Goal: Task Accomplishment & Management: Use online tool/utility

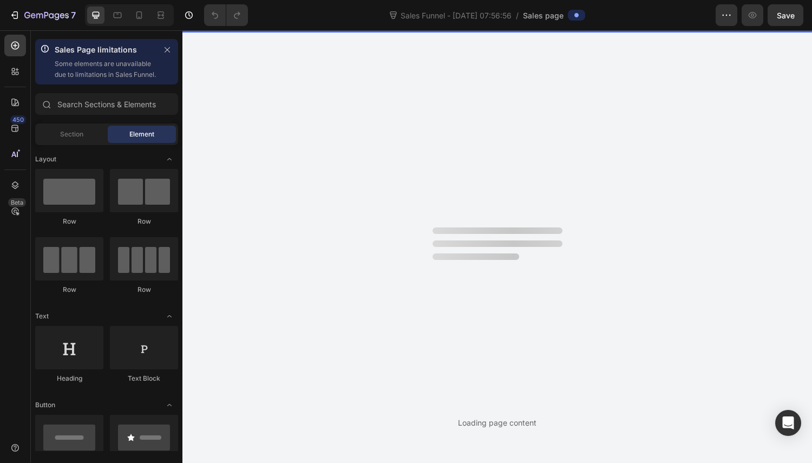
click at [79, 140] on div "Section" at bounding box center [71, 134] width 68 height 17
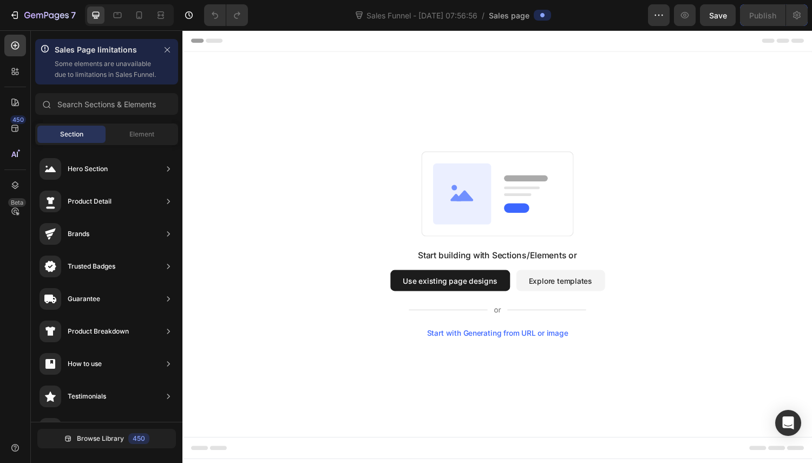
click at [146, 139] on span "Element" at bounding box center [141, 134] width 25 height 10
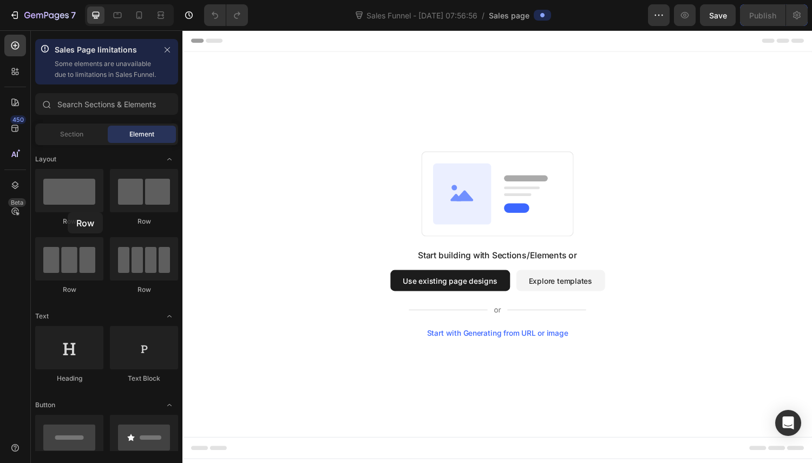
click at [68, 212] on div at bounding box center [69, 190] width 68 height 43
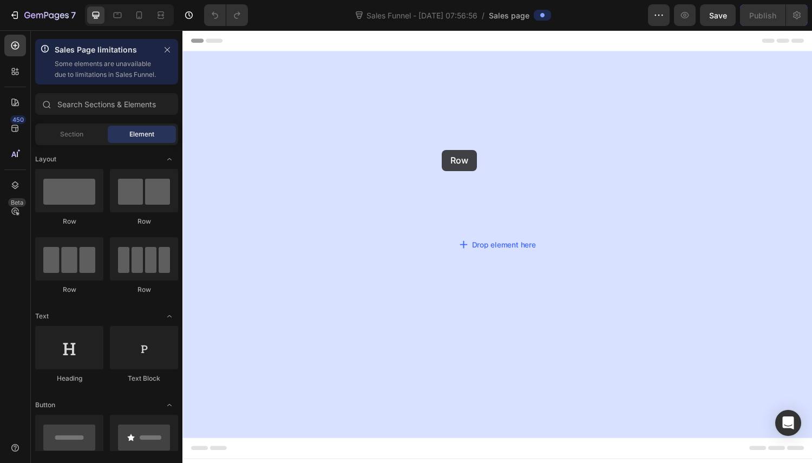
drag, startPoint x: 275, startPoint y: 235, endPoint x: 450, endPoint y: 154, distance: 193.4
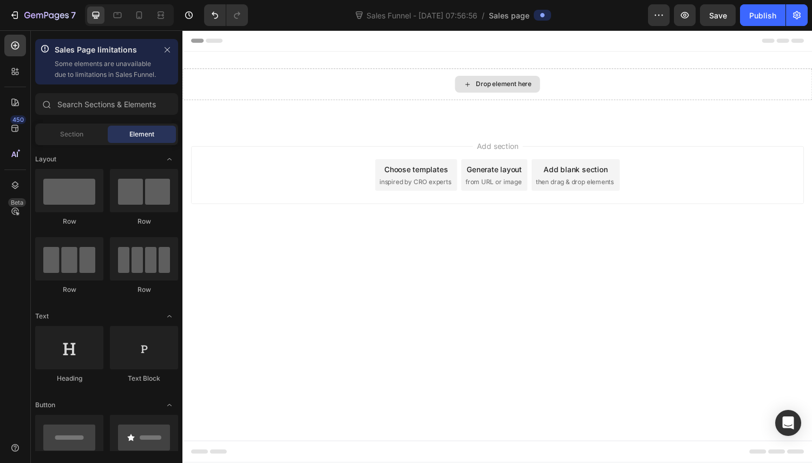
click at [474, 86] on icon at bounding box center [476, 86] width 4 height 4
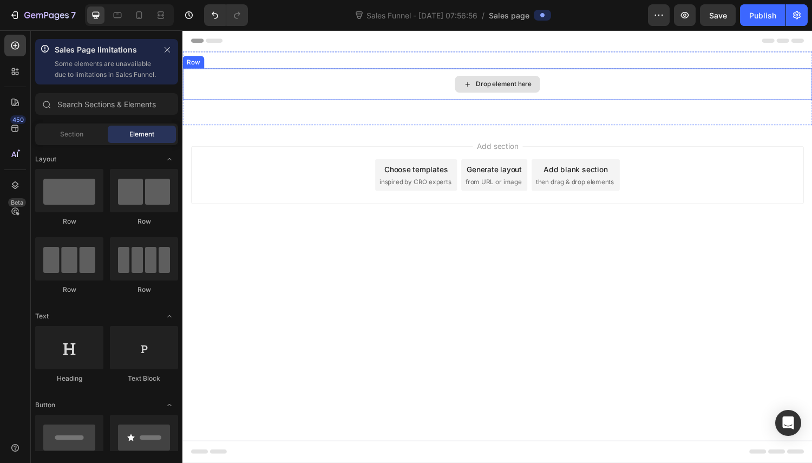
click at [500, 92] on div "Drop element here" at bounding box center [508, 85] width 88 height 17
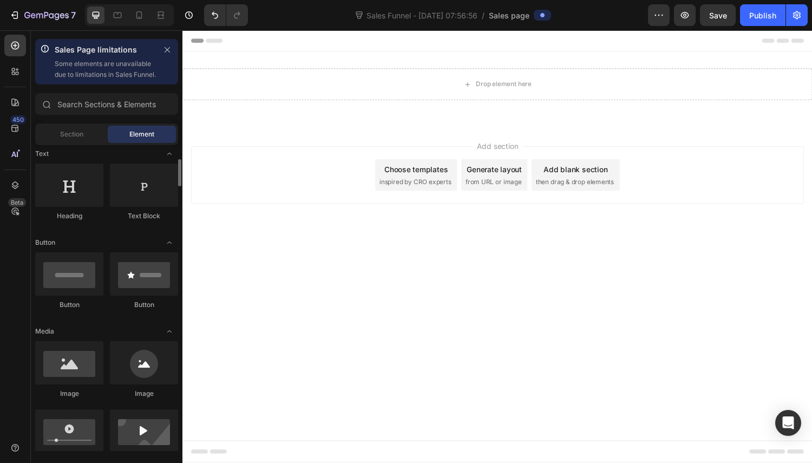
scroll to position [217, 0]
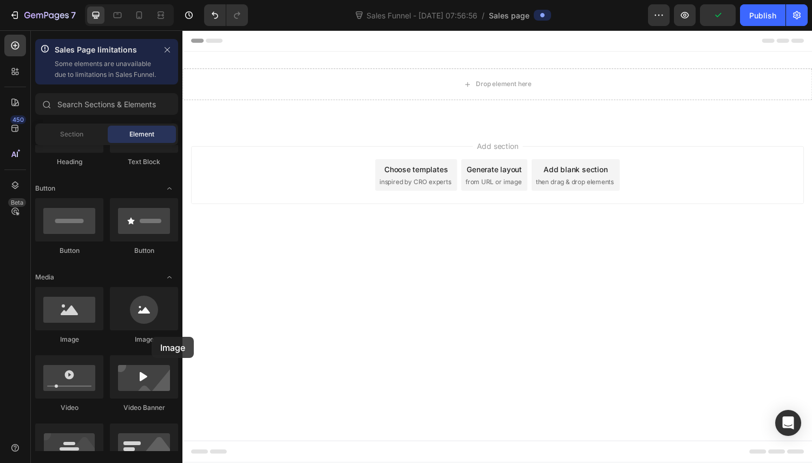
click at [152, 330] on div at bounding box center [144, 308] width 68 height 43
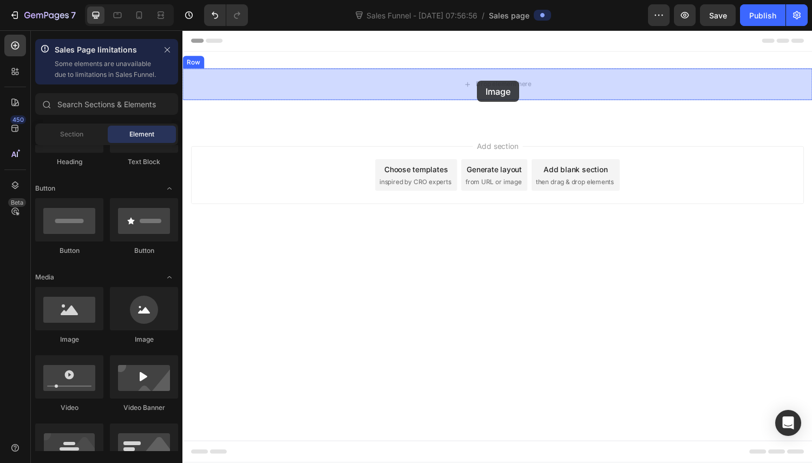
drag, startPoint x: 233, startPoint y: 355, endPoint x: 486, endPoint y: 82, distance: 371.7
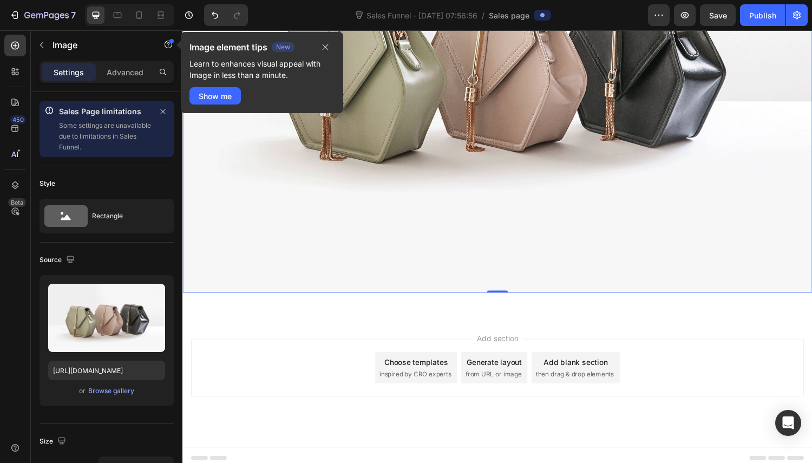
scroll to position [0, 0]
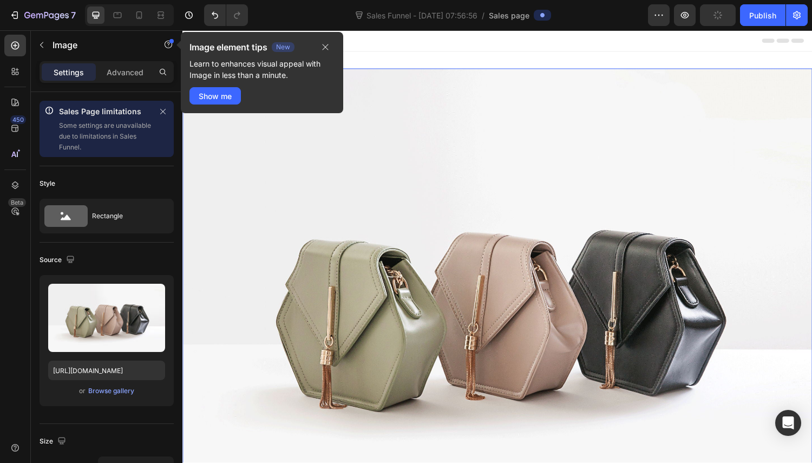
click at [325, 44] on icon "button" at bounding box center [325, 47] width 9 height 9
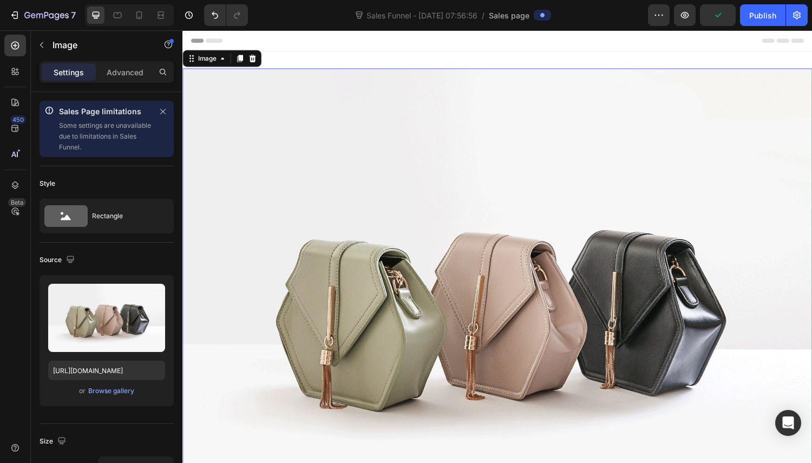
scroll to position [108, 0]
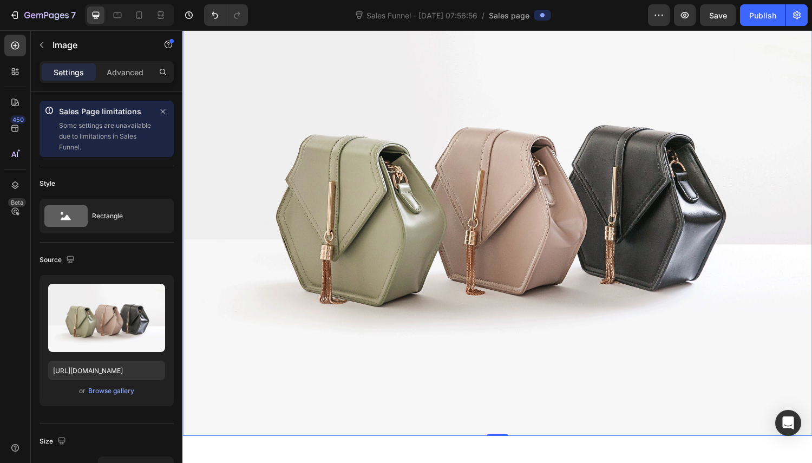
click at [69, 259] on icon "button" at bounding box center [70, 259] width 7 height 7
click at [75, 321] on button "button" at bounding box center [72, 315] width 17 height 17
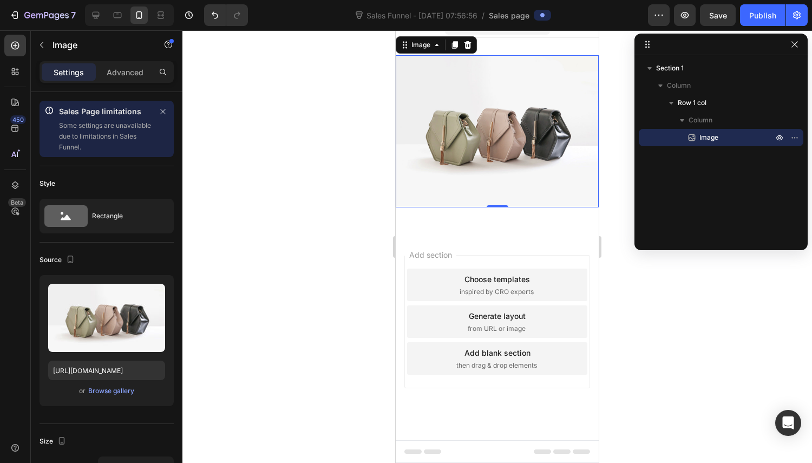
scroll to position [0, 0]
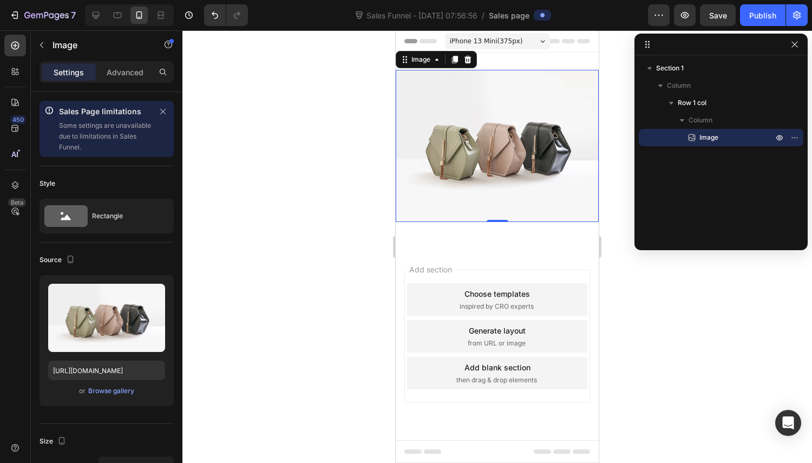
click at [105, 390] on div "Browse gallery" at bounding box center [111, 391] width 46 height 10
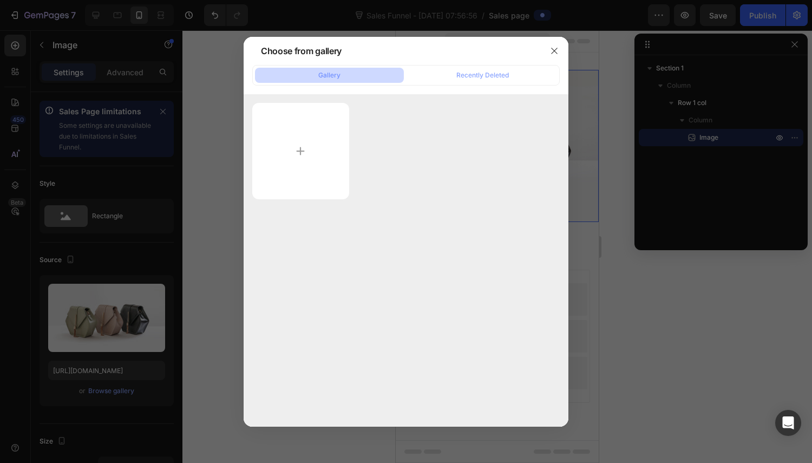
click at [298, 134] on input "file" at bounding box center [300, 151] width 97 height 96
type input "C:\fakepath\1748477974-HazdelEspejoTuAliadoOtraVez13-ezgif.com-optiwebp (1).webp"
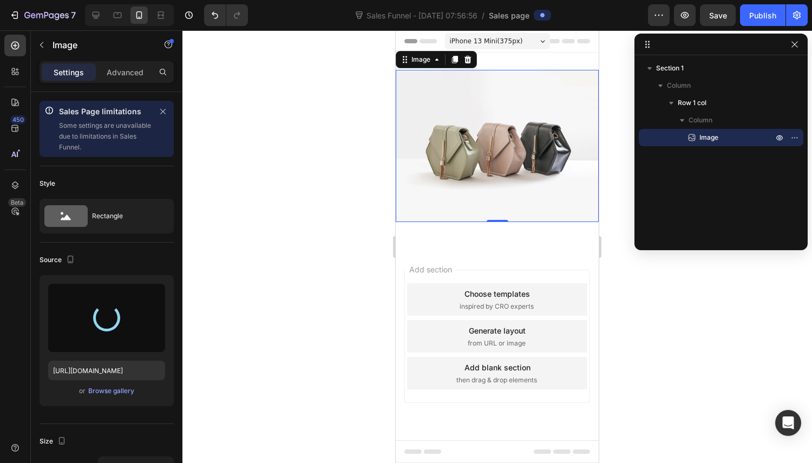
type input "[URL][DOMAIN_NAME]"
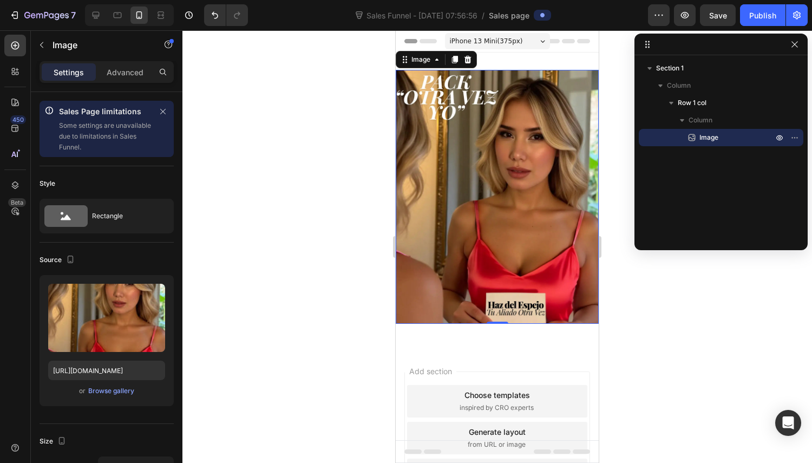
scroll to position [83, 0]
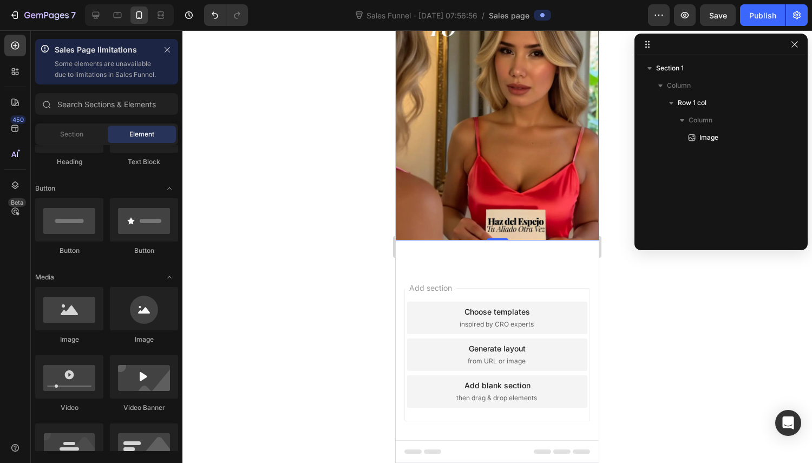
click at [488, 356] on span "from URL or image" at bounding box center [497, 361] width 58 height 10
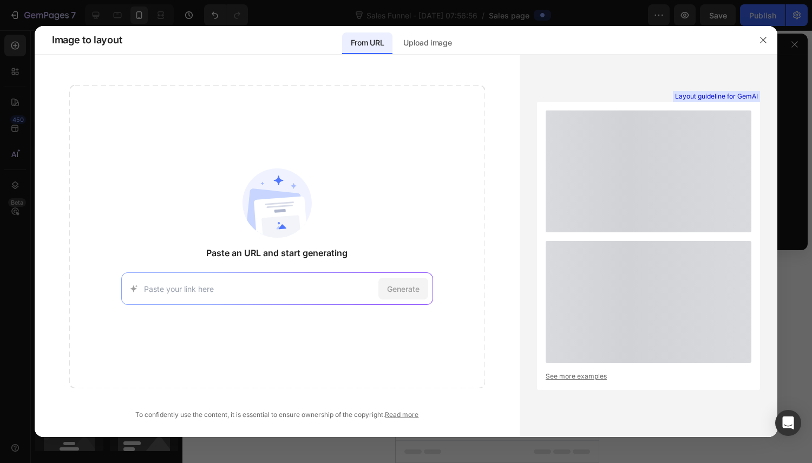
click at [450, 47] on p "Upload image" at bounding box center [427, 42] width 48 height 13
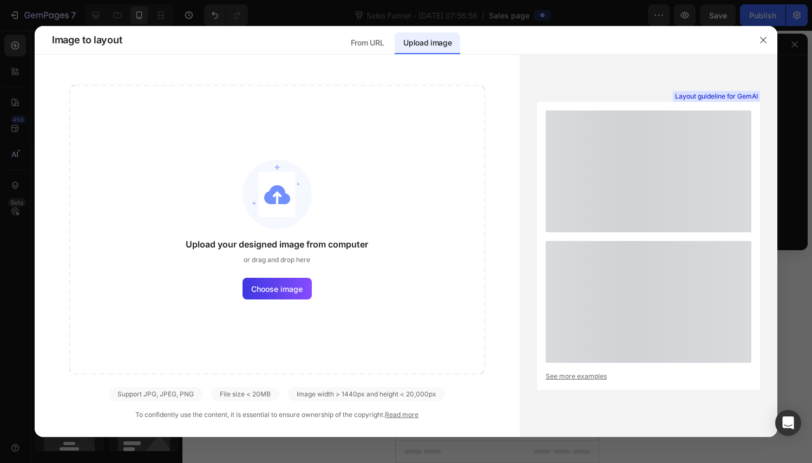
click at [762, 40] on icon "button" at bounding box center [763, 40] width 9 height 9
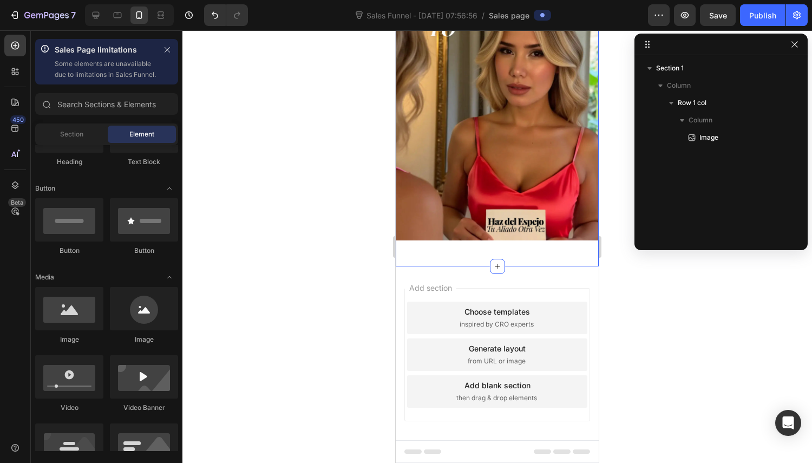
click at [475, 246] on div "Image Row Section 1" at bounding box center [497, 117] width 203 height 297
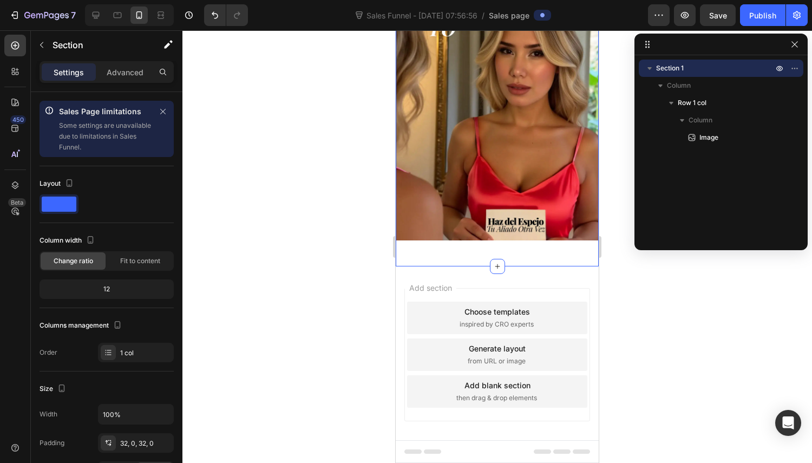
click at [496, 262] on icon at bounding box center [497, 266] width 9 height 9
click at [38, 44] on icon "button" at bounding box center [41, 45] width 9 height 9
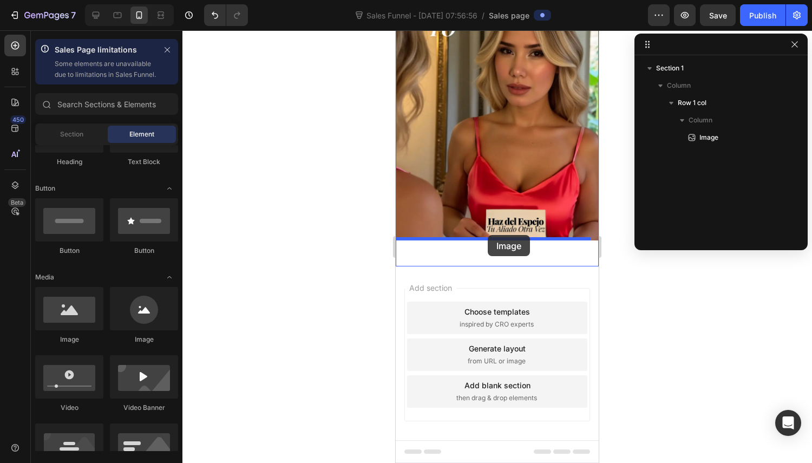
drag, startPoint x: 457, startPoint y: 367, endPoint x: 488, endPoint y: 235, distance: 135.3
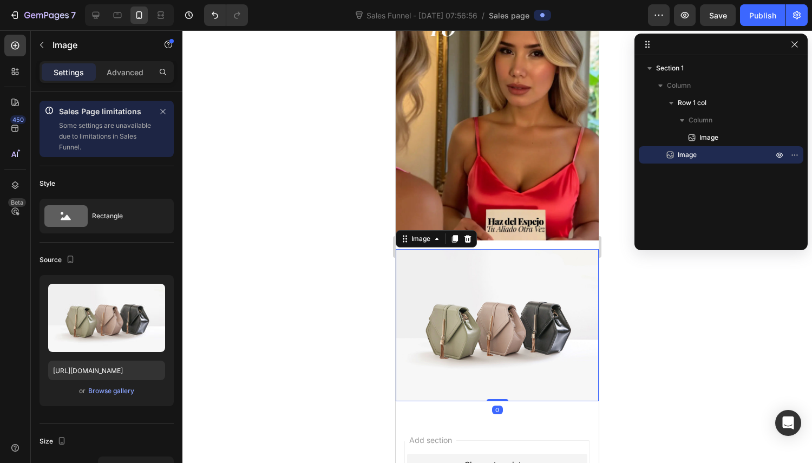
click at [493, 266] on img at bounding box center [497, 325] width 203 height 152
click at [108, 394] on div "Browse gallery" at bounding box center [111, 391] width 46 height 10
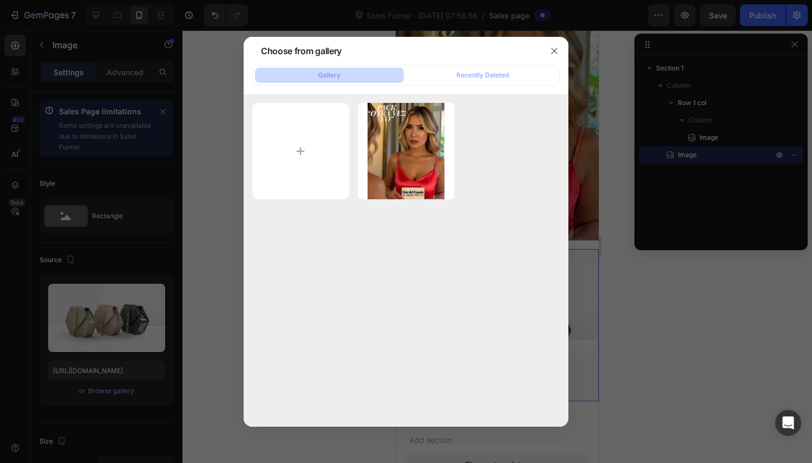
click at [303, 146] on input "file" at bounding box center [300, 151] width 97 height 97
type input "C:\fakepath\1748478536-HazdelEspejoTuAliadoOtraVez15-ezgif.com-optiwebp (2).webp"
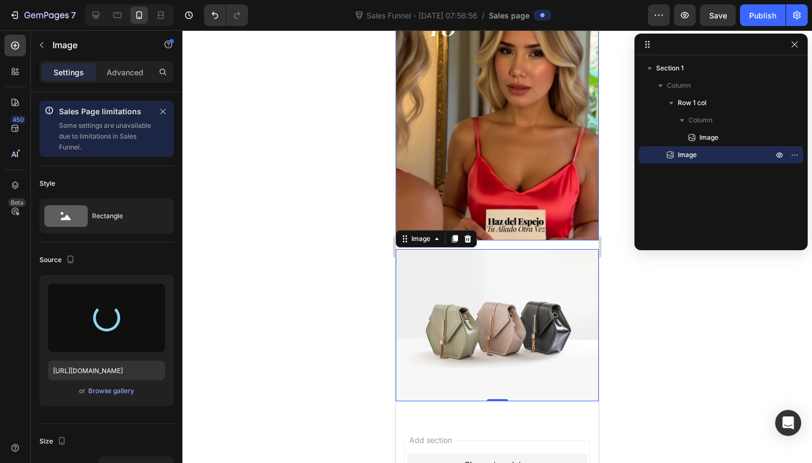
scroll to position [0, 0]
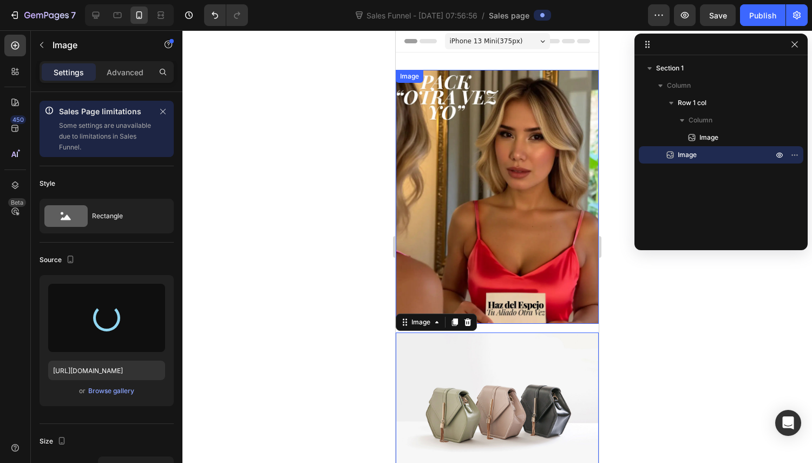
type input "[URL][DOMAIN_NAME]"
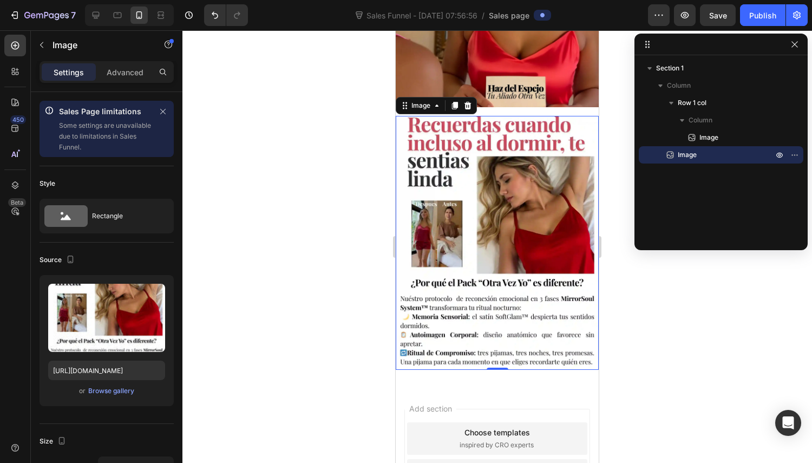
scroll to position [271, 0]
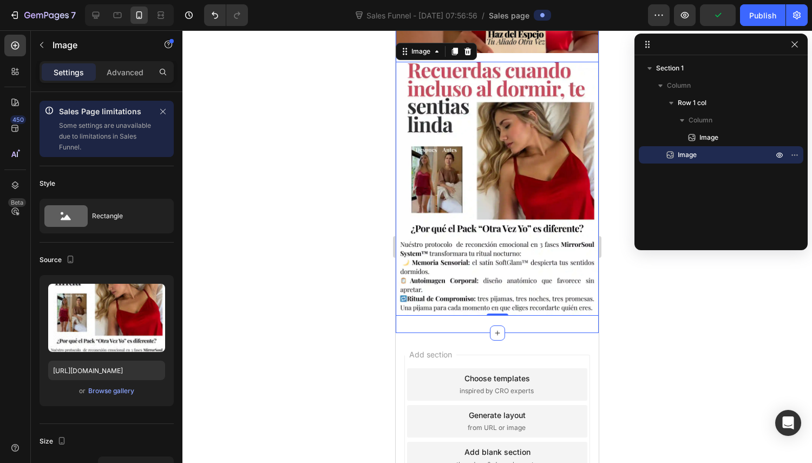
click at [494, 325] on div at bounding box center [497, 332] width 15 height 15
click at [34, 42] on button "button" at bounding box center [41, 44] width 17 height 17
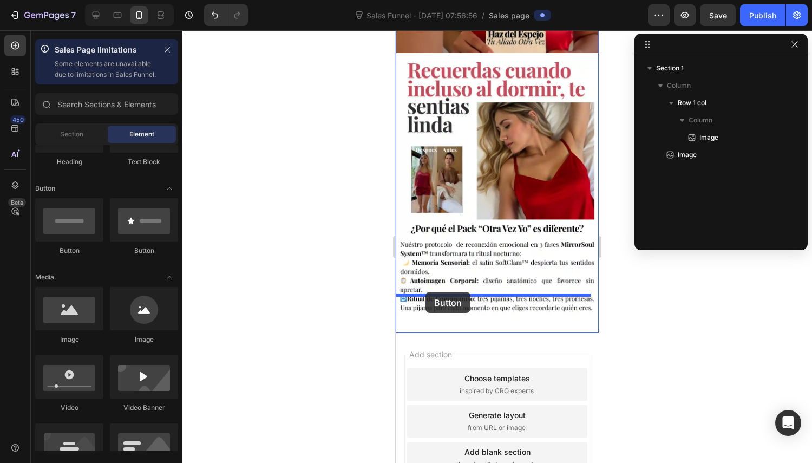
drag, startPoint x: 466, startPoint y: 269, endPoint x: 426, endPoint y: 292, distance: 46.6
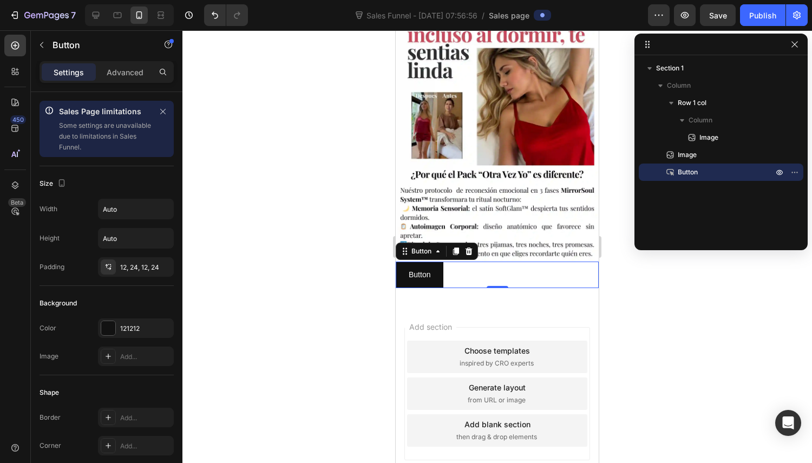
scroll to position [376, 0]
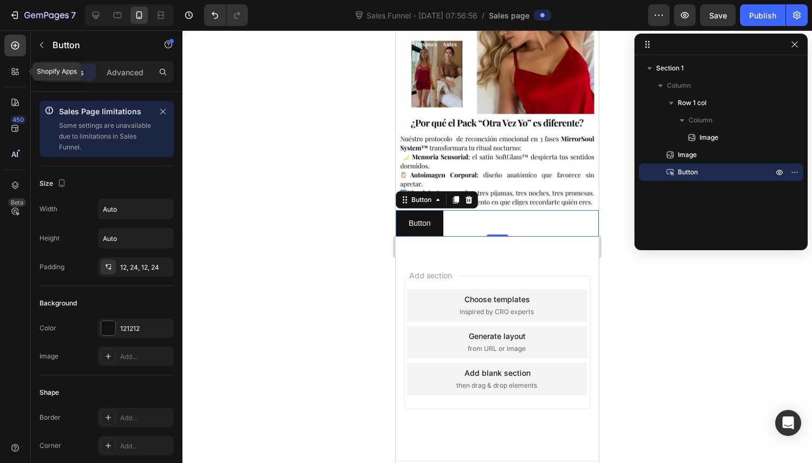
click at [12, 69] on icon at bounding box center [13, 69] width 3 height 3
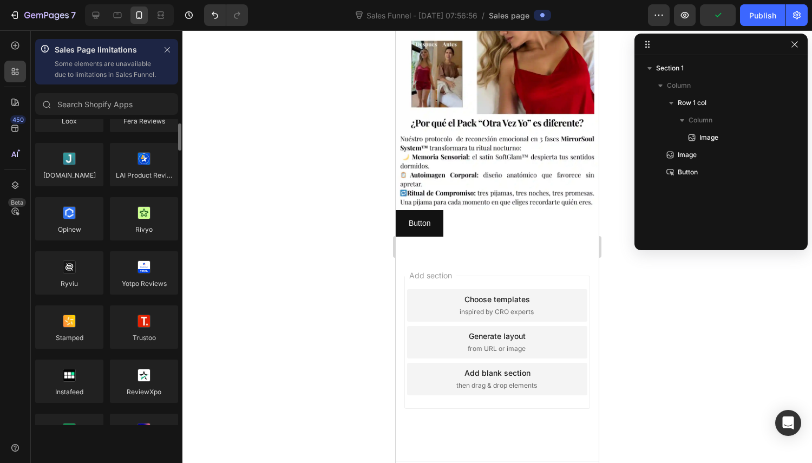
scroll to position [0, 0]
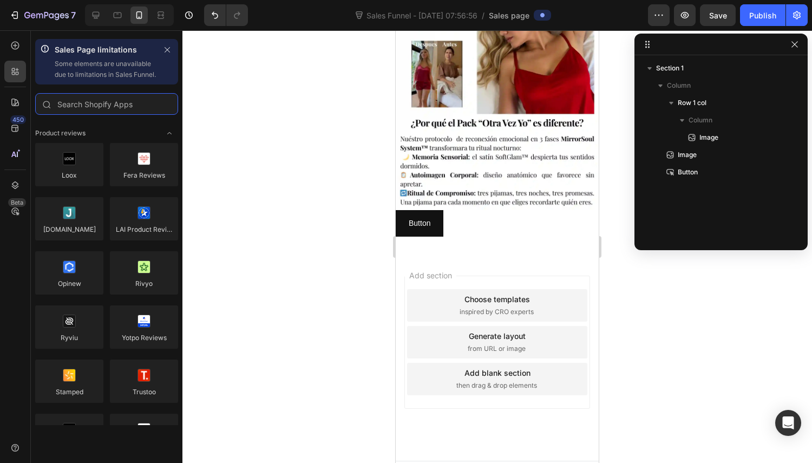
click at [89, 115] on input "text" at bounding box center [106, 104] width 143 height 22
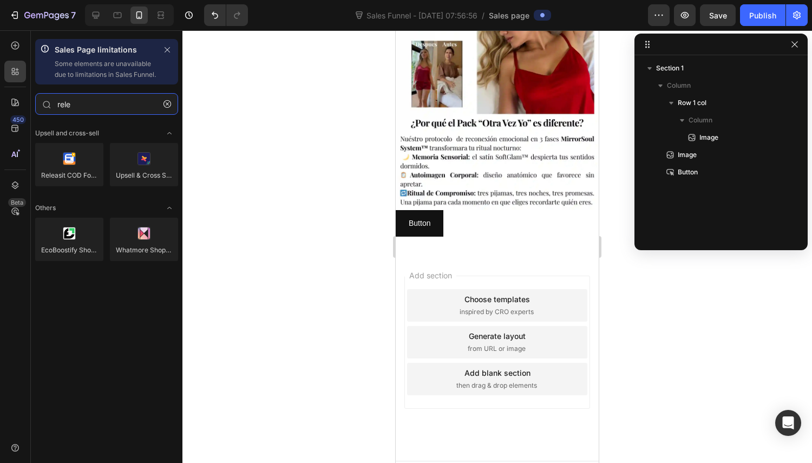
type input "rele"
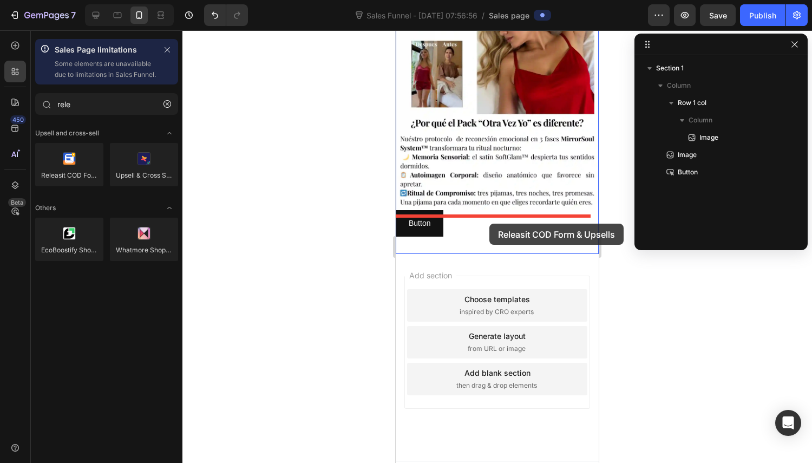
drag, startPoint x: 467, startPoint y: 207, endPoint x: 490, endPoint y: 224, distance: 27.5
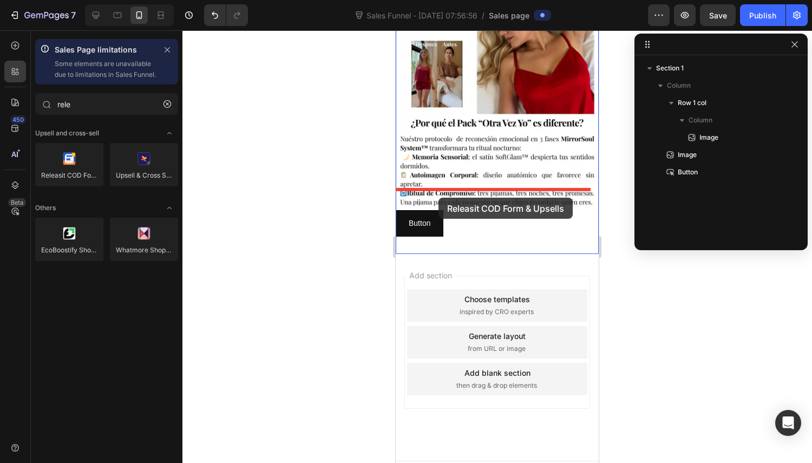
drag, startPoint x: 439, startPoint y: 213, endPoint x: 440, endPoint y: 197, distance: 16.8
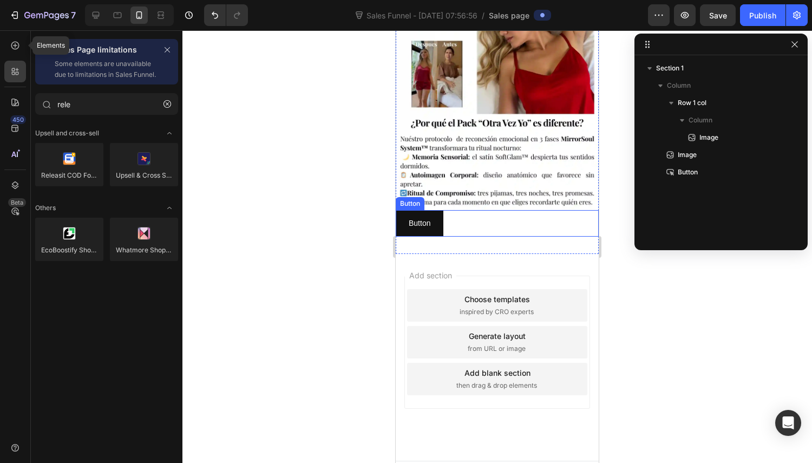
click at [12, 49] on icon at bounding box center [15, 45] width 11 height 11
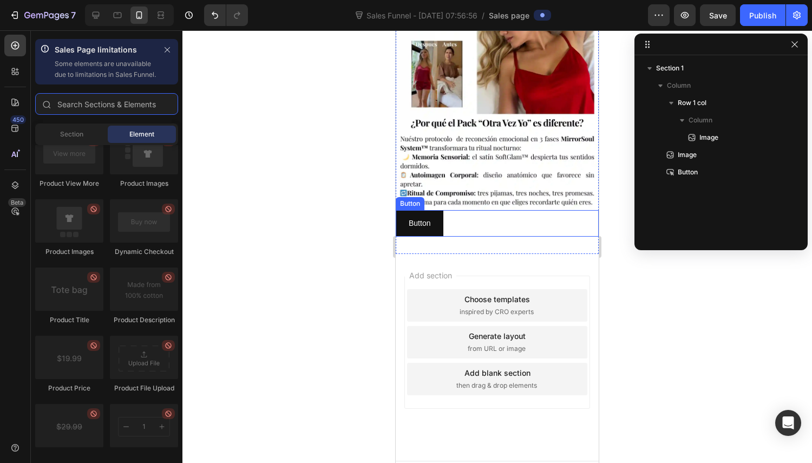
scroll to position [1516, 0]
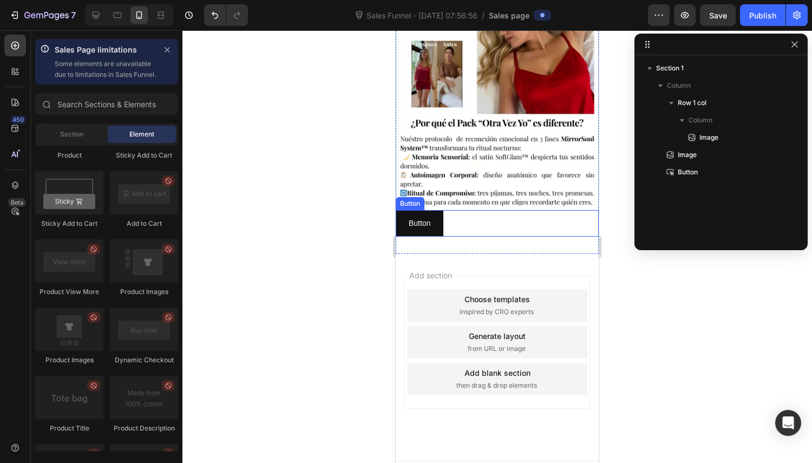
click at [458, 210] on div "Button Button" at bounding box center [497, 223] width 203 height 27
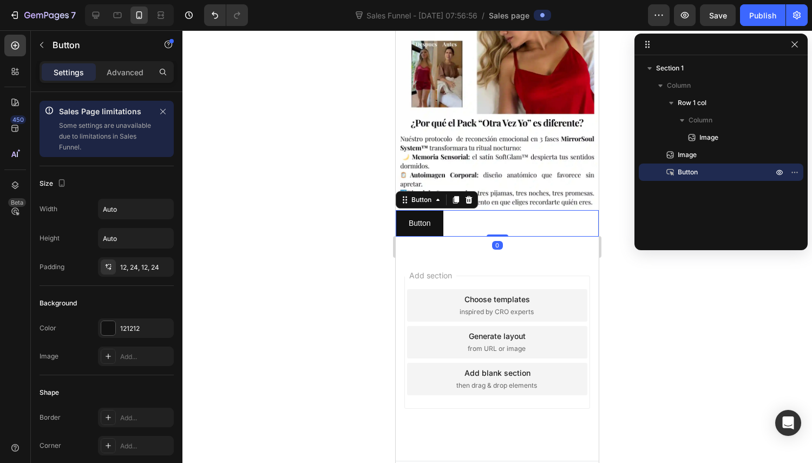
click at [466, 196] on icon at bounding box center [469, 200] width 9 height 9
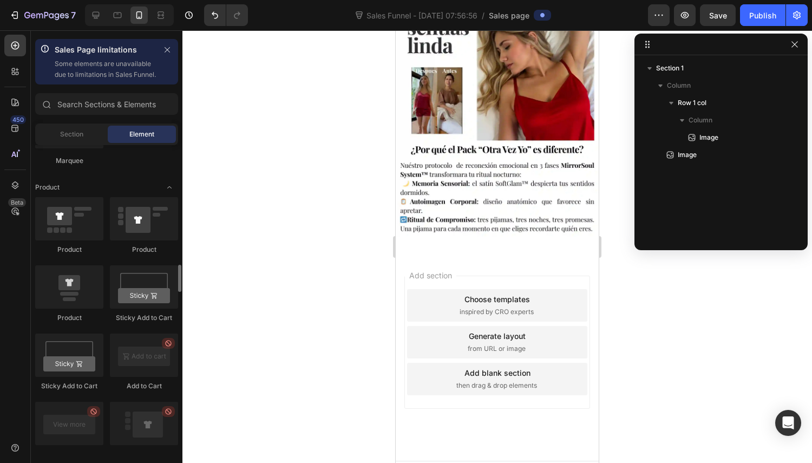
scroll to position [1300, 0]
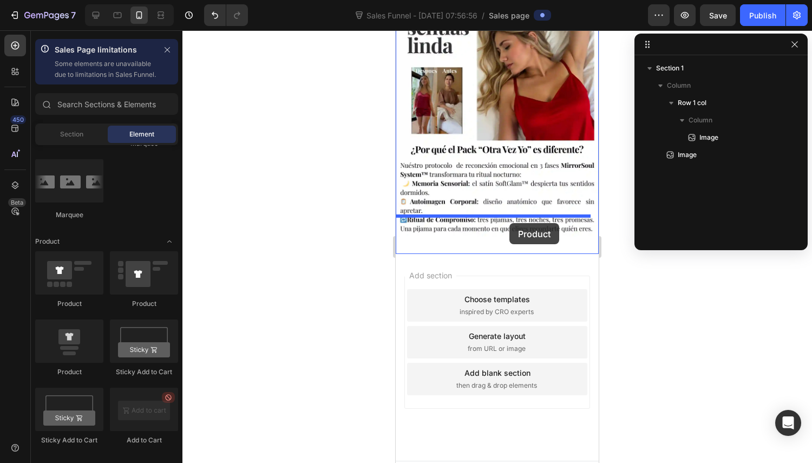
drag, startPoint x: 472, startPoint y: 317, endPoint x: 510, endPoint y: 223, distance: 101.4
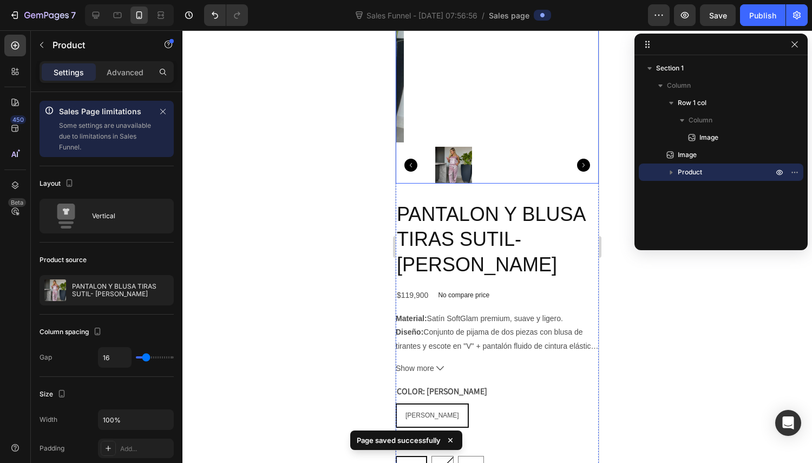
scroll to position [864, 0]
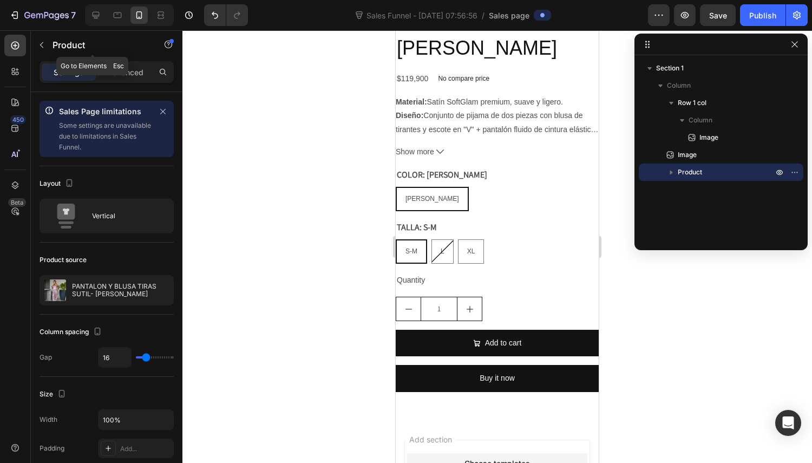
click at [41, 51] on button "button" at bounding box center [41, 44] width 17 height 17
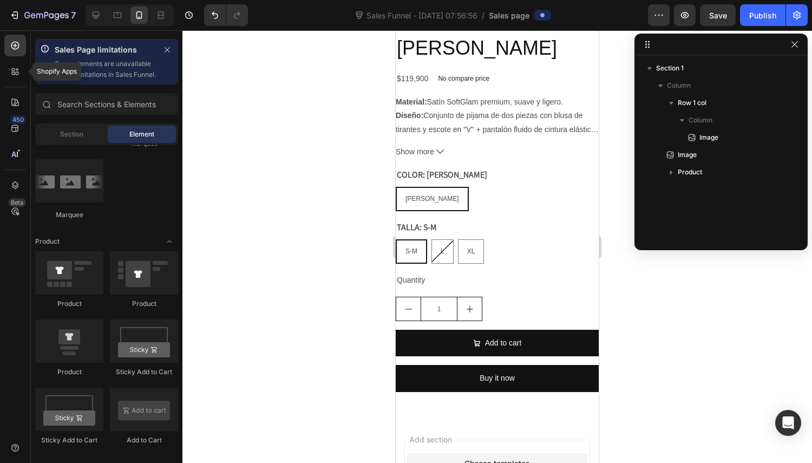
click at [15, 75] on icon at bounding box center [15, 71] width 11 height 11
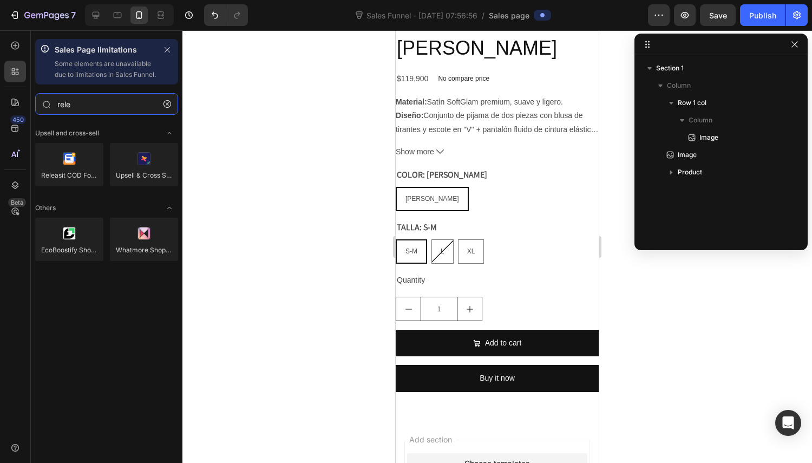
type input "rele"
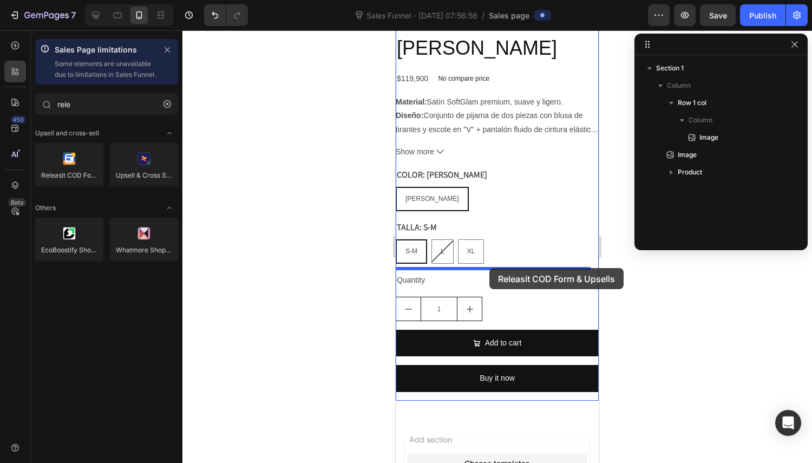
drag, startPoint x: 468, startPoint y: 204, endPoint x: 490, endPoint y: 268, distance: 67.8
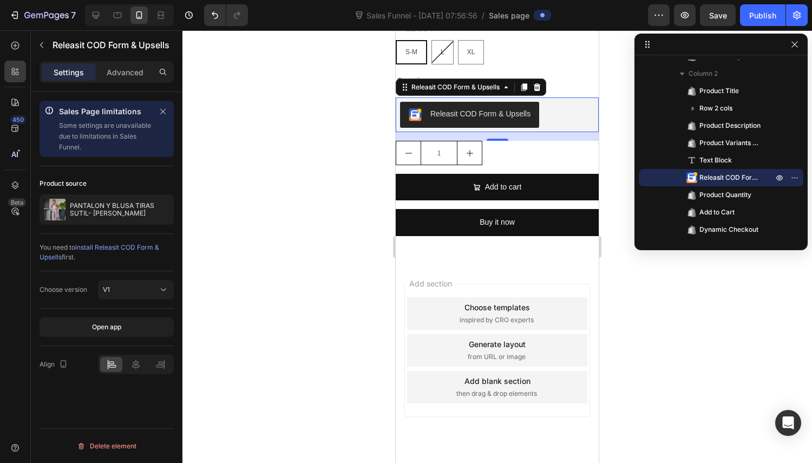
scroll to position [847, 0]
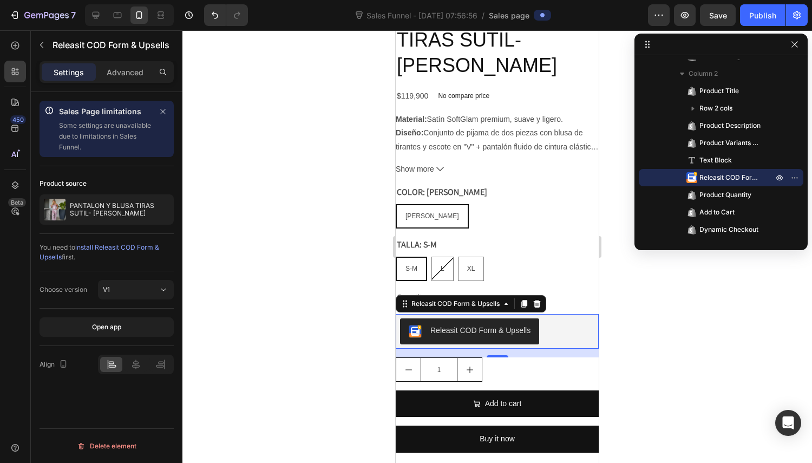
click at [97, 246] on span "install Releasit COD Form & Upsells" at bounding box center [100, 252] width 120 height 18
click at [469, 325] on div "Releasit COD Form & Upsells" at bounding box center [481, 330] width 100 height 11
click at [503, 300] on icon at bounding box center [506, 304] width 9 height 9
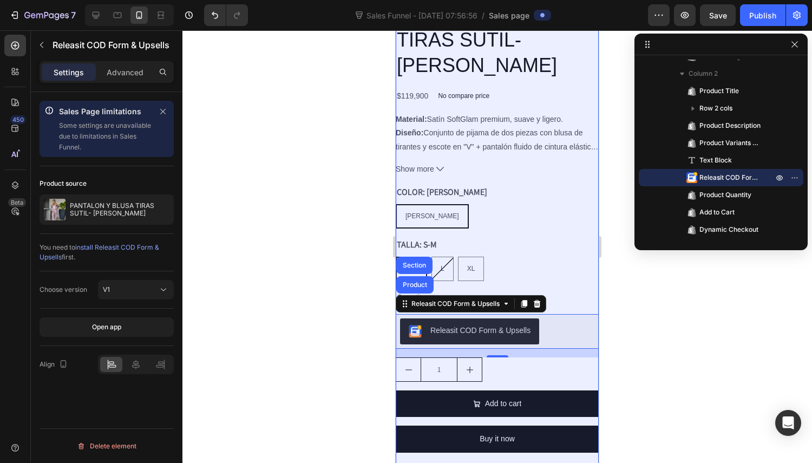
click at [412, 257] on div "Section" at bounding box center [414, 265] width 36 height 17
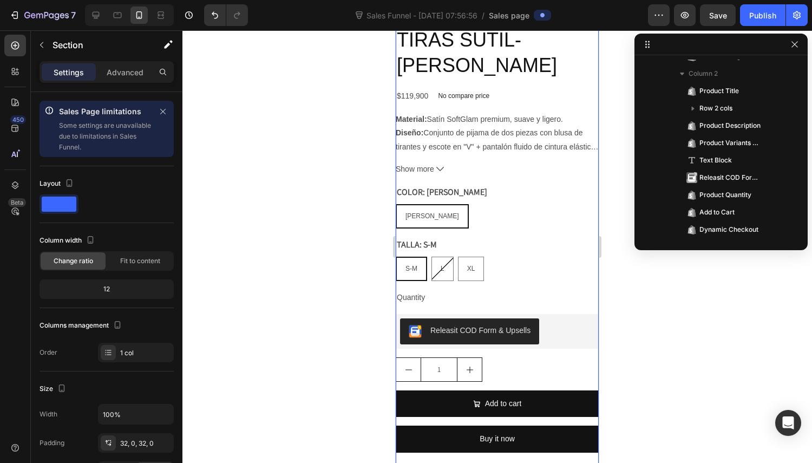
scroll to position [0, 0]
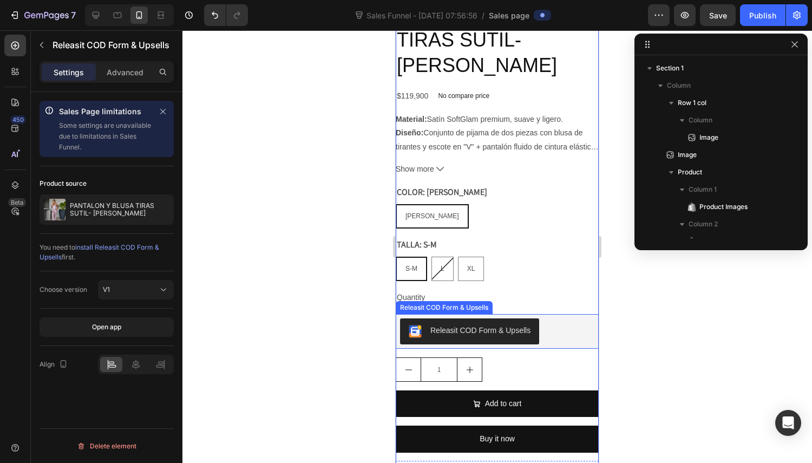
click at [439, 325] on div "Releasit COD Form & Upsells" at bounding box center [481, 330] width 100 height 11
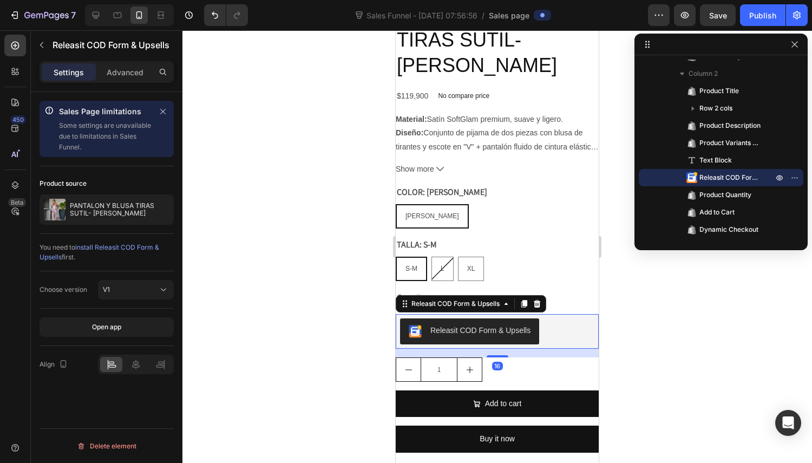
click at [491, 299] on div "Releasit COD Form & Upsells" at bounding box center [455, 304] width 93 height 10
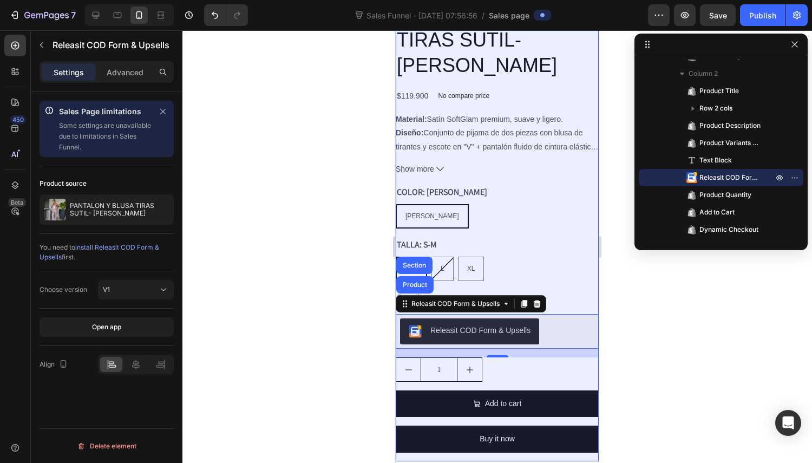
click at [426, 282] on div "Product" at bounding box center [415, 285] width 29 height 6
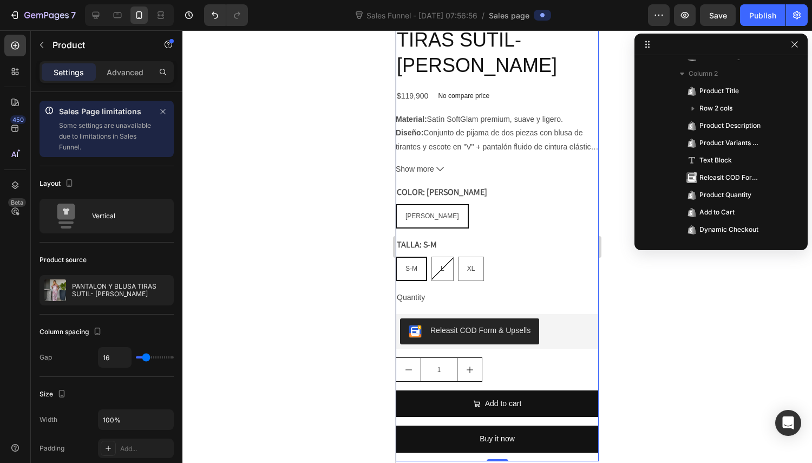
scroll to position [31, 0]
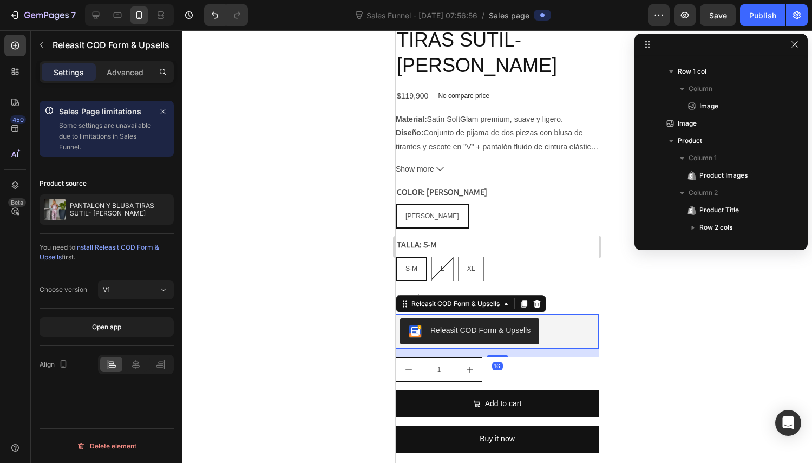
click at [564, 318] on div "Releasit COD Form & Upsells" at bounding box center [497, 331] width 194 height 26
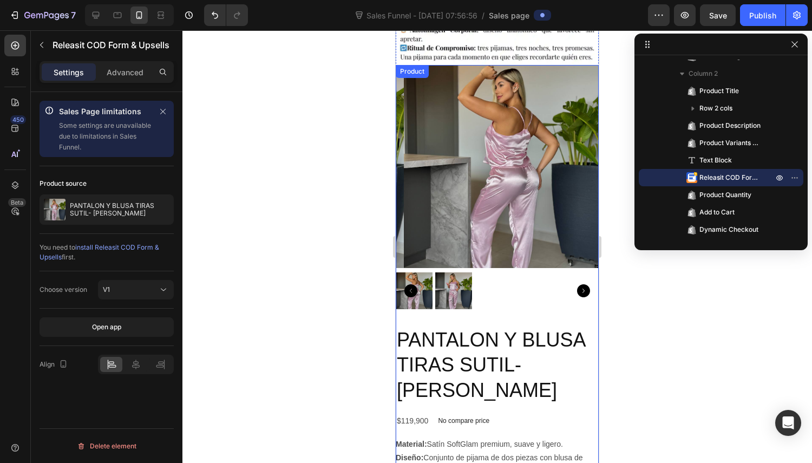
scroll to position [467, 0]
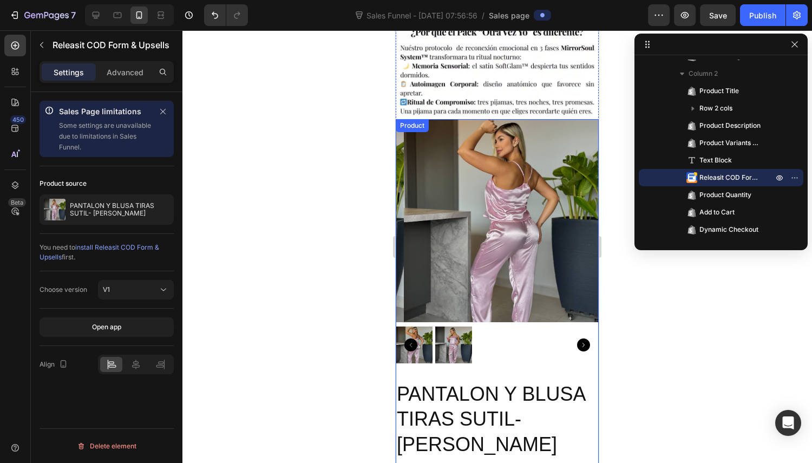
click at [489, 210] on img at bounding box center [505, 220] width 203 height 203
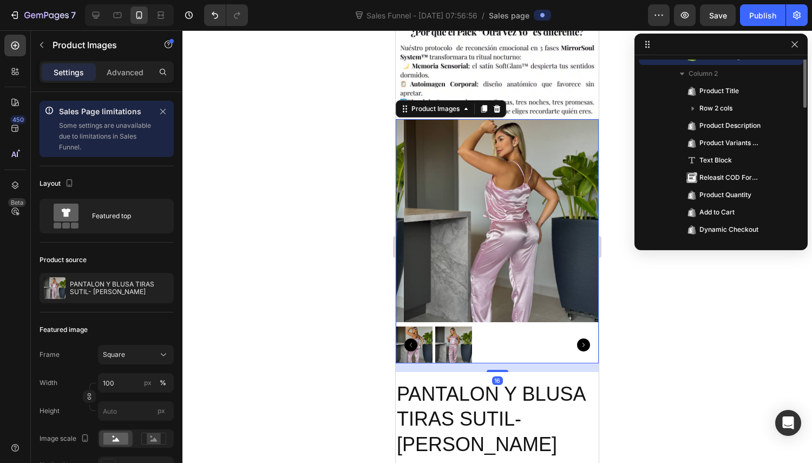
scroll to position [66, 0]
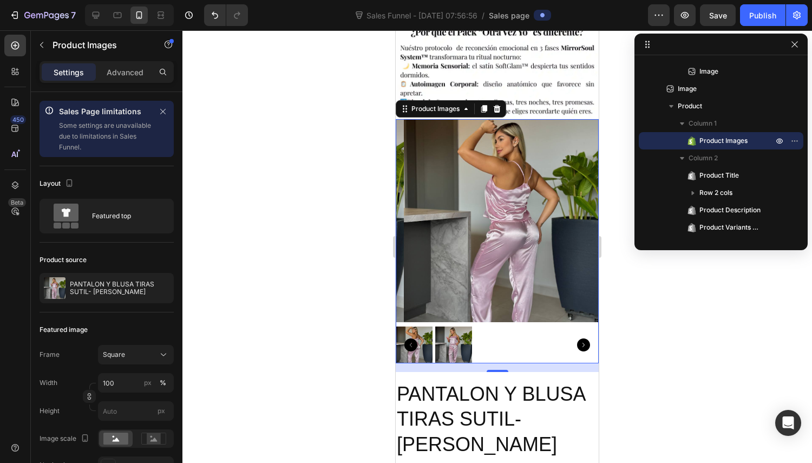
click at [466, 105] on icon at bounding box center [466, 109] width 9 height 9
click at [403, 100] on div "Product Images Product Section" at bounding box center [451, 108] width 110 height 17
click at [495, 105] on icon at bounding box center [497, 109] width 7 height 8
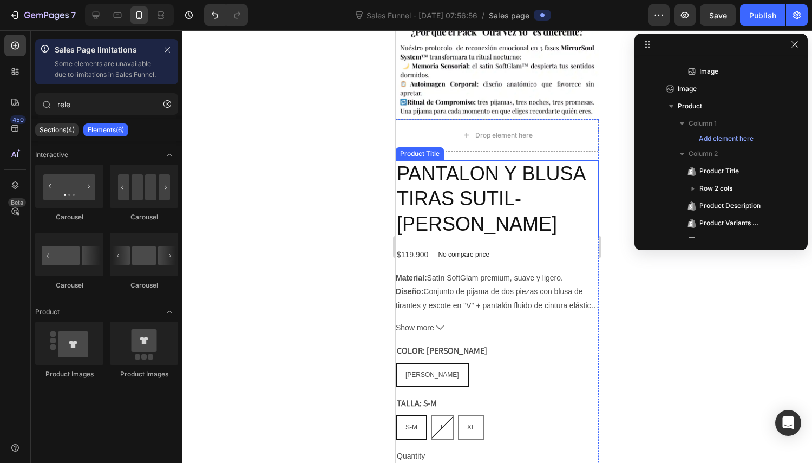
click at [493, 160] on h2 "PANTALON Y BLUSA TIRAS SUTIL- ROSADO BARBIE" at bounding box center [497, 199] width 203 height 78
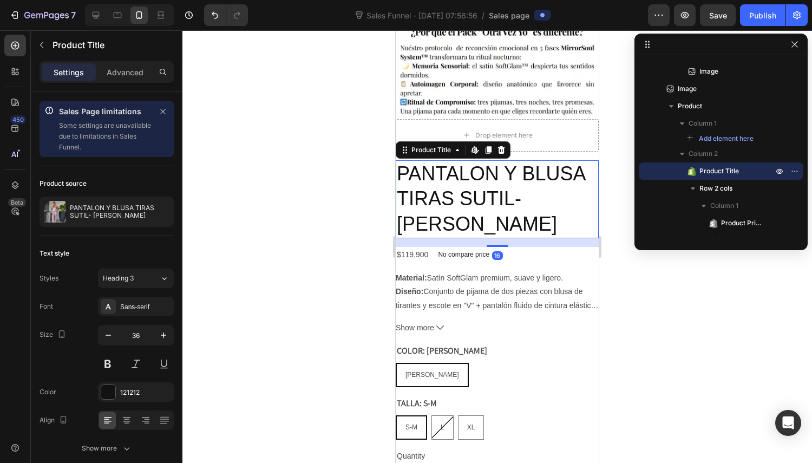
click at [506, 144] on div at bounding box center [501, 150] width 13 height 13
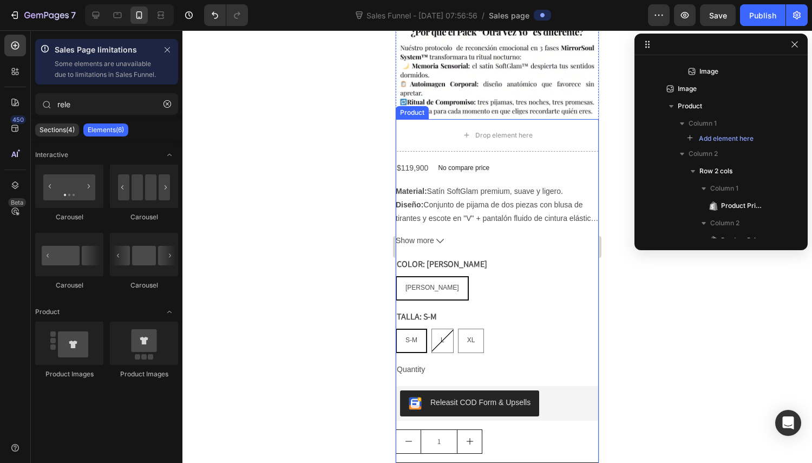
click at [507, 160] on div "$119,900 Product Price Product Price No compare price Product Price Row Materia…" at bounding box center [497, 346] width 203 height 373
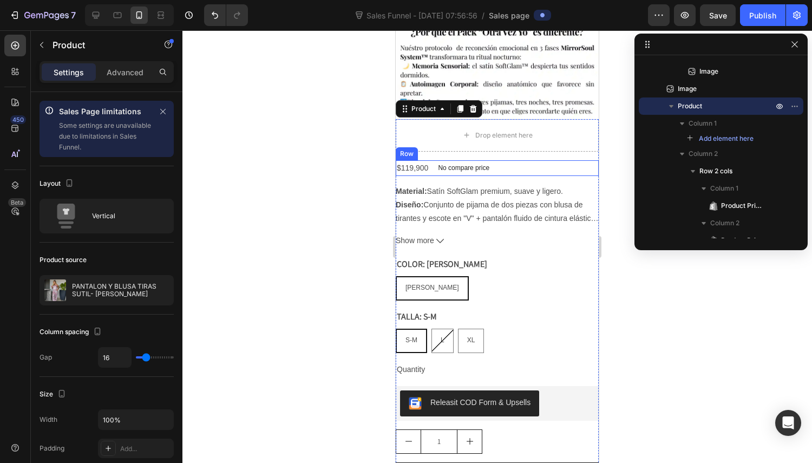
click at [507, 160] on div "$119,900 Product Price Product Price No compare price Product Price Row" at bounding box center [497, 168] width 203 height 16
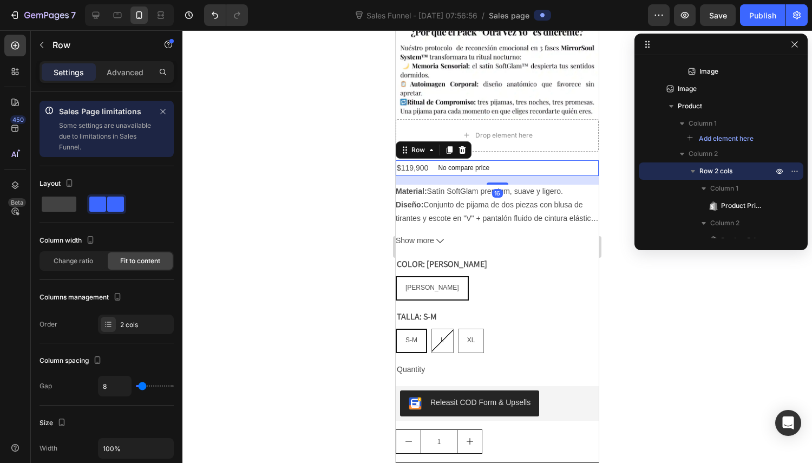
click at [463, 146] on icon at bounding box center [462, 150] width 7 height 8
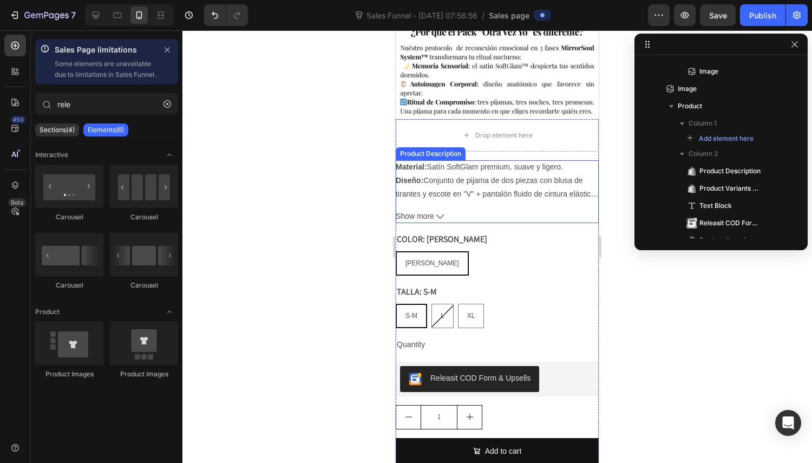
click at [474, 165] on div "Material: Satín SoftGlam premium, suave y ligero. Diseño: Conjunto de pijama de…" at bounding box center [497, 180] width 203 height 41
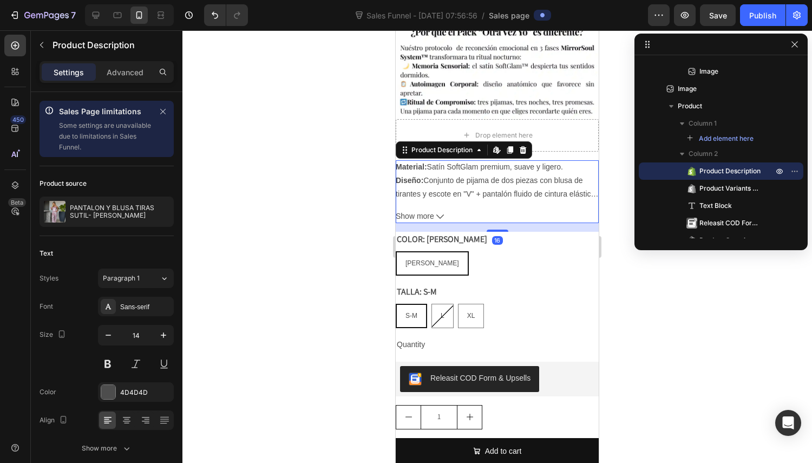
click at [528, 144] on div at bounding box center [523, 150] width 13 height 13
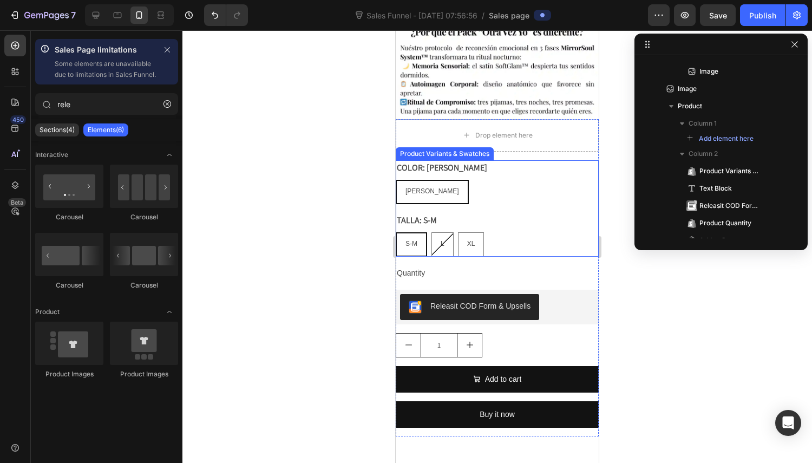
click at [511, 183] on div "ROSADO BARBIE ROSADO BARBIE ROSADO BARBIE" at bounding box center [497, 192] width 203 height 24
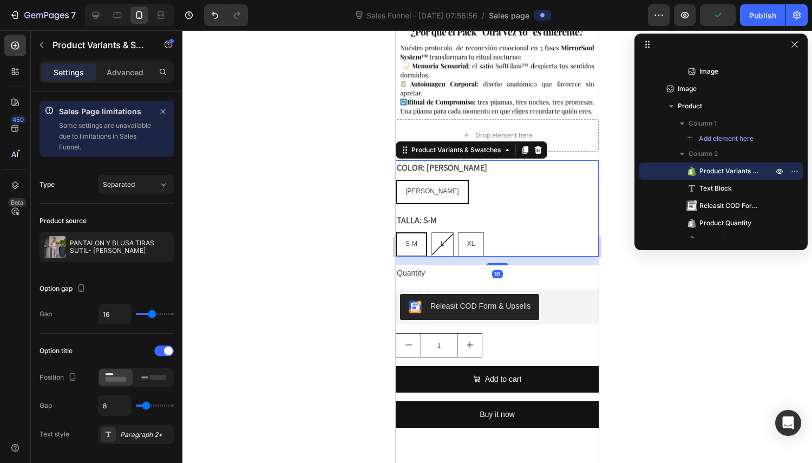
click at [537, 146] on icon at bounding box center [538, 150] width 7 height 8
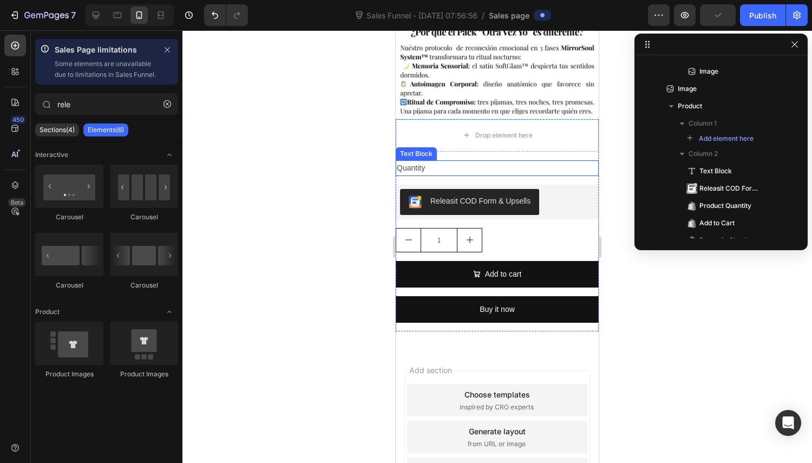
click at [536, 160] on div "Quantity" at bounding box center [497, 168] width 203 height 16
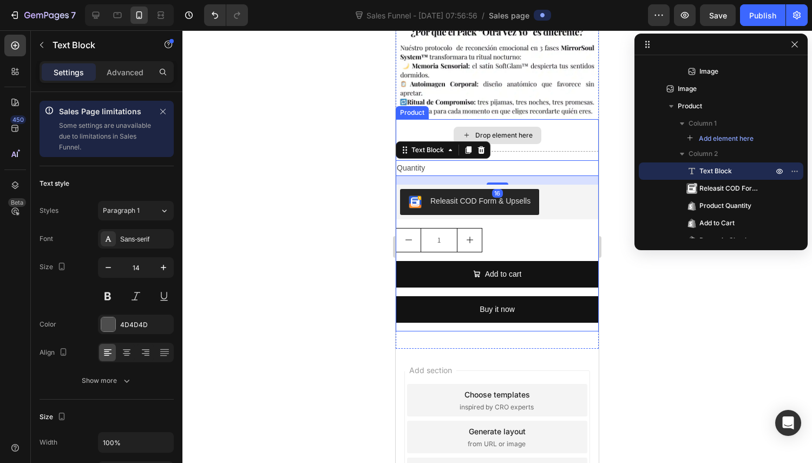
click at [491, 131] on div "Drop element here" at bounding box center [497, 135] width 203 height 32
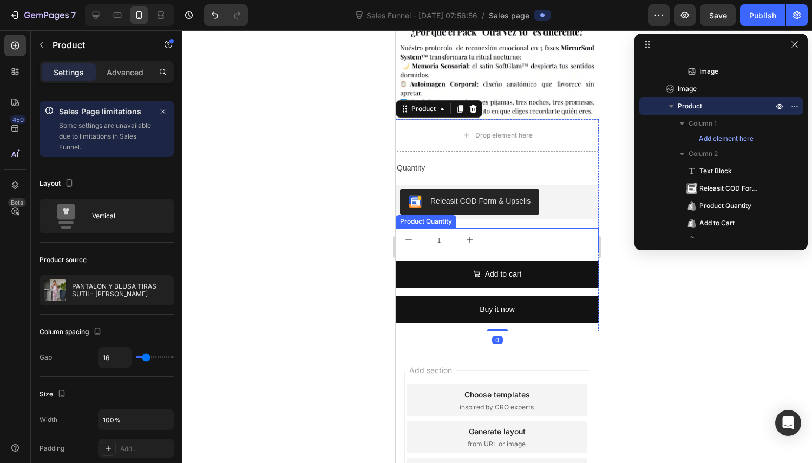
click at [502, 228] on div "1" at bounding box center [497, 240] width 203 height 24
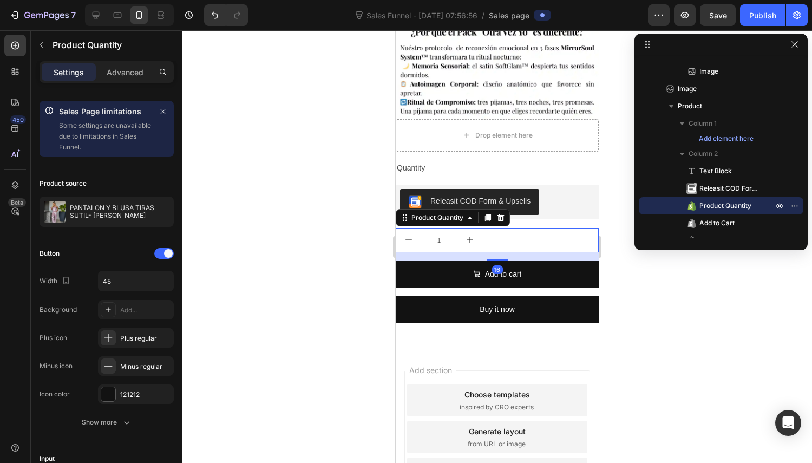
click at [499, 214] on icon at bounding box center [501, 218] width 7 height 8
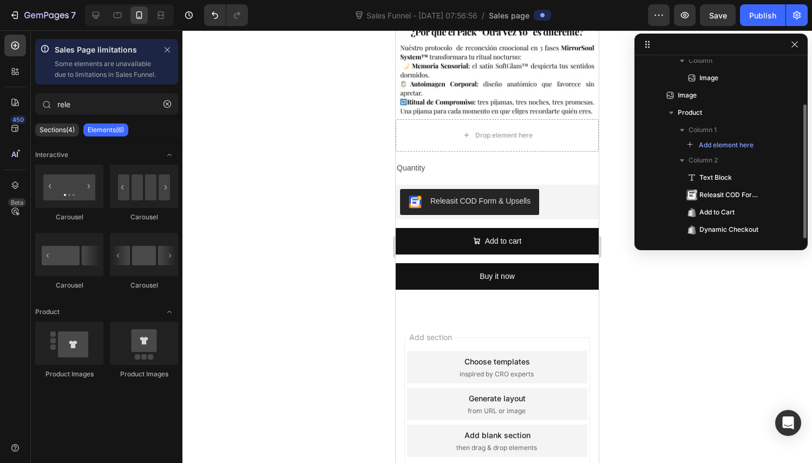
scroll to position [60, 0]
click at [499, 235] on div "Add to cart" at bounding box center [503, 242] width 37 height 14
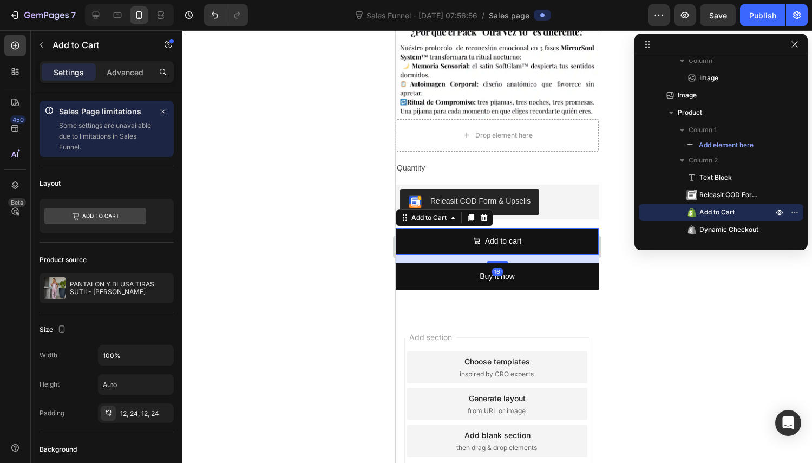
click at [529, 228] on button "Add to cart" at bounding box center [497, 241] width 203 height 27
click at [491, 209] on div "Add to Cart" at bounding box center [444, 217] width 97 height 17
click at [485, 213] on icon at bounding box center [484, 217] width 9 height 9
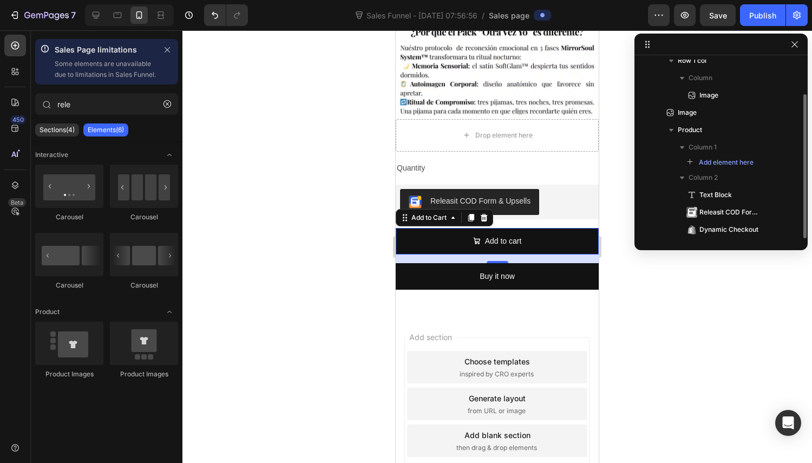
scroll to position [42, 0]
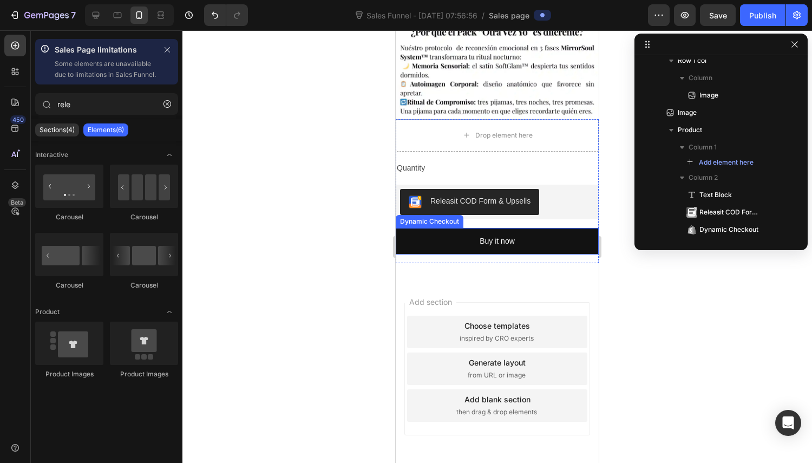
click at [532, 230] on button "Buy it now" at bounding box center [497, 241] width 203 height 27
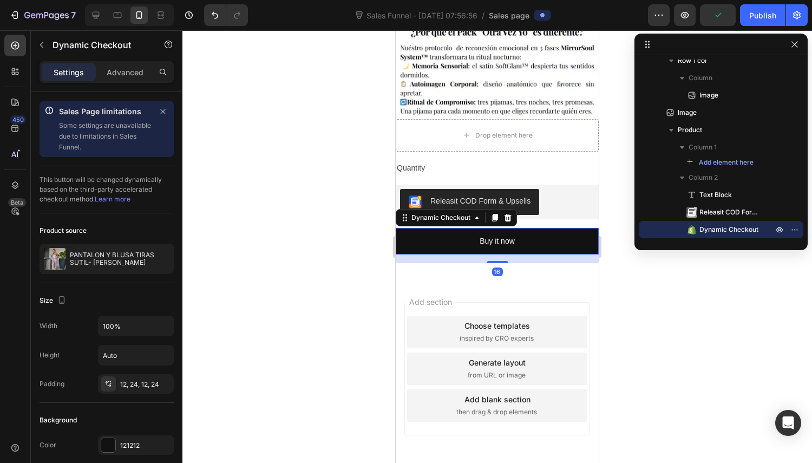
click at [506, 214] on icon at bounding box center [508, 218] width 7 height 8
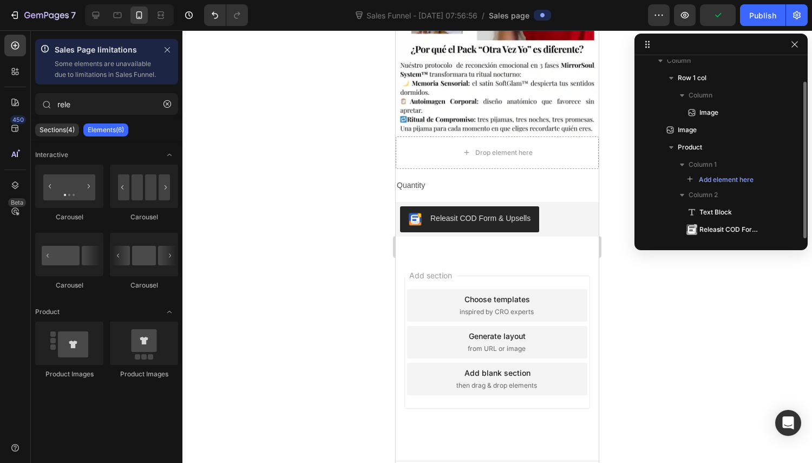
scroll to position [25, 0]
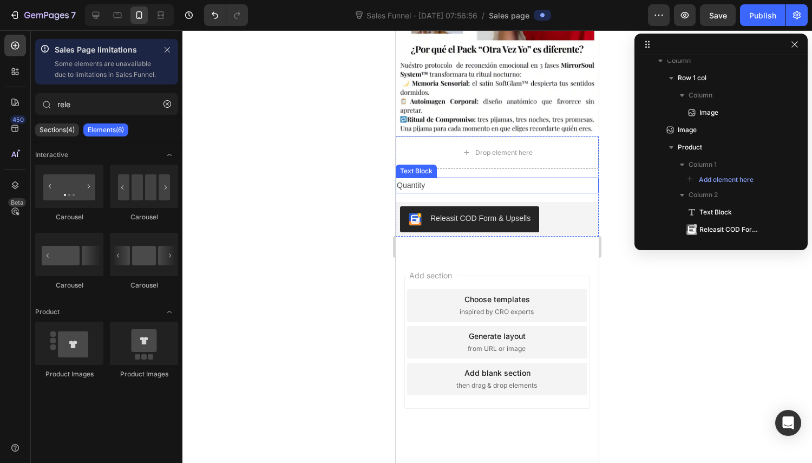
click at [482, 178] on div "Quantity" at bounding box center [497, 186] width 203 height 16
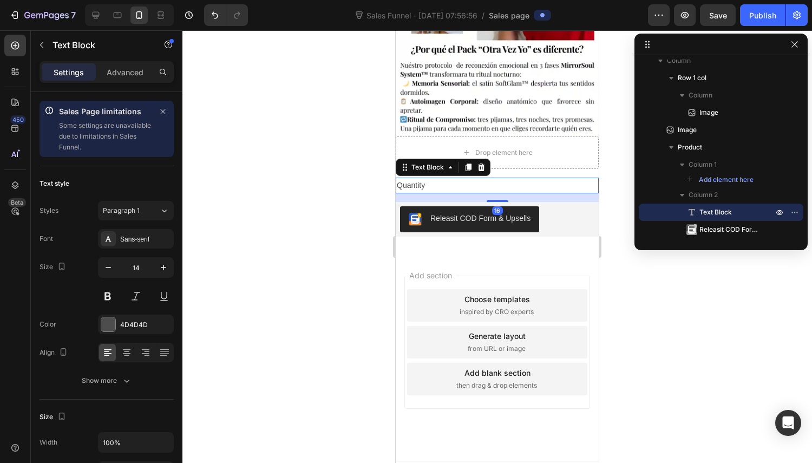
click at [485, 163] on icon at bounding box center [481, 167] width 9 height 9
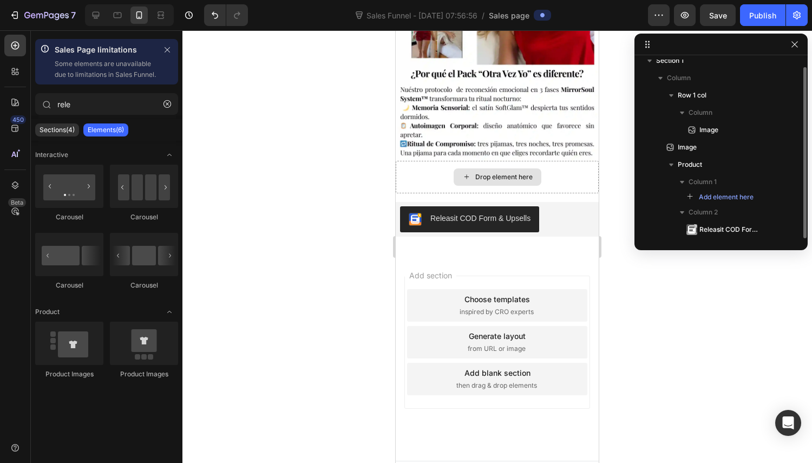
scroll to position [8, 0]
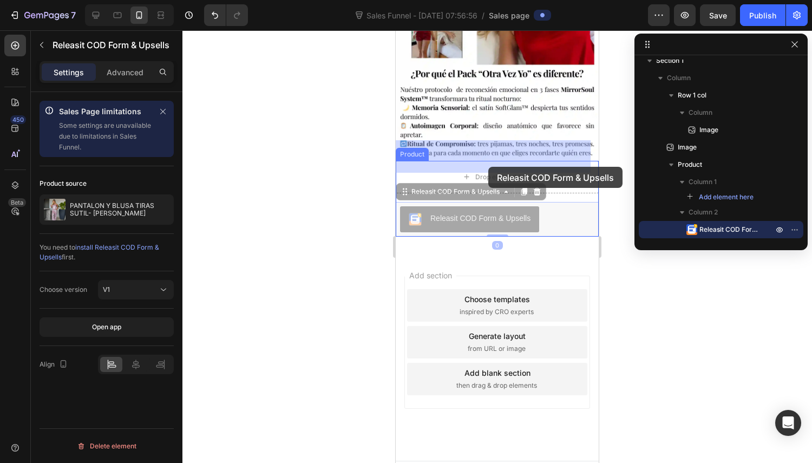
drag, startPoint x: 484, startPoint y: 200, endPoint x: 487, endPoint y: 173, distance: 27.3
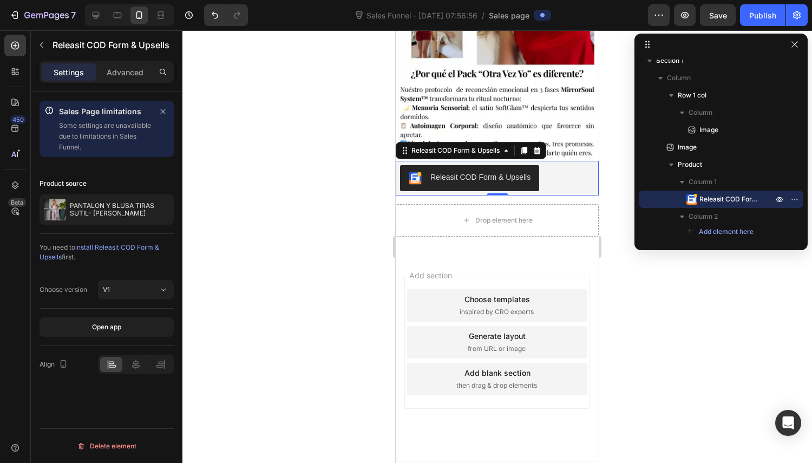
click at [505, 172] on div "Releasit COD Form & Upsells" at bounding box center [481, 177] width 100 height 11
click at [124, 329] on button "Open app" at bounding box center [107, 326] width 134 height 19
click at [797, 200] on icon "button" at bounding box center [797, 199] width 1 height 1
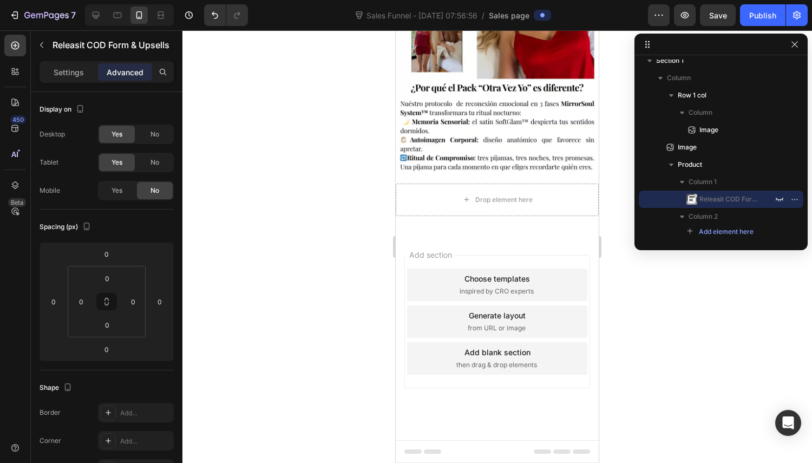
scroll to position [391, 0]
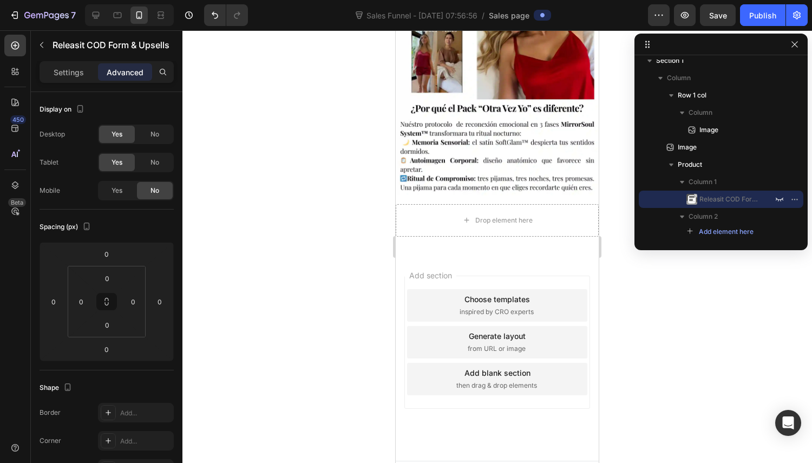
click at [777, 200] on icon "button" at bounding box center [780, 199] width 9 height 9
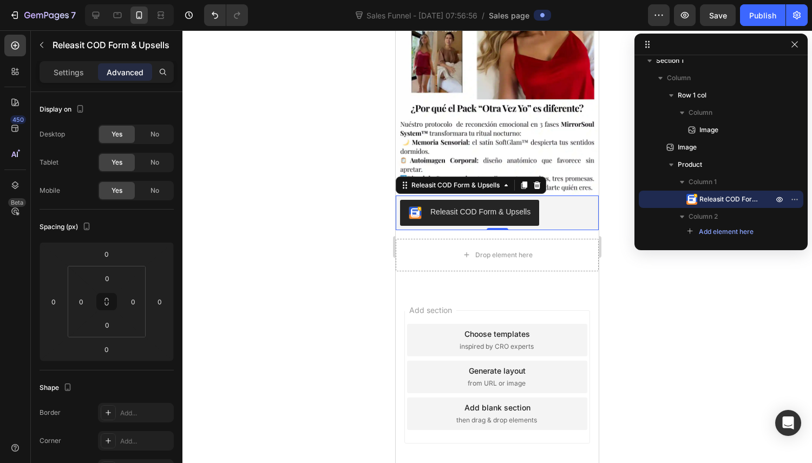
scroll to position [426, 0]
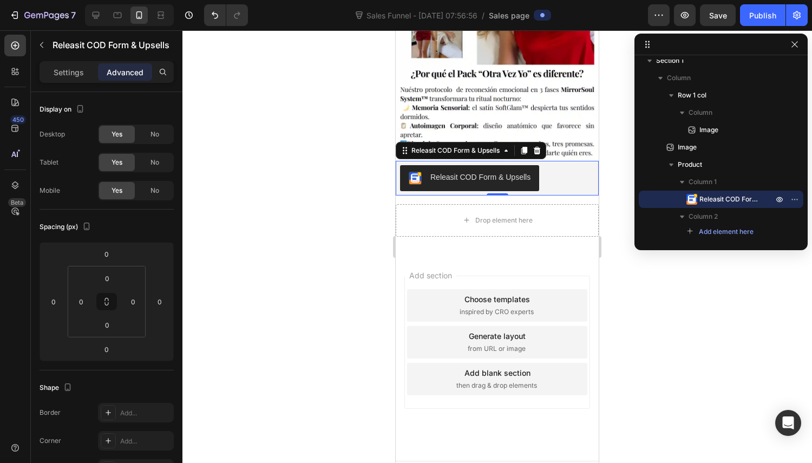
click at [792, 197] on icon "button" at bounding box center [795, 199] width 9 height 9
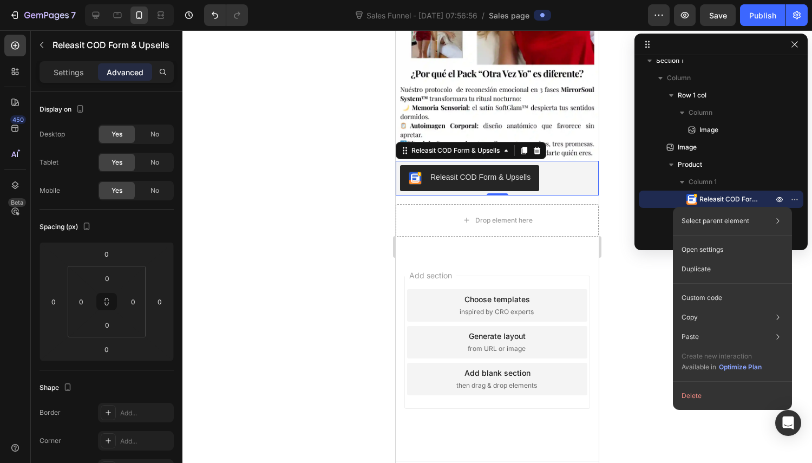
click at [757, 252] on div "Open settings" at bounding box center [733, 249] width 110 height 19
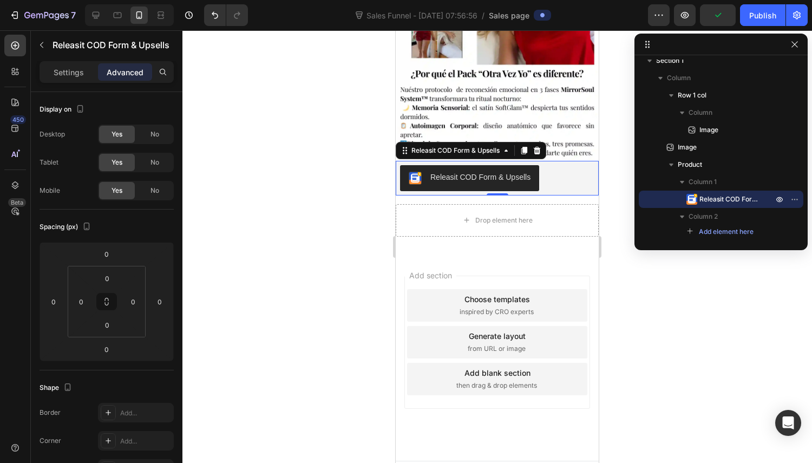
click at [791, 177] on div "Column 1" at bounding box center [721, 181] width 156 height 17
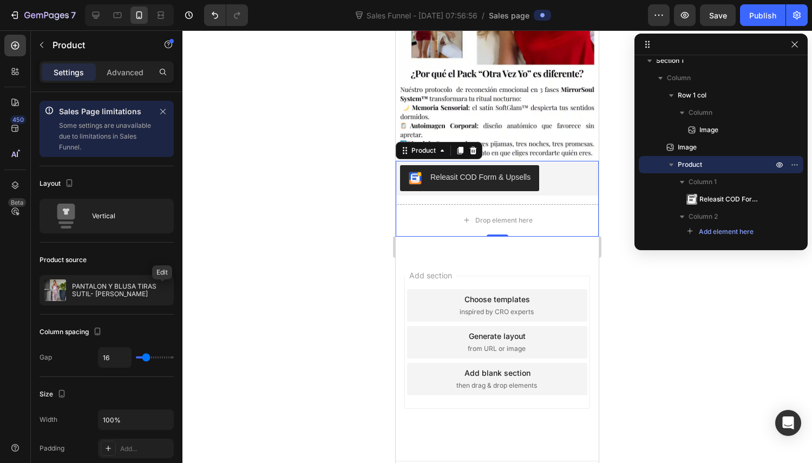
click at [0, 0] on icon "button" at bounding box center [0, 0] width 0 height 0
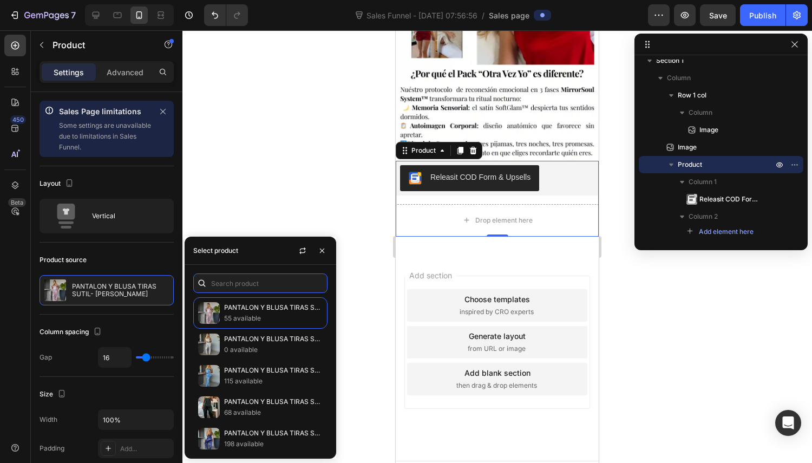
click at [263, 277] on input "text" at bounding box center [260, 283] width 134 height 19
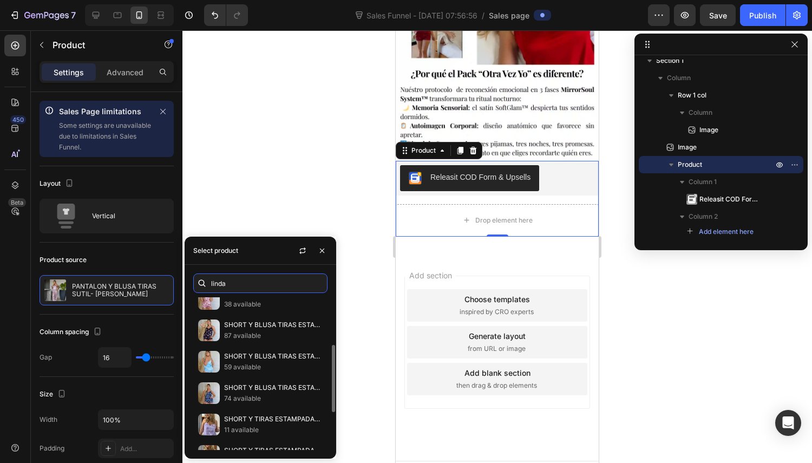
scroll to position [193, 0]
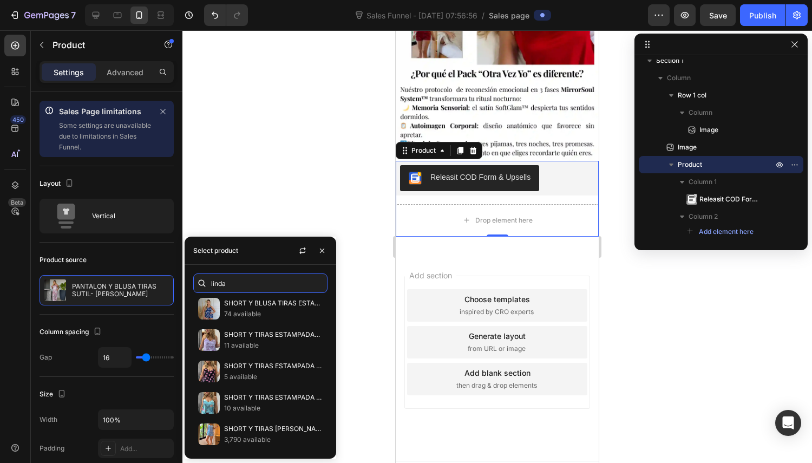
type input "linda"
click at [275, 433] on p "SHORT Y [PERSON_NAME]" at bounding box center [273, 429] width 99 height 11
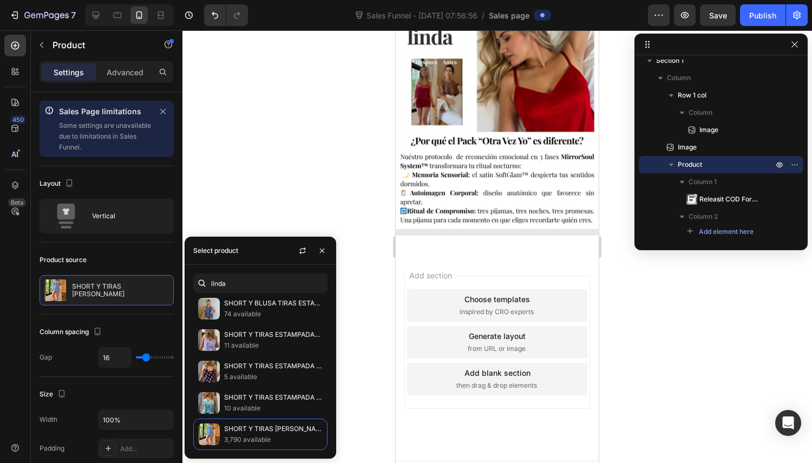
scroll to position [426, 0]
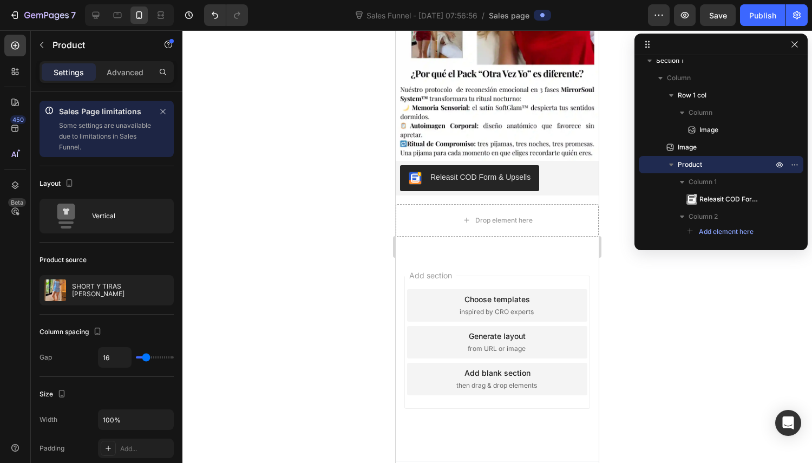
click at [216, 182] on div at bounding box center [498, 246] width 630 height 433
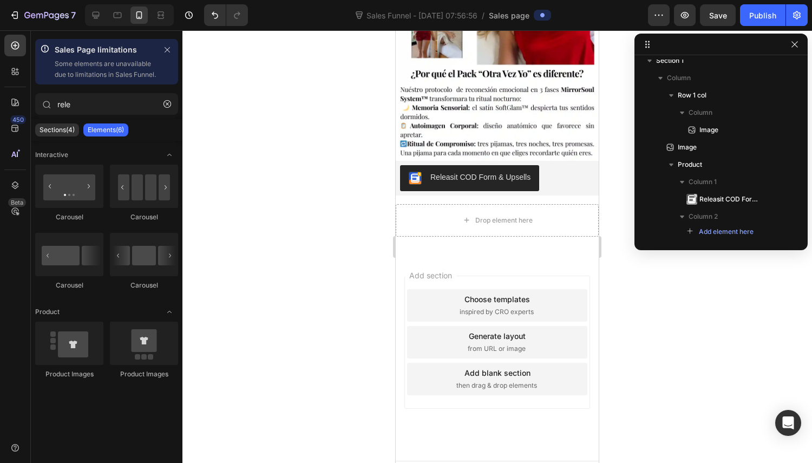
click at [164, 110] on button "button" at bounding box center [167, 103] width 17 height 17
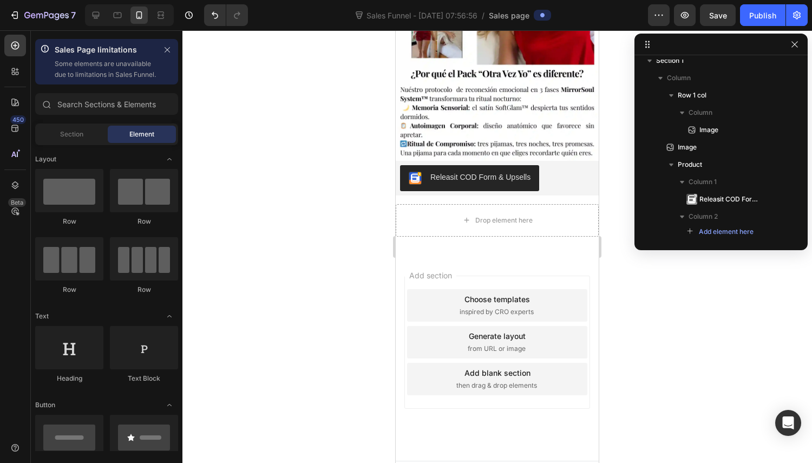
click at [167, 49] on icon "button" at bounding box center [167, 49] width 5 height 5
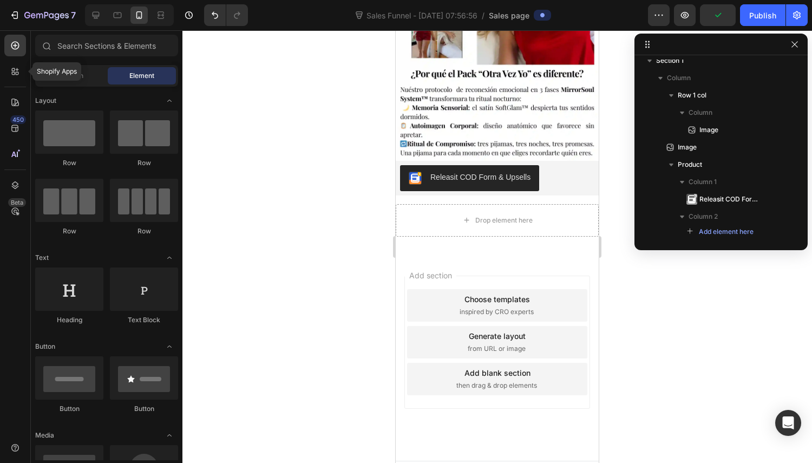
click at [13, 70] on icon at bounding box center [15, 71] width 11 height 11
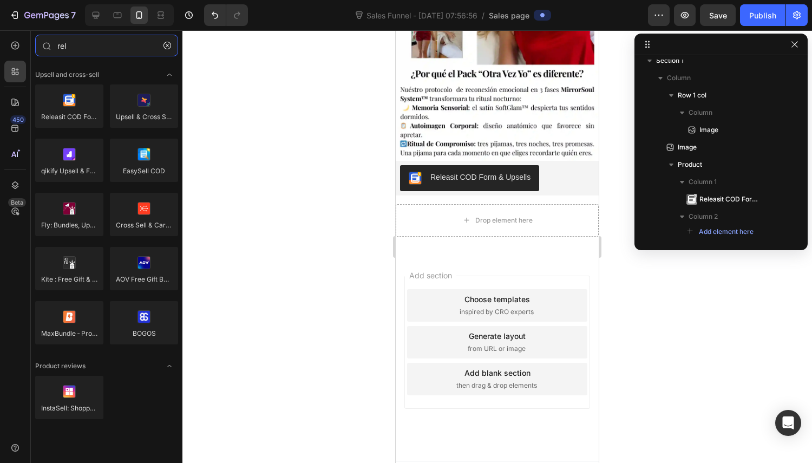
type input "rel"
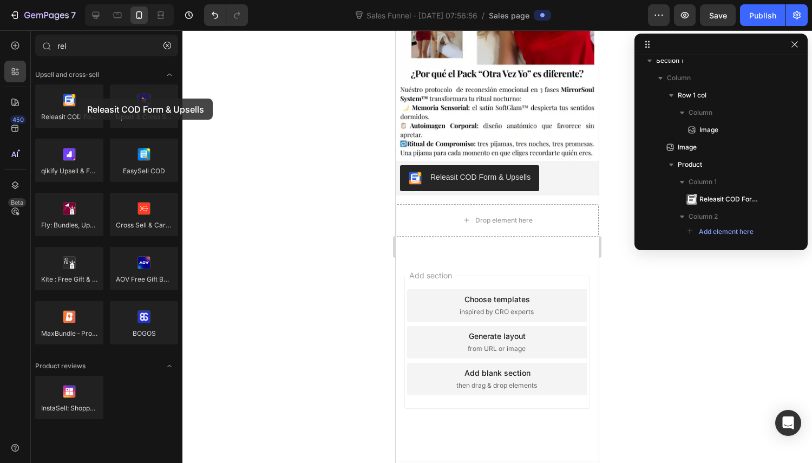
click at [79, 99] on div at bounding box center [69, 105] width 68 height 43
click at [9, 114] on div "450 Beta" at bounding box center [15, 236] width 22 height 402
click at [10, 107] on icon at bounding box center [15, 102] width 11 height 11
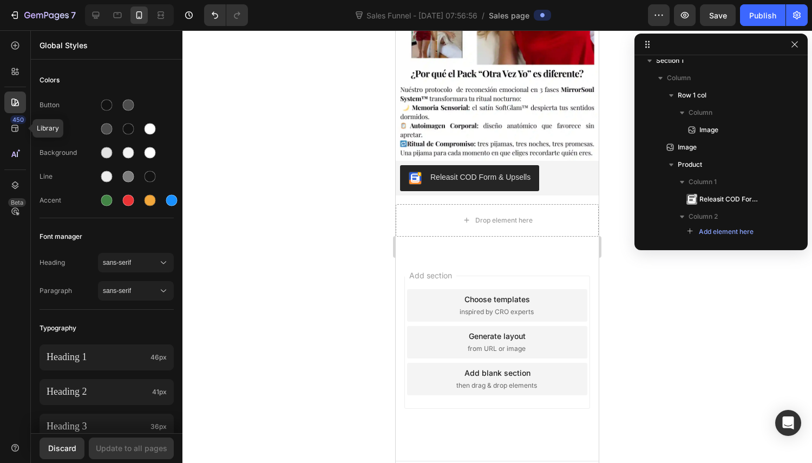
click at [13, 125] on icon at bounding box center [15, 128] width 11 height 11
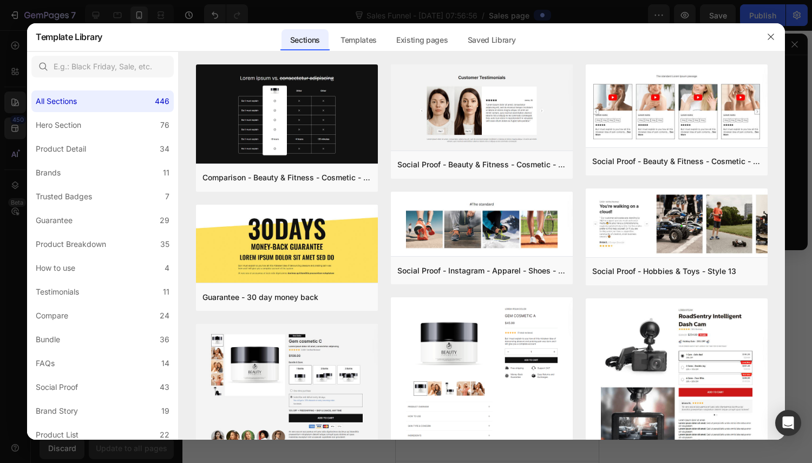
click at [773, 40] on icon "button" at bounding box center [771, 36] width 9 height 9
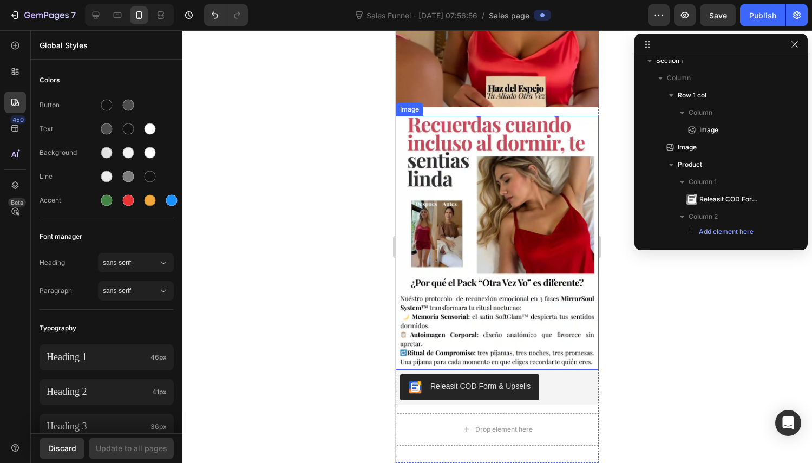
scroll to position [271, 0]
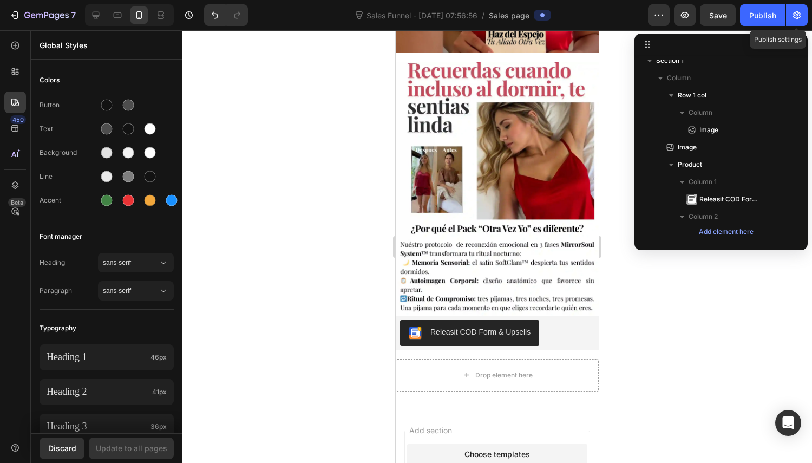
click at [799, 18] on icon "button" at bounding box center [797, 15] width 11 height 11
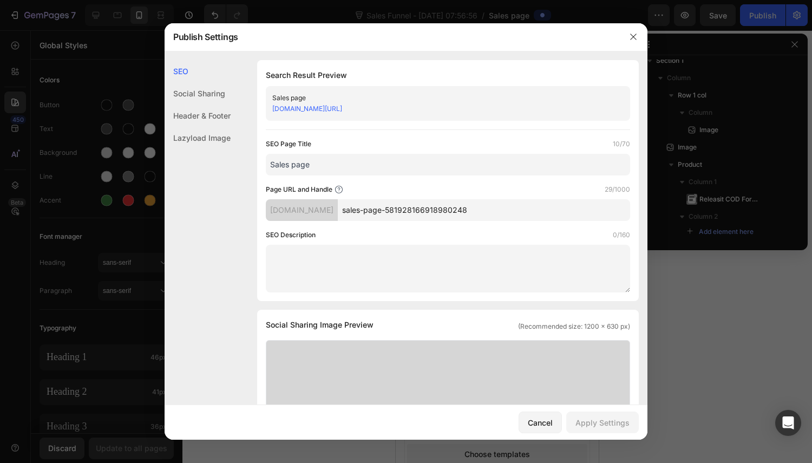
click at [799, 18] on div at bounding box center [406, 231] width 812 height 463
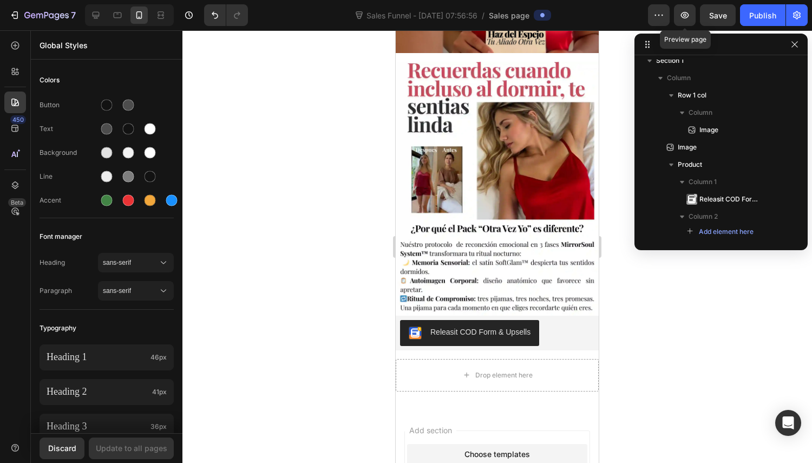
click at [687, 12] on icon "button" at bounding box center [685, 15] width 8 height 6
click at [681, 13] on icon "button" at bounding box center [685, 15] width 11 height 11
click at [792, 14] on icon "button" at bounding box center [797, 15] width 11 height 11
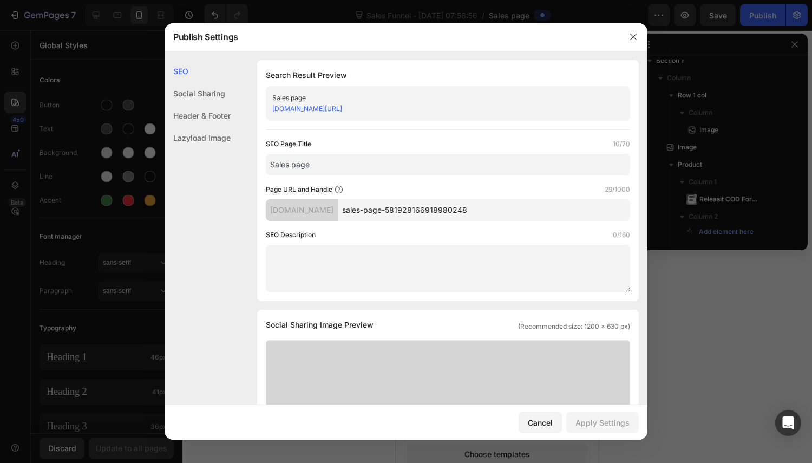
click at [470, 104] on div "zkk2vp-qa.myshopify.com/pages/sales-page-581928166918980248" at bounding box center [439, 108] width 334 height 11
click at [342, 109] on link "zkk2vp-qa.myshopify.com/pages/sales-page-581928166918980248" at bounding box center [307, 109] width 70 height 8
click at [185, 105] on div "Social Sharing" at bounding box center [198, 116] width 66 height 22
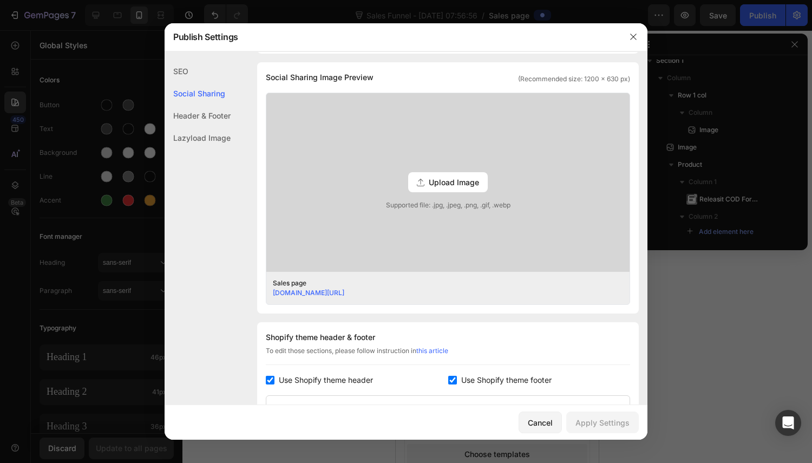
click at [191, 127] on div "Header & Footer" at bounding box center [198, 138] width 66 height 22
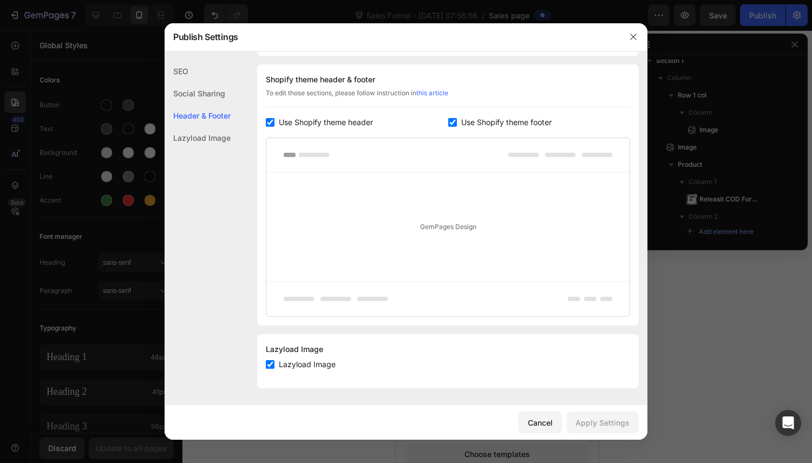
click at [201, 137] on div "Lazyload Image" at bounding box center [198, 138] width 66 height 22
click at [188, 82] on div "SEO" at bounding box center [198, 93] width 66 height 22
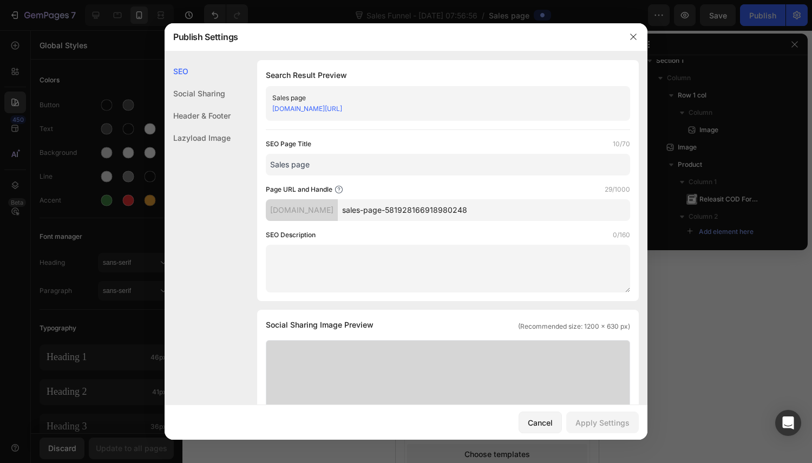
click at [631, 43] on button "button" at bounding box center [633, 36] width 17 height 17
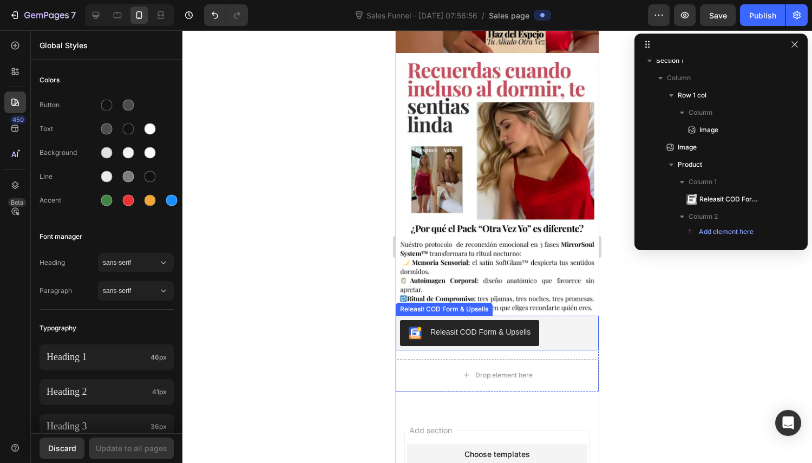
click at [491, 327] on div "Releasit COD Form & Upsells" at bounding box center [481, 332] width 100 height 11
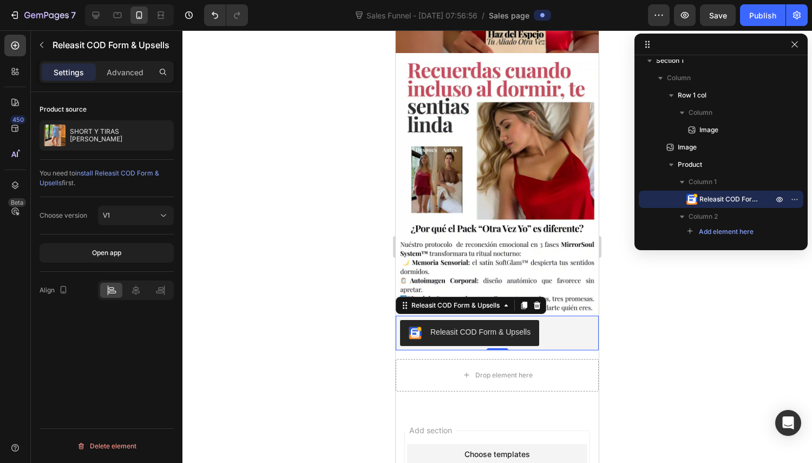
click at [765, 11] on div "Publish" at bounding box center [763, 15] width 27 height 11
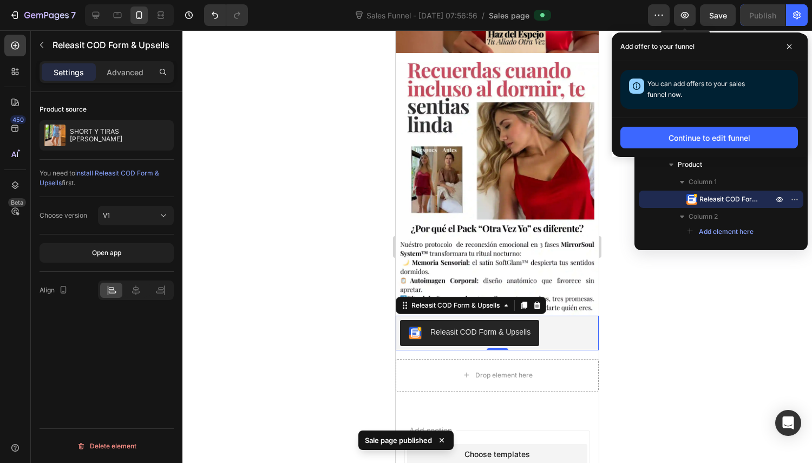
click at [684, 11] on icon "button" at bounding box center [685, 15] width 11 height 11
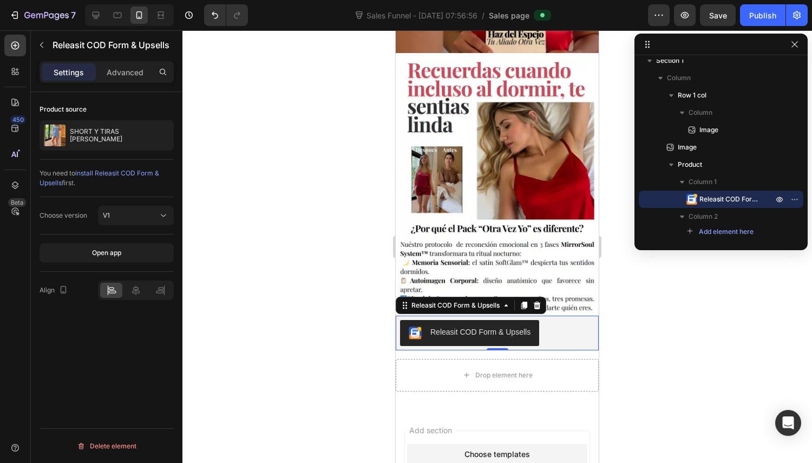
click at [671, 313] on div at bounding box center [498, 246] width 630 height 433
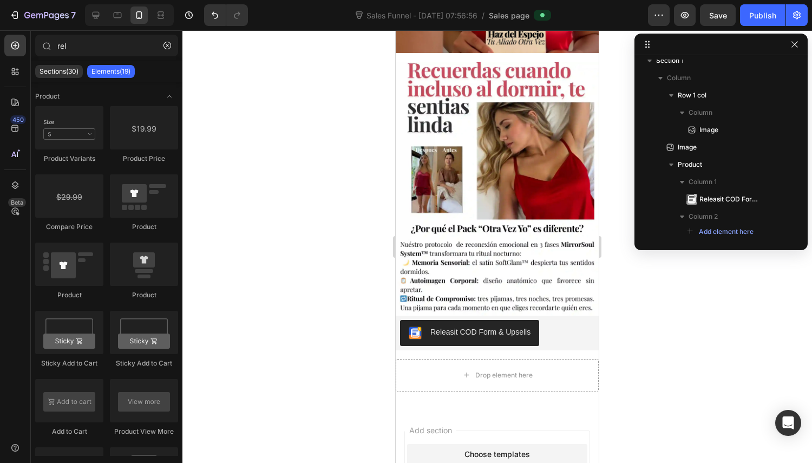
click at [790, 42] on button "button" at bounding box center [795, 44] width 13 height 13
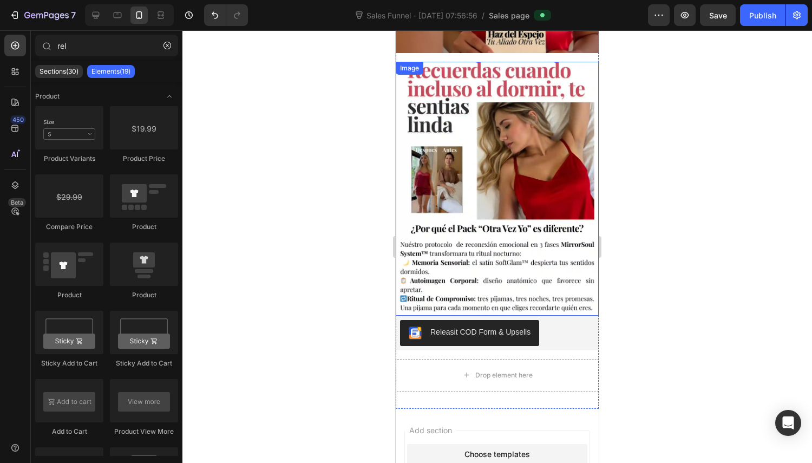
scroll to position [54, 0]
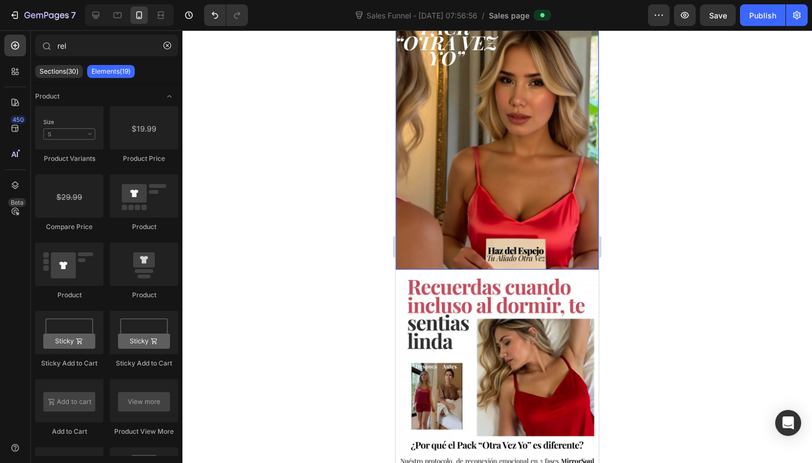
click at [531, 185] on img at bounding box center [497, 143] width 203 height 254
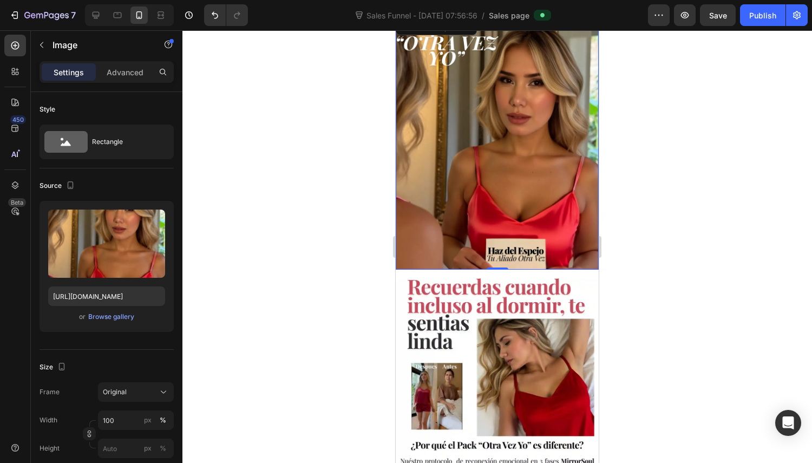
click at [84, 144] on icon at bounding box center [65, 142] width 43 height 22
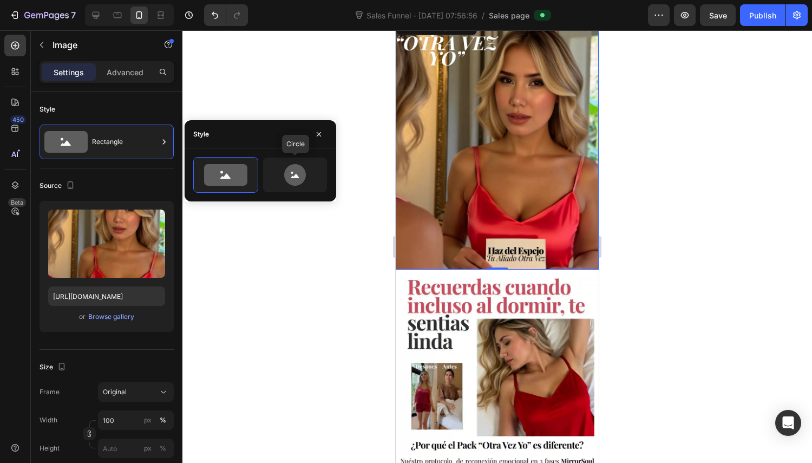
click at [299, 170] on icon at bounding box center [295, 175] width 22 height 22
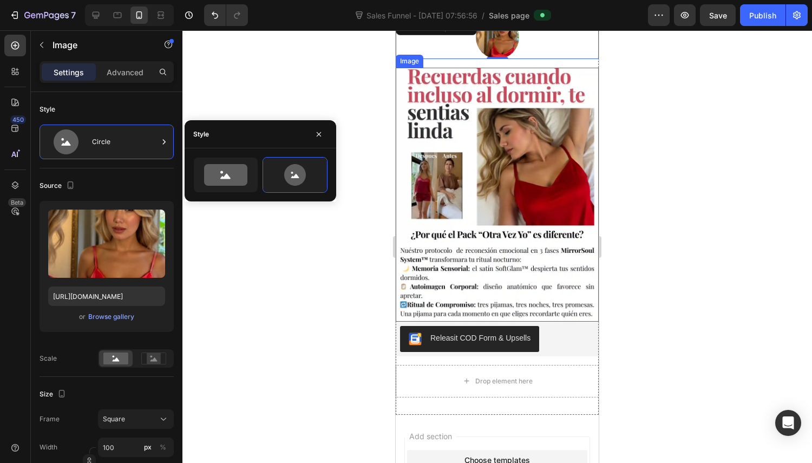
scroll to position [0, 0]
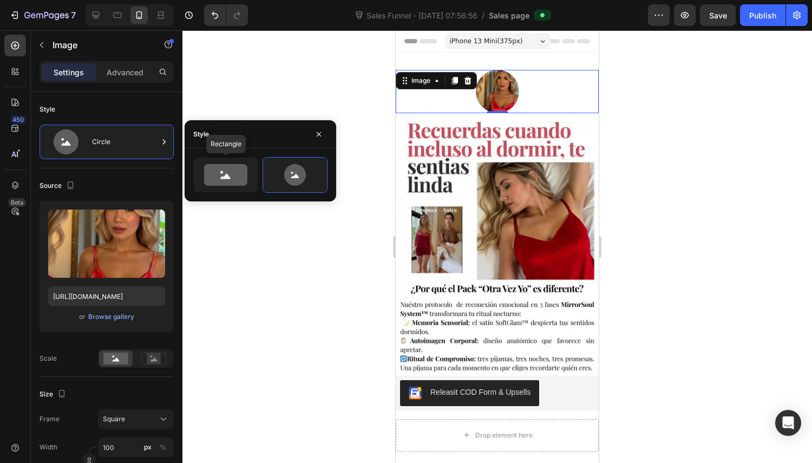
click at [232, 178] on icon at bounding box center [225, 175] width 43 height 22
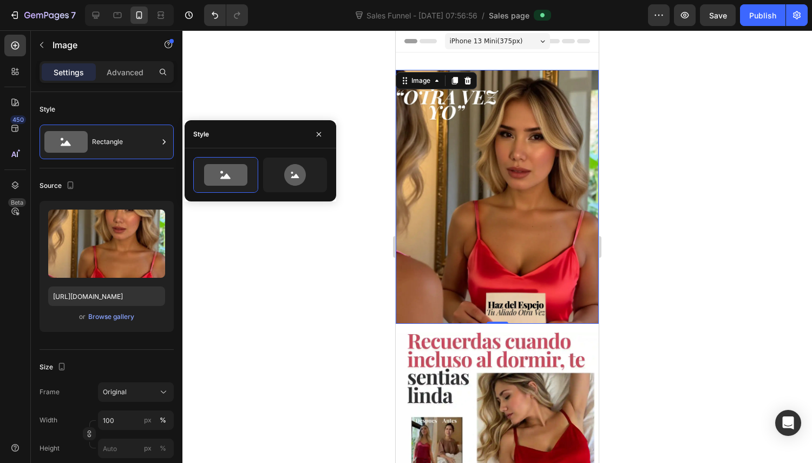
click at [122, 76] on p "Advanced" at bounding box center [125, 72] width 37 height 11
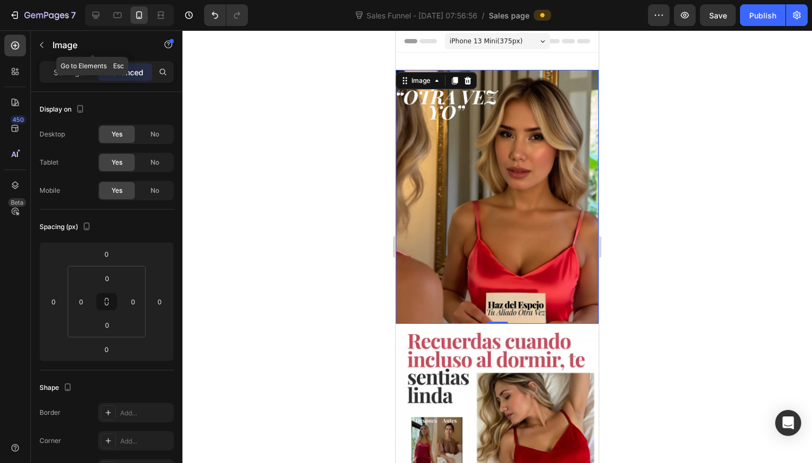
click at [44, 43] on icon "button" at bounding box center [41, 45] width 9 height 9
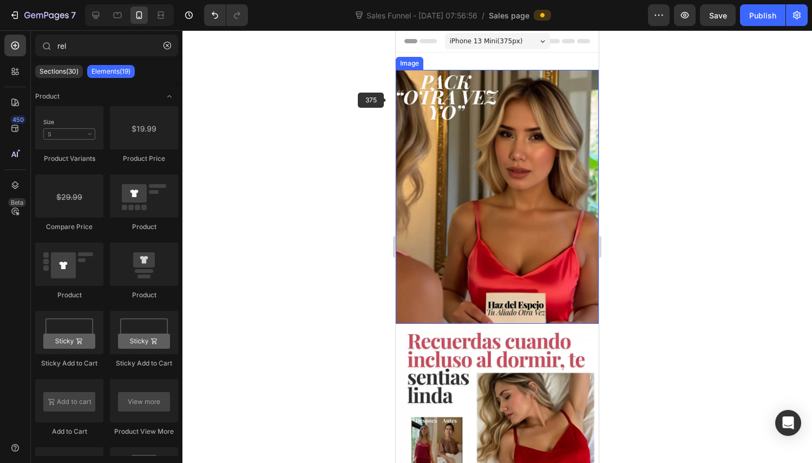
click at [461, 103] on img at bounding box center [497, 197] width 203 height 254
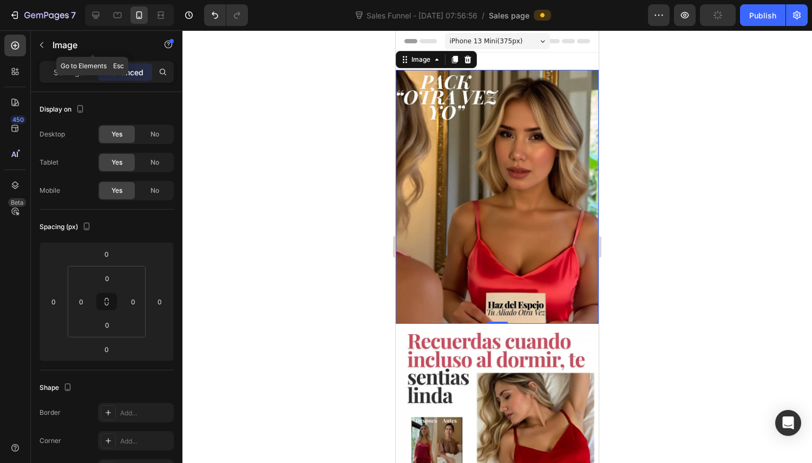
click at [45, 38] on button "button" at bounding box center [41, 44] width 17 height 17
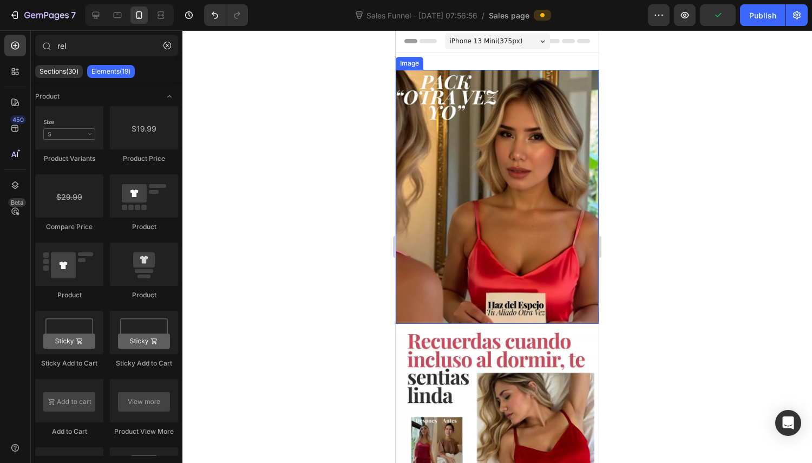
click at [466, 97] on img at bounding box center [497, 197] width 203 height 254
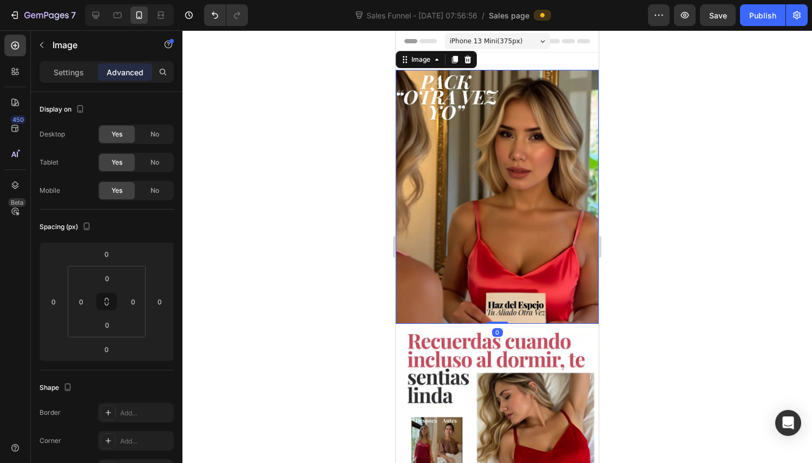
click at [64, 66] on div "Settings" at bounding box center [69, 71] width 54 height 17
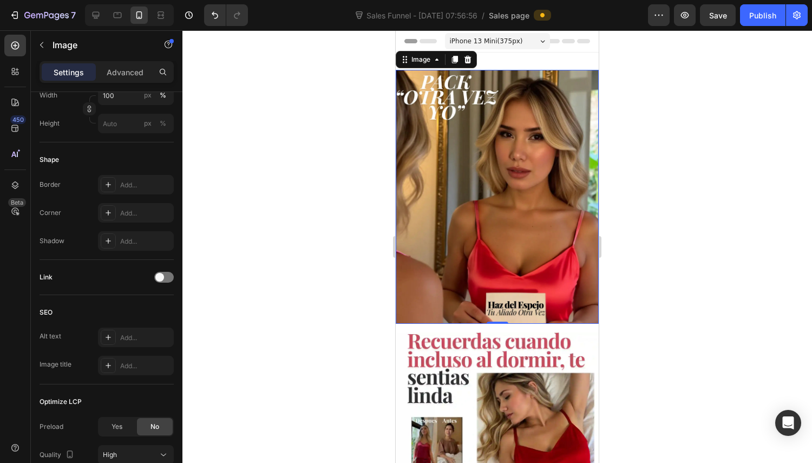
scroll to position [416, 0]
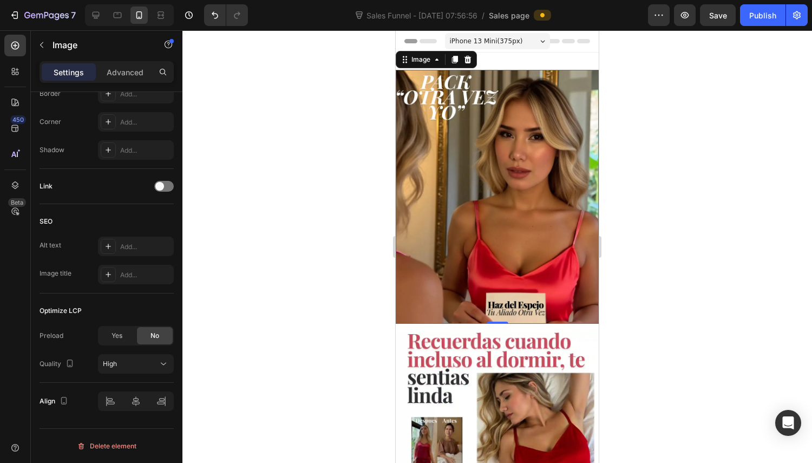
click at [121, 338] on span "Yes" at bounding box center [117, 336] width 11 height 10
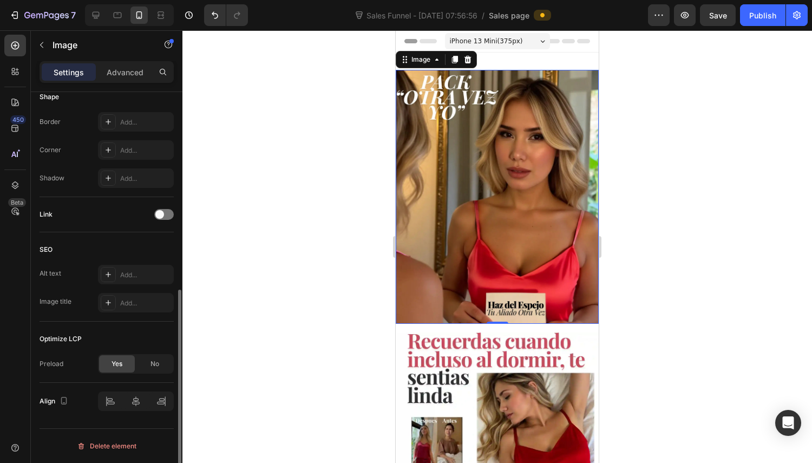
scroll to position [388, 0]
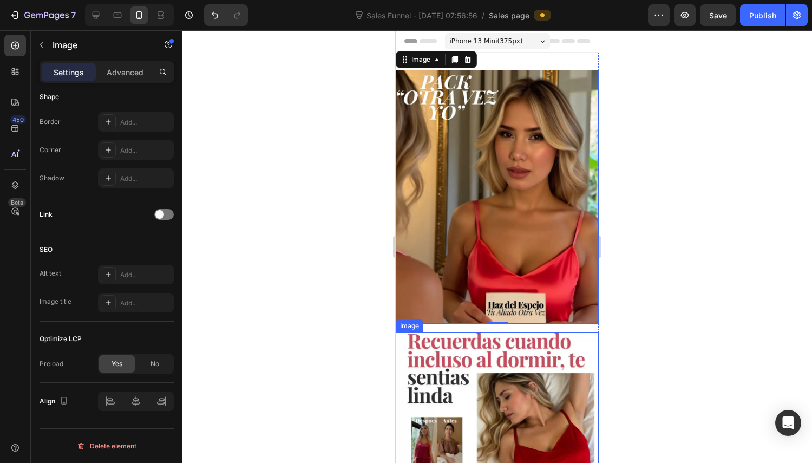
click at [584, 351] on img at bounding box center [497, 460] width 203 height 254
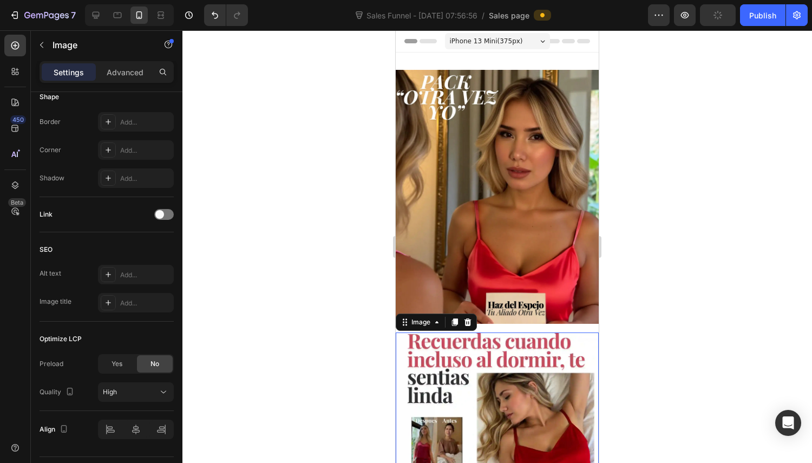
click at [118, 360] on span "Yes" at bounding box center [117, 364] width 11 height 10
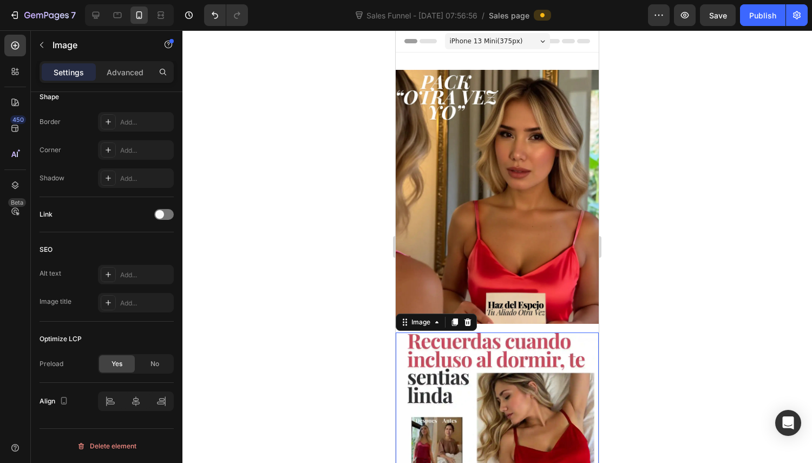
click at [66, 400] on icon "button" at bounding box center [64, 401] width 6 height 8
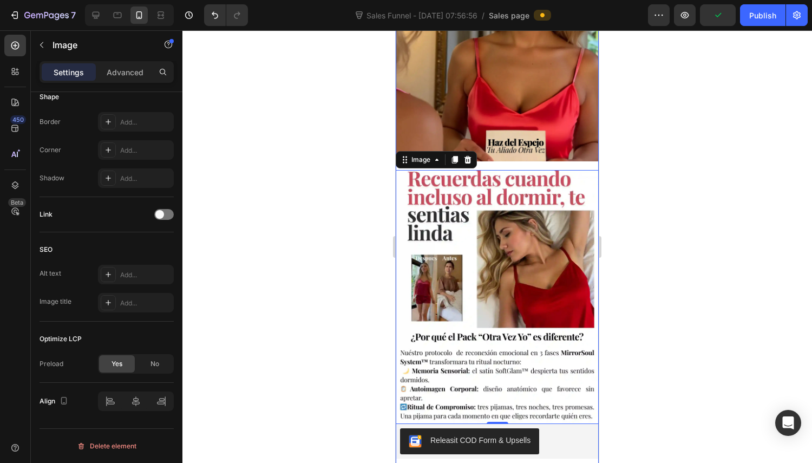
click at [502, 152] on div "Image Row Image 0 Releasit COD Form & Upsells Releasit COD Form & Upsells Drop …" at bounding box center [497, 203] width 203 height 593
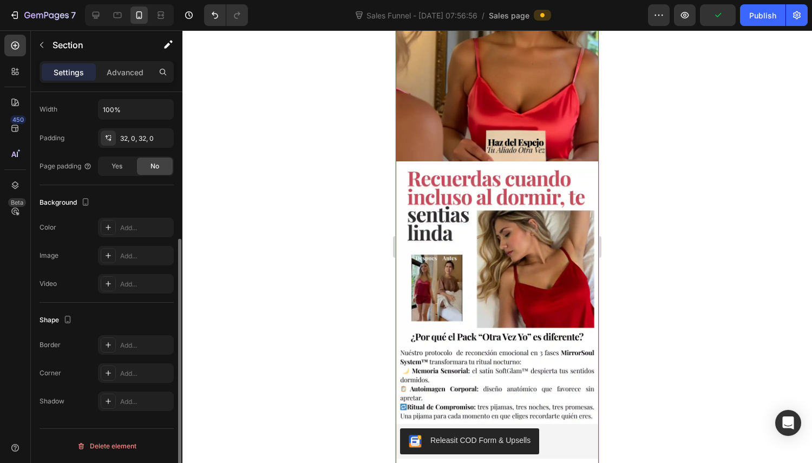
scroll to position [0, 0]
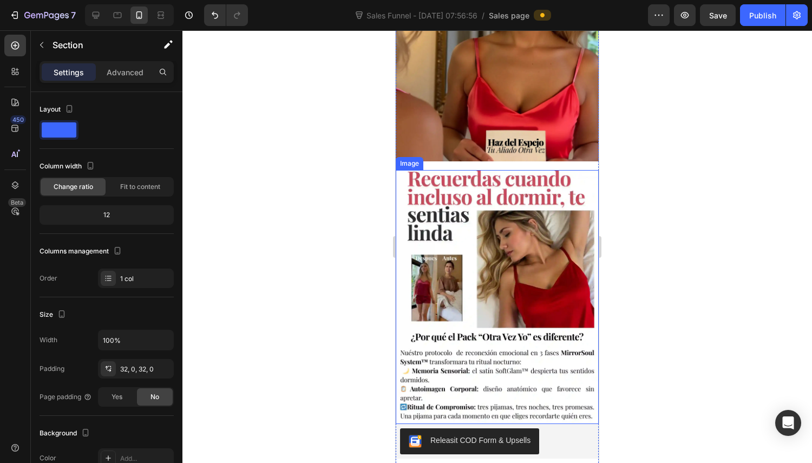
click at [136, 364] on div "32, 0, 32, 0" at bounding box center [145, 369] width 51 height 10
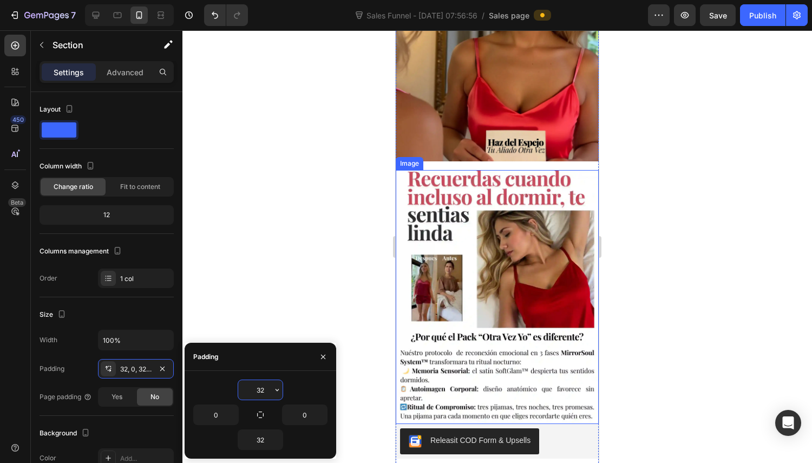
click at [264, 390] on input "32" at bounding box center [260, 389] width 44 height 19
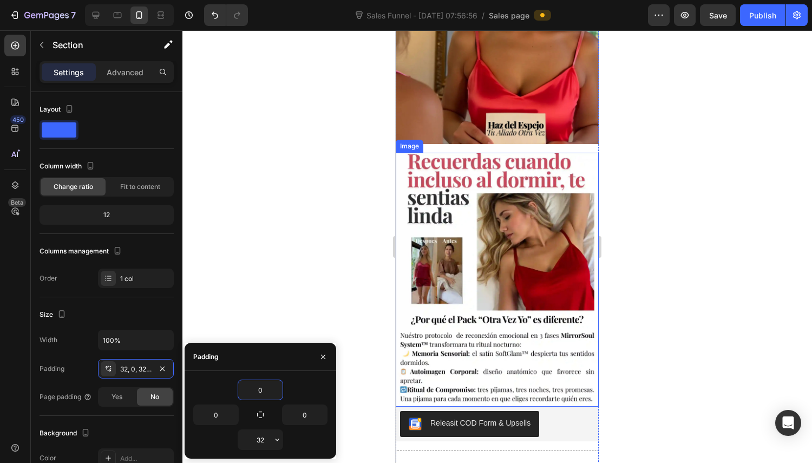
type input "0"
click at [267, 445] on input "32" at bounding box center [260, 439] width 44 height 19
type input "0"
click at [281, 350] on div "Padding" at bounding box center [261, 357] width 152 height 28
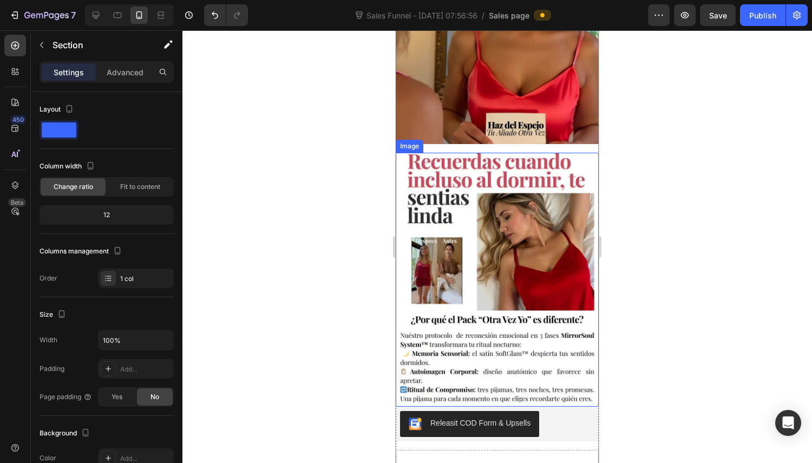
click at [233, 322] on div at bounding box center [498, 246] width 630 height 433
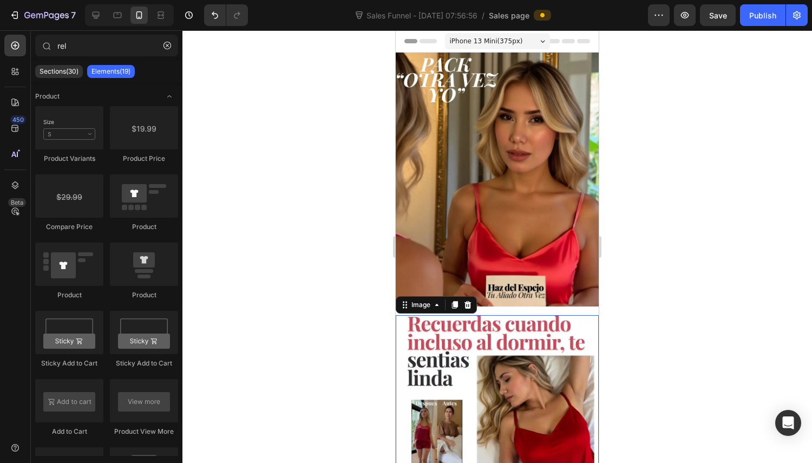
click at [506, 315] on img at bounding box center [497, 442] width 203 height 254
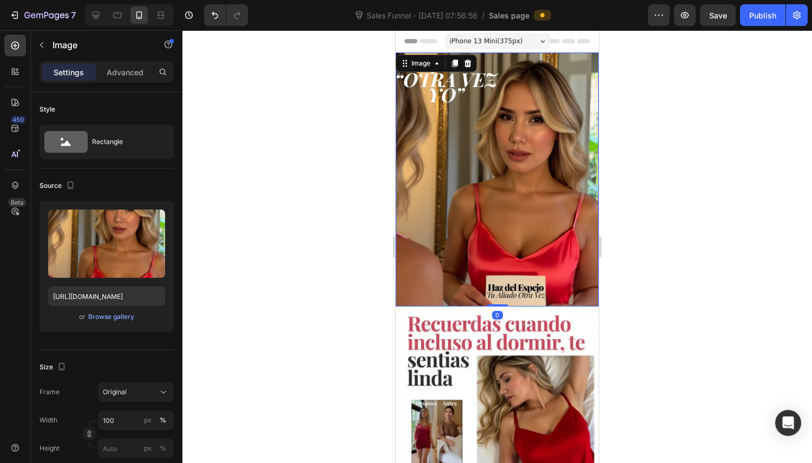
click at [512, 267] on img at bounding box center [497, 180] width 203 height 254
click at [439, 63] on icon at bounding box center [437, 63] width 9 height 9
click at [675, 122] on div at bounding box center [498, 246] width 630 height 433
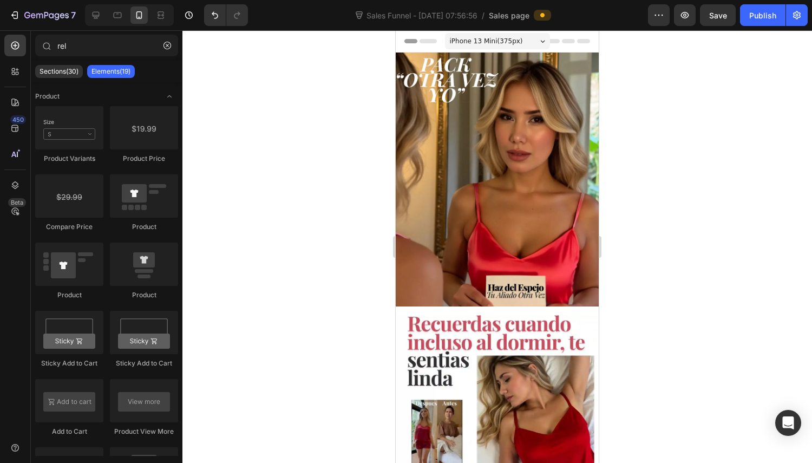
click at [510, 31] on div "iPhone 13 Mini ( 375 px) iPhone 13 Mini iPhone 13 Pro iPhone 11 Pro Max iPhone …" at bounding box center [497, 42] width 105 height 22
click at [503, 41] on span "iPhone 13 Mini ( 375 px)" at bounding box center [486, 41] width 73 height 11
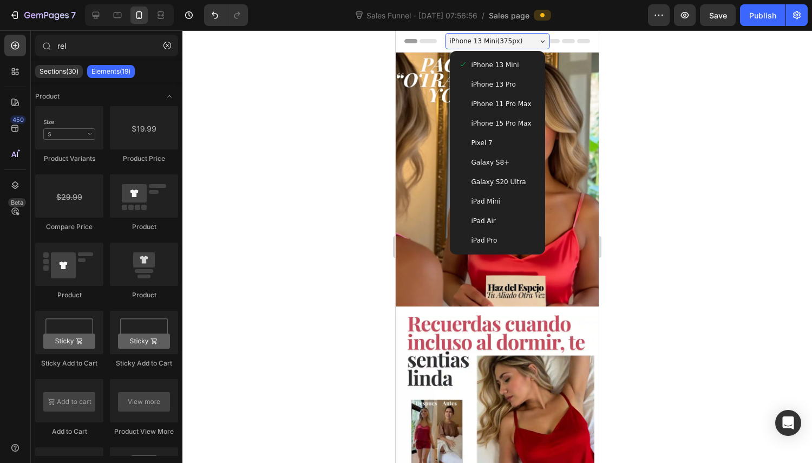
click at [489, 86] on span "iPhone 13 Pro" at bounding box center [494, 84] width 44 height 11
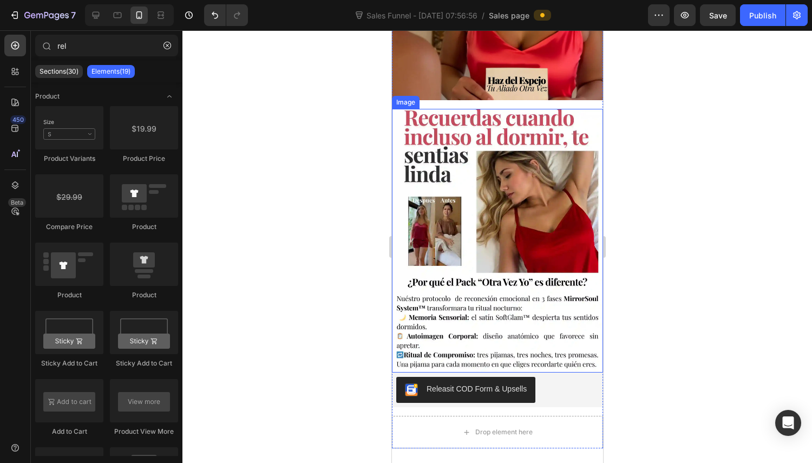
scroll to position [271, 0]
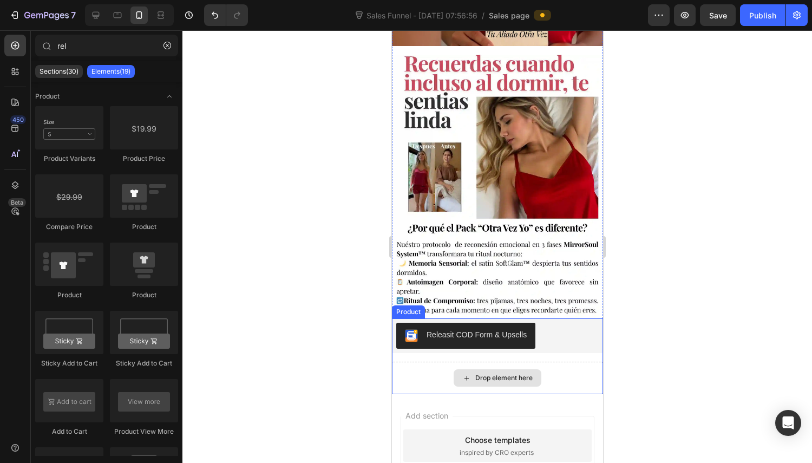
click at [492, 374] on div "Drop element here" at bounding box center [503, 378] width 57 height 9
click at [504, 374] on div "Drop element here" at bounding box center [503, 378] width 57 height 9
click at [14, 71] on icon at bounding box center [13, 69] width 3 height 3
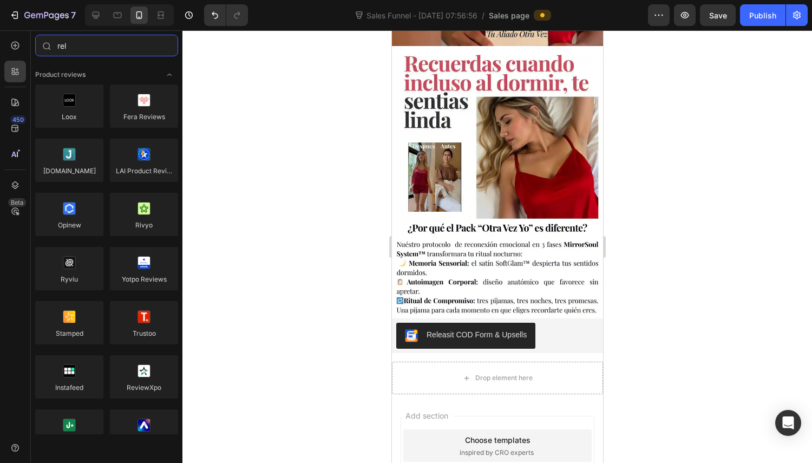
scroll to position [1300, 0]
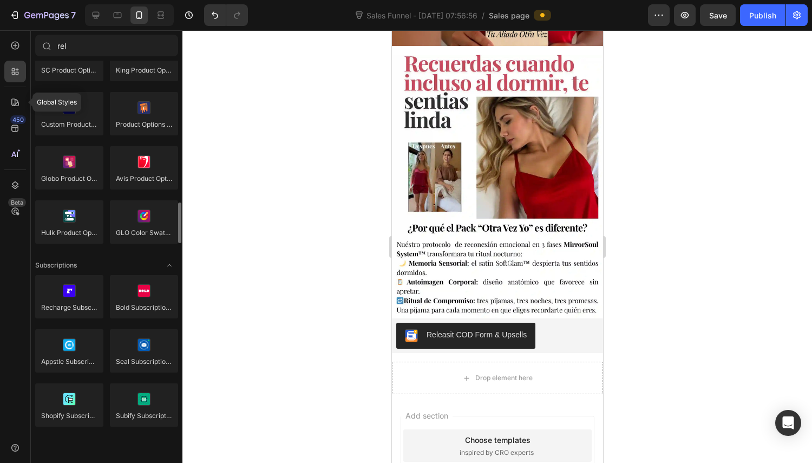
click at [17, 102] on icon at bounding box center [15, 103] width 8 height 8
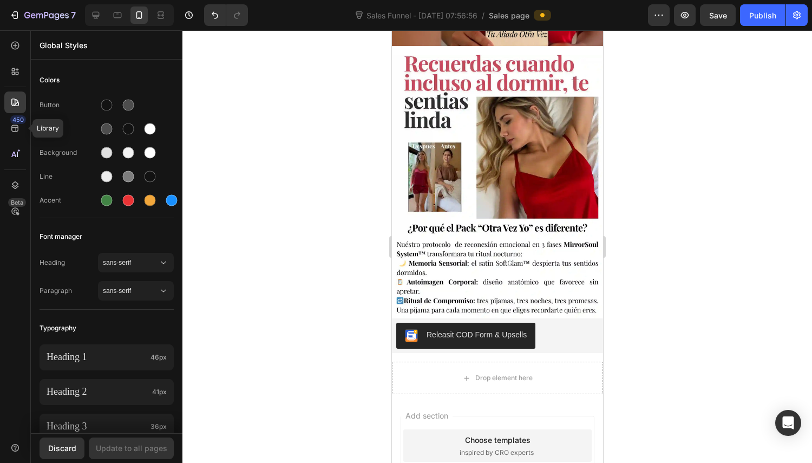
click at [17, 123] on div "450" at bounding box center [18, 119] width 16 height 9
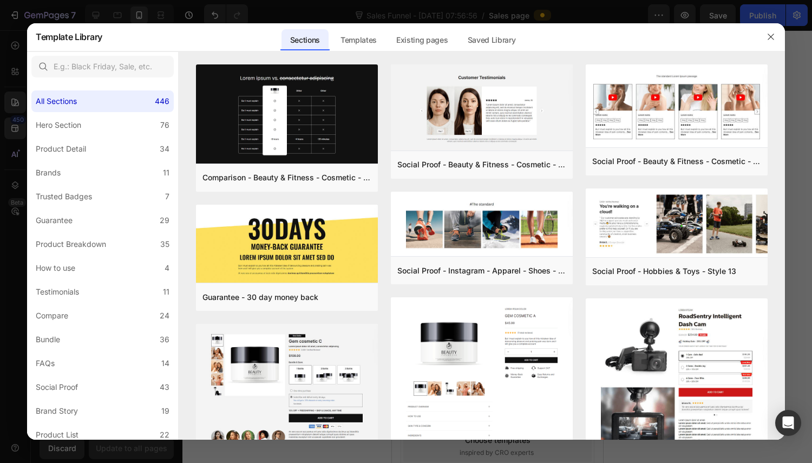
click at [771, 37] on icon "button" at bounding box center [771, 37] width 6 height 6
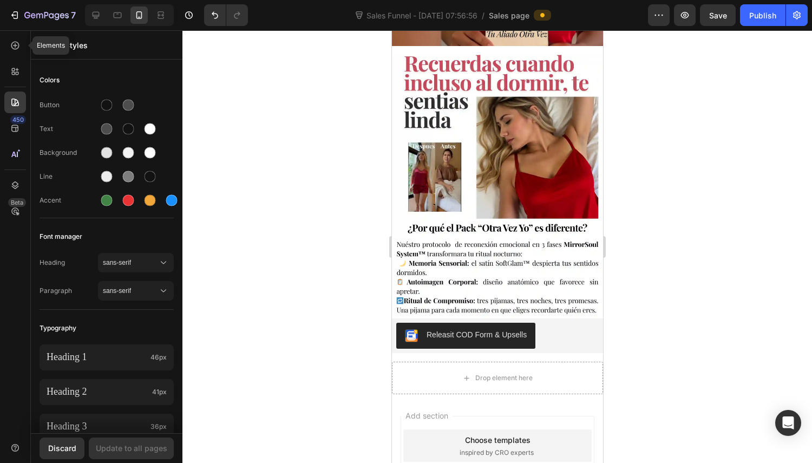
click at [7, 47] on div at bounding box center [15, 46] width 22 height 22
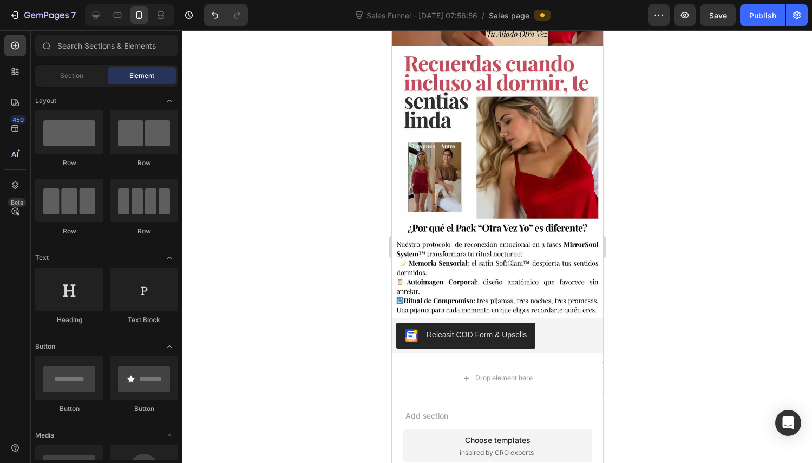
scroll to position [162, 0]
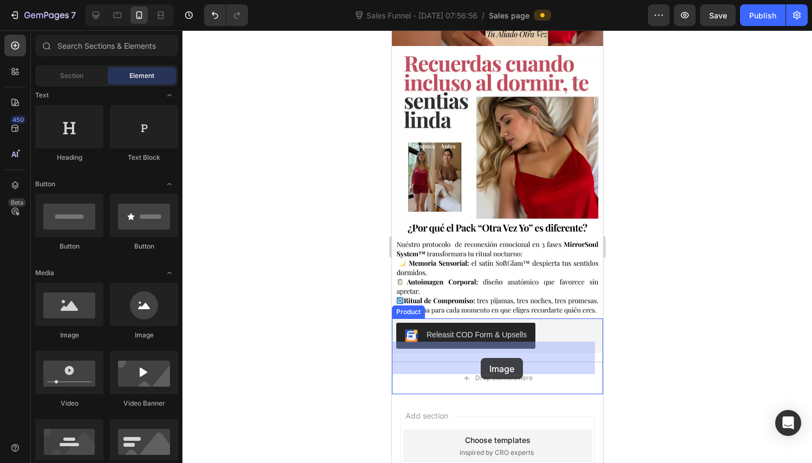
drag, startPoint x: 519, startPoint y: 347, endPoint x: 480, endPoint y: 358, distance: 40.5
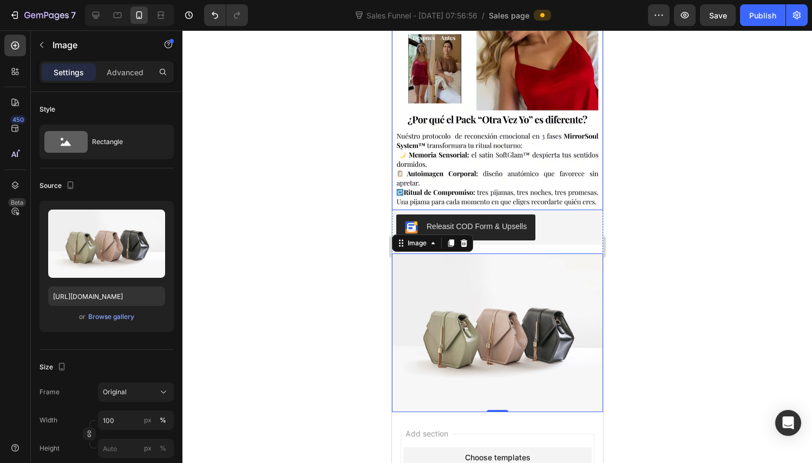
scroll to position [487, 0]
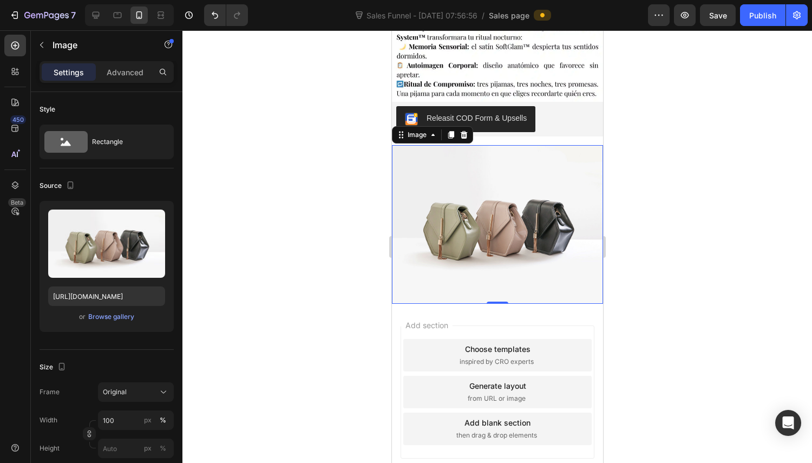
click at [114, 316] on div "Browse gallery" at bounding box center [111, 317] width 46 height 10
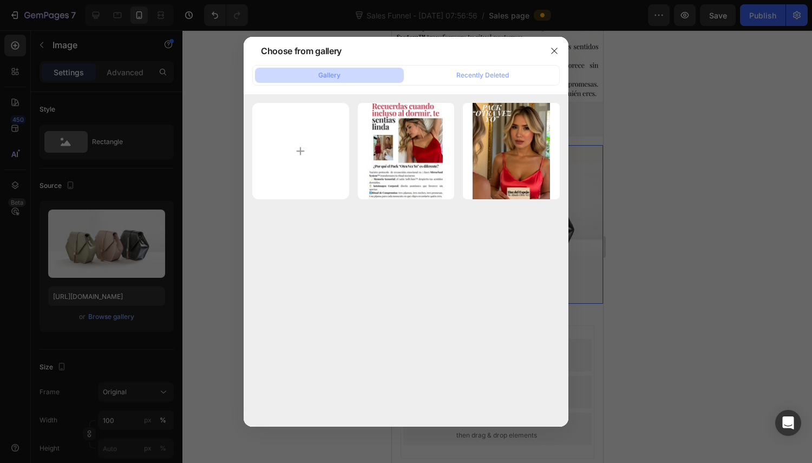
click at [309, 153] on input "file" at bounding box center [300, 151] width 97 height 97
type input "C:\fakepath\1748473350-HazdelEspejoTuAliadoOtraVez7-ezgif.com-optiwebp (2).webp"
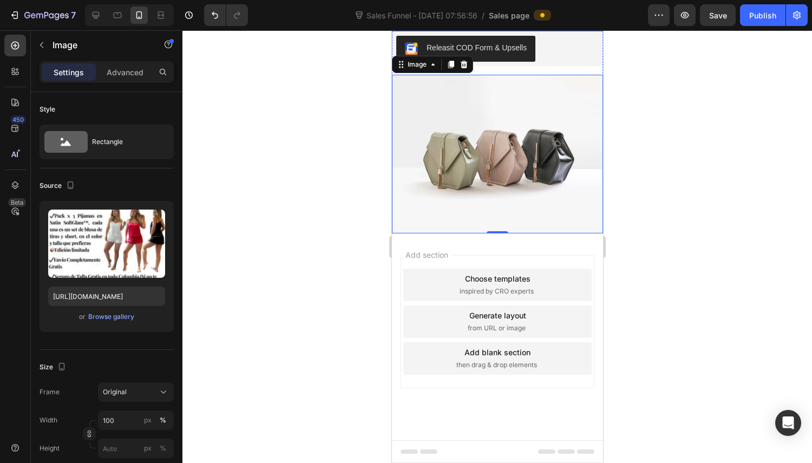
scroll to position [633, 0]
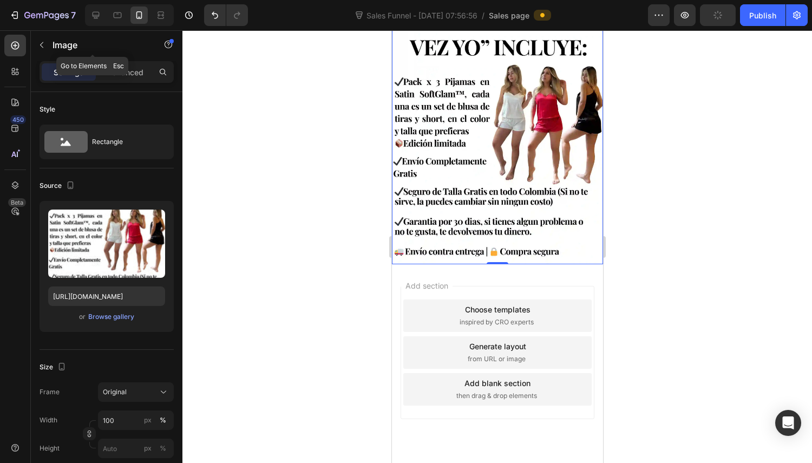
click at [42, 40] on button "button" at bounding box center [41, 44] width 17 height 17
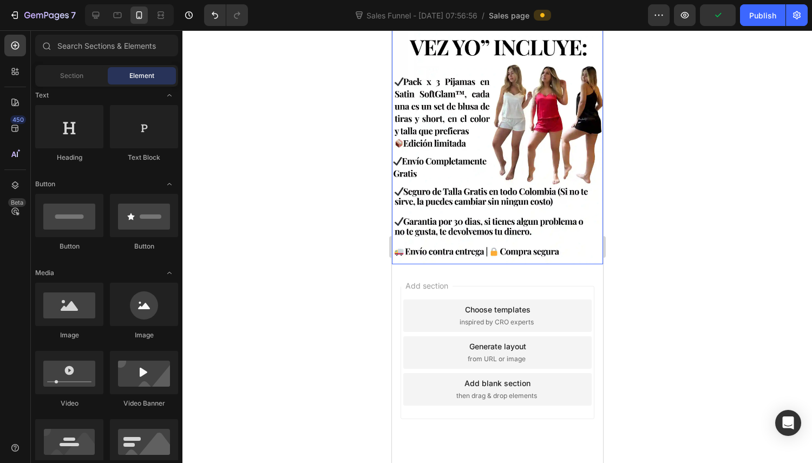
click at [470, 217] on img at bounding box center [497, 132] width 211 height 264
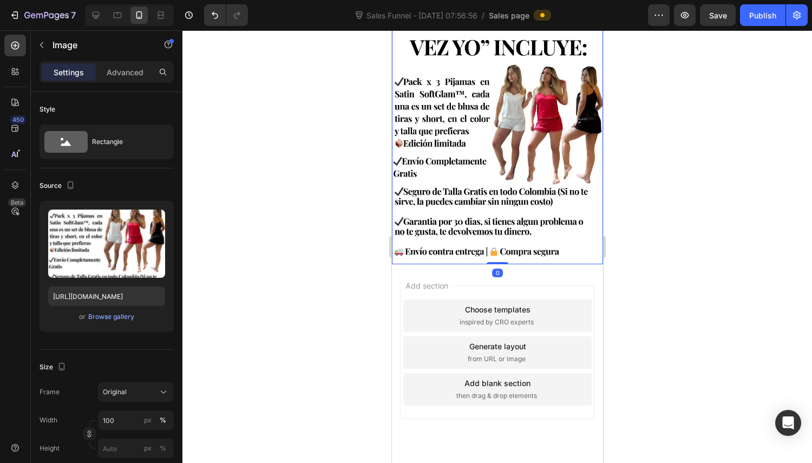
scroll to position [362, 0]
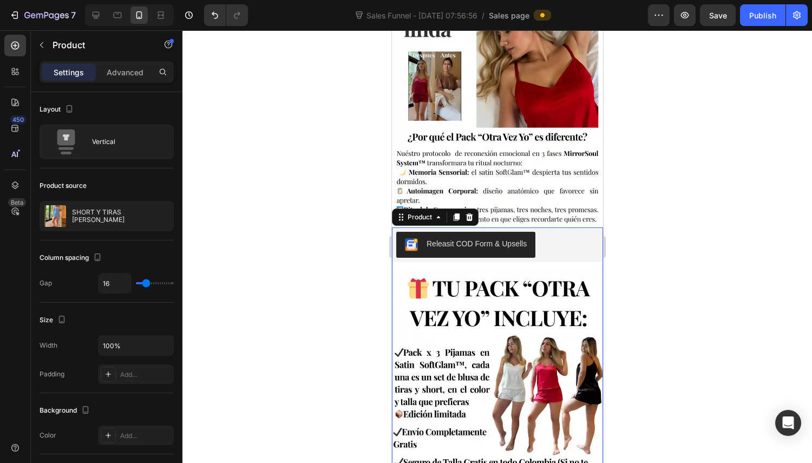
click at [492, 248] on div "Releasit COD Form & Upsells Releasit COD Form & Upsells Image Product 0" at bounding box center [497, 381] width 211 height 308
click at [526, 187] on img at bounding box center [497, 96] width 211 height 264
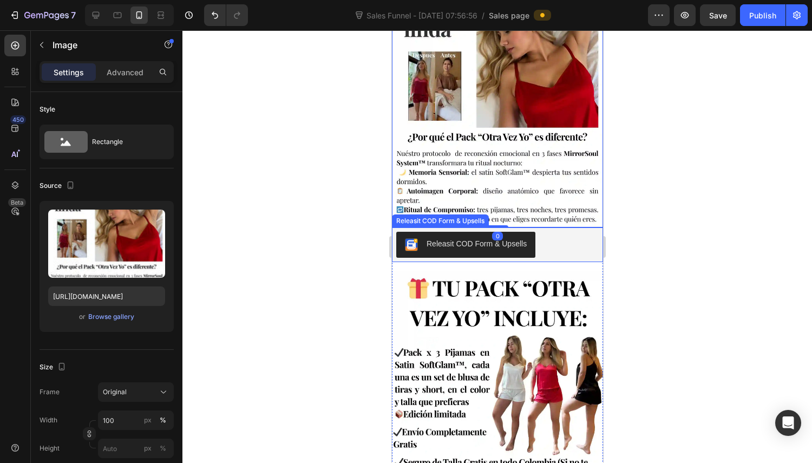
scroll to position [37, 0]
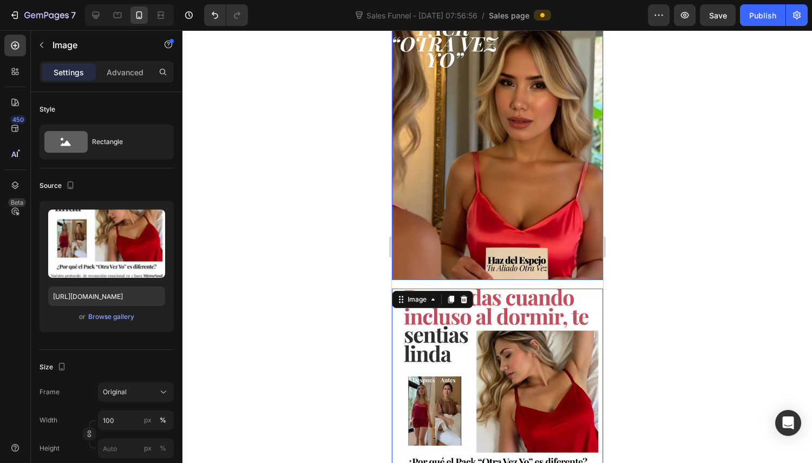
click at [498, 269] on div "Image" at bounding box center [497, 148] width 211 height 264
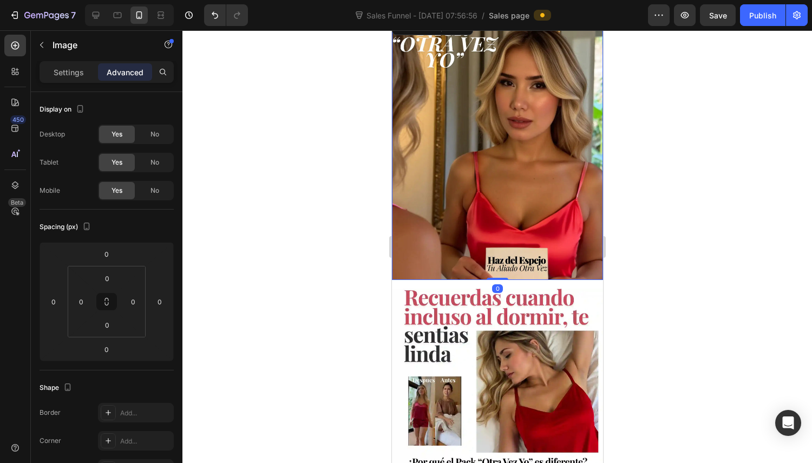
click at [504, 252] on img at bounding box center [497, 148] width 211 height 264
click at [521, 224] on img at bounding box center [497, 148] width 211 height 264
click at [493, 284] on div "0" at bounding box center [497, 288] width 11 height 9
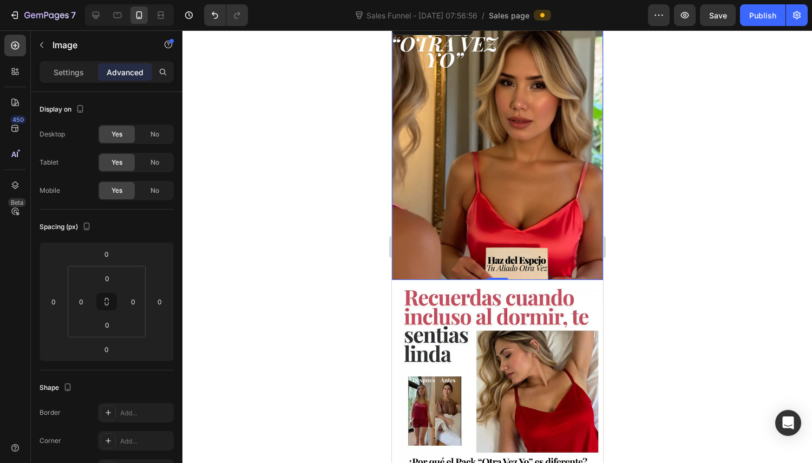
click at [530, 226] on img at bounding box center [497, 148] width 211 height 264
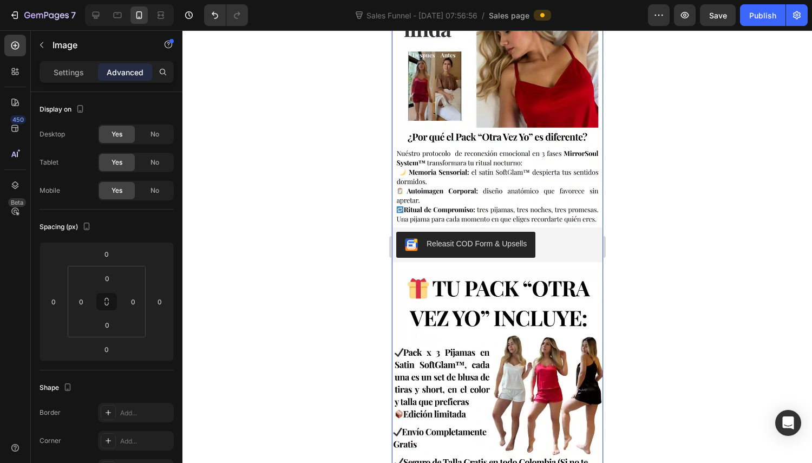
scroll to position [633, 0]
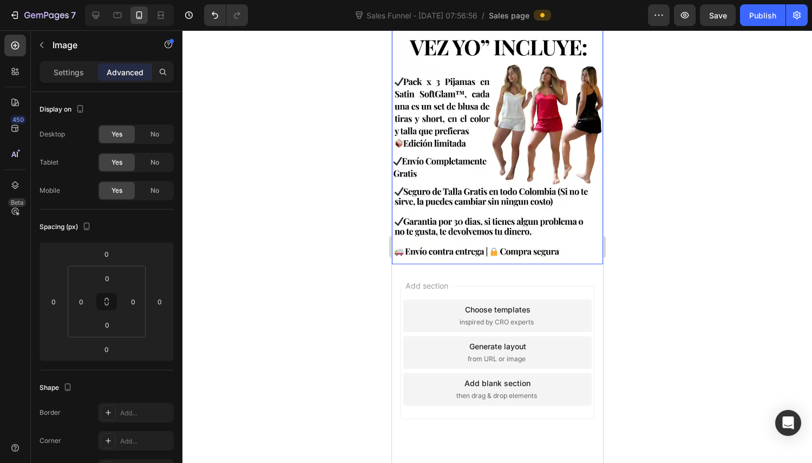
click at [505, 218] on img at bounding box center [497, 132] width 211 height 264
click at [492, 269] on div "0" at bounding box center [497, 273] width 11 height 9
click at [670, 226] on div at bounding box center [498, 246] width 630 height 433
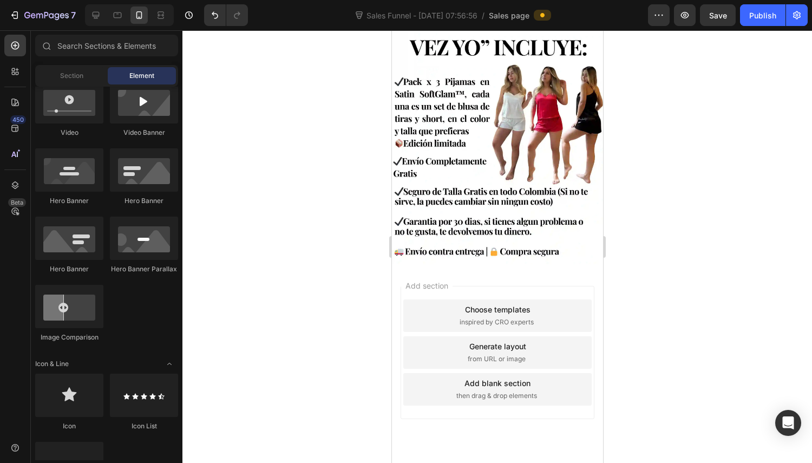
scroll to position [162, 0]
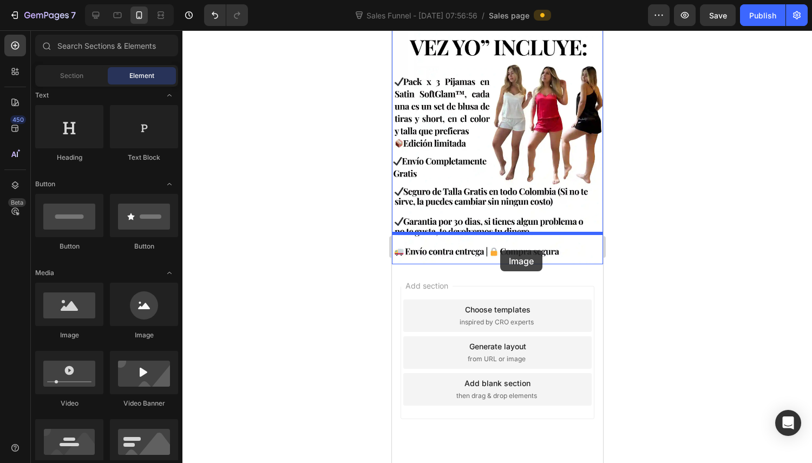
drag, startPoint x: 475, startPoint y: 340, endPoint x: 500, endPoint y: 250, distance: 92.8
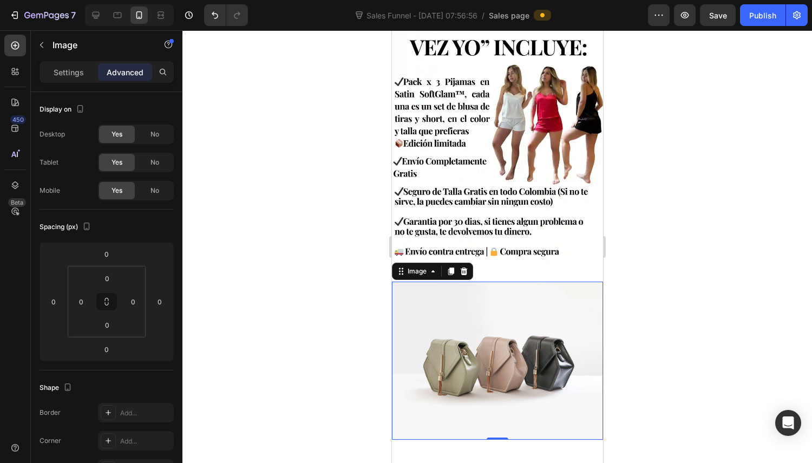
click at [499, 317] on img at bounding box center [497, 361] width 211 height 159
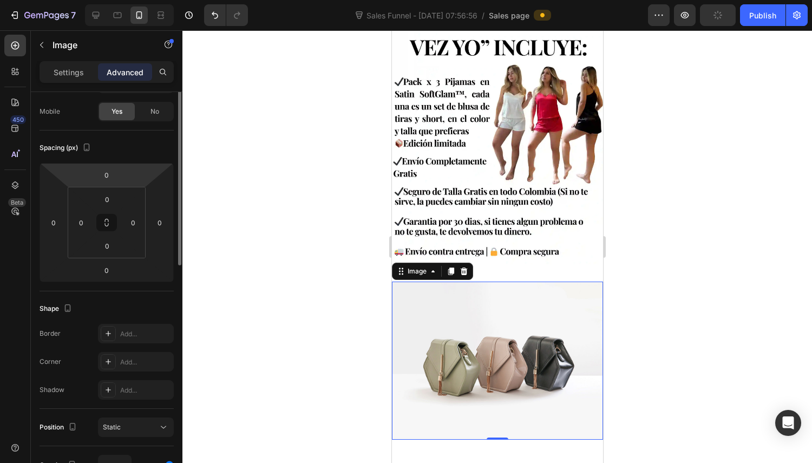
scroll to position [0, 0]
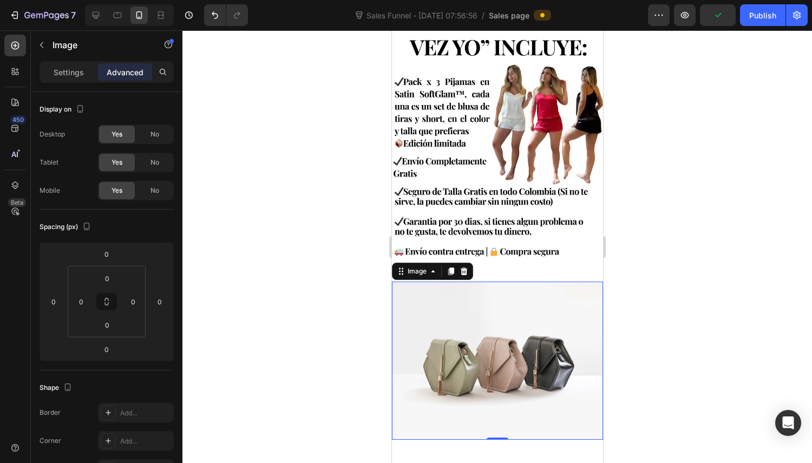
click at [57, 68] on p "Settings" at bounding box center [69, 72] width 30 height 11
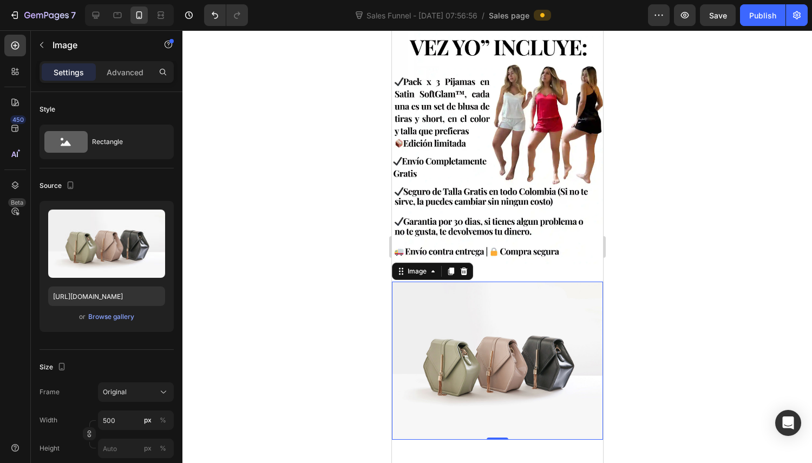
click at [104, 320] on div "Browse gallery" at bounding box center [111, 317] width 46 height 10
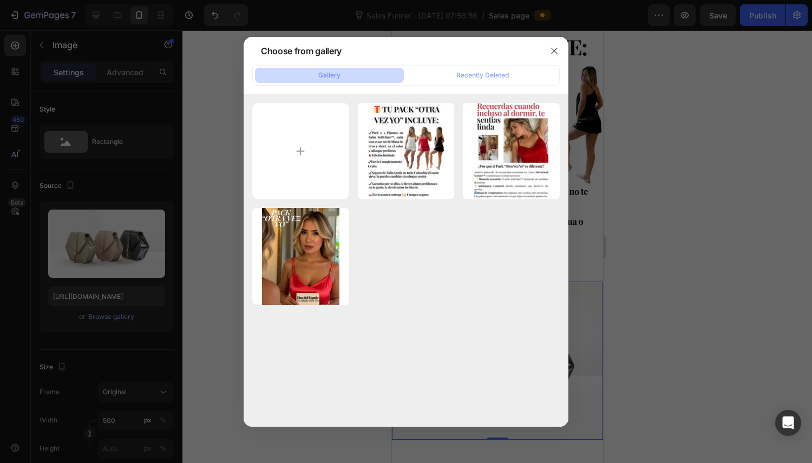
click at [323, 161] on input "file" at bounding box center [300, 151] width 97 height 97
click at [311, 149] on input "file" at bounding box center [300, 151] width 97 height 97
type input "C:\fakepath\1748478301-HazdelEspejoTuAliadoOtraVez14-ezgif.com-optiwebp (2).webp"
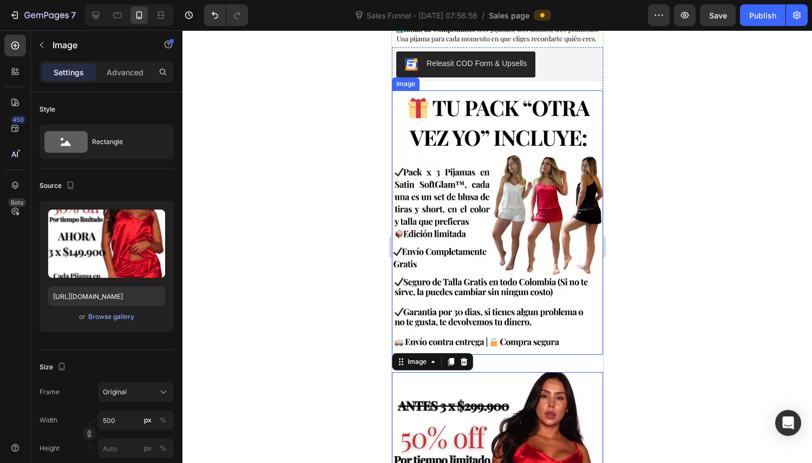
scroll to position [434, 0]
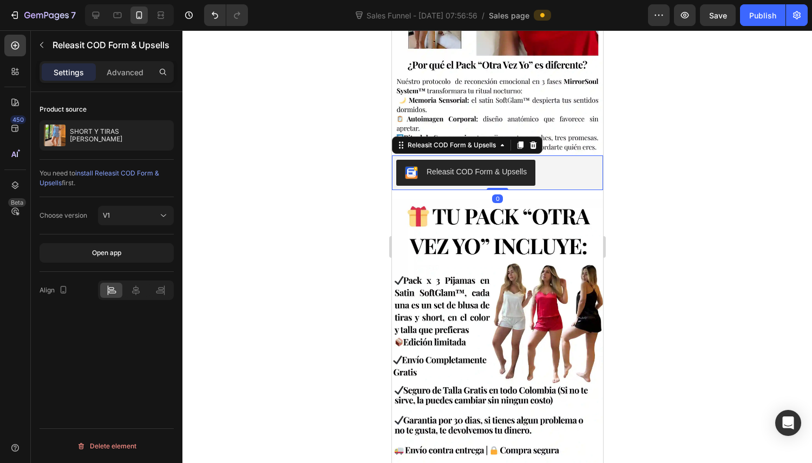
click at [563, 160] on div "Releasit COD Form & Upsells" at bounding box center [497, 173] width 203 height 26
click at [518, 141] on icon at bounding box center [520, 145] width 6 height 8
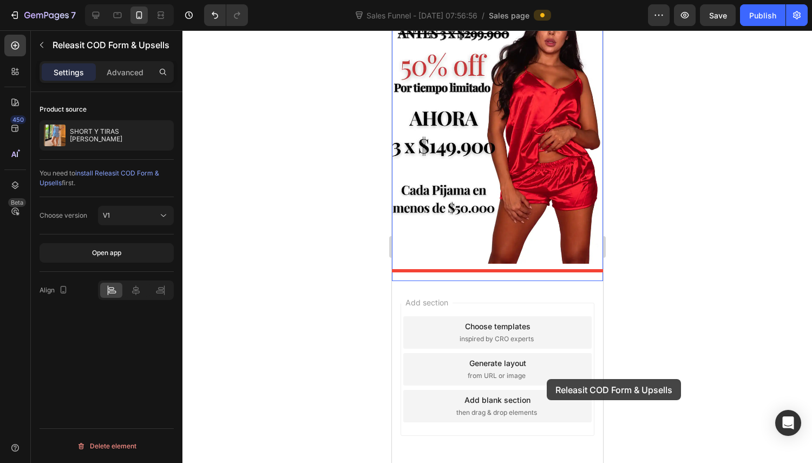
scroll to position [927, 0]
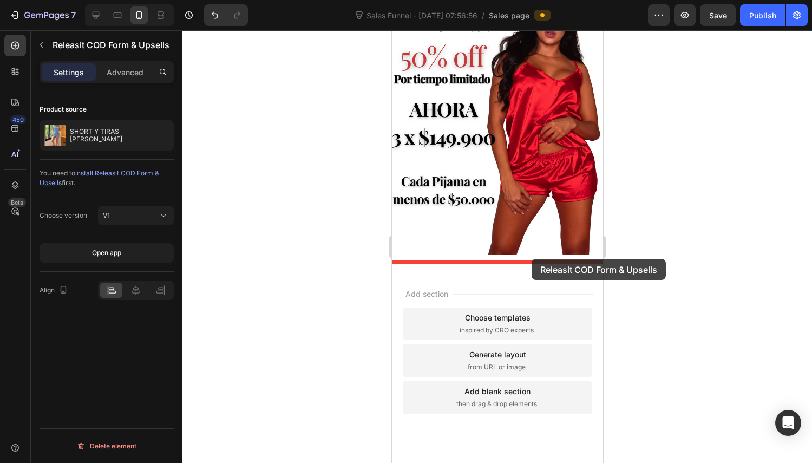
drag, startPoint x: 561, startPoint y: 177, endPoint x: 531, endPoint y: 259, distance: 87.5
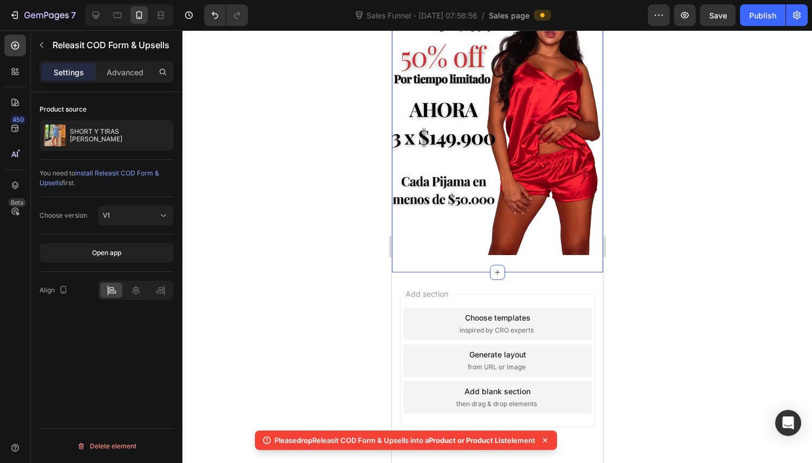
click at [493, 268] on icon at bounding box center [497, 272] width 9 height 9
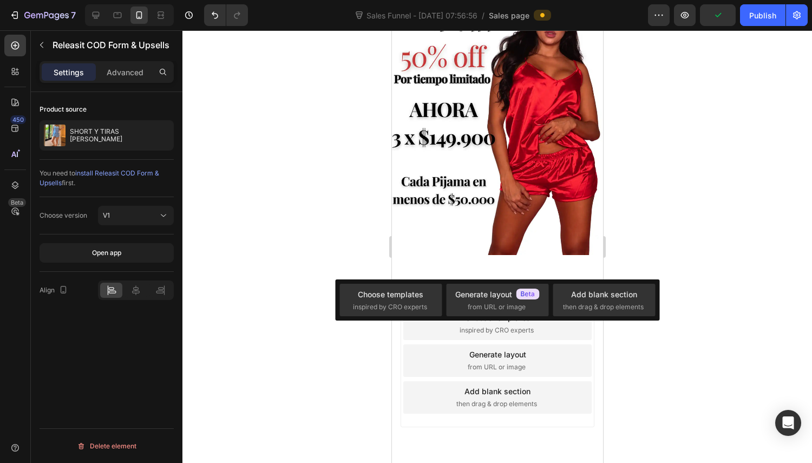
click at [624, 295] on div "Add blank section" at bounding box center [604, 294] width 66 height 11
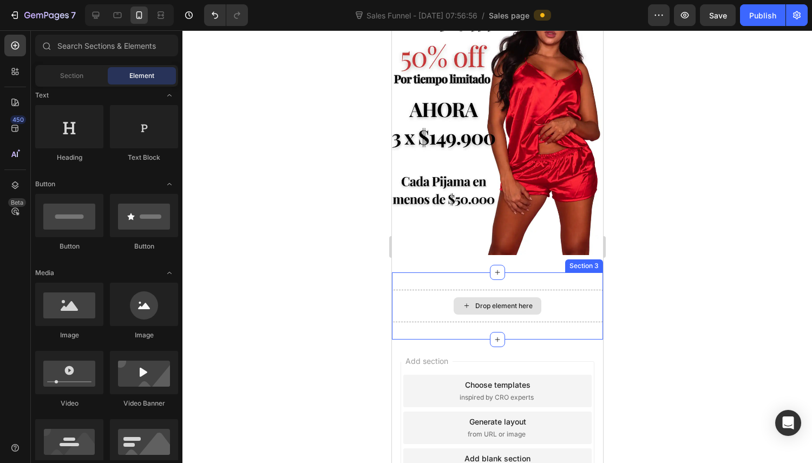
click at [508, 302] on div "Drop element here" at bounding box center [503, 306] width 57 height 9
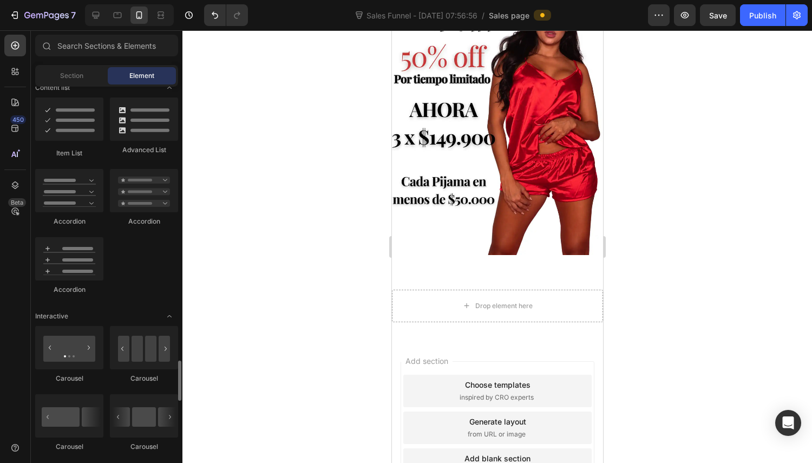
scroll to position [1137, 0]
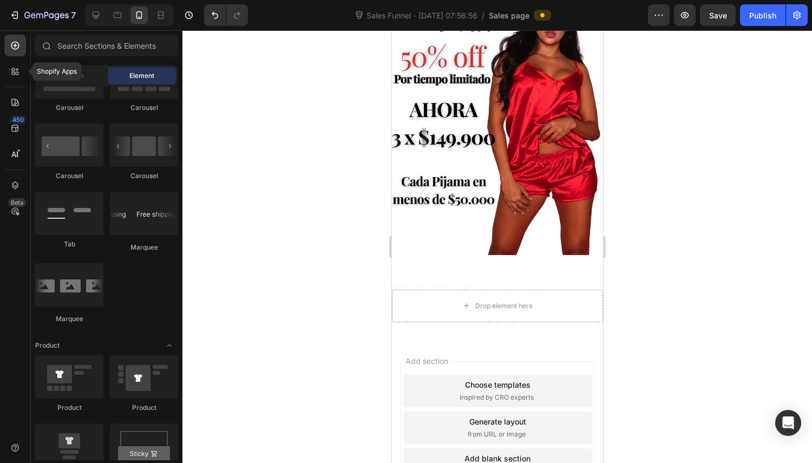
click at [12, 72] on icon at bounding box center [13, 73] width 3 height 3
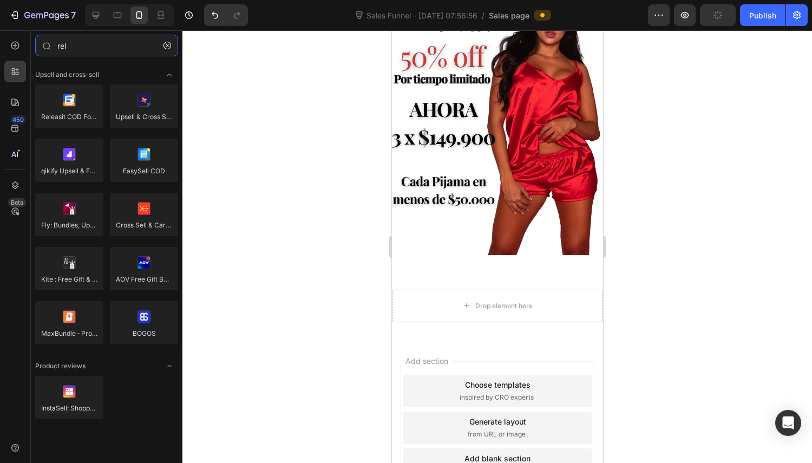
type input "rel"
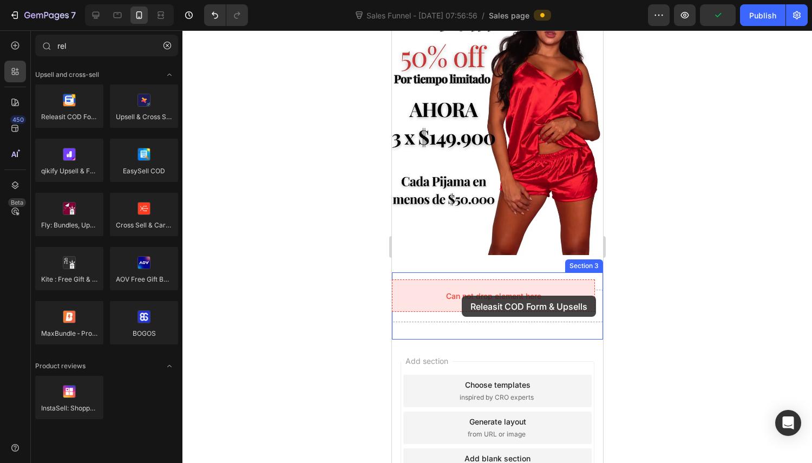
drag, startPoint x: 463, startPoint y: 141, endPoint x: 461, endPoint y: 296, distance: 154.9
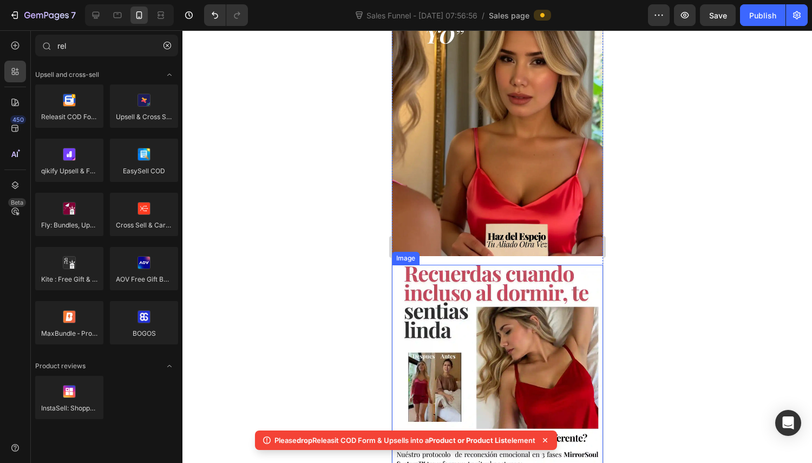
scroll to position [386, 0]
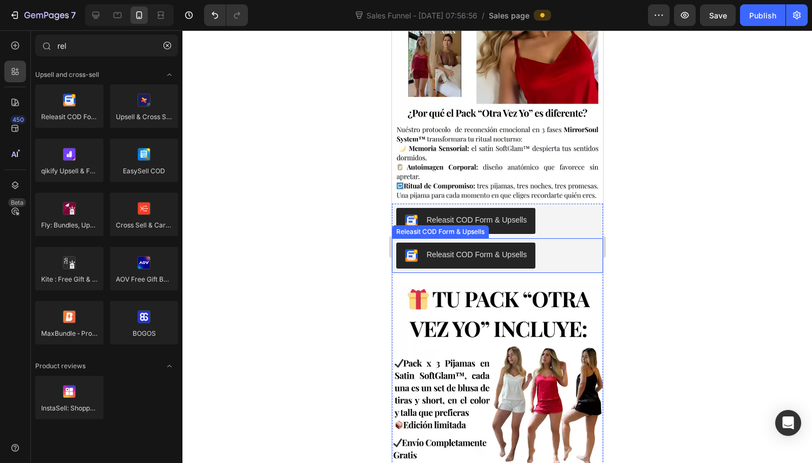
click at [549, 243] on div "Releasit COD Form & Upsells" at bounding box center [497, 256] width 203 height 26
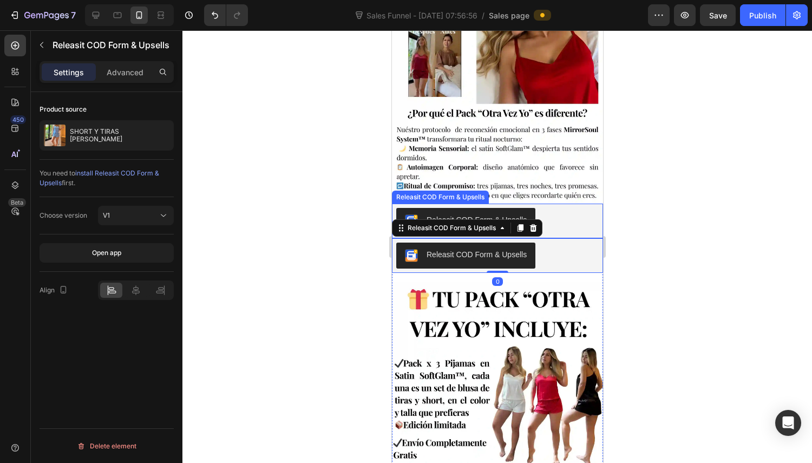
click at [549, 208] on div "Releasit COD Form & Upsells" at bounding box center [497, 221] width 203 height 26
click at [555, 246] on div "Releasit COD Form & Upsells" at bounding box center [497, 256] width 203 height 26
click at [558, 214] on div "Releasit COD Form & Upsells" at bounding box center [497, 221] width 211 height 35
click at [553, 243] on div "Releasit COD Form & Upsells" at bounding box center [497, 256] width 203 height 26
click at [533, 224] on icon at bounding box center [533, 228] width 7 height 8
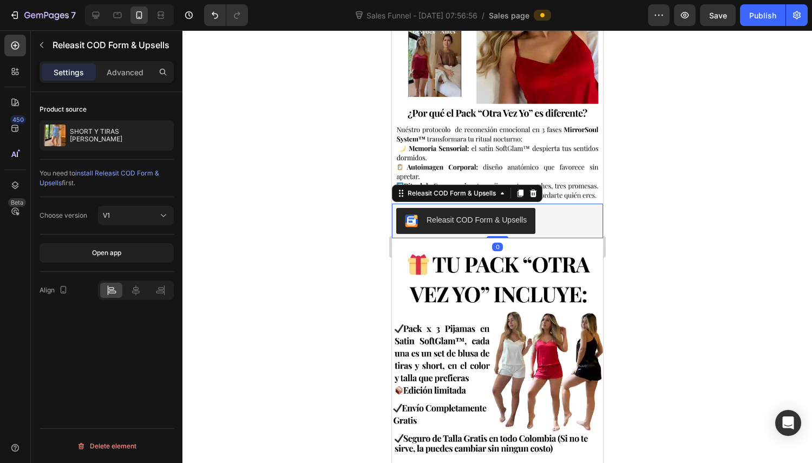
click at [557, 208] on div "Releasit COD Form & Upsells" at bounding box center [497, 221] width 203 height 26
click at [115, 225] on div "Choose version V1" at bounding box center [107, 215] width 134 height 37
click at [128, 217] on div "V1" at bounding box center [130, 216] width 55 height 10
click at [132, 75] on p "Advanced" at bounding box center [125, 72] width 37 height 11
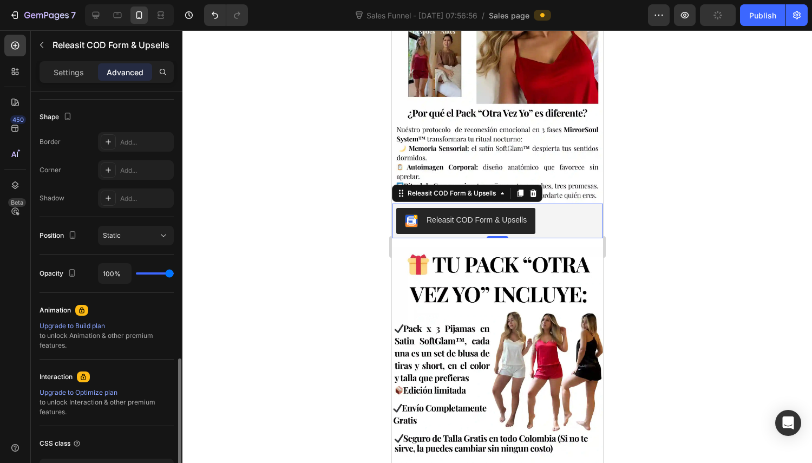
scroll to position [350, 0]
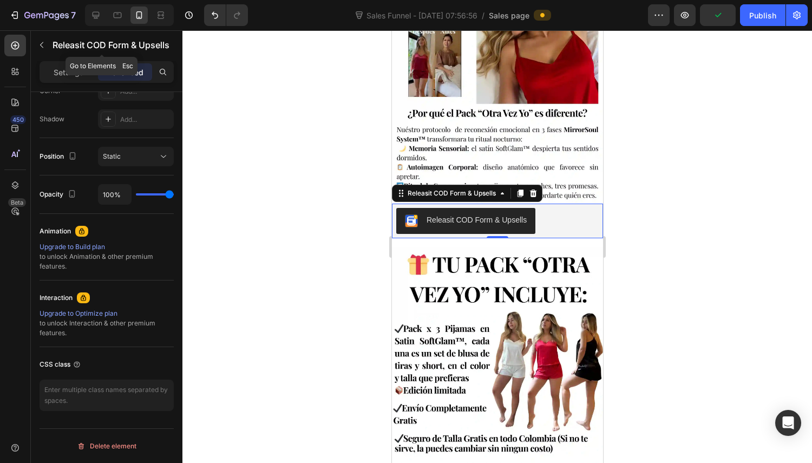
click at [41, 47] on icon "button" at bounding box center [41, 45] width 9 height 9
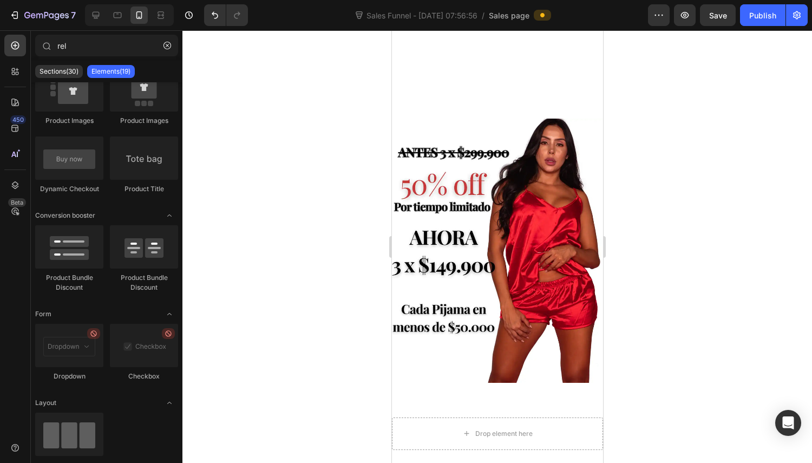
scroll to position [927, 0]
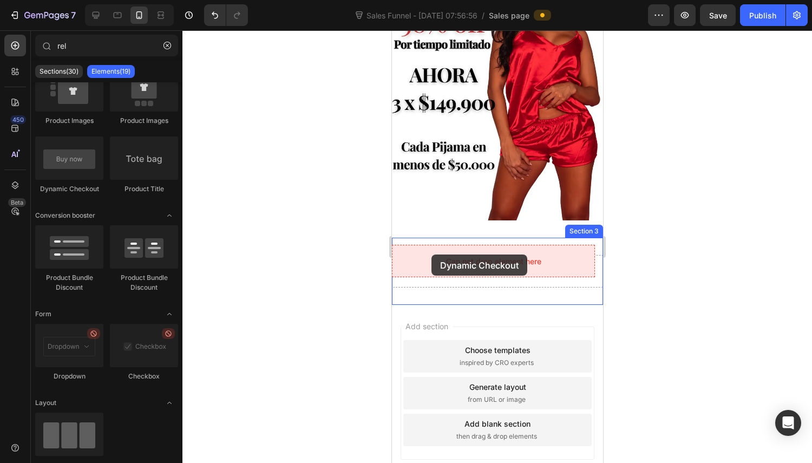
drag, startPoint x: 474, startPoint y: 190, endPoint x: 431, endPoint y: 255, distance: 77.7
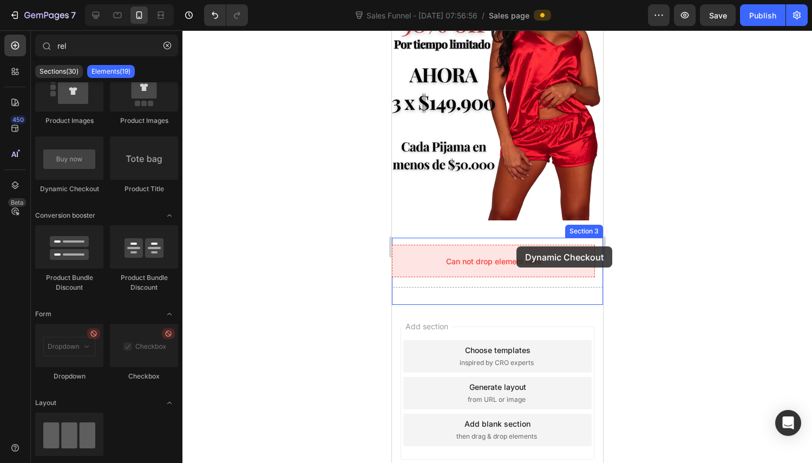
drag, startPoint x: 476, startPoint y: 197, endPoint x: 516, endPoint y: 246, distance: 63.9
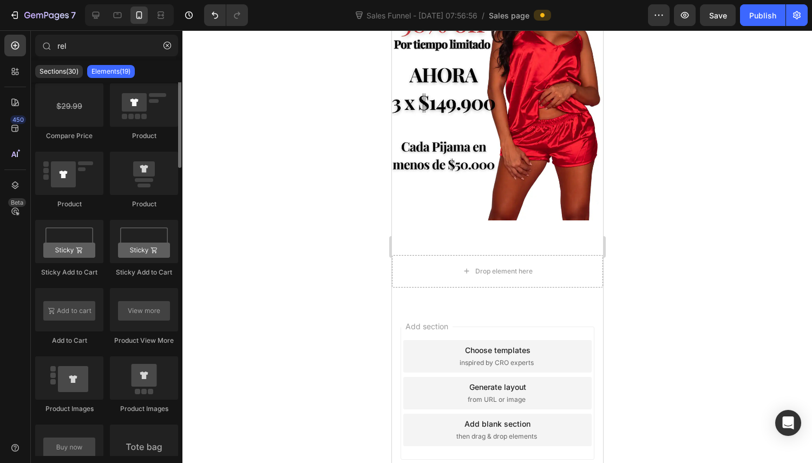
scroll to position [0, 0]
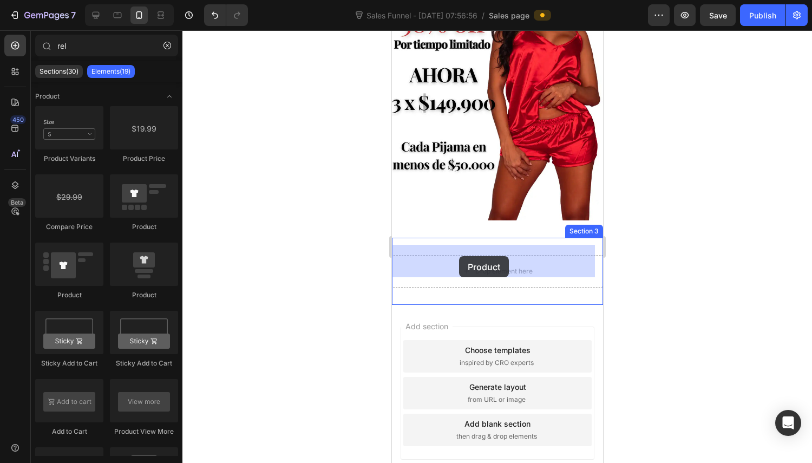
drag, startPoint x: 533, startPoint y: 244, endPoint x: 416, endPoint y: 258, distance: 118.3
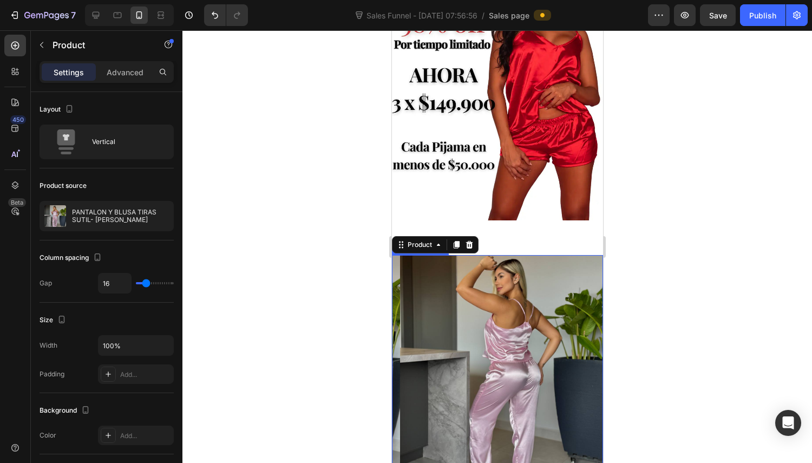
scroll to position [1144, 0]
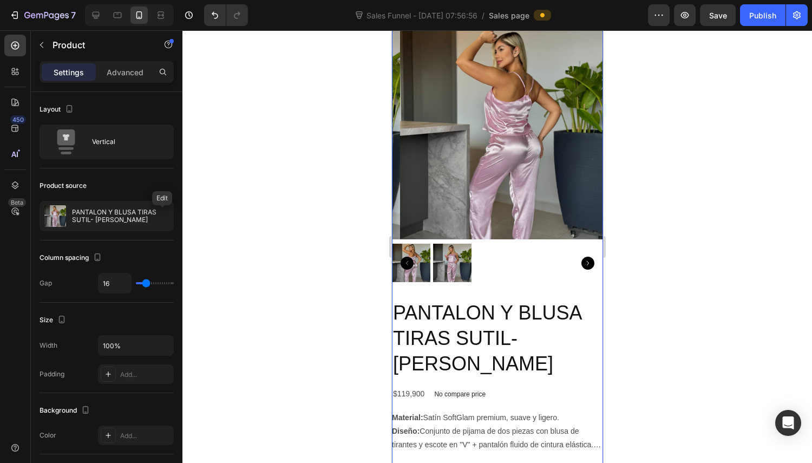
click at [0, 0] on icon "button" at bounding box center [0, 0] width 0 height 0
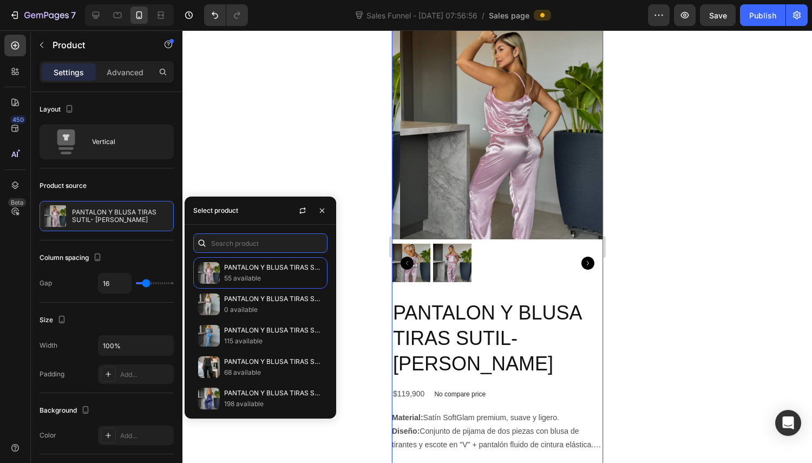
click at [220, 238] on input "text" at bounding box center [260, 242] width 134 height 19
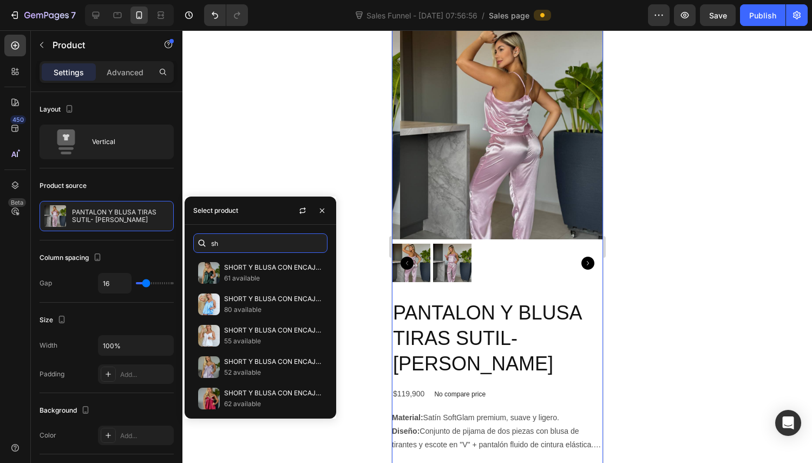
type input "s"
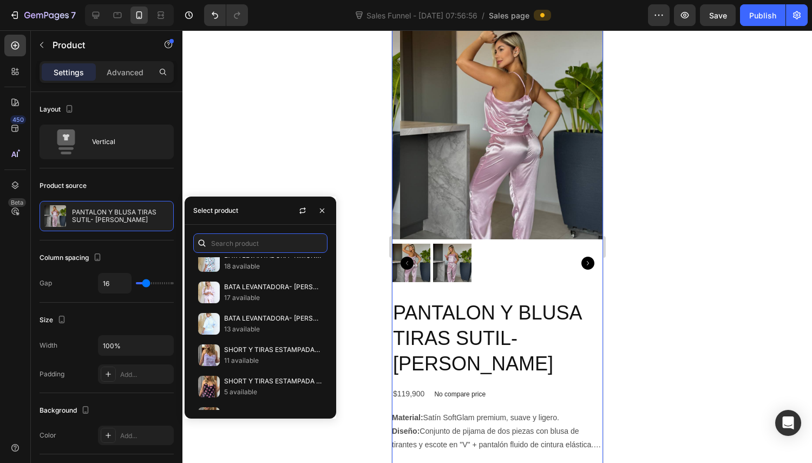
scroll to position [1606, 0]
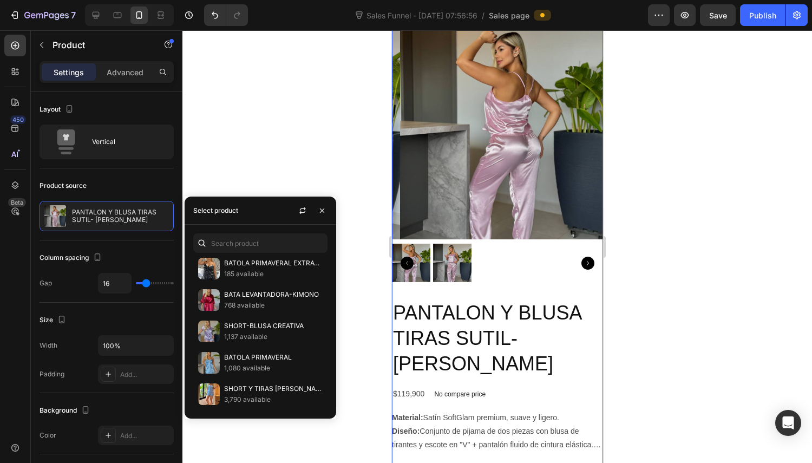
click at [254, 389] on p "SHORT Y [PERSON_NAME]" at bounding box center [273, 388] width 99 height 11
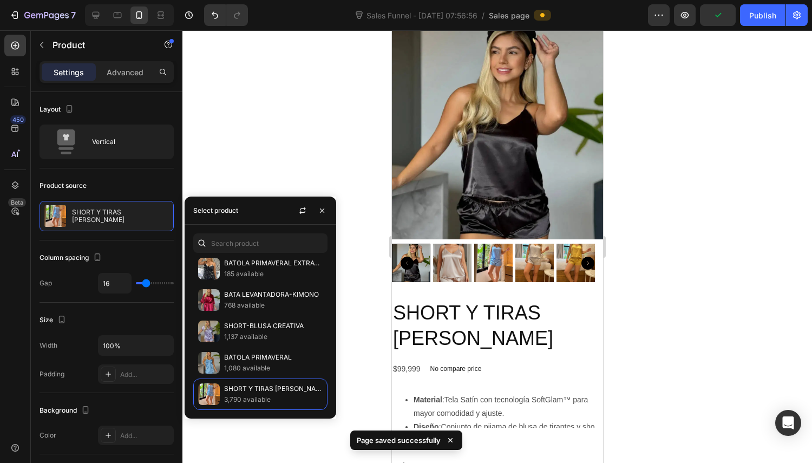
click at [321, 212] on icon "button" at bounding box center [322, 210] width 9 height 9
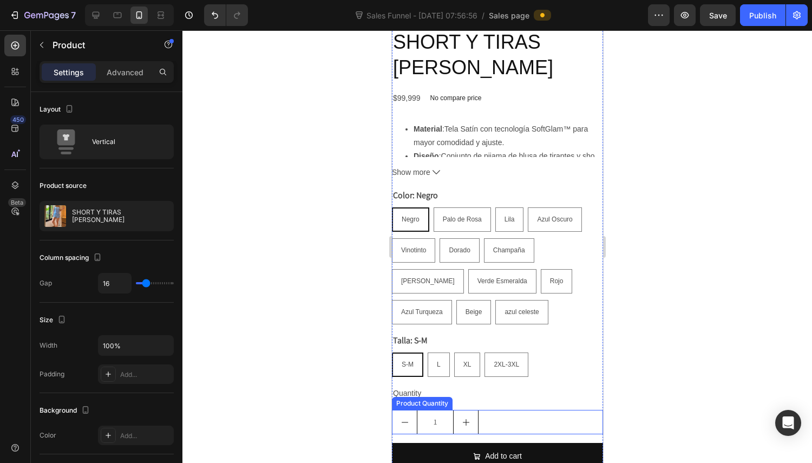
scroll to position [1631, 0]
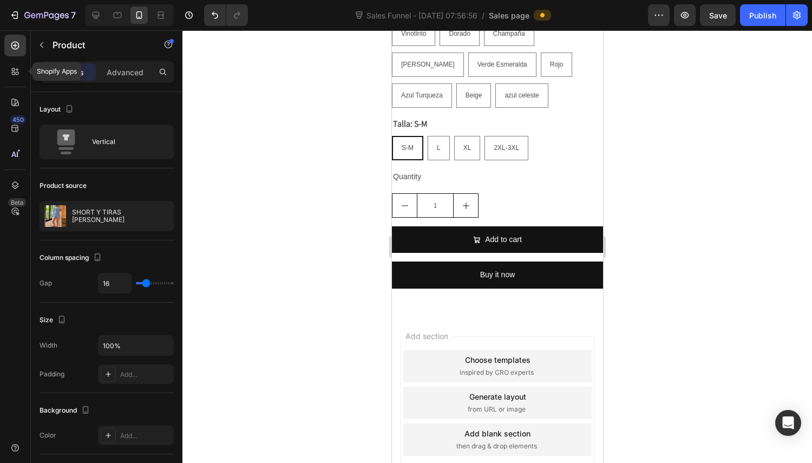
click at [13, 72] on icon at bounding box center [13, 73] width 3 height 3
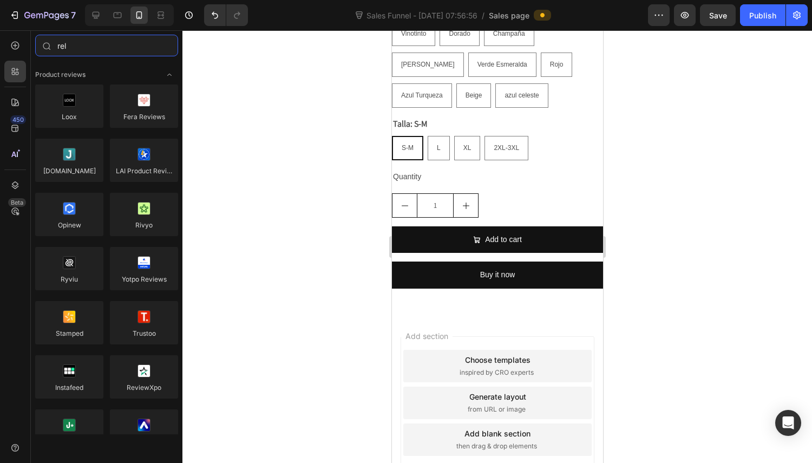
click at [111, 48] on input "rel" at bounding box center [106, 46] width 143 height 22
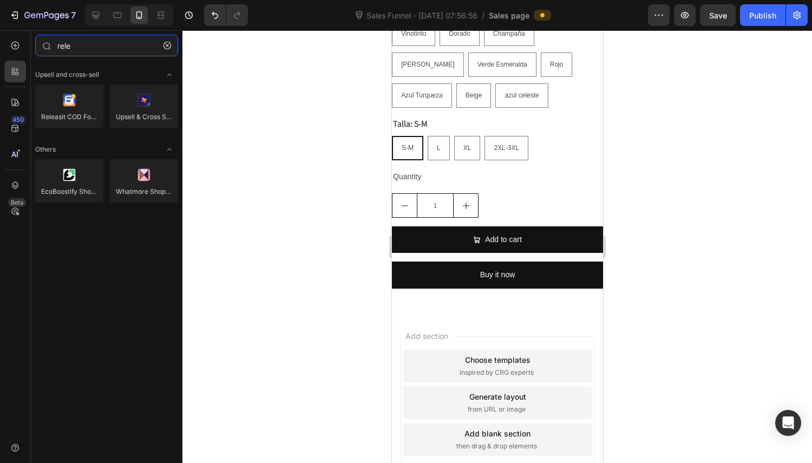
type input "rele"
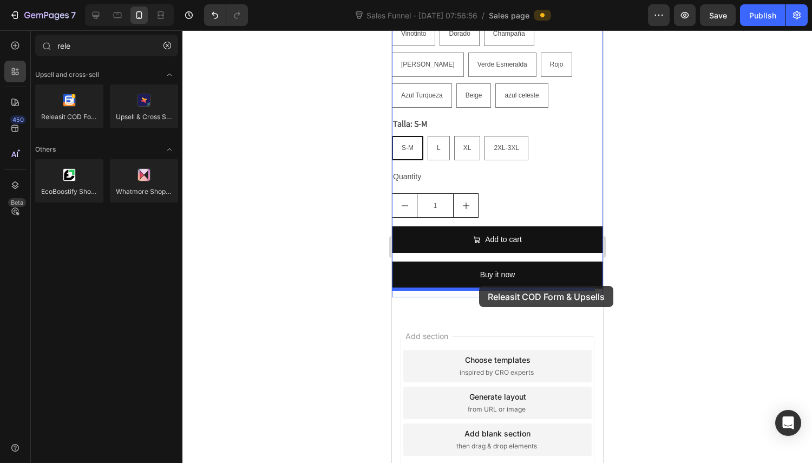
drag, startPoint x: 555, startPoint y: 167, endPoint x: 479, endPoint y: 286, distance: 141.2
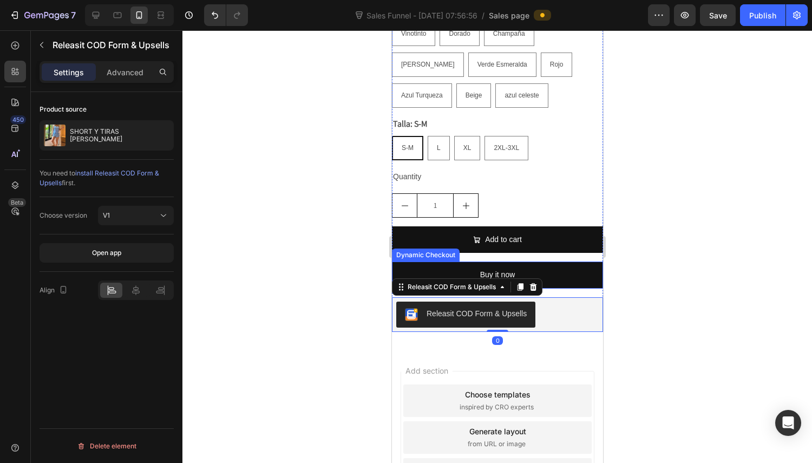
click at [567, 262] on button "Buy it now" at bounding box center [497, 275] width 211 height 27
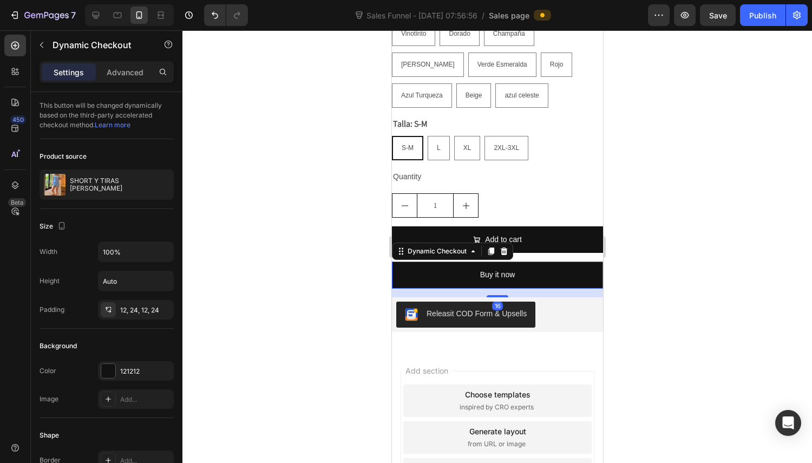
click at [508, 245] on div at bounding box center [503, 251] width 13 height 13
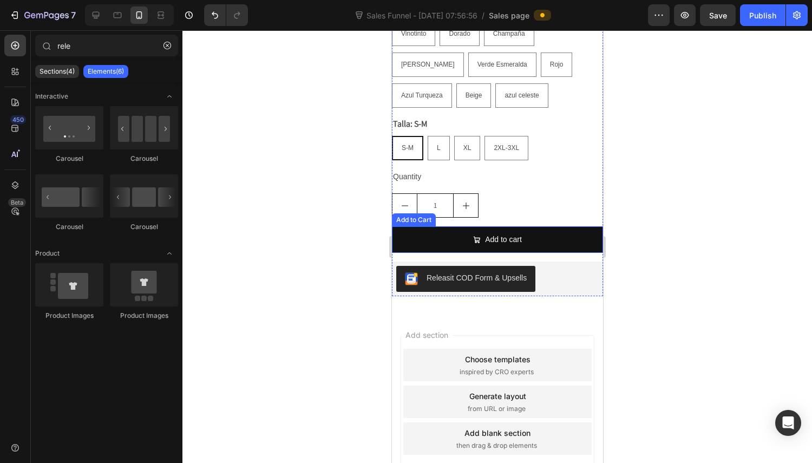
click at [535, 228] on button "Add to cart" at bounding box center [497, 239] width 211 height 27
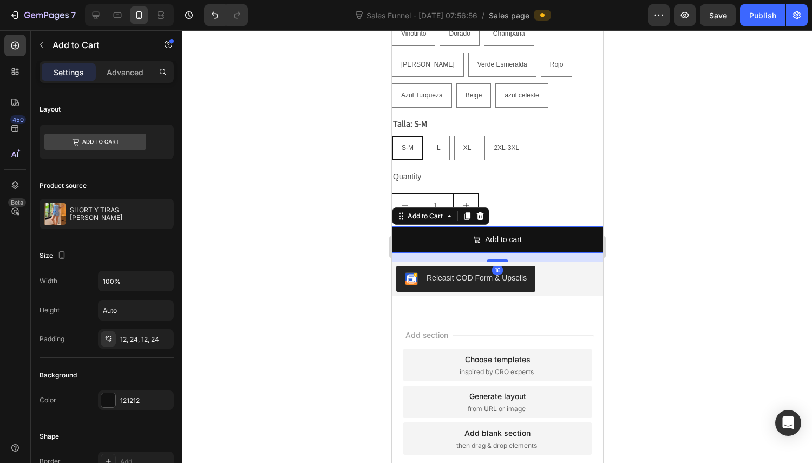
click at [479, 212] on icon at bounding box center [480, 216] width 9 height 9
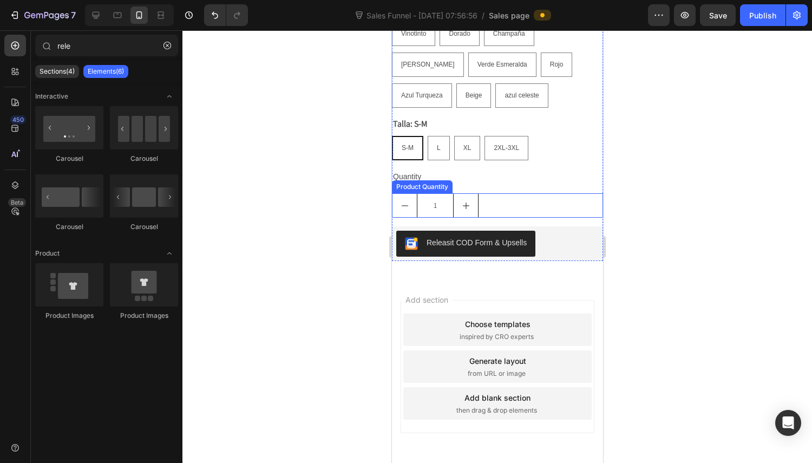
click at [518, 194] on div "1" at bounding box center [497, 205] width 211 height 24
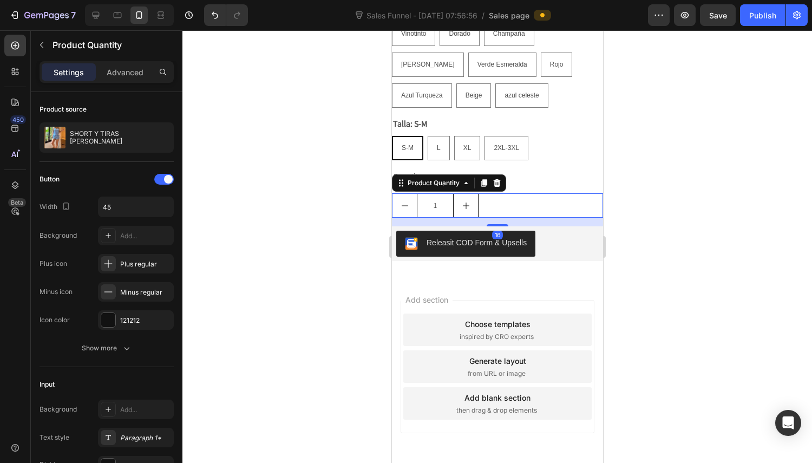
click at [499, 179] on icon at bounding box center [496, 183] width 7 height 8
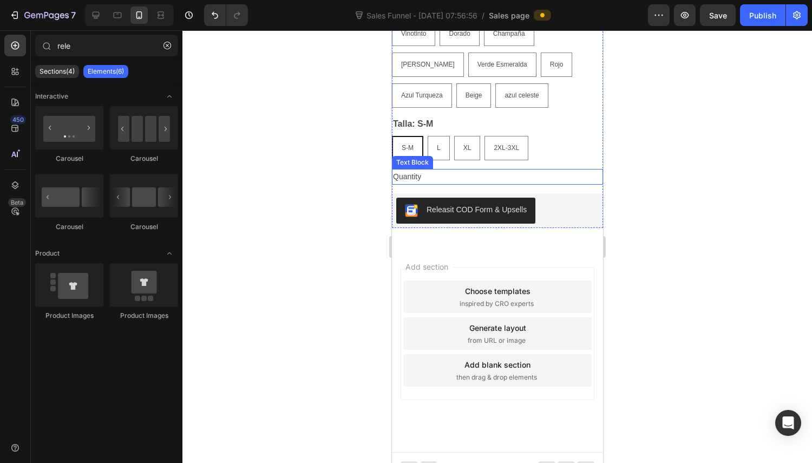
click at [532, 171] on div "Quantity" at bounding box center [497, 177] width 211 height 16
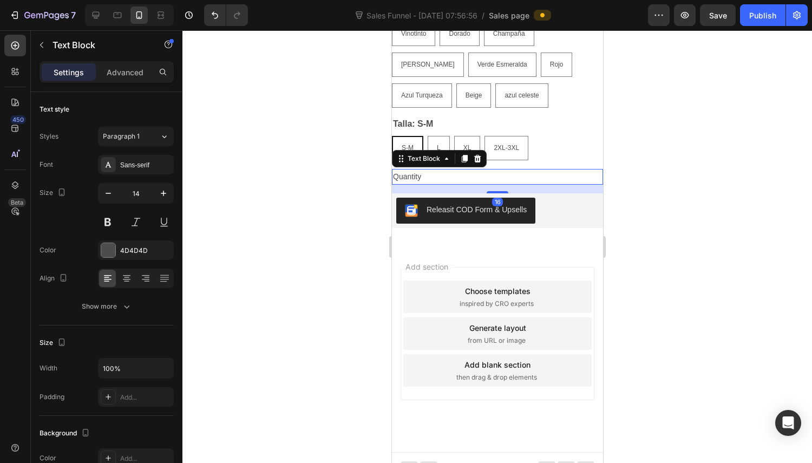
click at [477, 155] on icon at bounding box center [477, 159] width 7 height 8
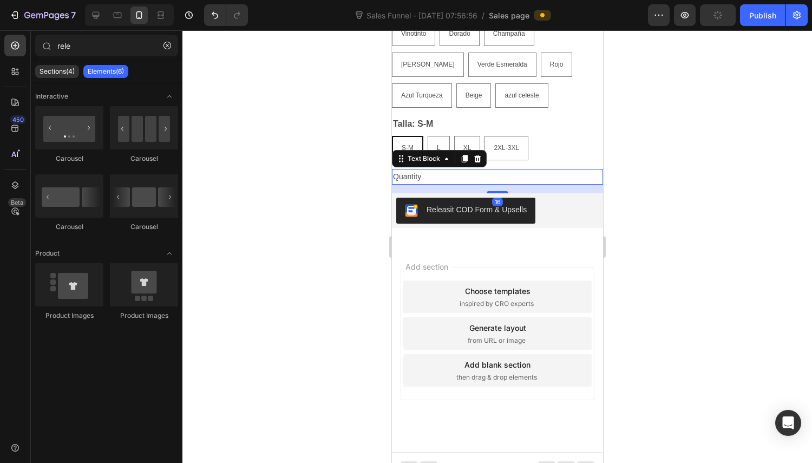
scroll to position [1611, 0]
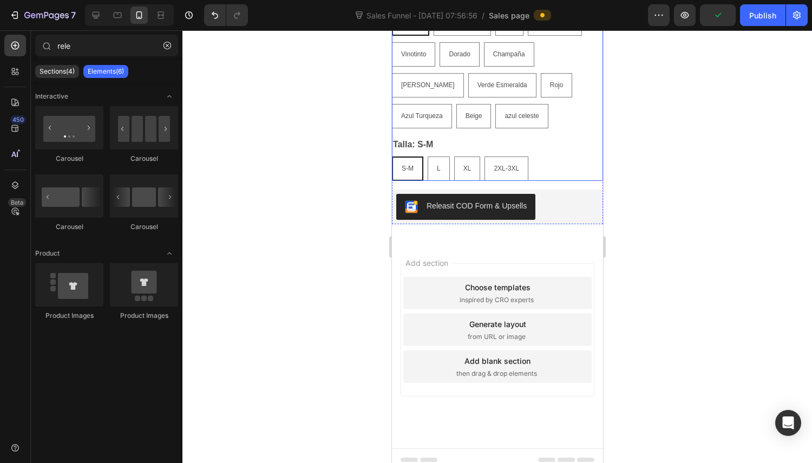
click at [539, 140] on div "Talla: S-M S-M S-M S-M L L L XL XL XL 2XL-3XL 2XL-3XL 2XL-3XL" at bounding box center [497, 159] width 211 height 44
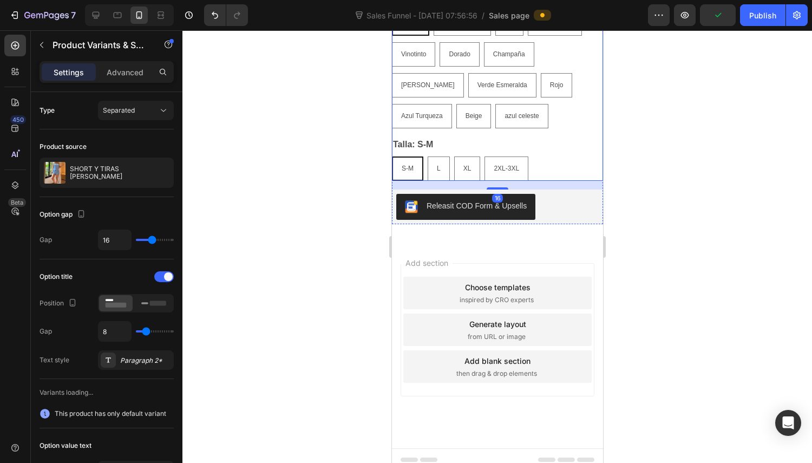
scroll to position [1448, 0]
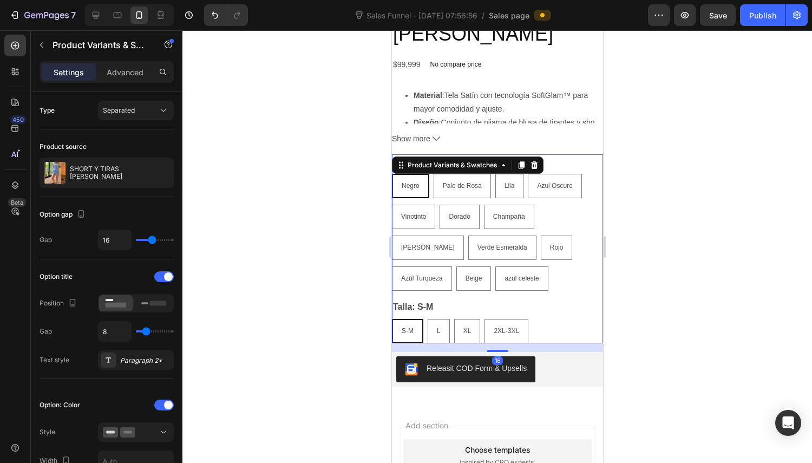
click at [538, 161] on icon at bounding box center [534, 165] width 9 height 9
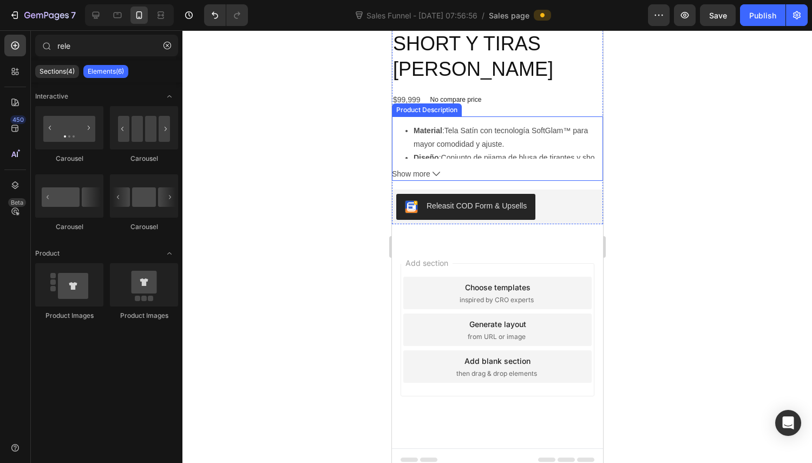
click at [543, 151] on li "Diseño : Conjunto de pijama de blusa de tirantes y short." at bounding box center [508, 158] width 190 height 14
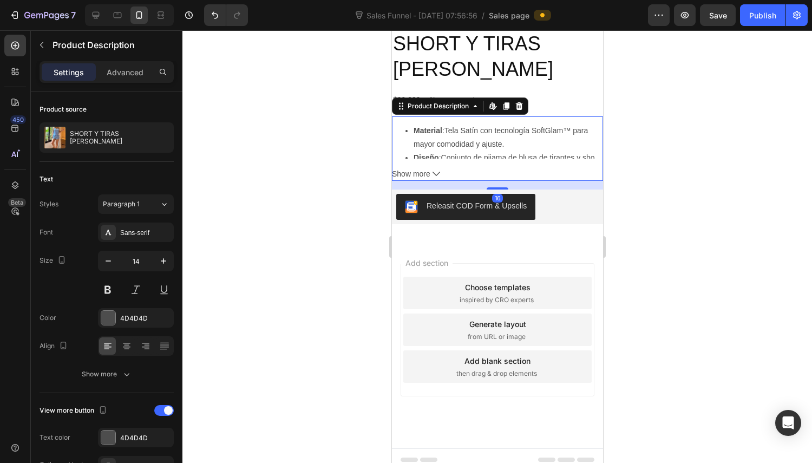
click at [517, 102] on icon at bounding box center [519, 106] width 7 height 8
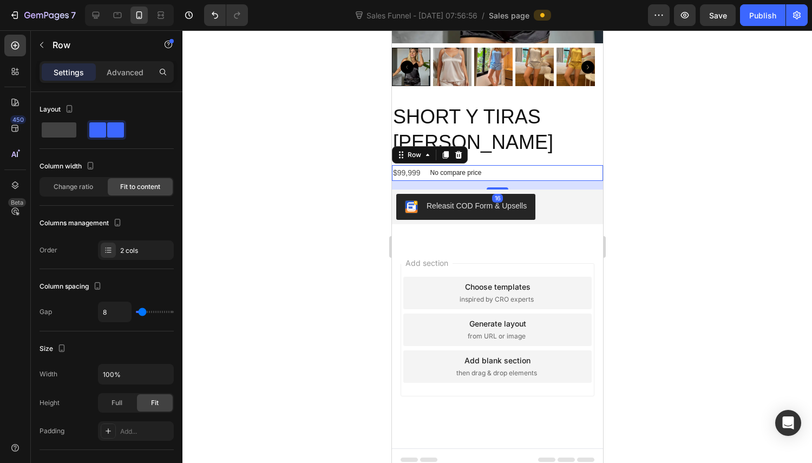
click at [525, 165] on div "$99,999 Product Price Product Price No compare price Product Price Row 16" at bounding box center [497, 173] width 211 height 16
click at [461, 151] on icon at bounding box center [458, 155] width 9 height 9
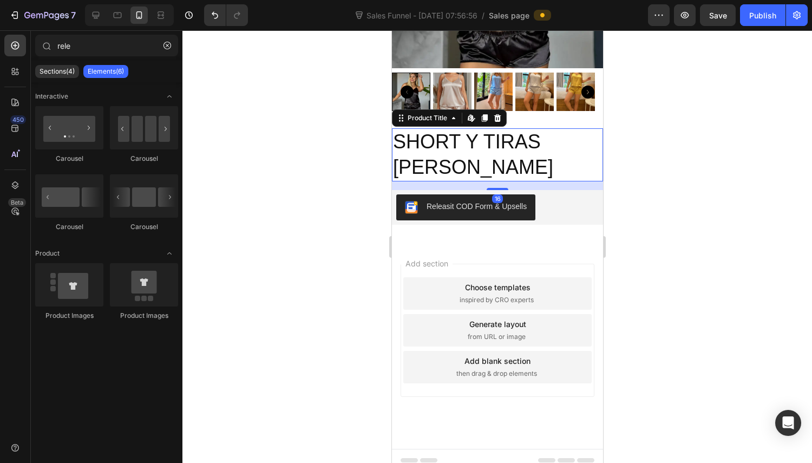
click at [490, 158] on h2 "SHORT Y [PERSON_NAME]" at bounding box center [497, 154] width 211 height 53
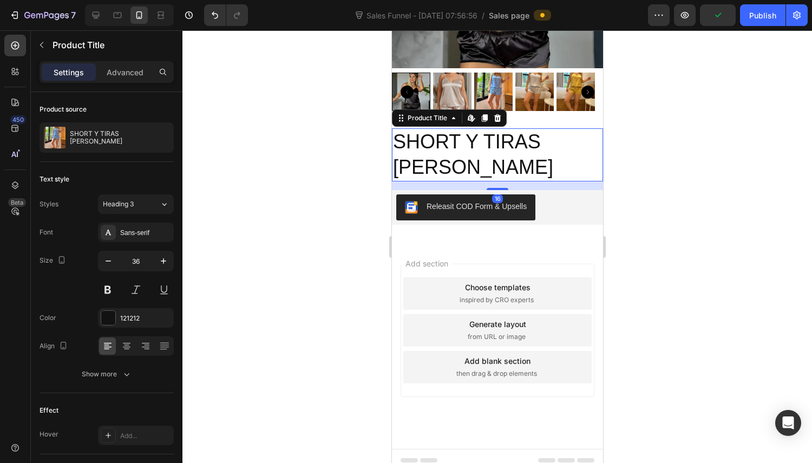
click at [497, 114] on icon at bounding box center [497, 118] width 7 height 8
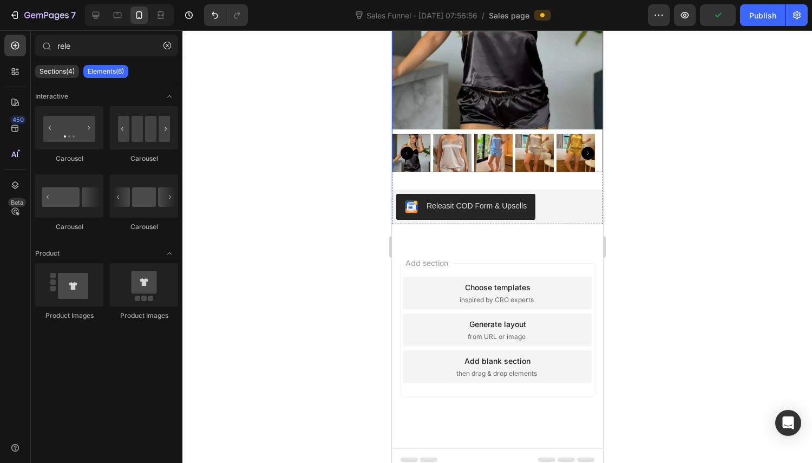
click at [603, 106] on img at bounding box center [708, 23] width 211 height 211
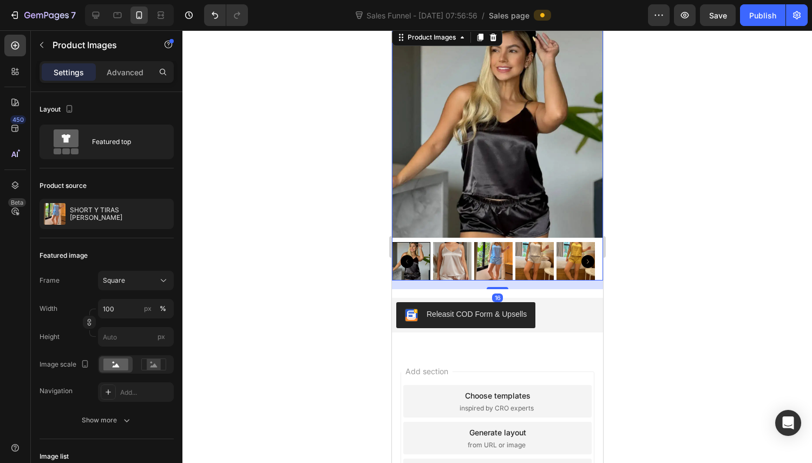
scroll to position [1091, 0]
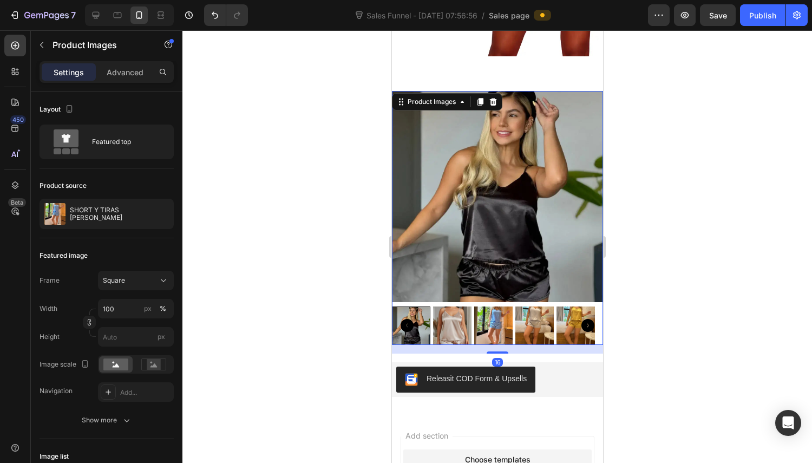
click at [494, 98] on icon at bounding box center [493, 102] width 7 height 8
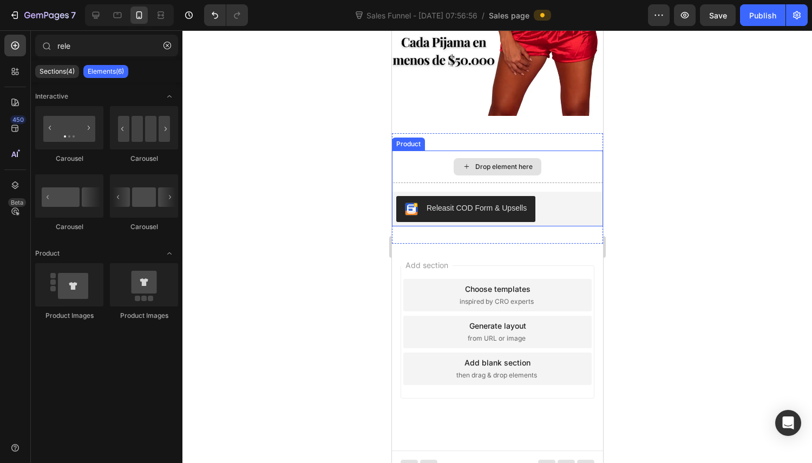
click at [565, 154] on div "Drop element here" at bounding box center [497, 167] width 211 height 32
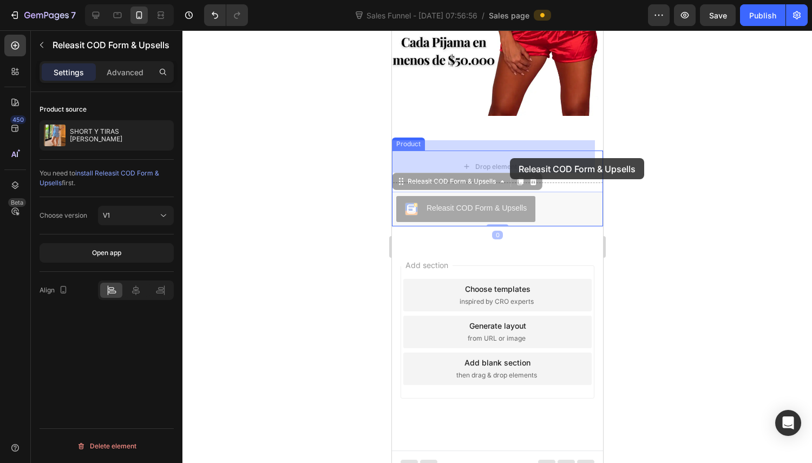
drag, startPoint x: 497, startPoint y: 193, endPoint x: 510, endPoint y: 159, distance: 37.0
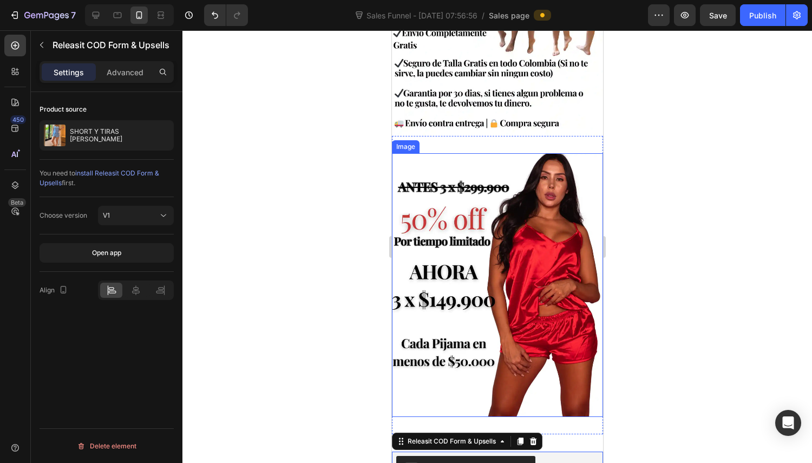
scroll to position [923, 0]
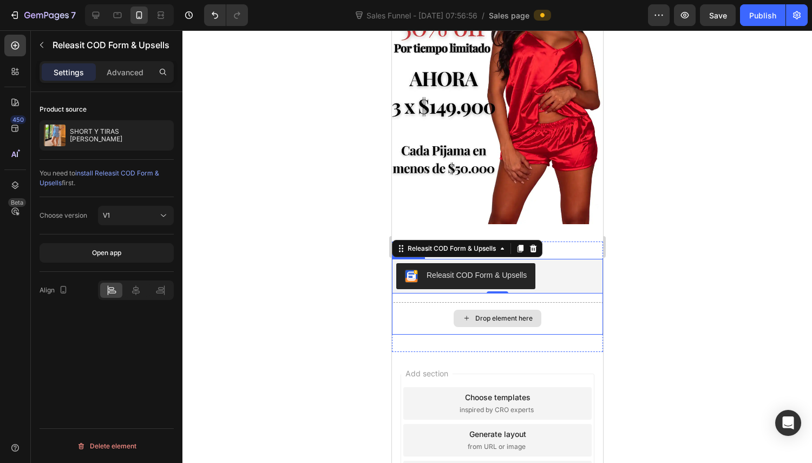
click at [478, 310] on div "Drop element here" at bounding box center [497, 318] width 88 height 17
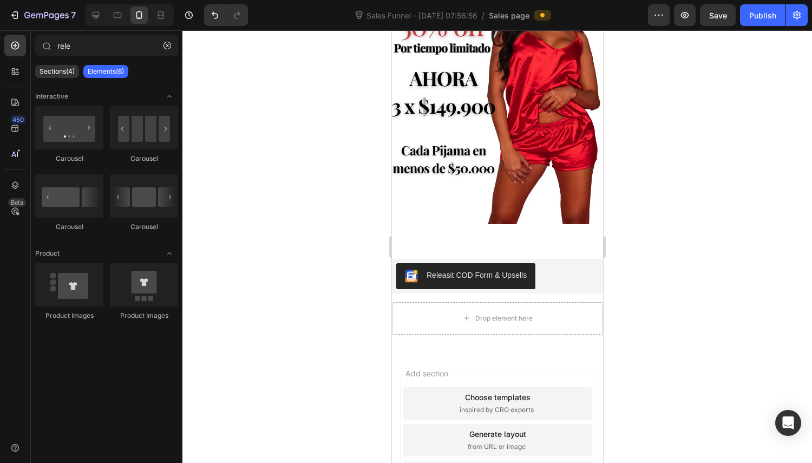
click at [170, 43] on icon "button" at bounding box center [168, 46] width 8 height 8
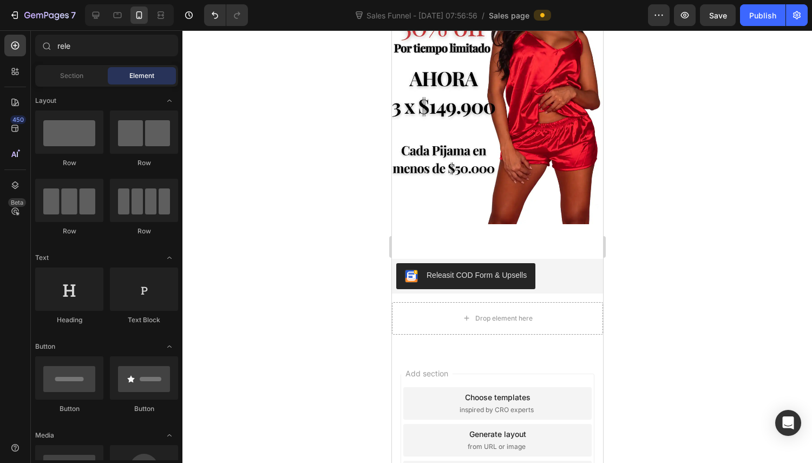
scroll to position [271, 0]
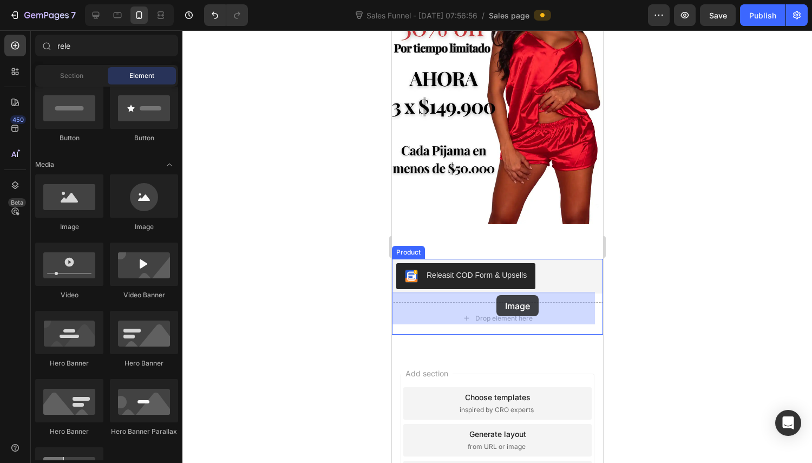
drag, startPoint x: 472, startPoint y: 231, endPoint x: 496, endPoint y: 295, distance: 68.7
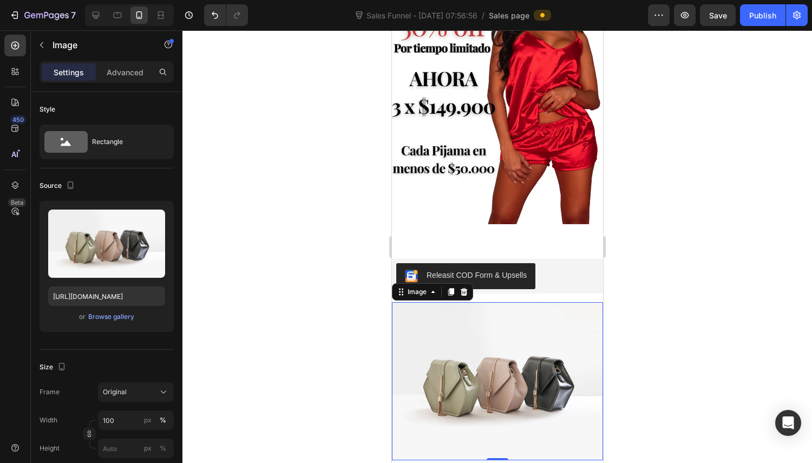
click at [117, 316] on div "Browse gallery" at bounding box center [111, 317] width 46 height 10
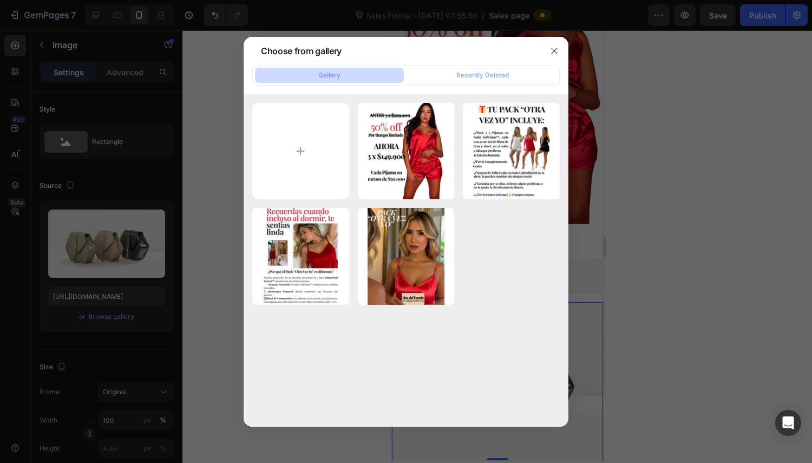
click at [298, 141] on input "file" at bounding box center [300, 151] width 97 height 97
type input "C:\fakepath\1748475750-HazdelEspejoTuAliadoOtraVez11-ezgif.com-optiwebp (2).webp"
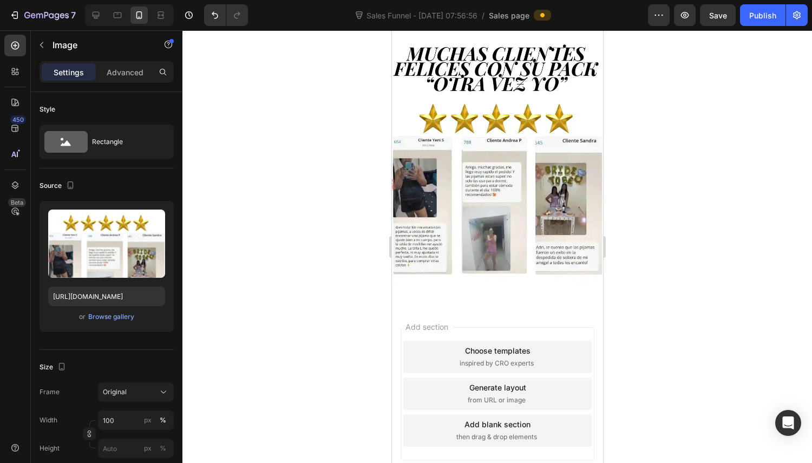
scroll to position [1253, 0]
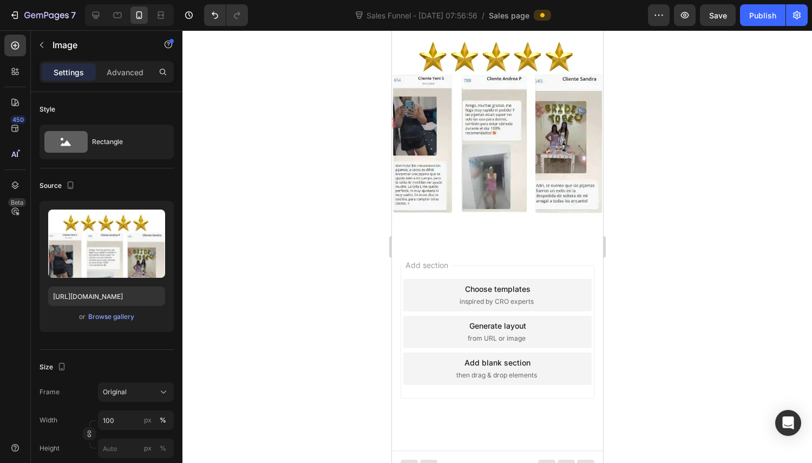
click at [510, 166] on img at bounding box center [497, 94] width 211 height 264
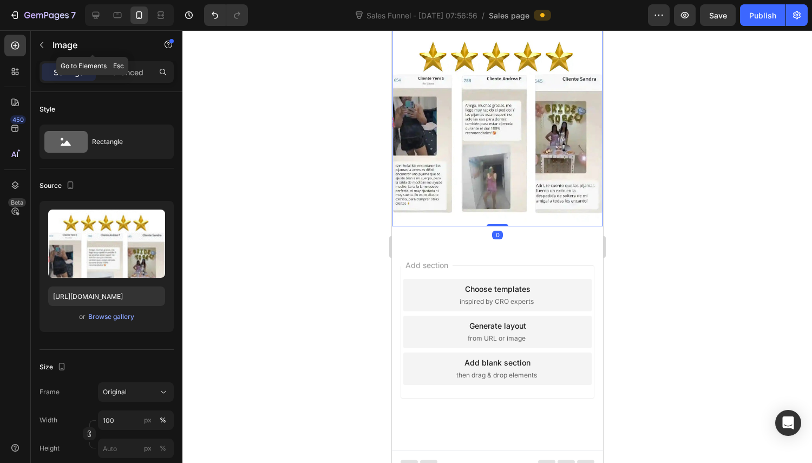
click at [41, 45] on icon "button" at bounding box center [41, 45] width 9 height 9
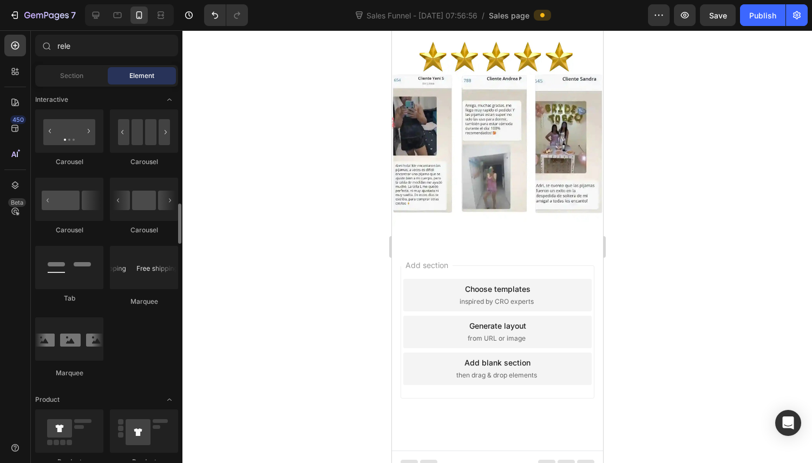
scroll to position [1300, 0]
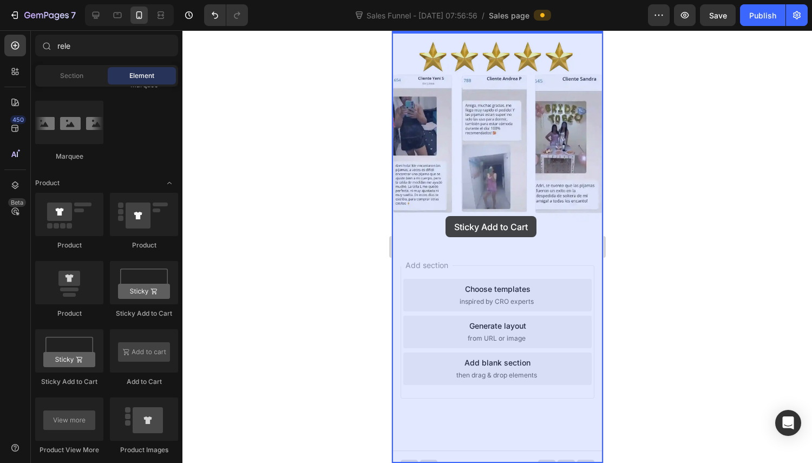
drag, startPoint x: 537, startPoint y: 307, endPoint x: 445, endPoint y: 216, distance: 128.7
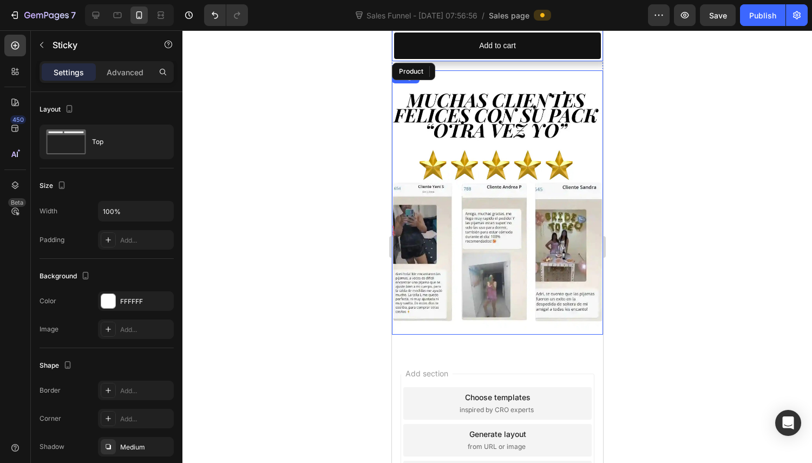
scroll to position [1030, 0]
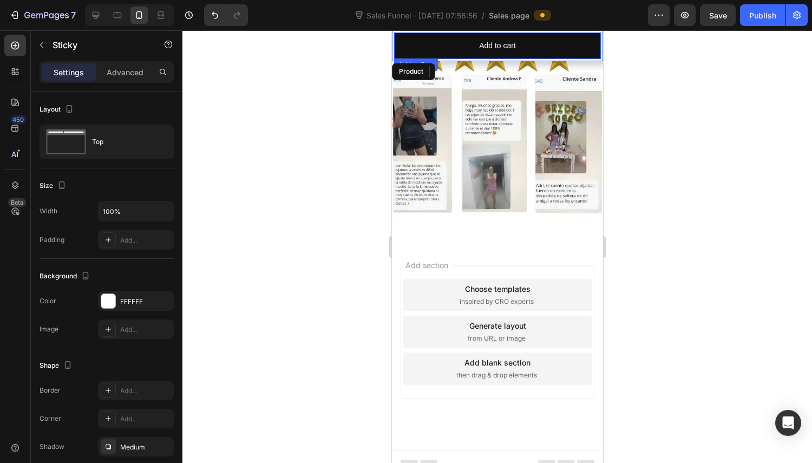
click at [509, 41] on div "Add to cart" at bounding box center [497, 46] width 37 height 14
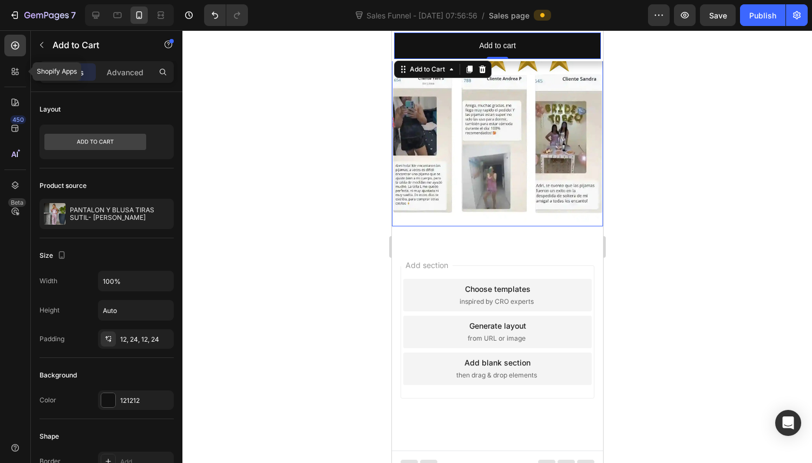
click at [14, 77] on div at bounding box center [15, 72] width 22 height 22
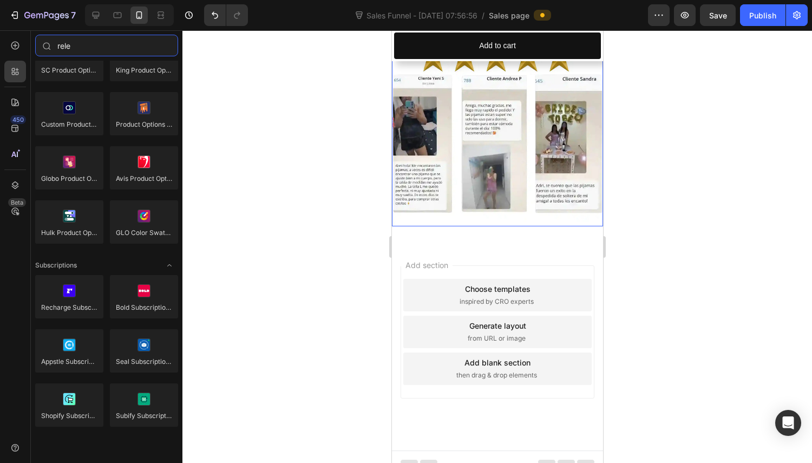
click at [119, 46] on input "rele" at bounding box center [106, 46] width 143 height 22
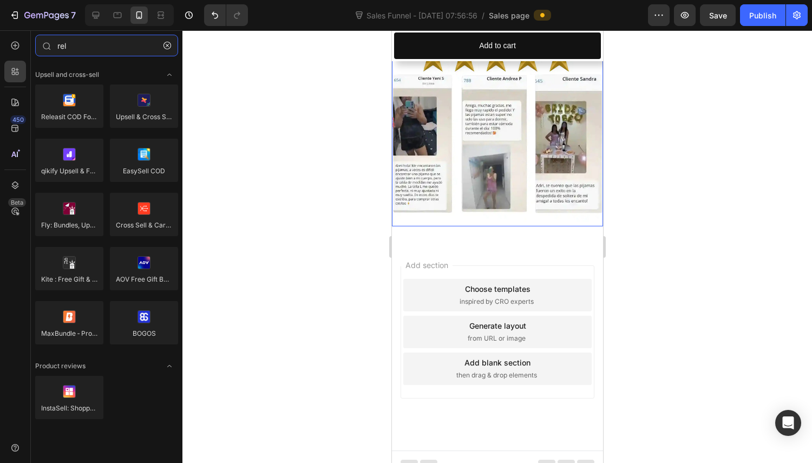
type input "rel"
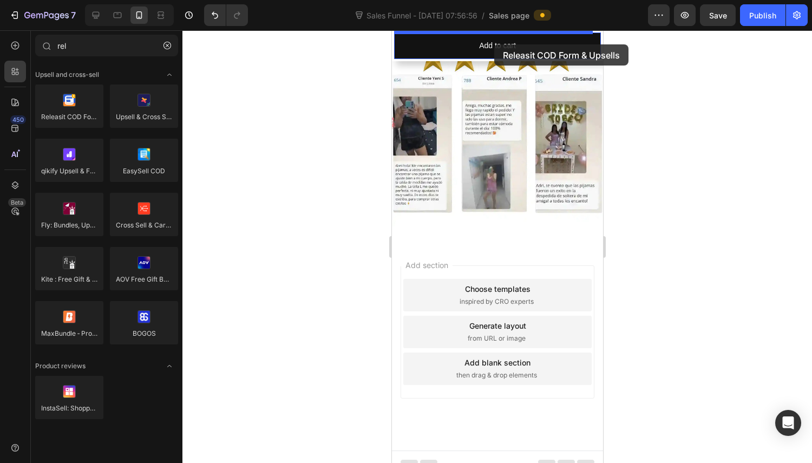
drag, startPoint x: 499, startPoint y: 146, endPoint x: 494, endPoint y: 44, distance: 101.4
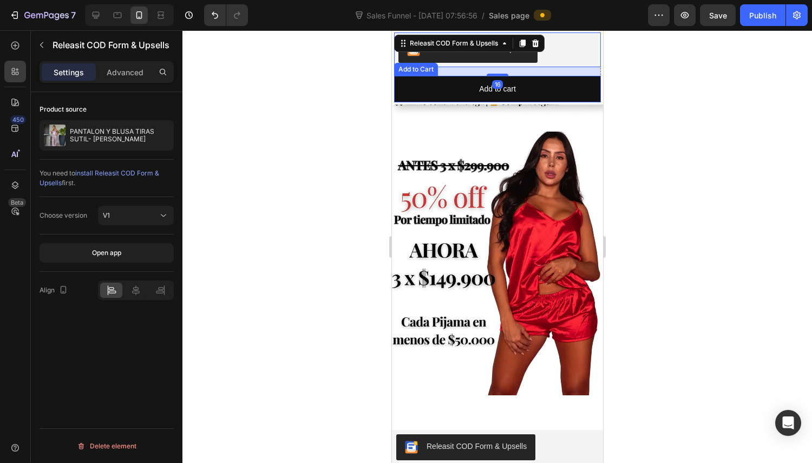
scroll to position [803, 0]
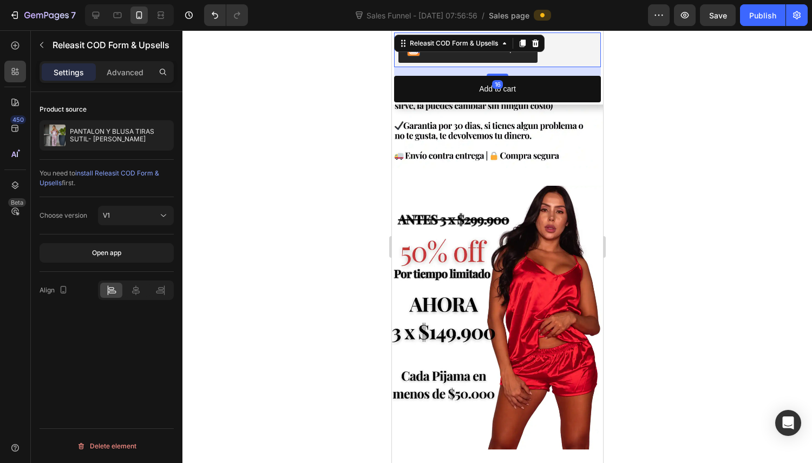
click at [660, 69] on div at bounding box center [498, 246] width 630 height 433
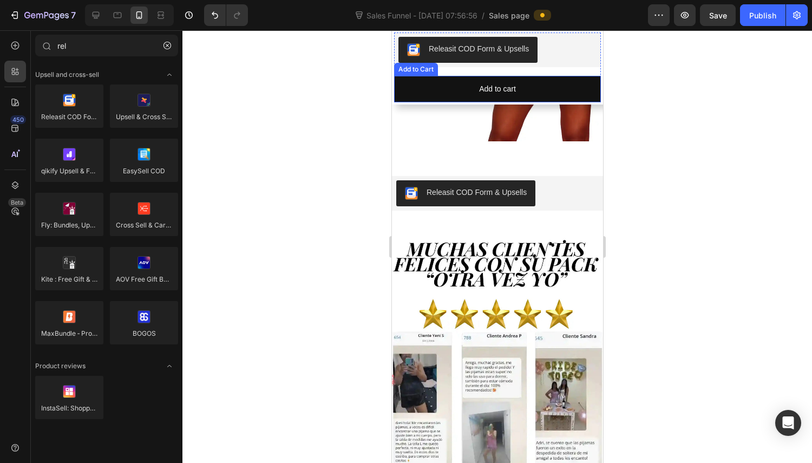
scroll to position [840, 0]
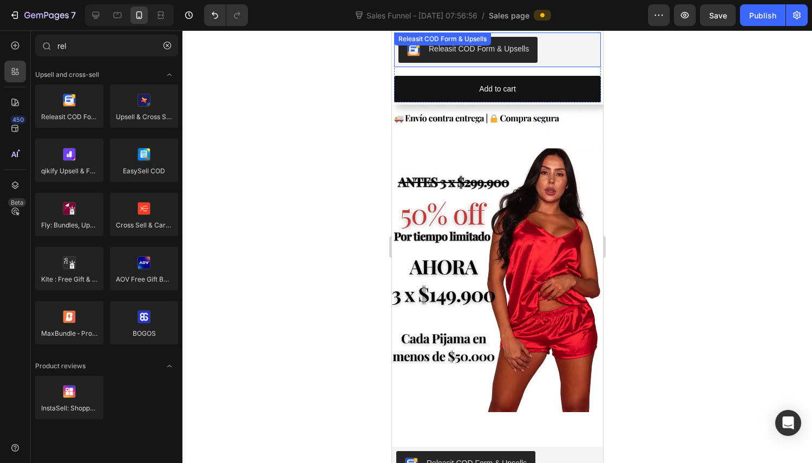
click at [545, 67] on div "Releasit COD Form & Upsells" at bounding box center [497, 49] width 207 height 35
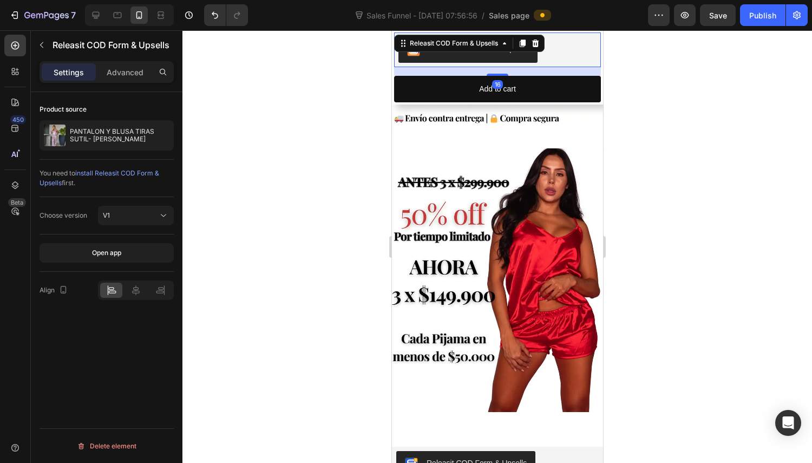
click at [552, 75] on div "16" at bounding box center [497, 71] width 207 height 9
click at [591, 75] on div "16" at bounding box center [497, 71] width 207 height 9
click at [574, 88] on button "Add to cart" at bounding box center [497, 89] width 207 height 27
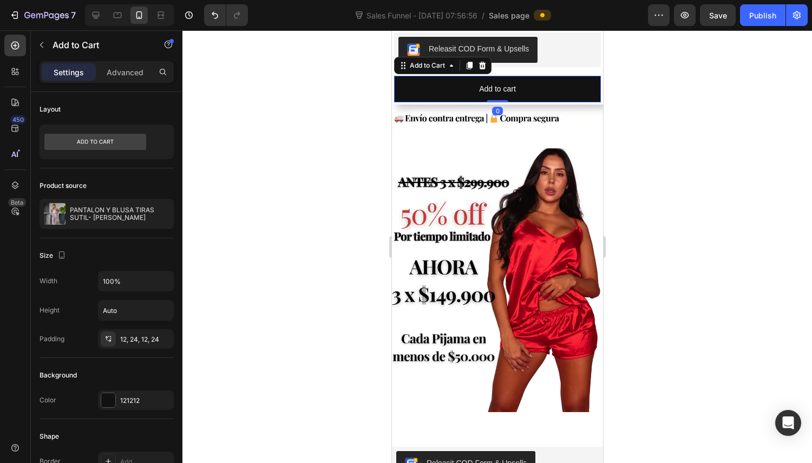
click at [480, 68] on icon at bounding box center [482, 66] width 7 height 8
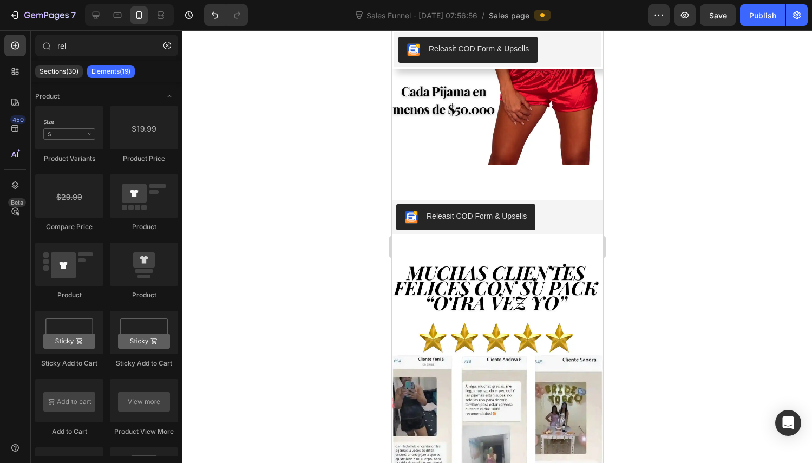
scroll to position [967, 0]
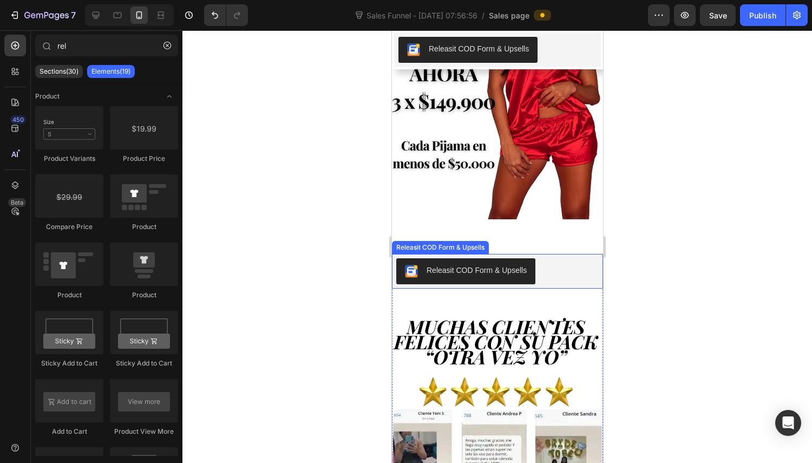
click at [543, 258] on div "Releasit COD Form & Upsells" at bounding box center [497, 271] width 203 height 26
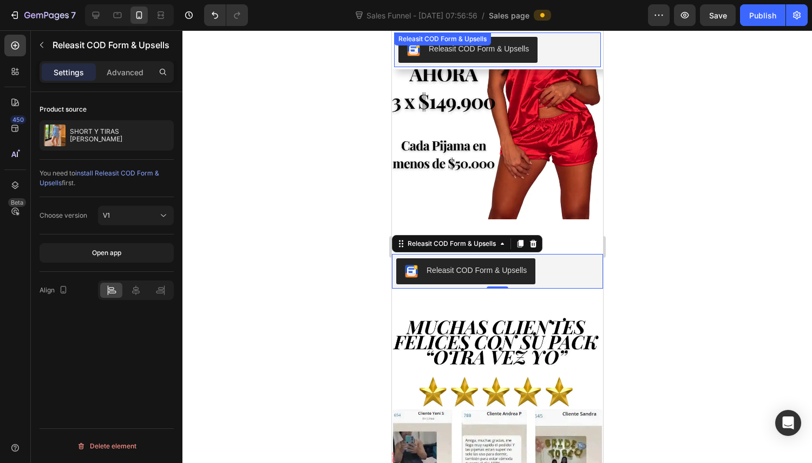
click at [544, 46] on div "Releasit COD Form & Upsells Releasit COD Form & Upsells" at bounding box center [497, 49] width 207 height 35
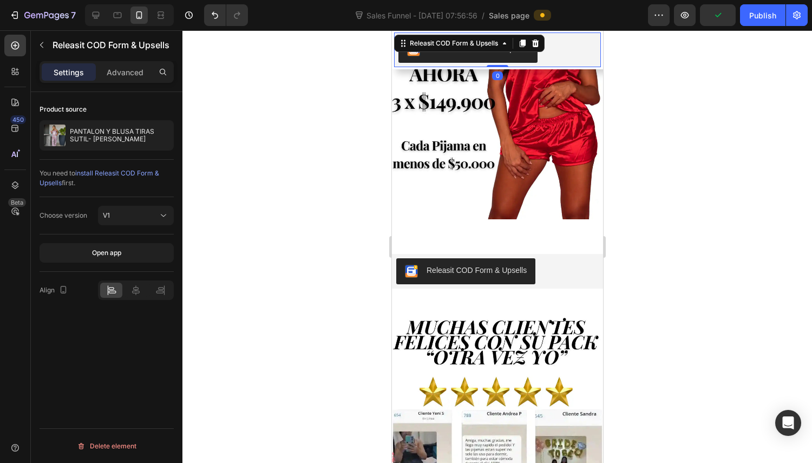
click at [539, 42] on icon at bounding box center [535, 43] width 9 height 9
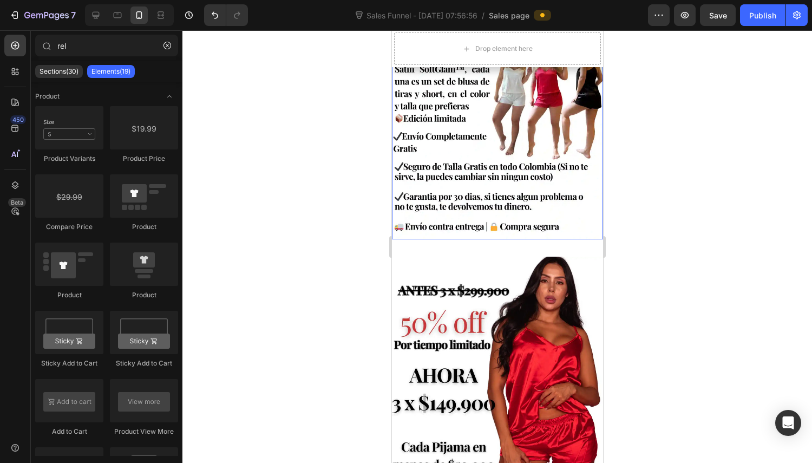
scroll to position [315, 0]
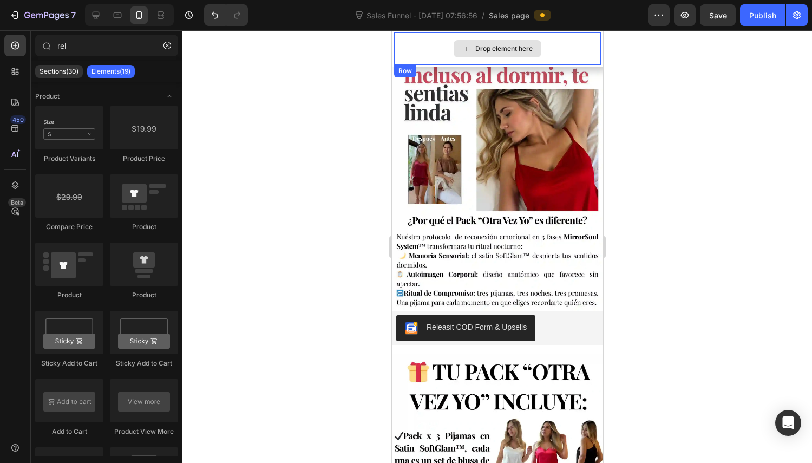
click at [561, 34] on div "Drop element here" at bounding box center [497, 48] width 207 height 32
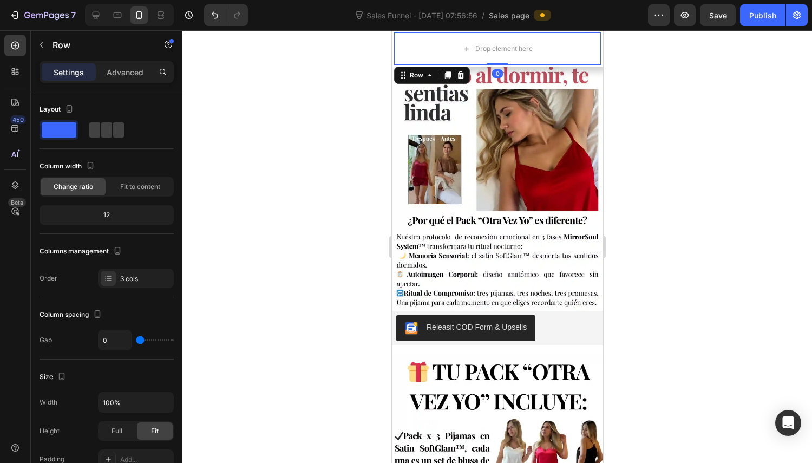
click at [461, 72] on icon at bounding box center [460, 75] width 7 height 8
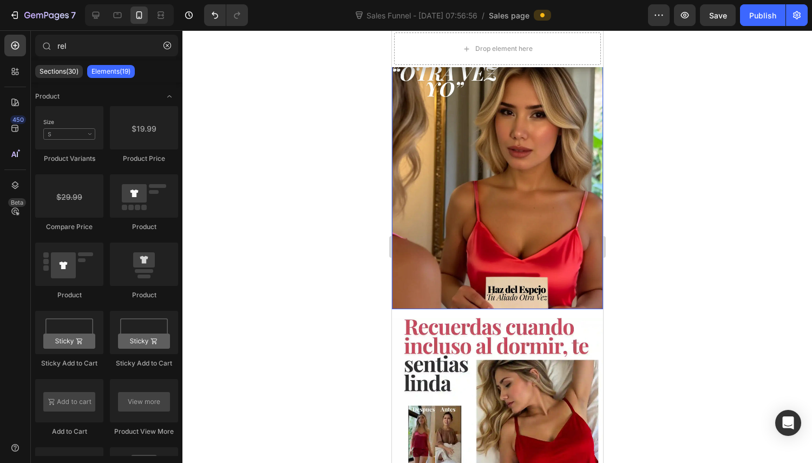
scroll to position [0, 0]
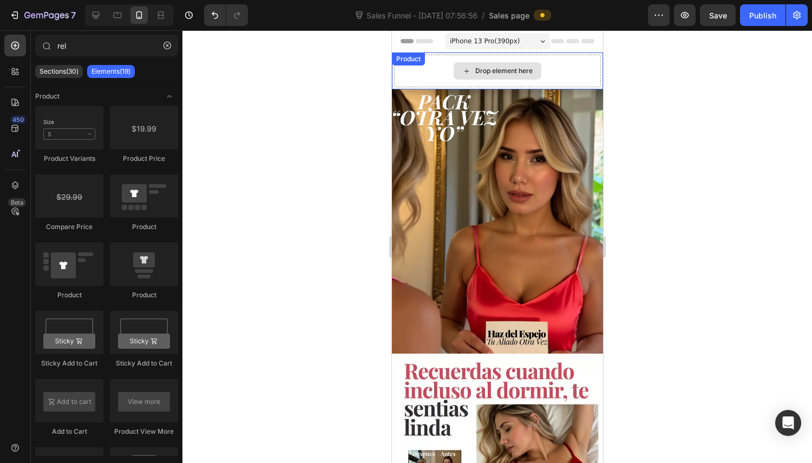
click at [537, 70] on div "Drop element here" at bounding box center [497, 71] width 207 height 32
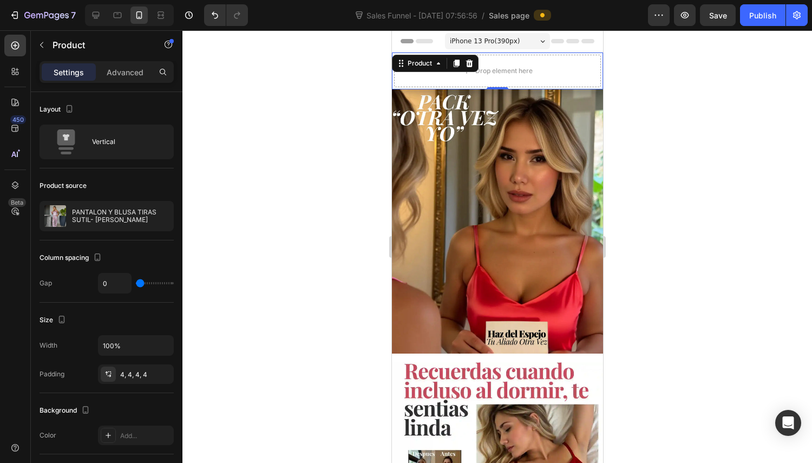
click at [471, 61] on icon at bounding box center [469, 64] width 7 height 8
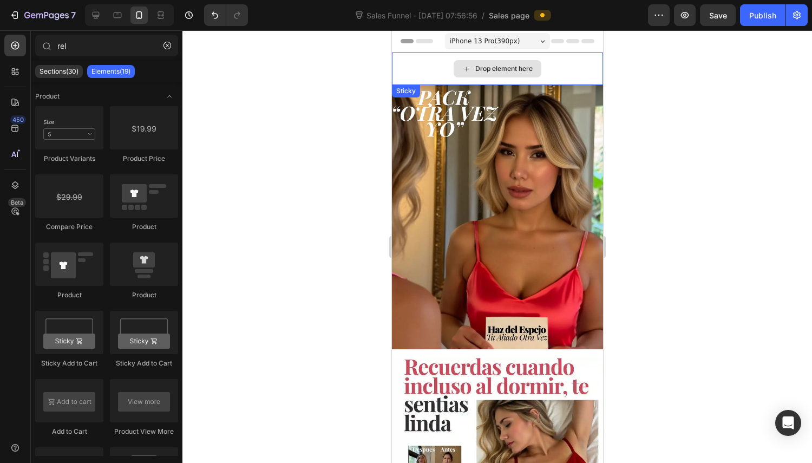
click at [562, 69] on div "Drop element here" at bounding box center [497, 69] width 211 height 32
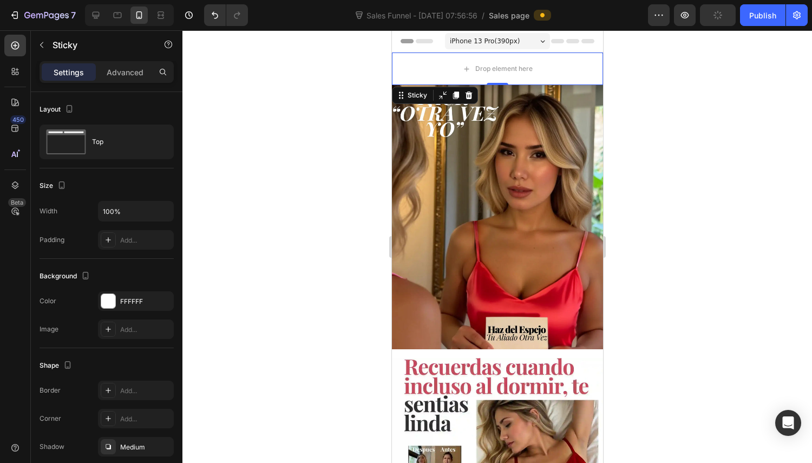
click at [469, 96] on icon at bounding box center [468, 95] width 9 height 9
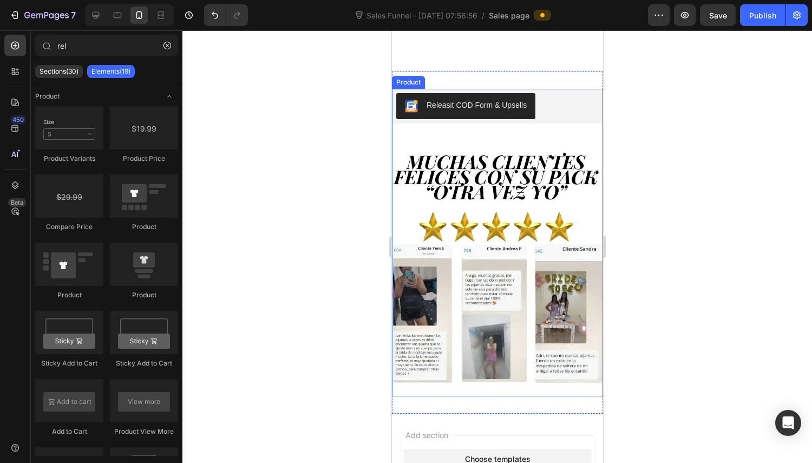
scroll to position [1253, 0]
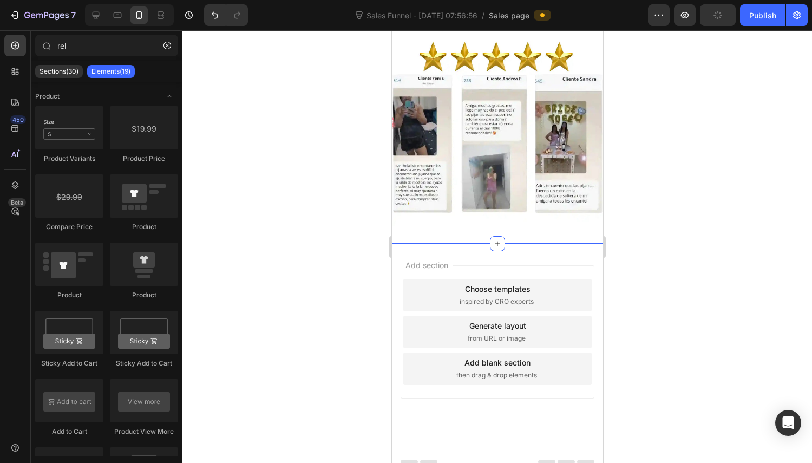
click at [493, 239] on icon at bounding box center [497, 243] width 9 height 9
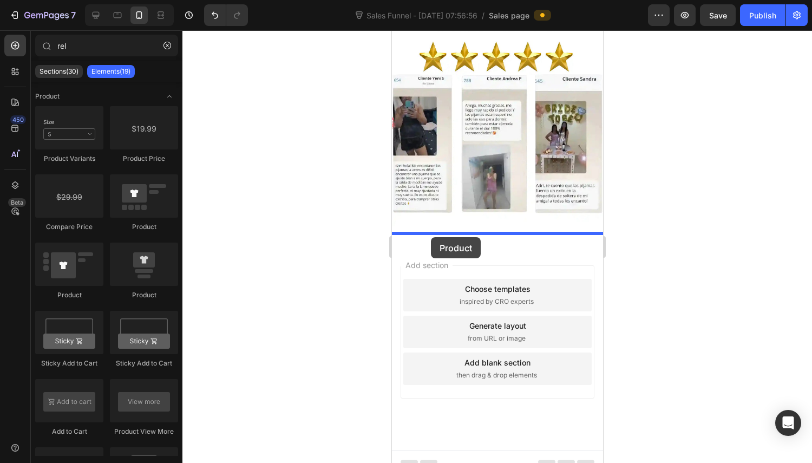
drag, startPoint x: 537, startPoint y: 304, endPoint x: 738, endPoint y: 282, distance: 202.7
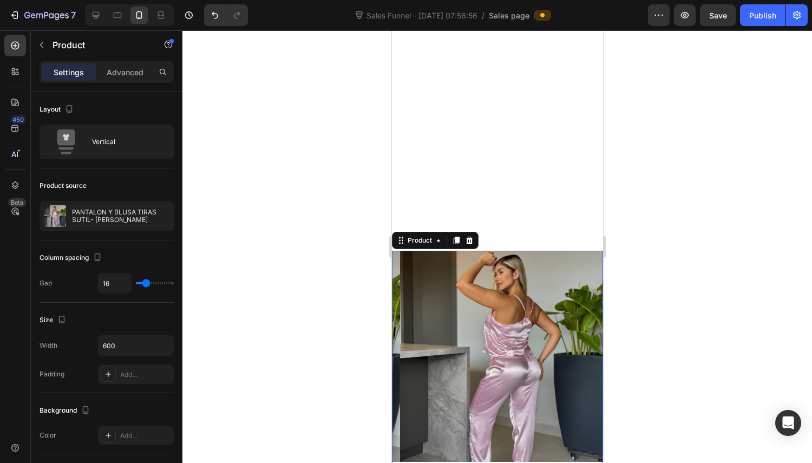
scroll to position [1524, 0]
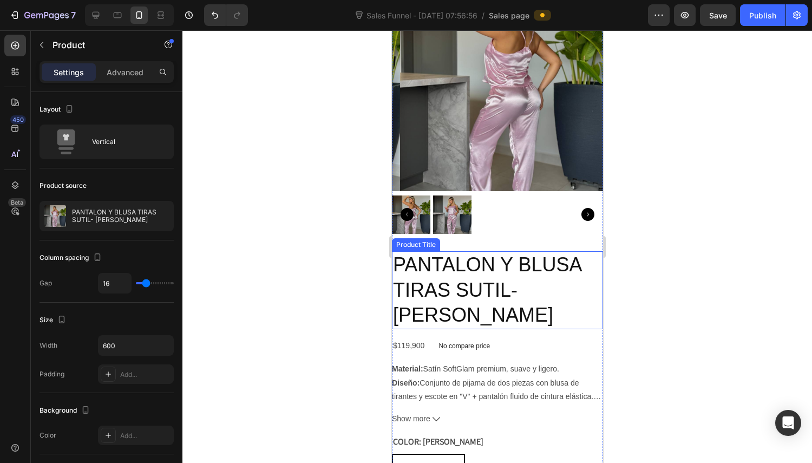
click at [512, 265] on h2 "PANTALON Y BLUSA TIRAS SUTIL- ROSADO BARBIE" at bounding box center [497, 290] width 211 height 78
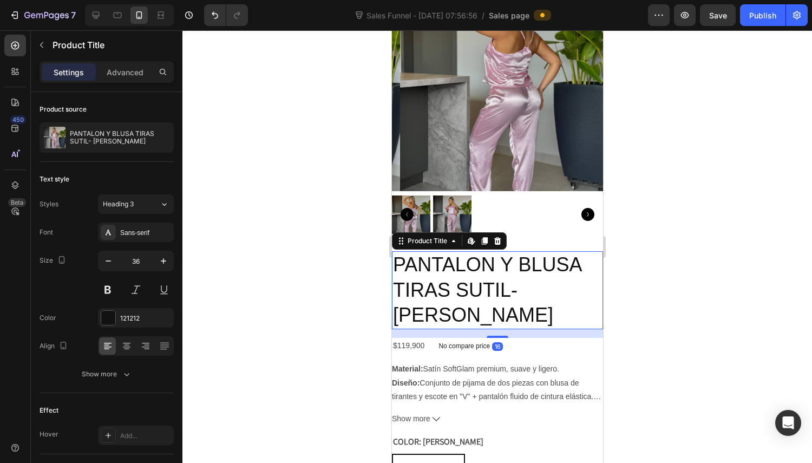
click at [493, 237] on icon at bounding box center [497, 241] width 9 height 9
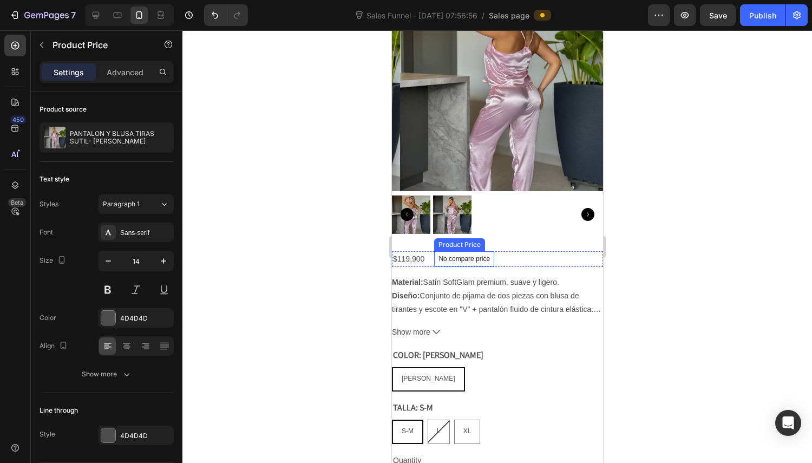
click at [477, 256] on p "No compare price" at bounding box center [463, 259] width 51 height 6
click at [551, 252] on div "$119,900 Product Price Product Price No compare price Product Price Edit conten…" at bounding box center [497, 259] width 211 height 16
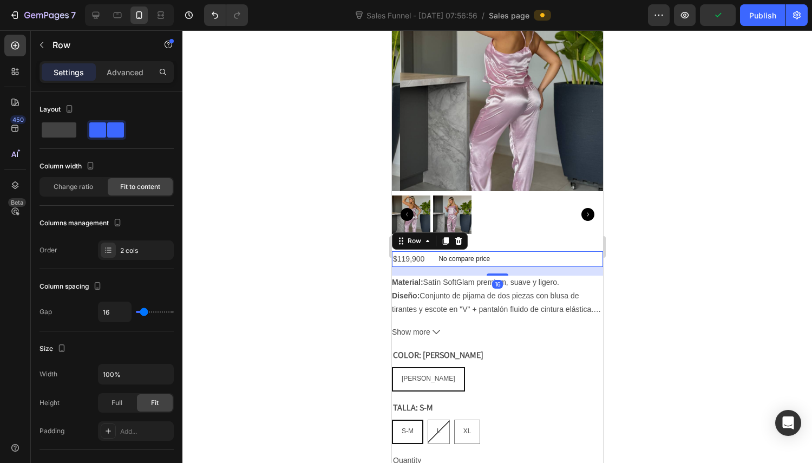
click at [461, 237] on icon at bounding box center [458, 241] width 9 height 9
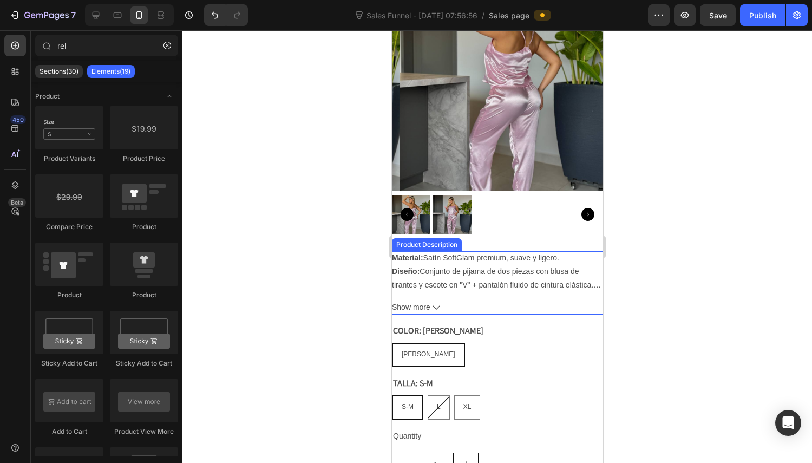
click at [477, 267] on p "Diseño: Conjunto de pijama de dos piezas con blusa de tirantes y escote en "V" …" at bounding box center [492, 278] width 201 height 22
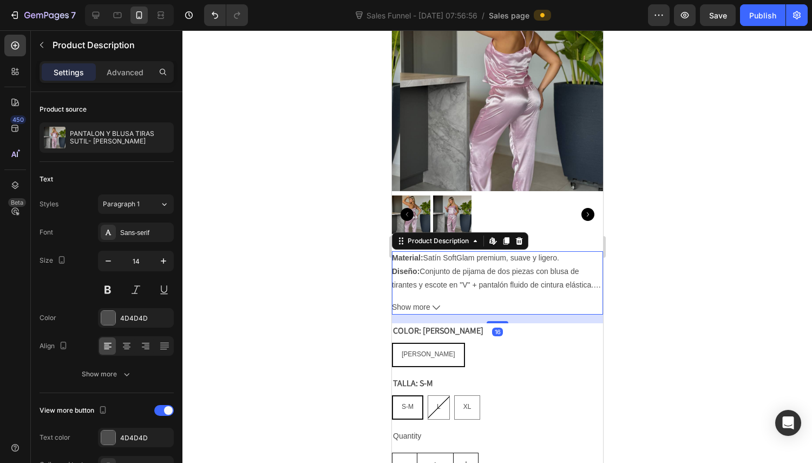
click at [520, 237] on icon at bounding box center [519, 241] width 9 height 9
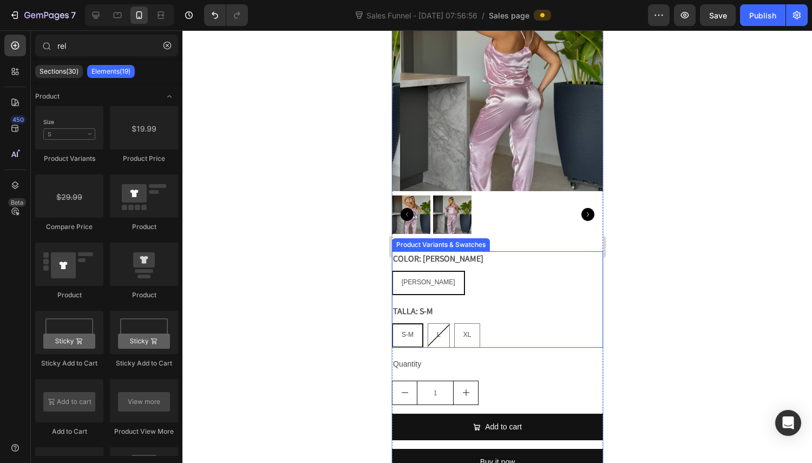
click at [469, 271] on div "ROSADO BARBIE ROSADO BARBIE ROSADO BARBIE" at bounding box center [497, 283] width 211 height 24
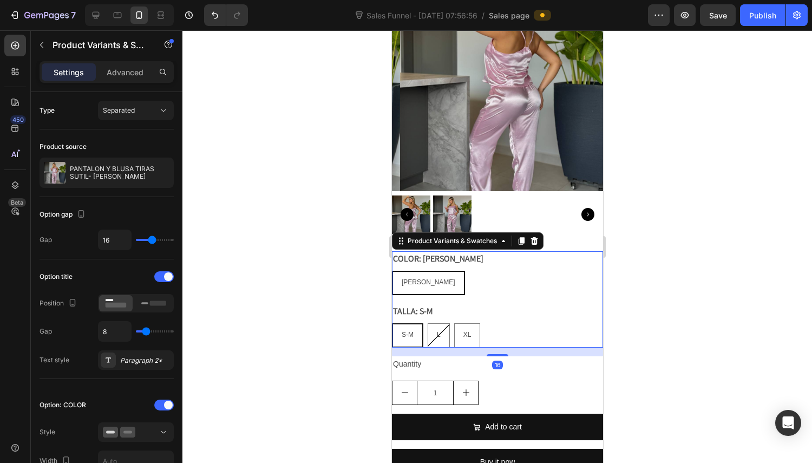
click at [475, 311] on div "TALLA: S-M S-M S-M S-M L L L XL XL XL" at bounding box center [497, 326] width 211 height 44
click at [503, 381] on div "1" at bounding box center [497, 393] width 211 height 24
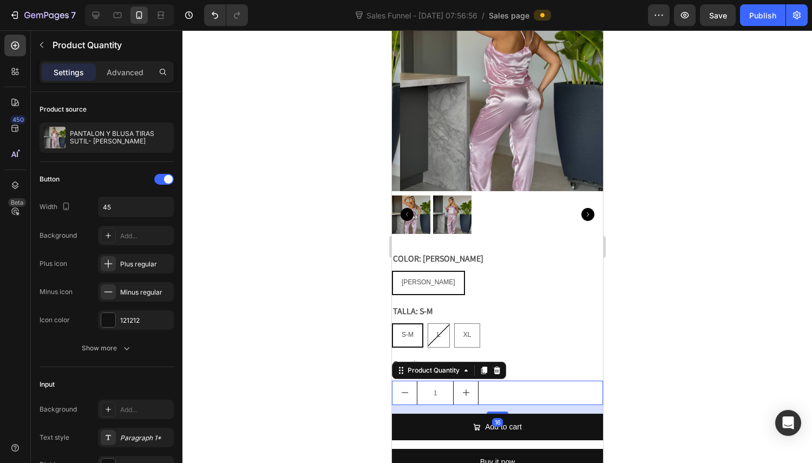
click at [494, 367] on icon at bounding box center [496, 371] width 7 height 8
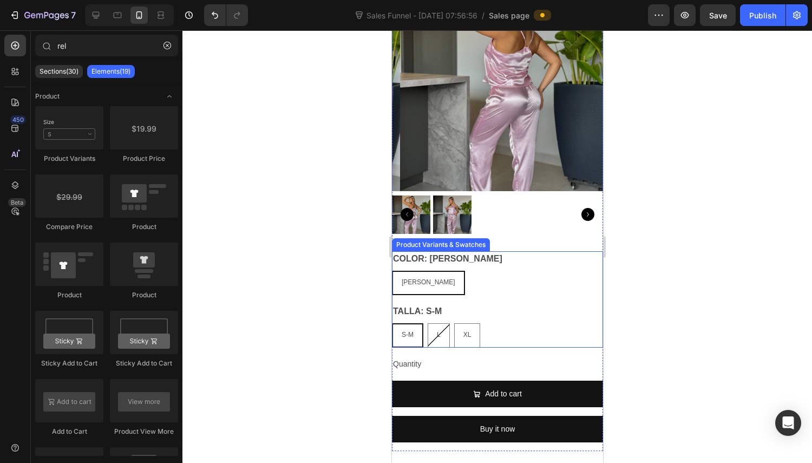
click at [489, 314] on div "TALLA: S-M S-M S-M S-M L L L XL XL XL" at bounding box center [497, 326] width 211 height 44
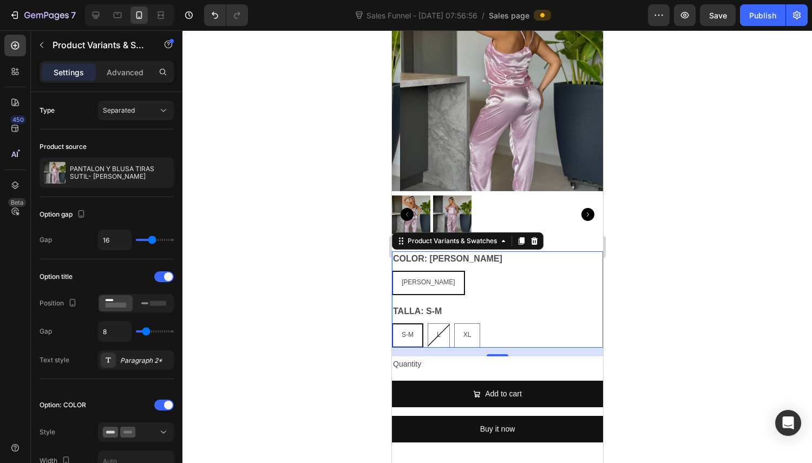
click at [438, 278] on span "ROSADO BARBIE" at bounding box center [428, 282] width 54 height 8
click at [392, 271] on input "ROSADO BARBIE ROSADO BARBIE ROSADO BARBIE" at bounding box center [391, 270] width 1 height 1
click at [502, 237] on icon at bounding box center [503, 241] width 9 height 9
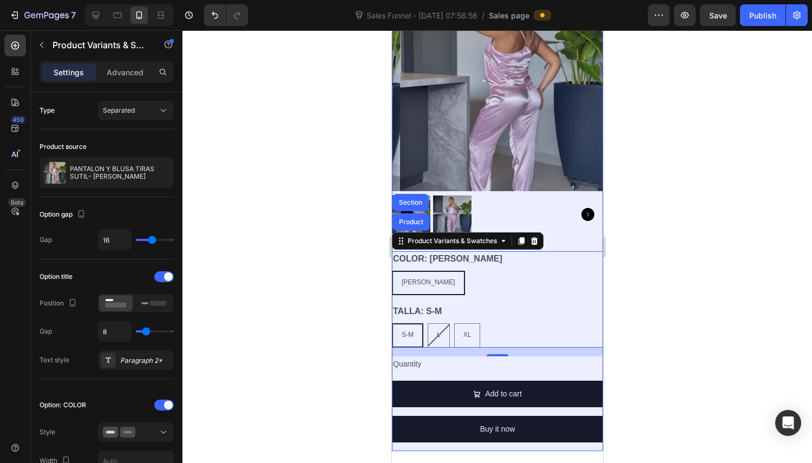
click at [419, 218] on div "Product" at bounding box center [410, 221] width 37 height 17
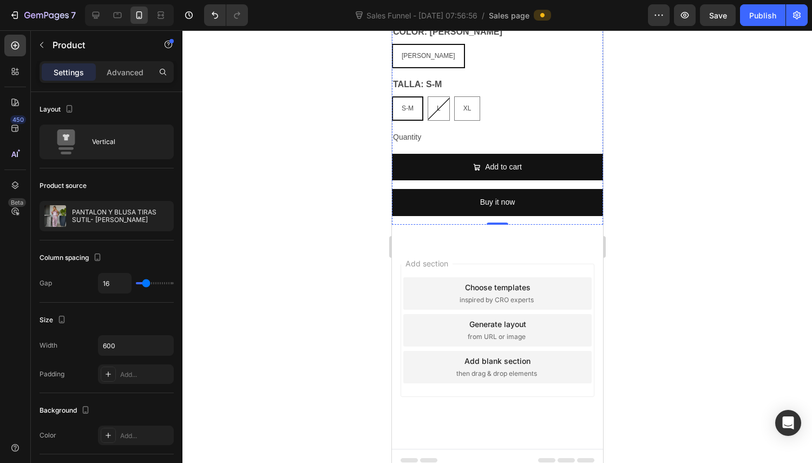
scroll to position [1280, 0]
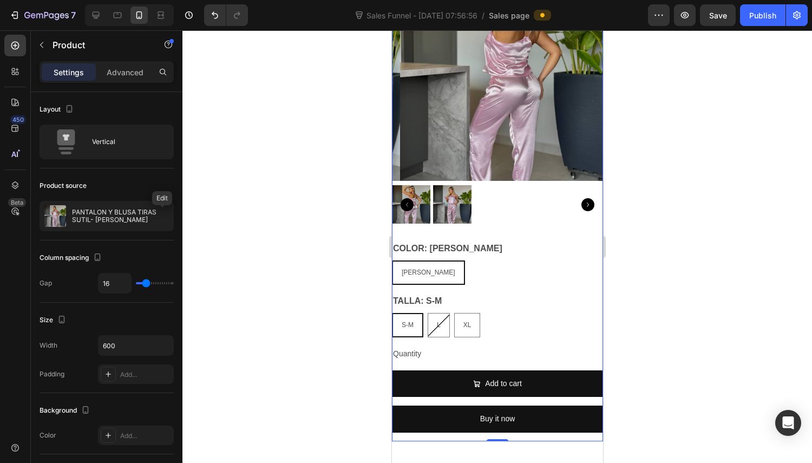
click at [0, 0] on icon "button" at bounding box center [0, 0] width 0 height 0
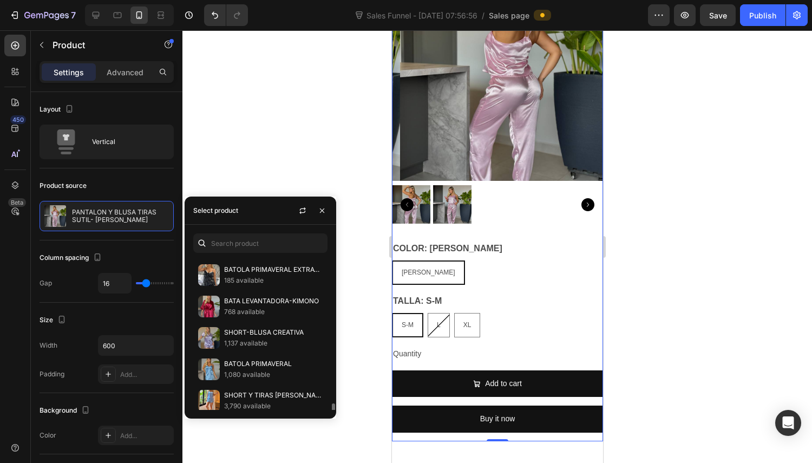
scroll to position [1606, 0]
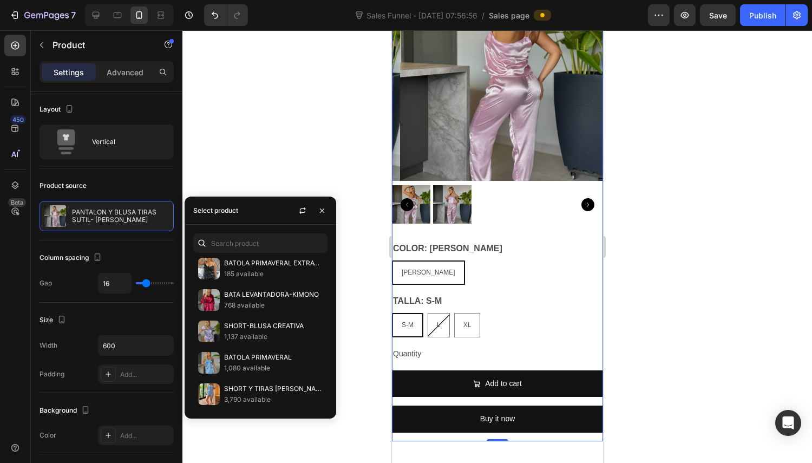
click at [279, 382] on div "SHORT Y TIRAS LINDA 3,790 available" at bounding box center [260, 394] width 134 height 31
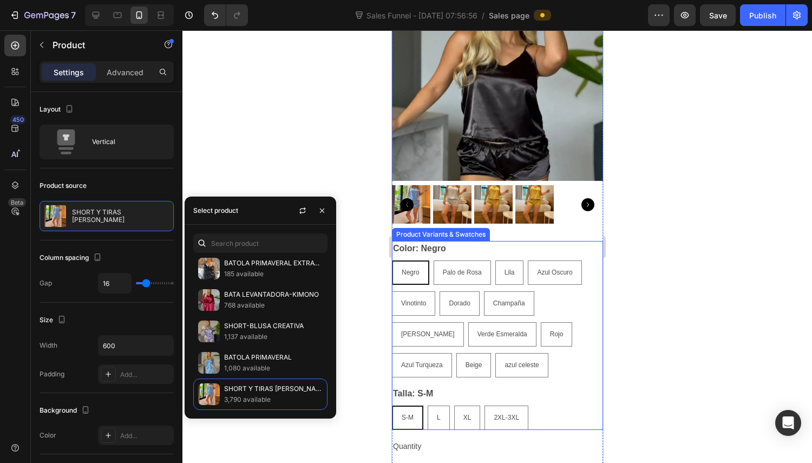
scroll to position [1334, 0]
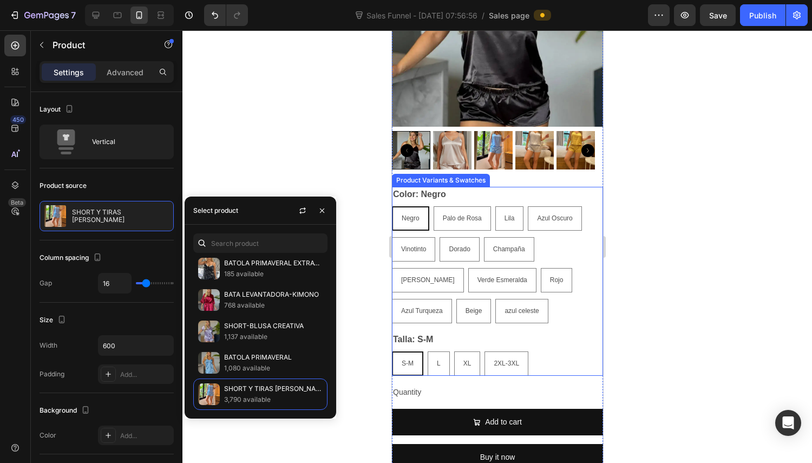
click at [544, 332] on div "Talla: S-M S-M S-M S-M L L L XL XL XL 2XL-3XL 2XL-3XL 2XL-3XL" at bounding box center [497, 354] width 211 height 44
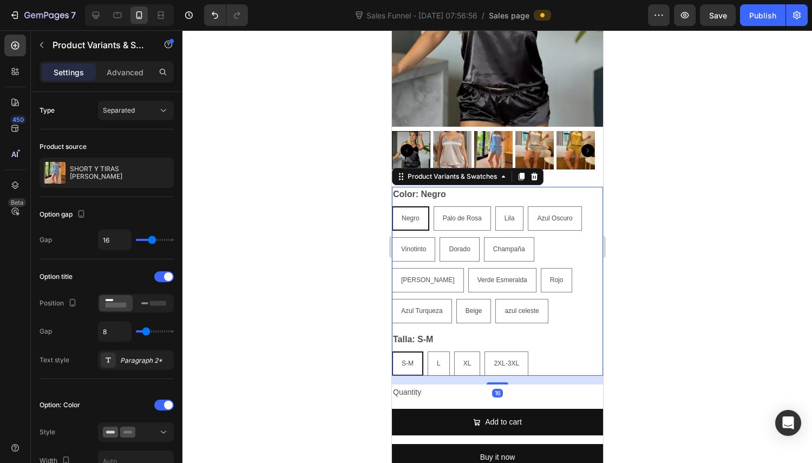
click at [548, 323] on div "Color: Negro Negro Negro Negro Palo de Rosa Palo de Rosa Palo de Rosa Lila Lila…" at bounding box center [497, 281] width 211 height 189
click at [530, 172] on icon at bounding box center [534, 176] width 9 height 9
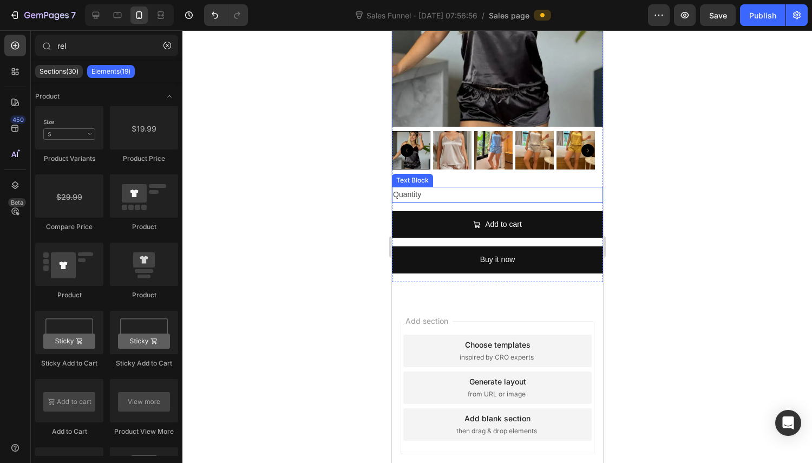
click at [493, 187] on div "Quantity" at bounding box center [497, 195] width 211 height 16
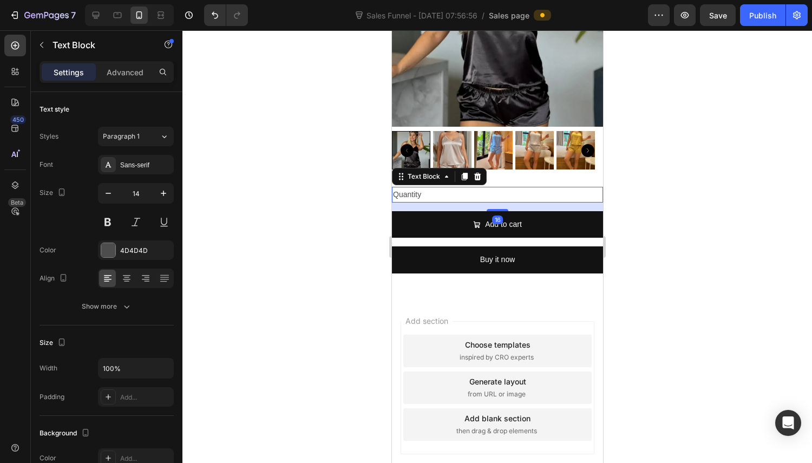
click at [480, 172] on icon at bounding box center [477, 176] width 9 height 9
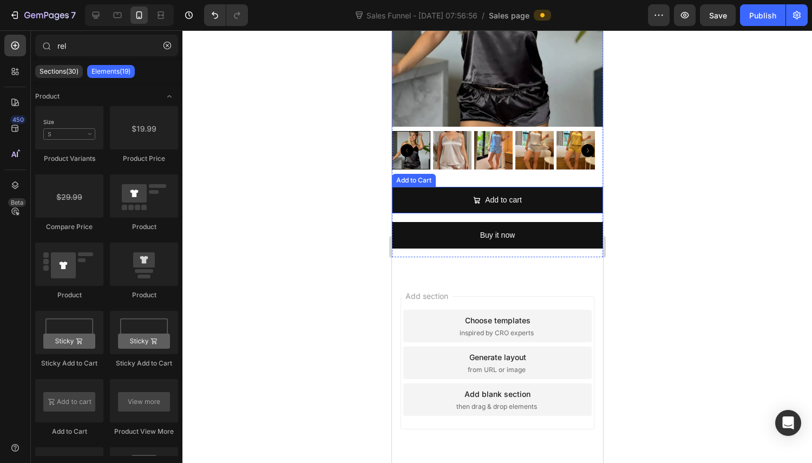
click at [554, 189] on button "Add to cart" at bounding box center [497, 200] width 211 height 27
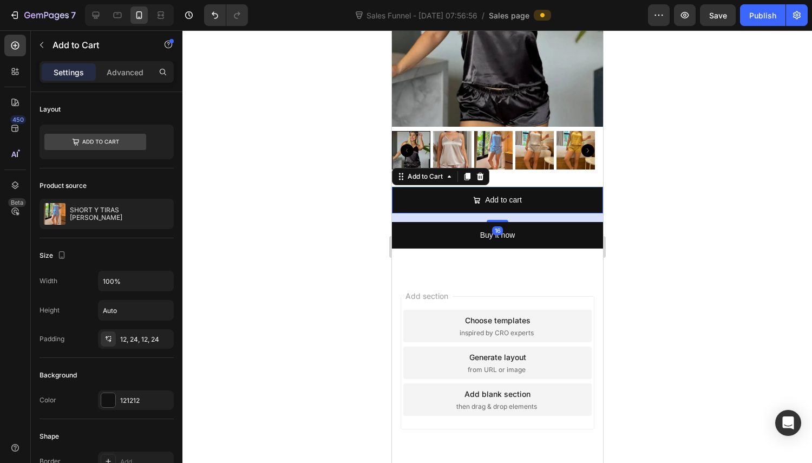
click at [479, 173] on icon at bounding box center [480, 177] width 7 height 8
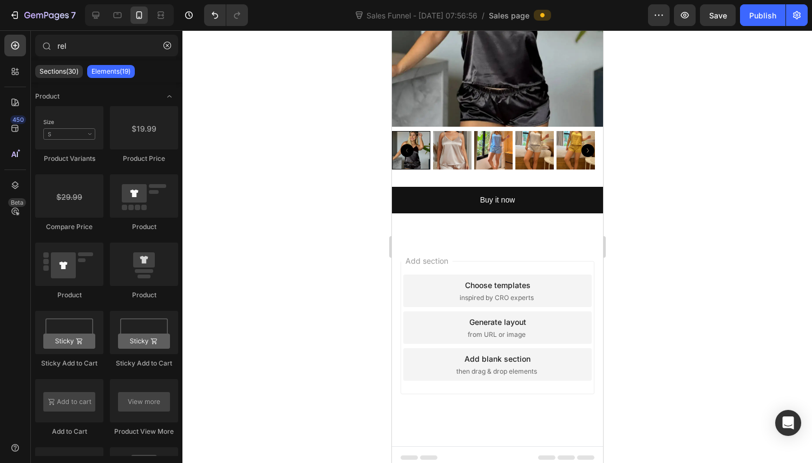
scroll to position [1332, 0]
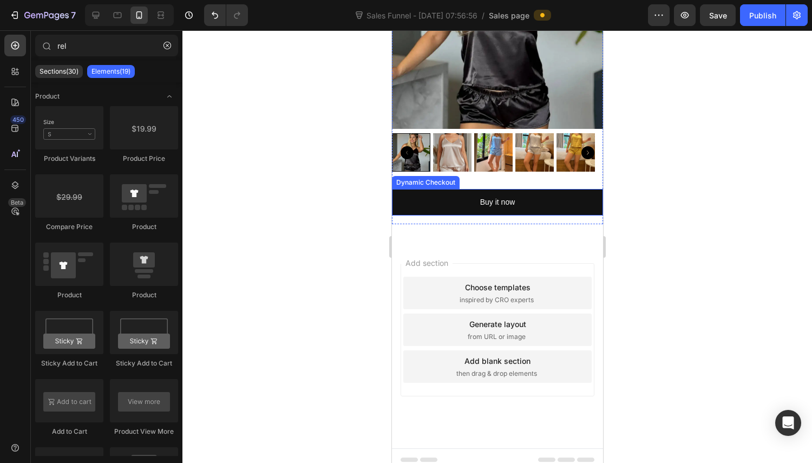
click at [516, 192] on button "Buy it now" at bounding box center [497, 202] width 211 height 27
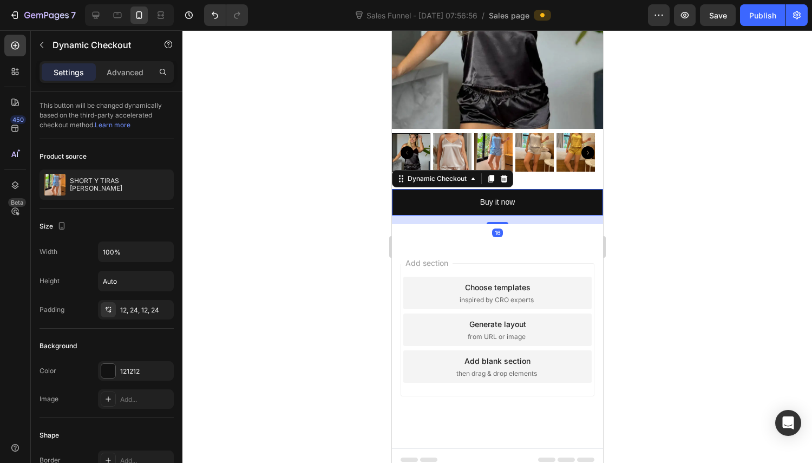
click at [504, 177] on div "Dynamic Checkout" at bounding box center [452, 178] width 121 height 17
click at [503, 175] on icon at bounding box center [503, 179] width 7 height 8
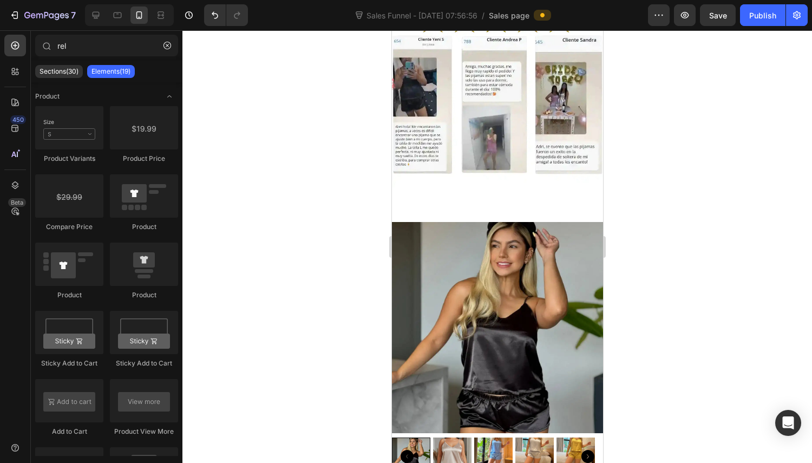
scroll to position [1401, 0]
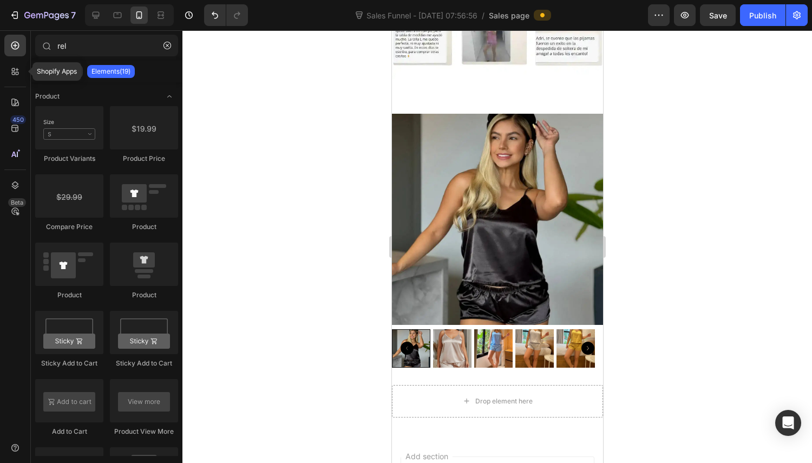
click at [17, 74] on icon at bounding box center [15, 71] width 11 height 11
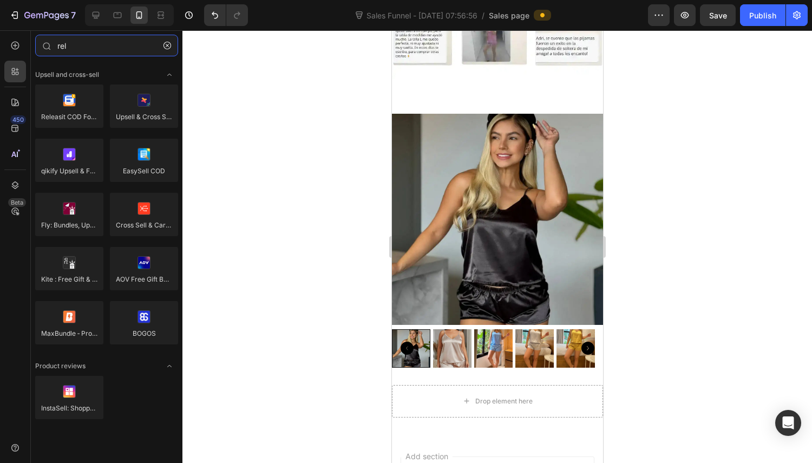
type input "rel"
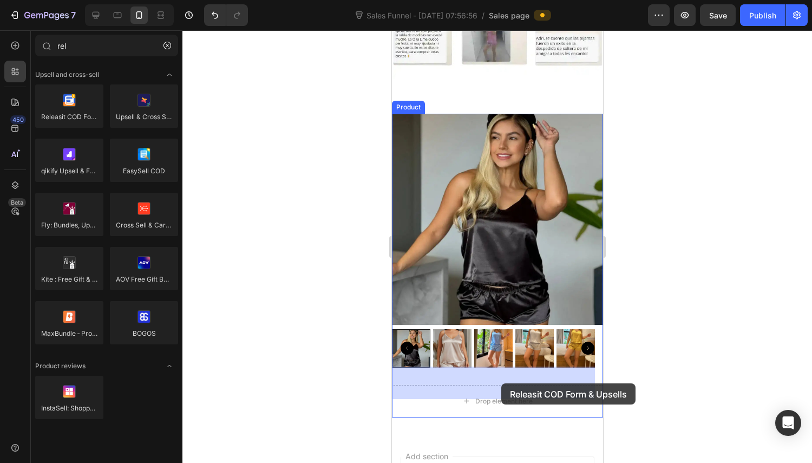
drag, startPoint x: 449, startPoint y: 130, endPoint x: 502, endPoint y: 383, distance: 258.9
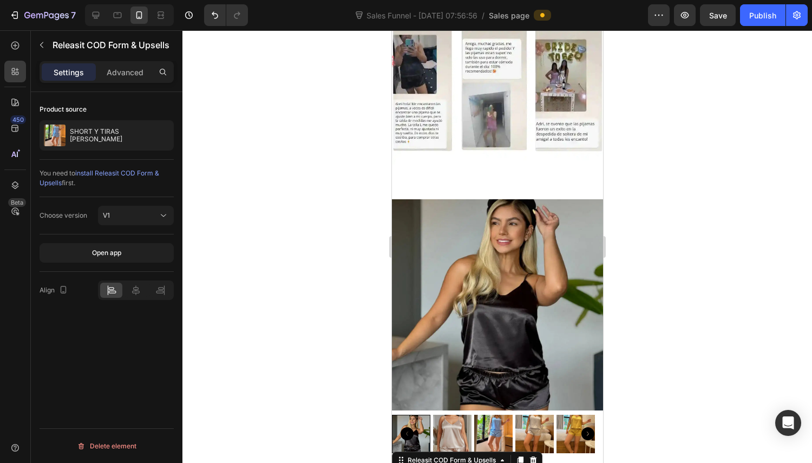
scroll to position [899, 0]
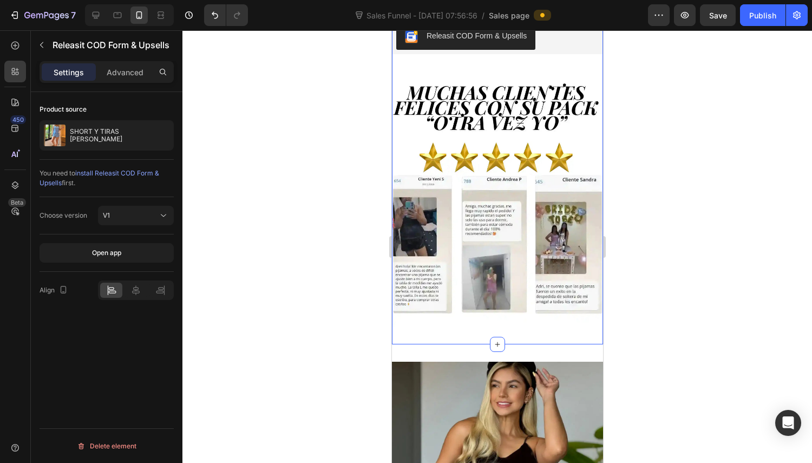
click at [519, 321] on div "Releasit COD Form & Upsells Releasit COD Form & Upsells Image Product Section 3" at bounding box center [497, 173] width 211 height 342
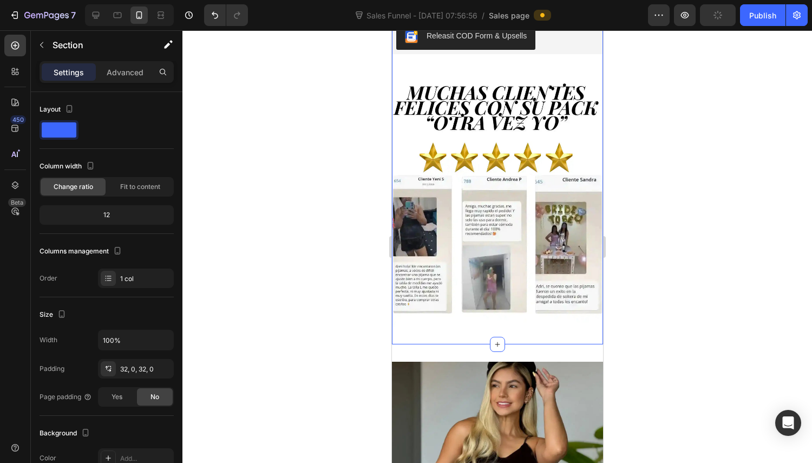
click at [141, 185] on span "Fit to content" at bounding box center [140, 187] width 40 height 10
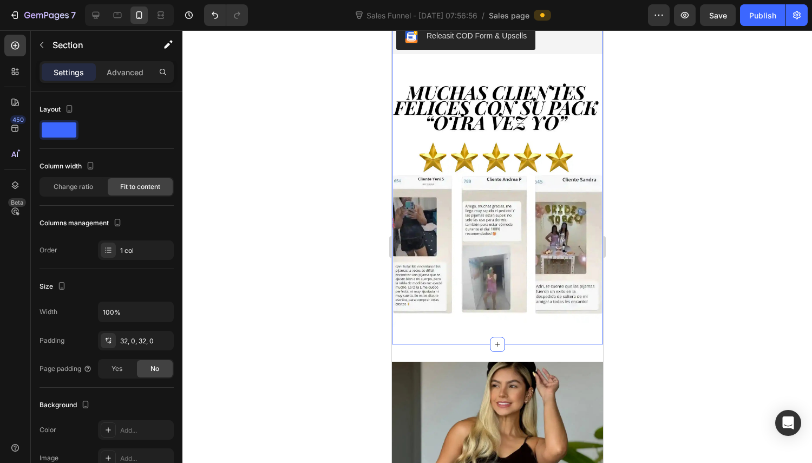
click at [80, 190] on span "Change ratio" at bounding box center [74, 187] width 40 height 10
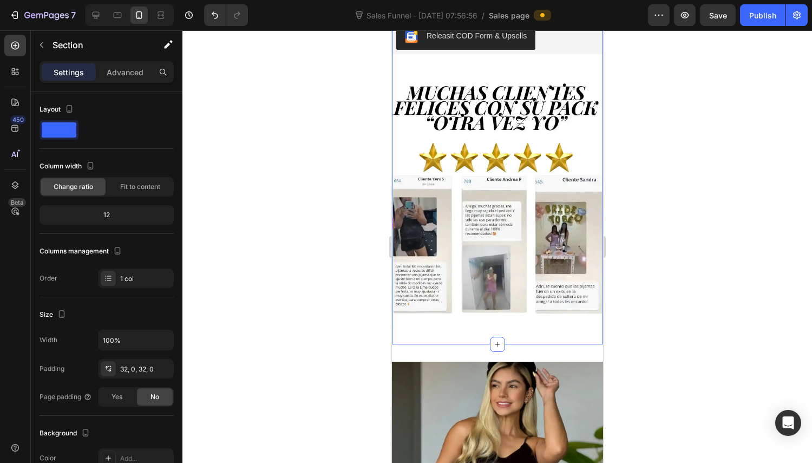
scroll to position [108, 0]
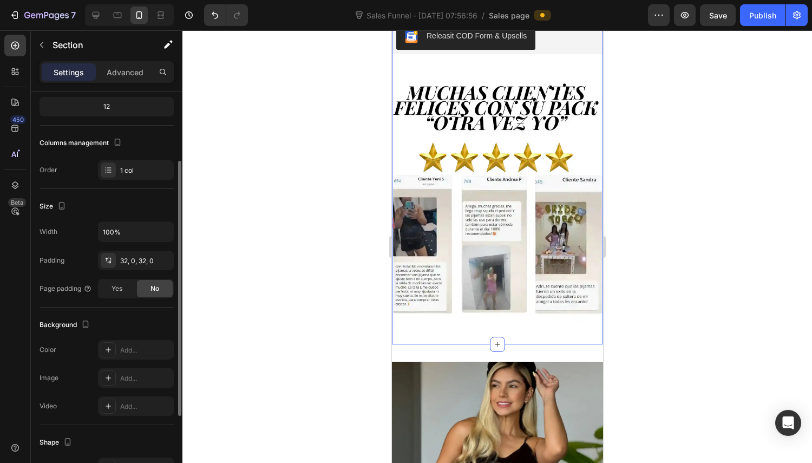
click at [141, 262] on div "32, 0, 32, 0" at bounding box center [145, 261] width 51 height 10
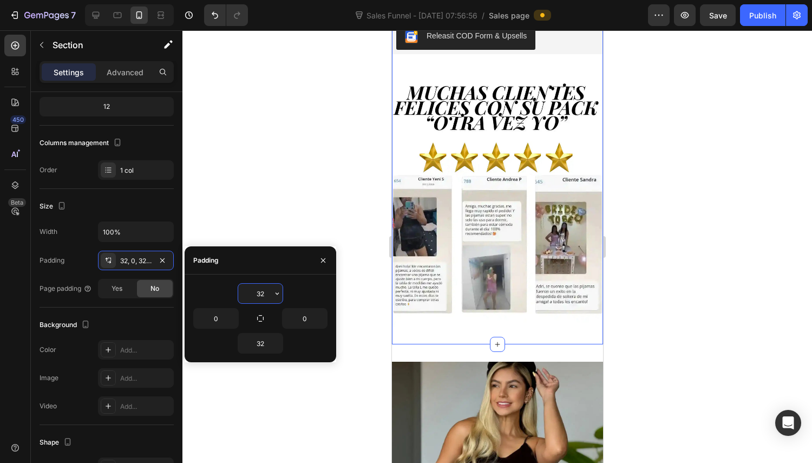
click at [257, 293] on input "32" at bounding box center [260, 293] width 44 height 19
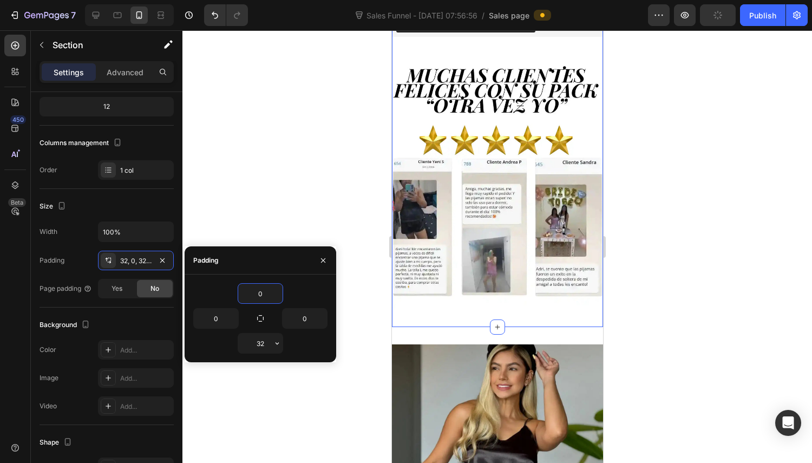
type input "0"
click at [257, 349] on input "32" at bounding box center [260, 343] width 44 height 19
type input "0"
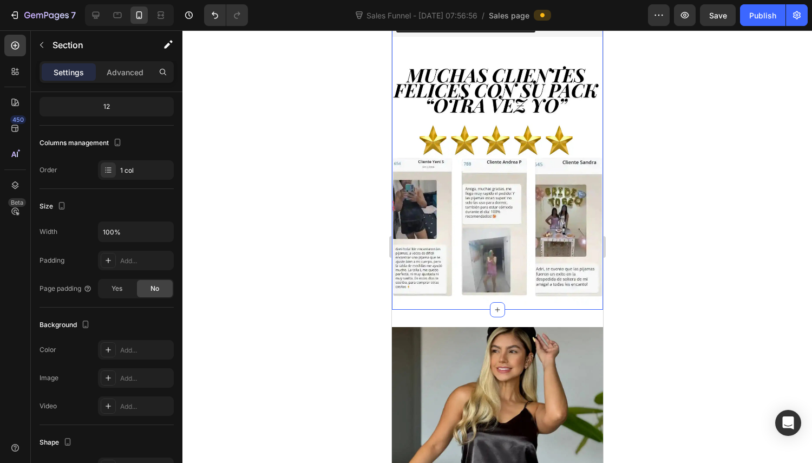
click at [260, 219] on div at bounding box center [498, 246] width 630 height 433
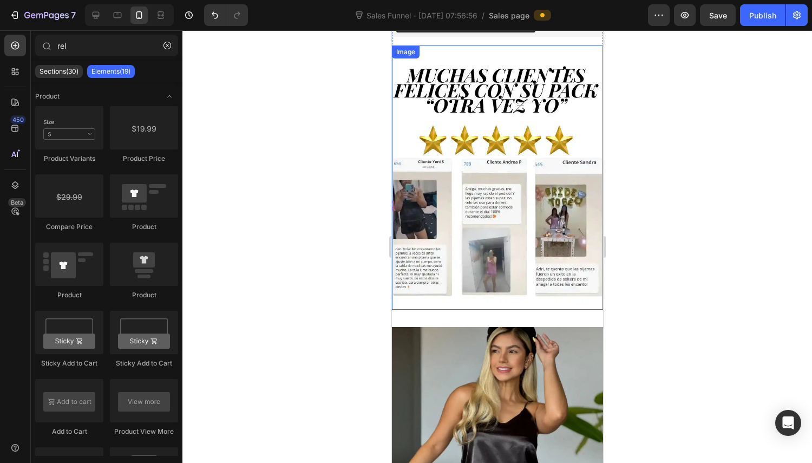
click at [503, 257] on img at bounding box center [497, 177] width 211 height 264
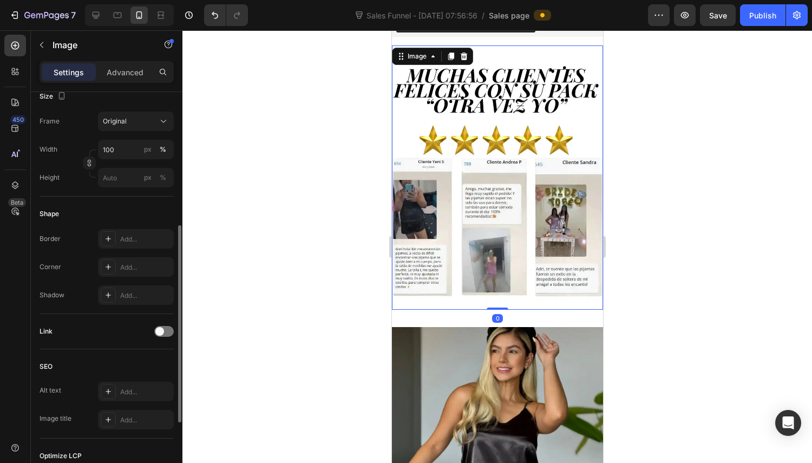
scroll to position [416, 0]
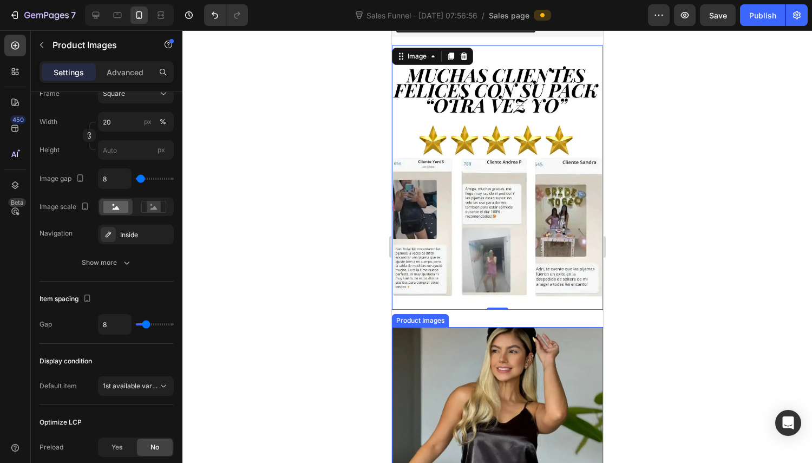
click at [603, 343] on img at bounding box center [708, 432] width 211 height 211
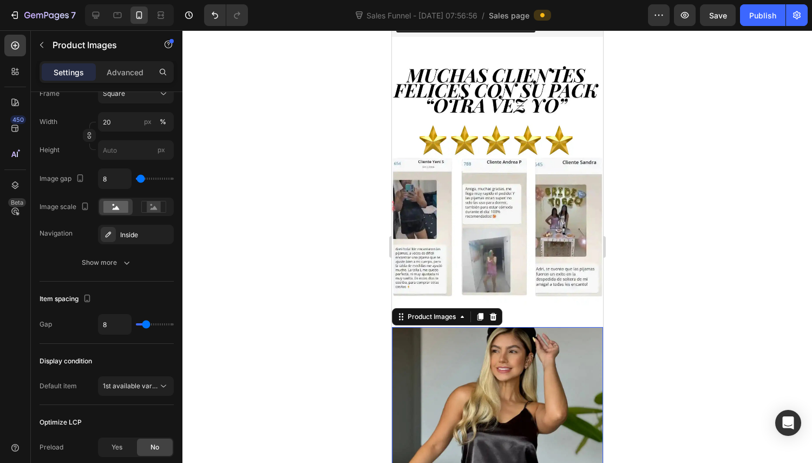
scroll to position [0, 0]
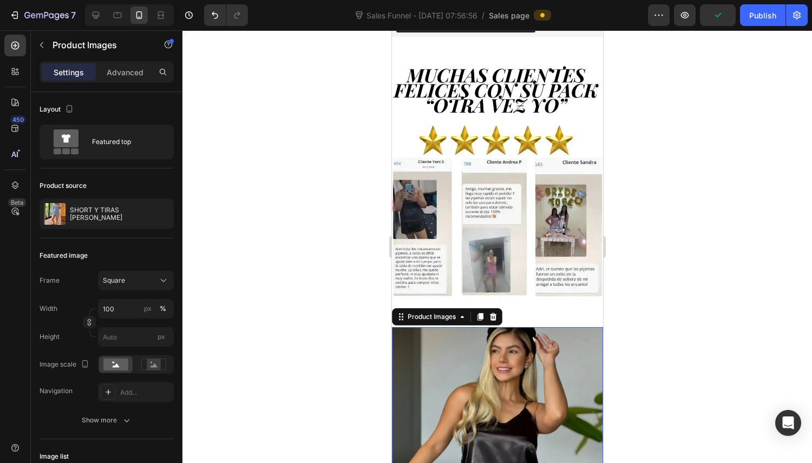
click at [145, 289] on button "Square" at bounding box center [136, 280] width 76 height 19
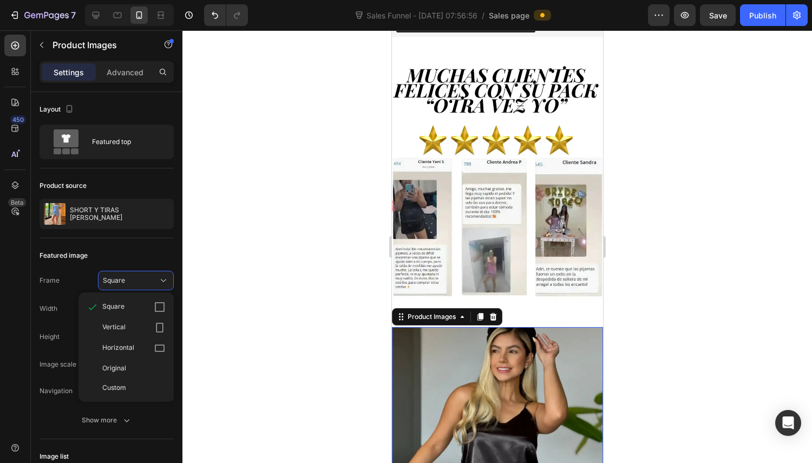
click at [140, 367] on div "Original" at bounding box center [133, 368] width 63 height 10
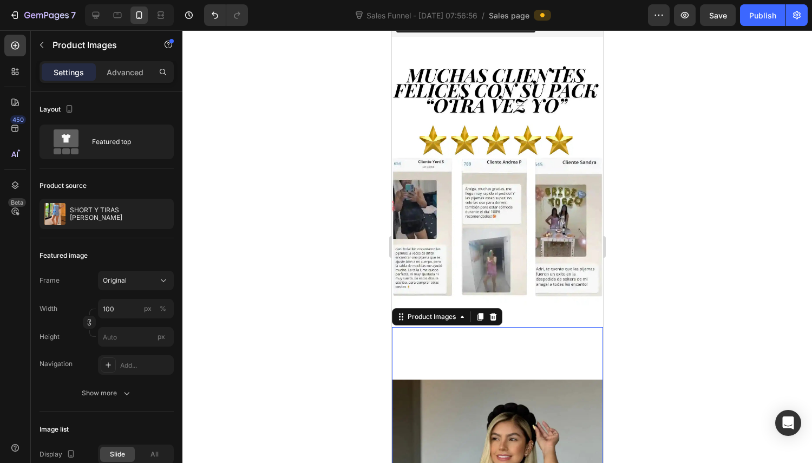
click at [148, 282] on div "Original" at bounding box center [129, 281] width 53 height 10
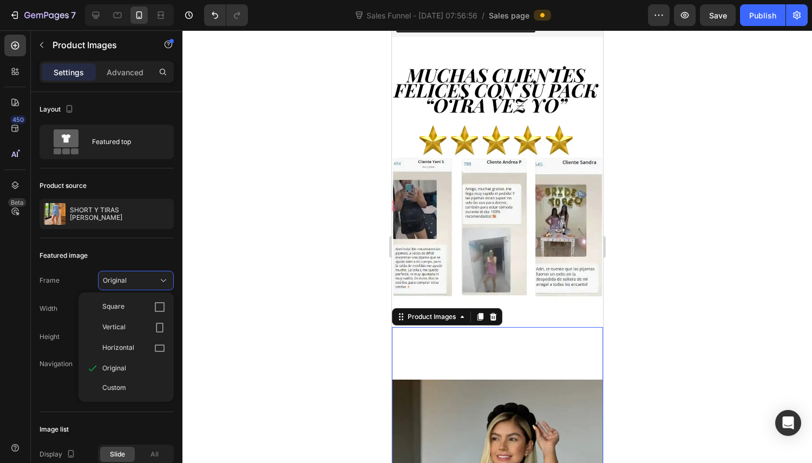
click at [142, 324] on div "Vertical" at bounding box center [133, 327] width 63 height 11
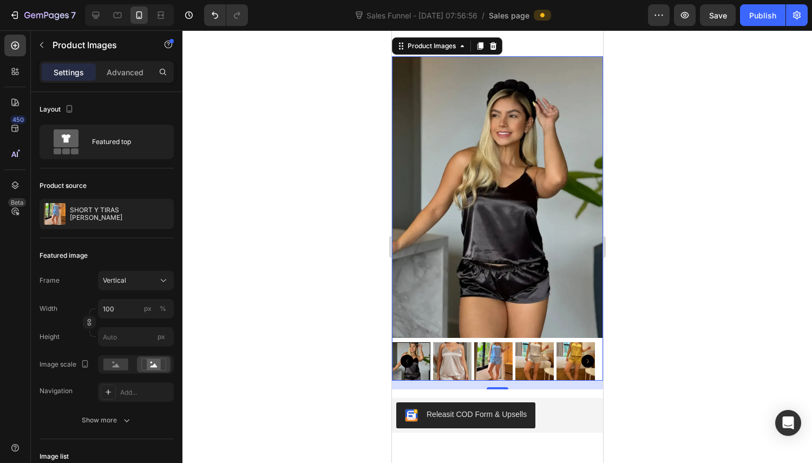
scroll to position [1061, 0]
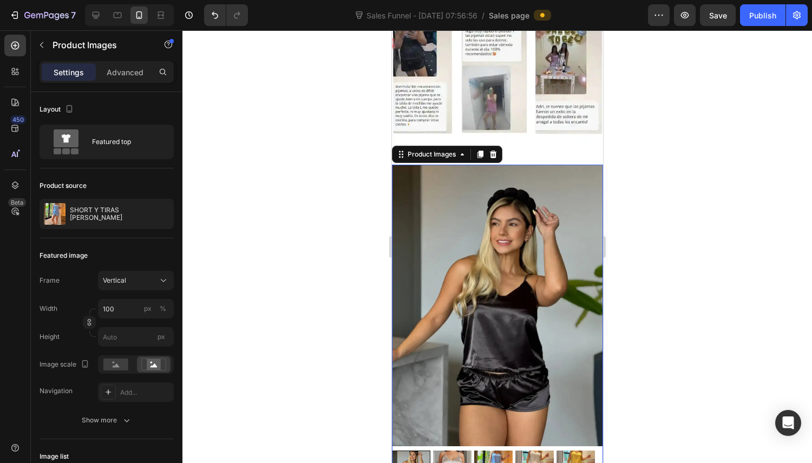
click at [127, 282] on div "Vertical" at bounding box center [129, 281] width 53 height 10
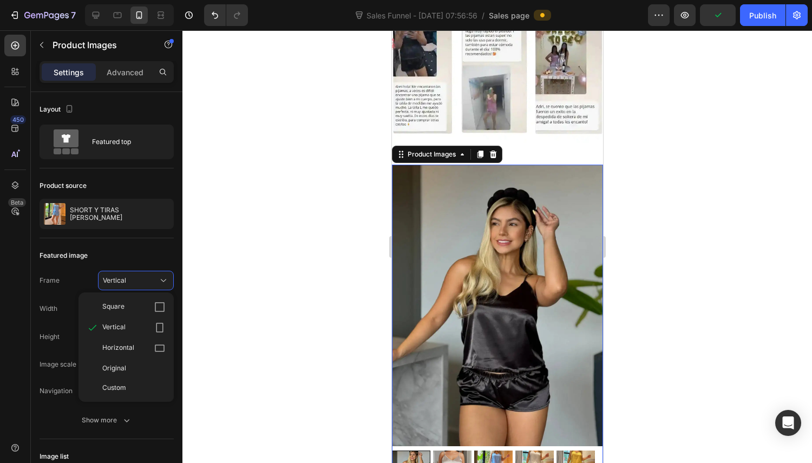
click at [128, 316] on div "Square" at bounding box center [126, 307] width 87 height 21
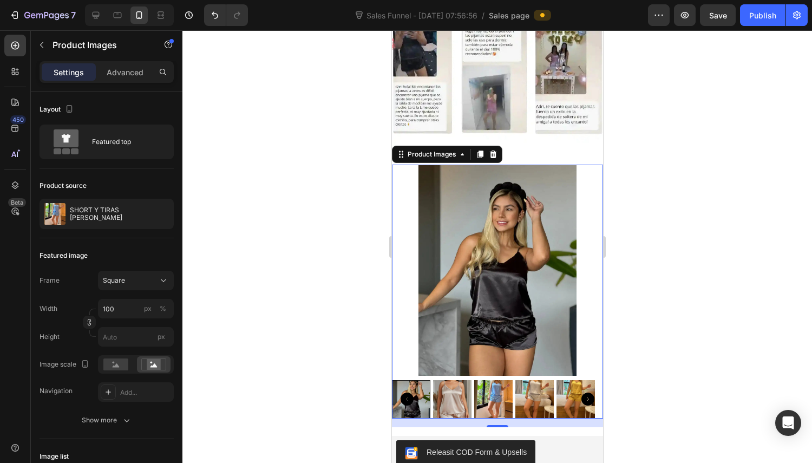
click at [140, 281] on div "Square" at bounding box center [129, 281] width 53 height 10
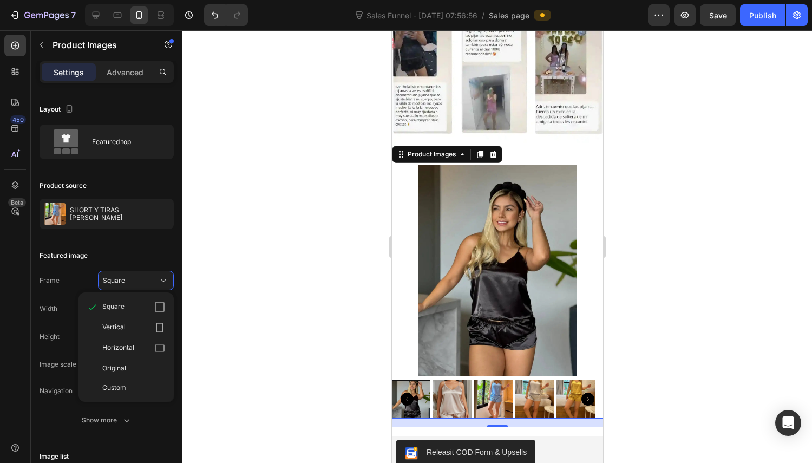
click at [133, 323] on div "Vertical" at bounding box center [133, 327] width 63 height 11
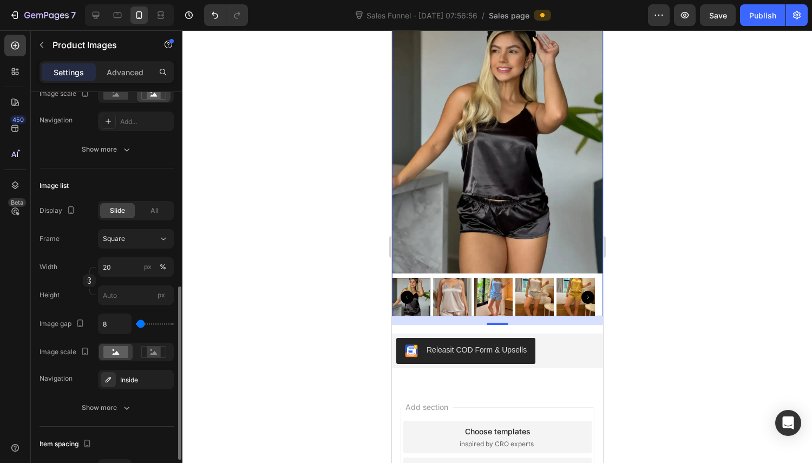
scroll to position [325, 0]
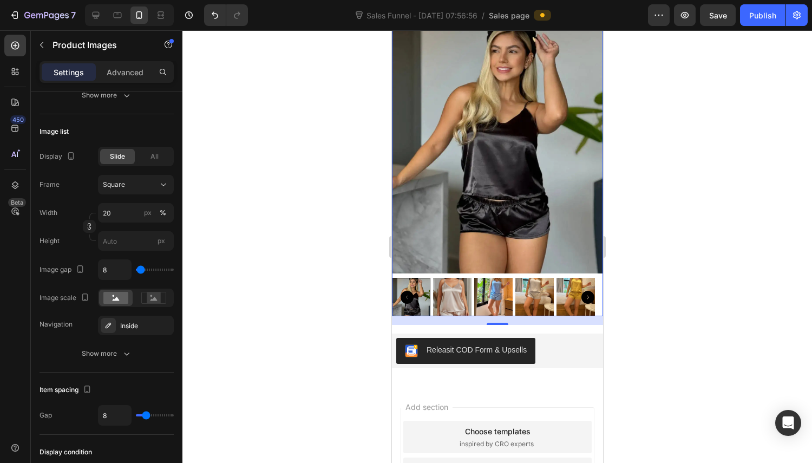
click at [142, 184] on div "Square" at bounding box center [129, 185] width 53 height 10
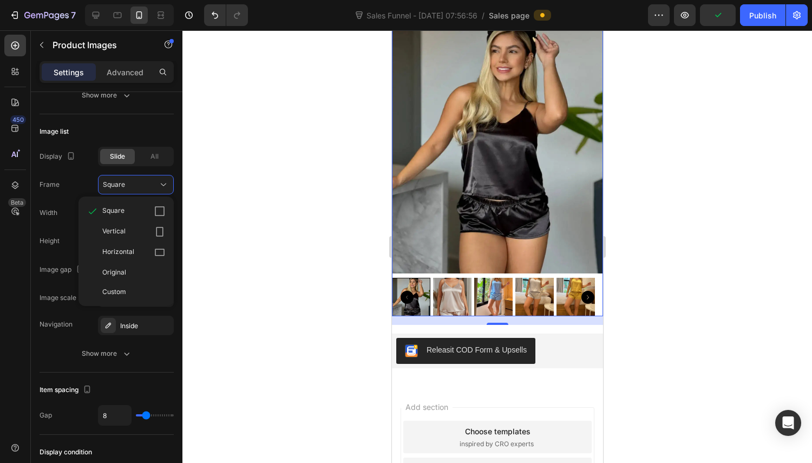
click at [130, 229] on div "Vertical" at bounding box center [133, 231] width 63 height 11
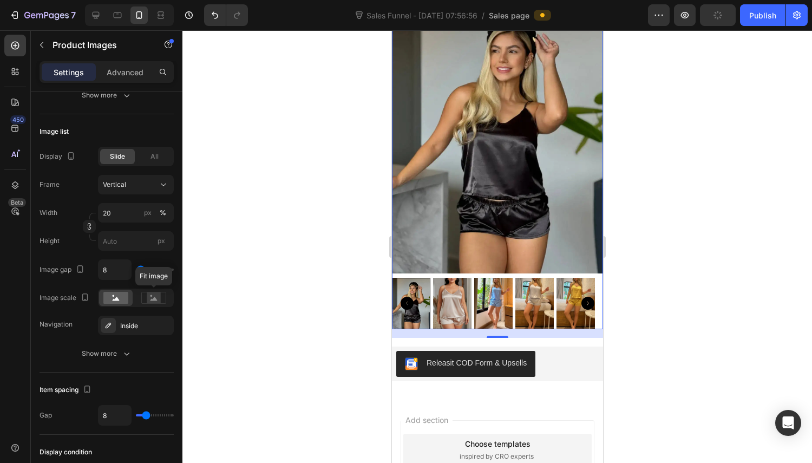
click at [144, 303] on icon at bounding box center [153, 298] width 25 height 12
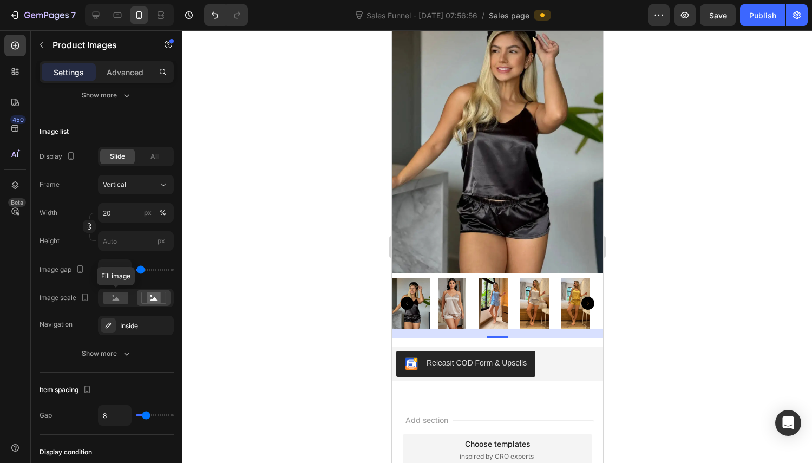
click at [116, 301] on icon at bounding box center [116, 299] width 7 height 4
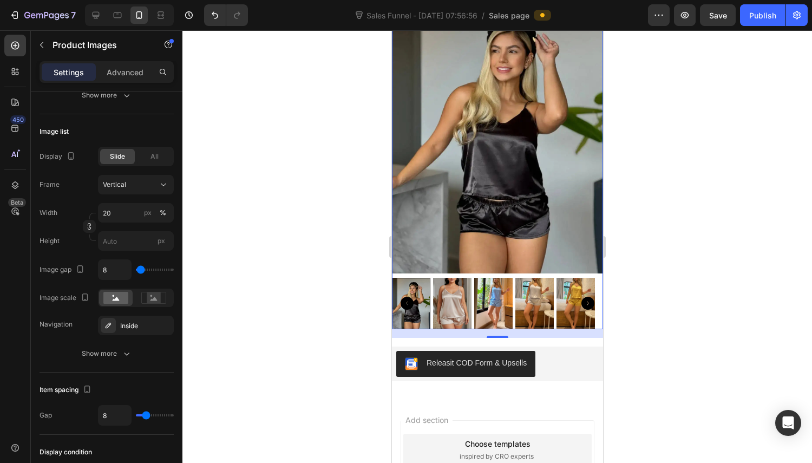
scroll to position [487, 0]
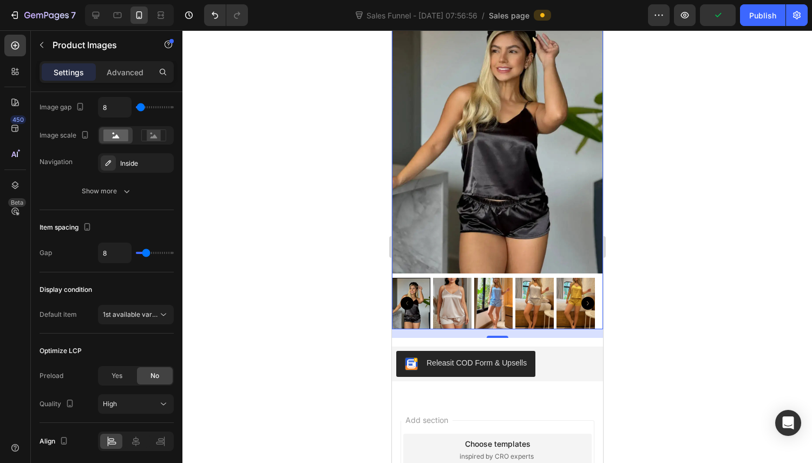
click at [135, 155] on div "Inside" at bounding box center [136, 162] width 76 height 19
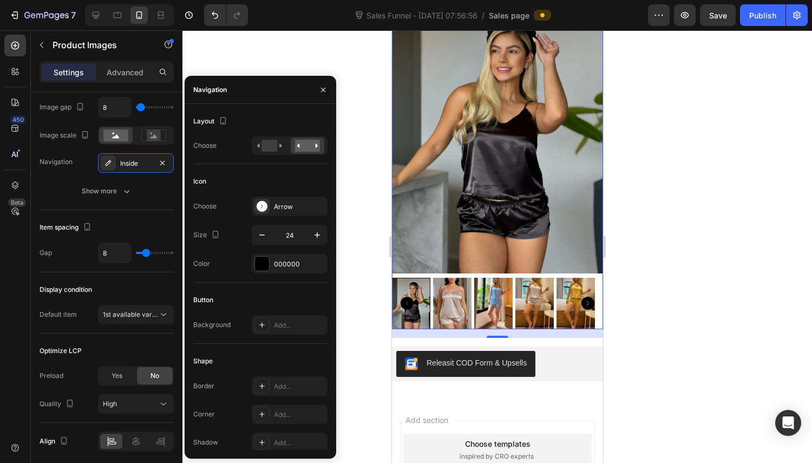
click at [325, 91] on icon "button" at bounding box center [323, 90] width 9 height 9
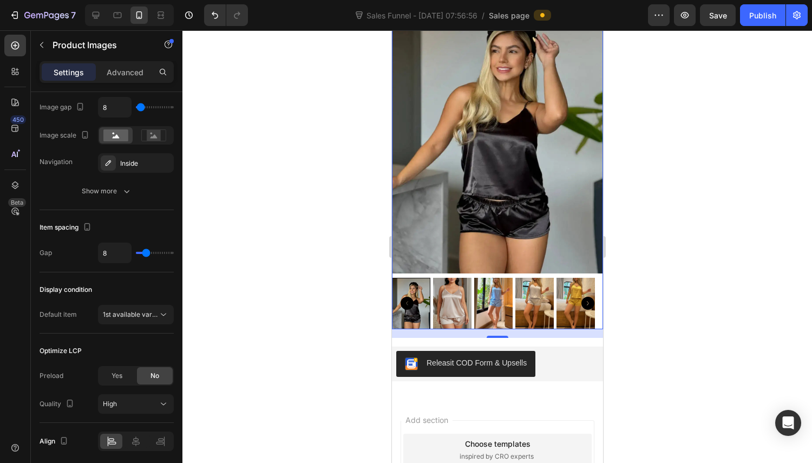
click at [114, 316] on span "1st available variant" at bounding box center [133, 314] width 61 height 8
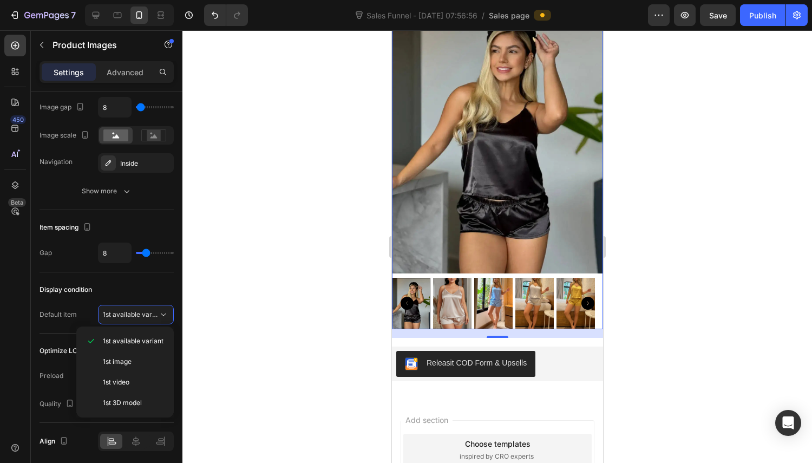
click at [114, 316] on span "1st available variant" at bounding box center [133, 314] width 61 height 8
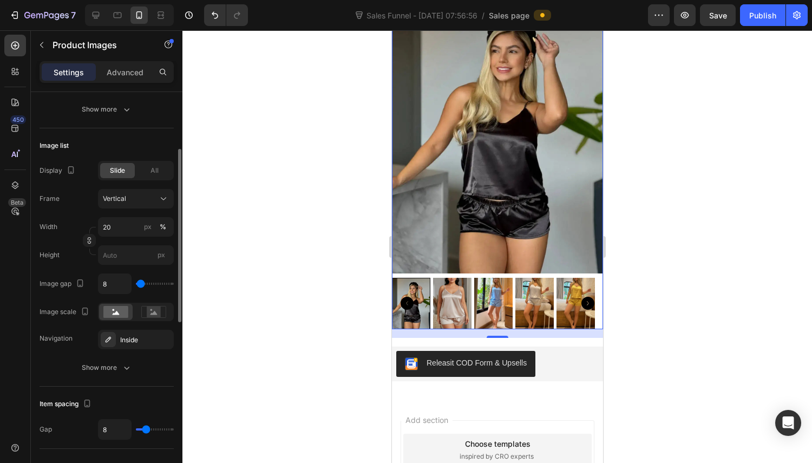
scroll to position [257, 0]
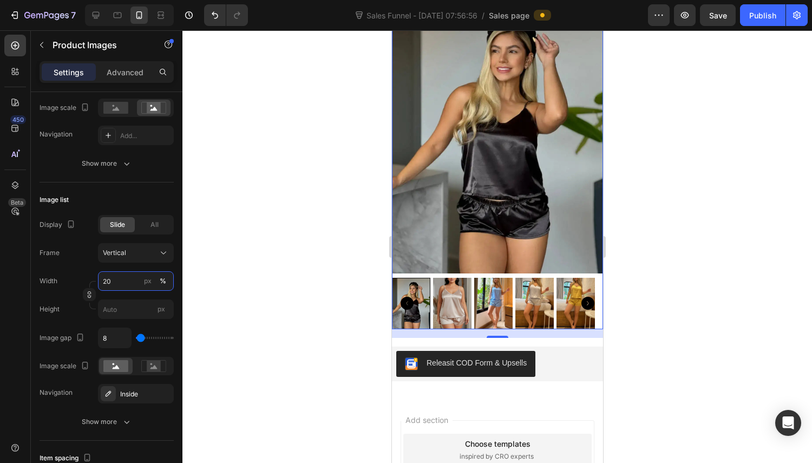
click at [129, 279] on input "20" at bounding box center [136, 280] width 76 height 19
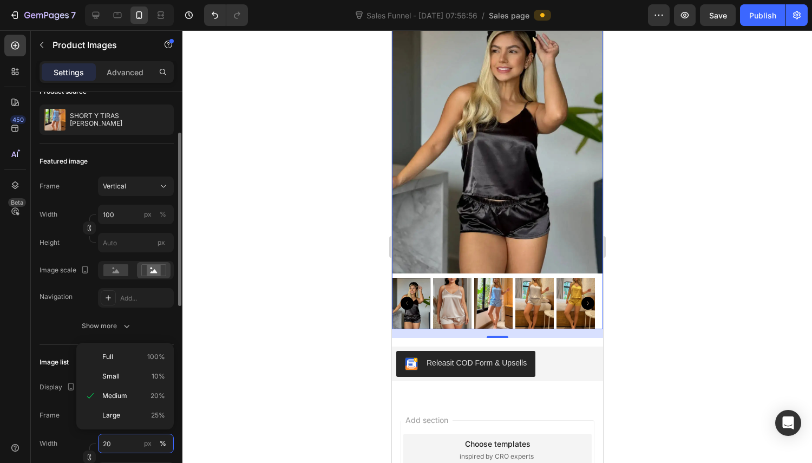
scroll to position [0, 0]
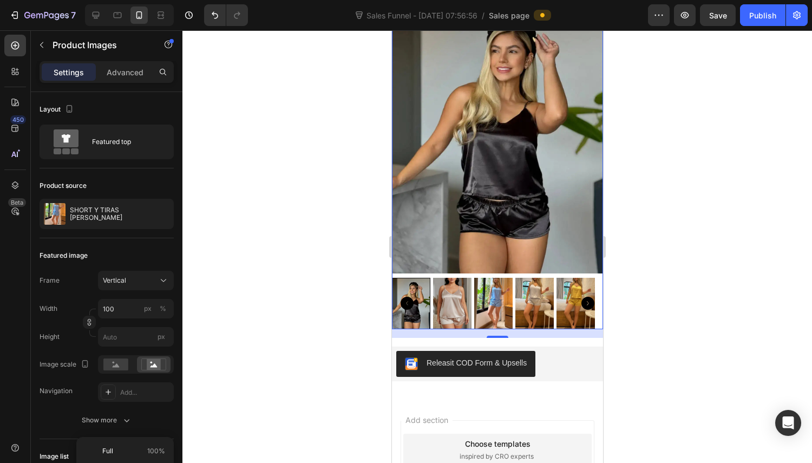
click at [95, 134] on div "Featured top" at bounding box center [125, 141] width 66 height 25
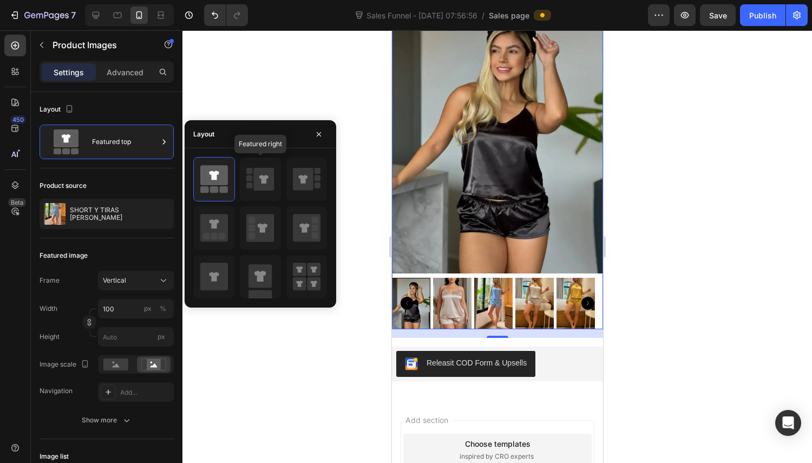
click at [266, 170] on icon at bounding box center [264, 179] width 21 height 23
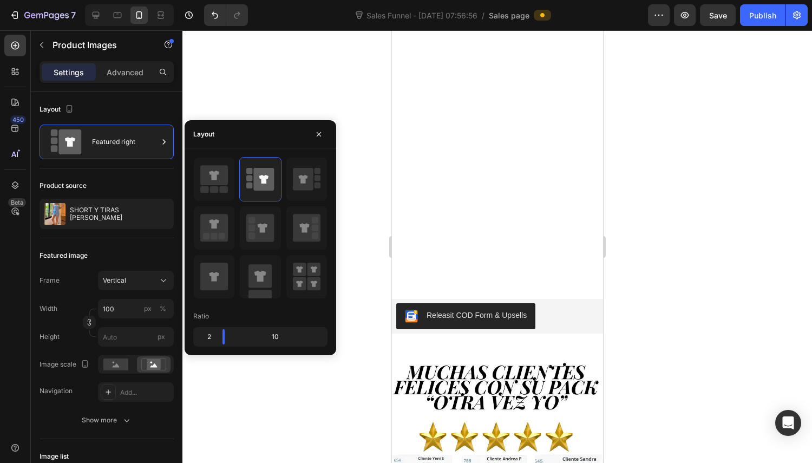
scroll to position [1359, 0]
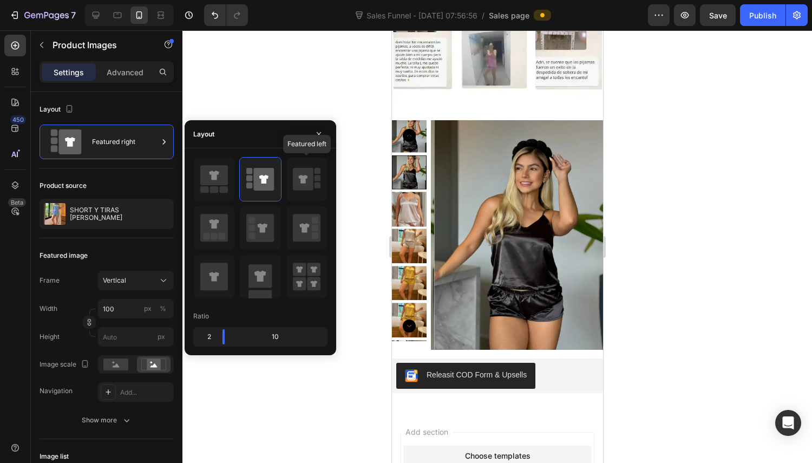
click at [300, 183] on icon at bounding box center [303, 179] width 21 height 23
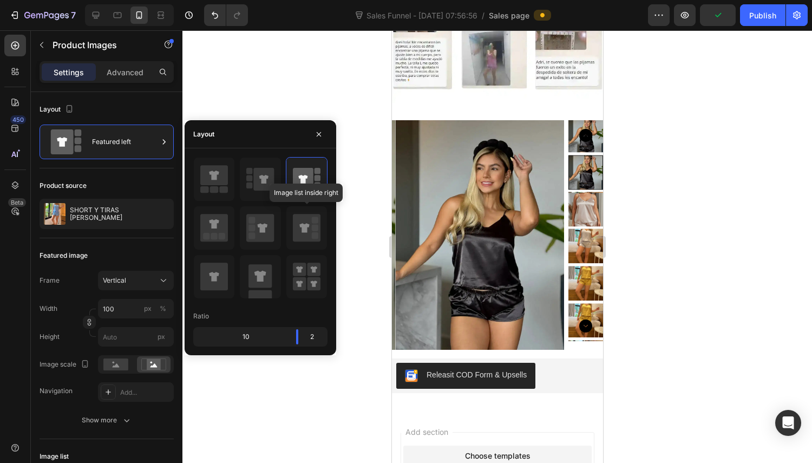
click at [298, 222] on icon at bounding box center [307, 228] width 28 height 28
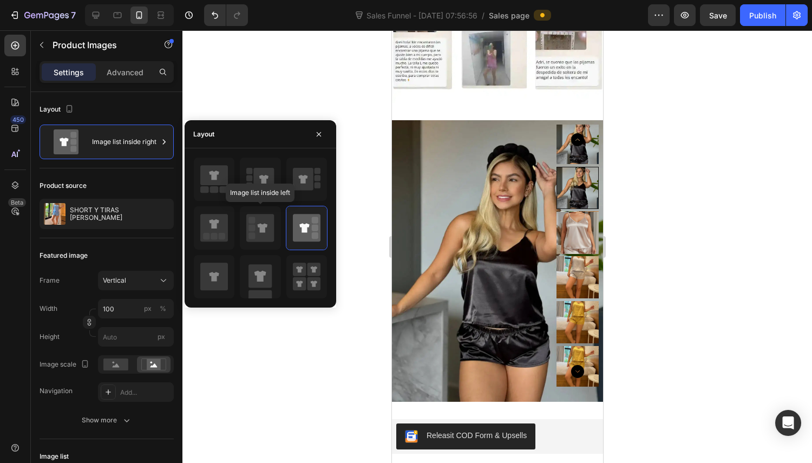
click at [267, 230] on icon at bounding box center [260, 228] width 28 height 28
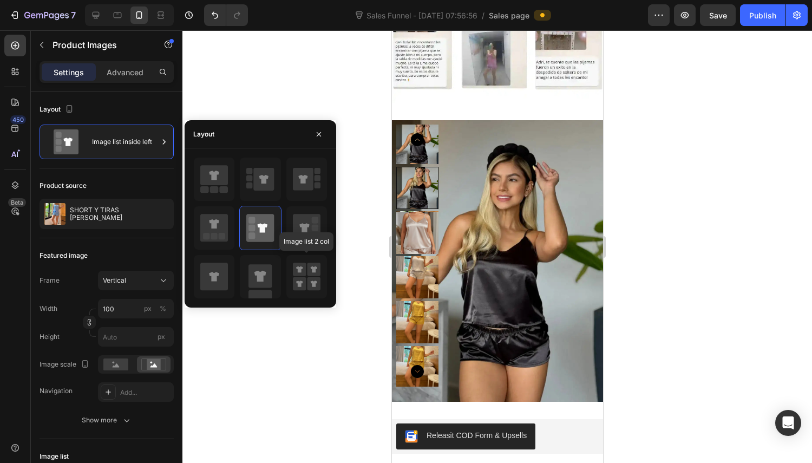
click at [299, 265] on rect at bounding box center [300, 270] width 14 height 14
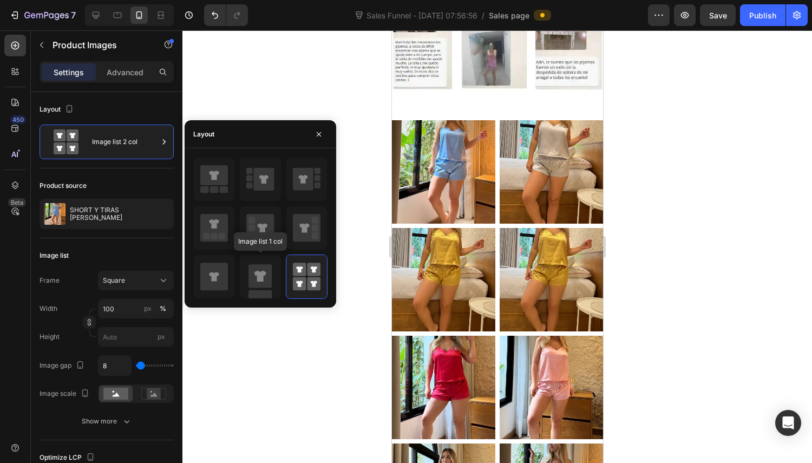
click at [262, 270] on rect at bounding box center [260, 275] width 23 height 23
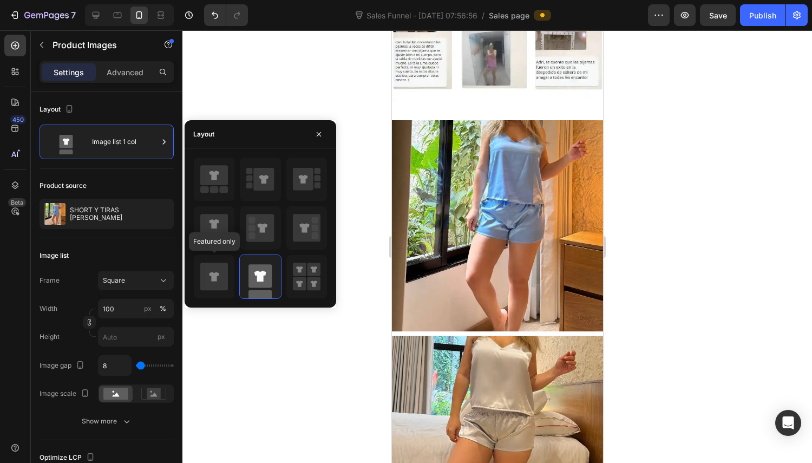
click at [211, 271] on icon at bounding box center [214, 277] width 28 height 28
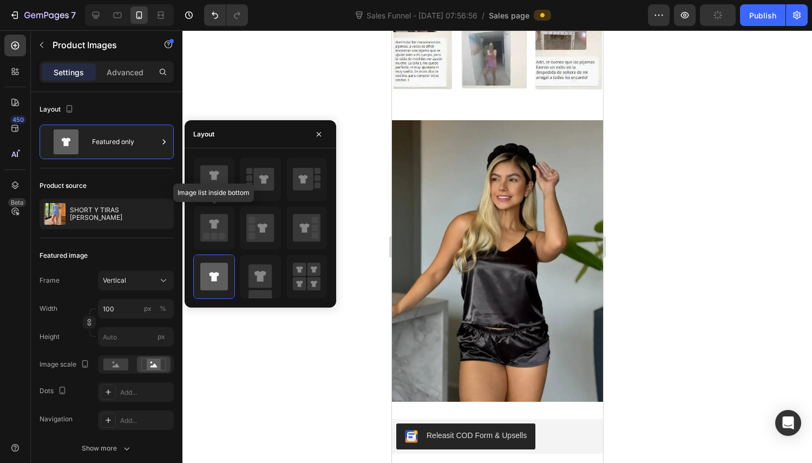
click at [209, 224] on icon at bounding box center [214, 228] width 28 height 28
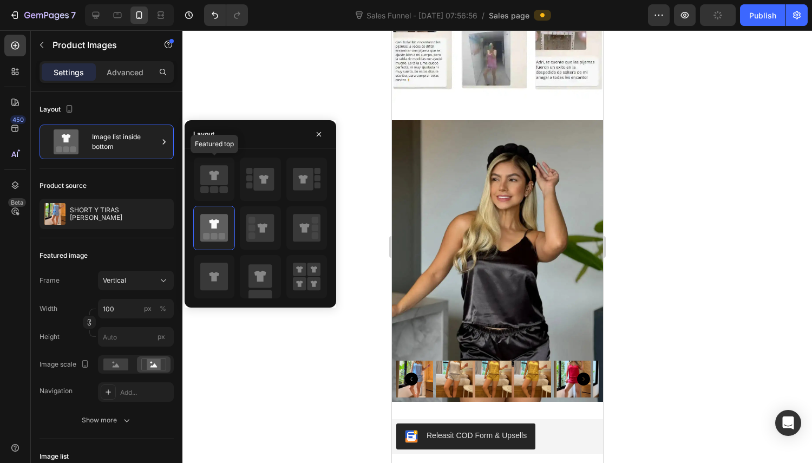
click at [254, 177] on icon at bounding box center [264, 179] width 21 height 23
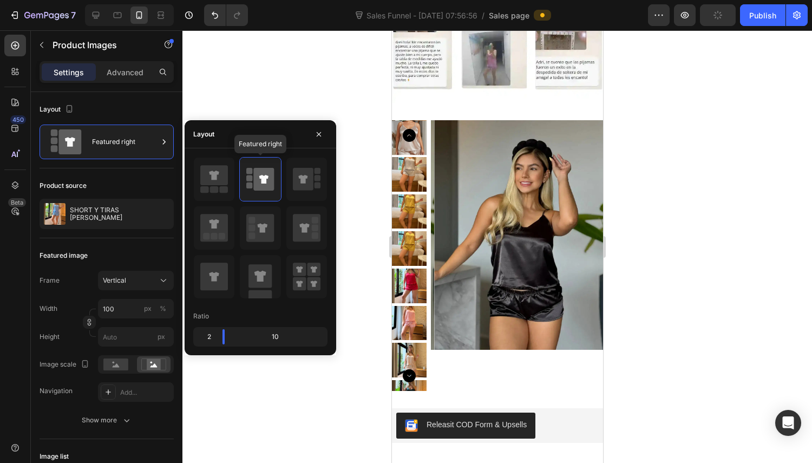
click at [309, 183] on icon at bounding box center [303, 179] width 21 height 23
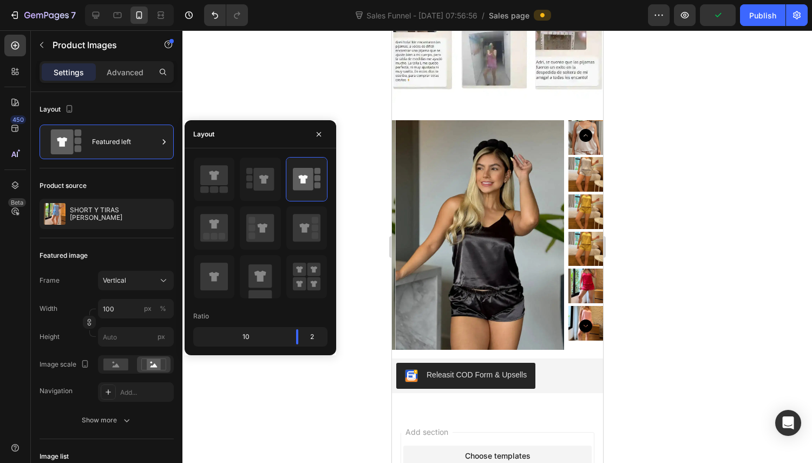
click at [225, 97] on div at bounding box center [498, 246] width 630 height 433
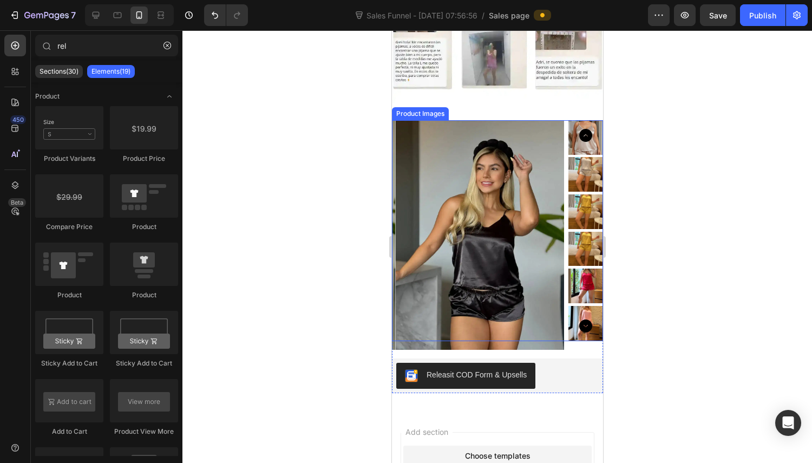
scroll to position [1414, 0]
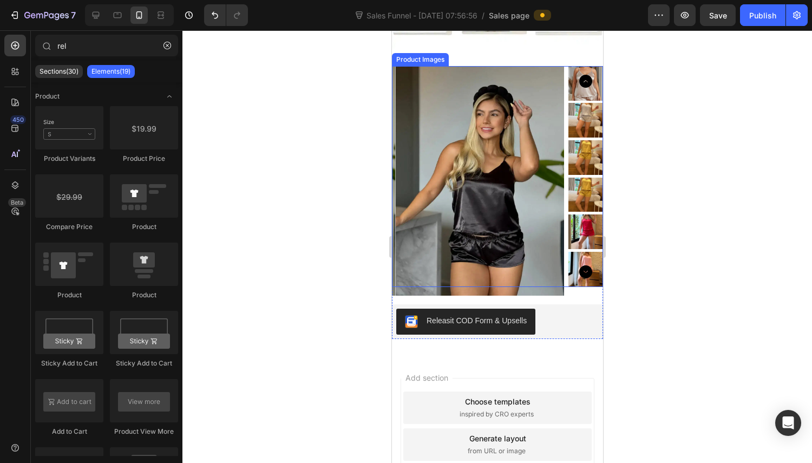
click at [568, 120] on img at bounding box center [654, 181] width 172 height 230
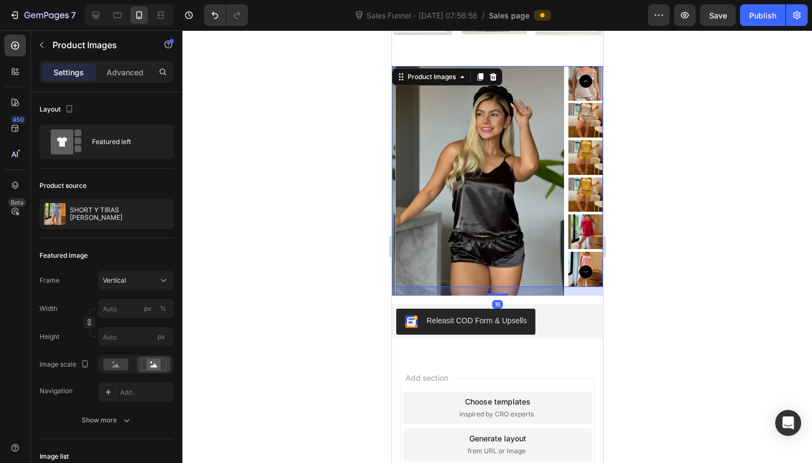
scroll to position [1305, 0]
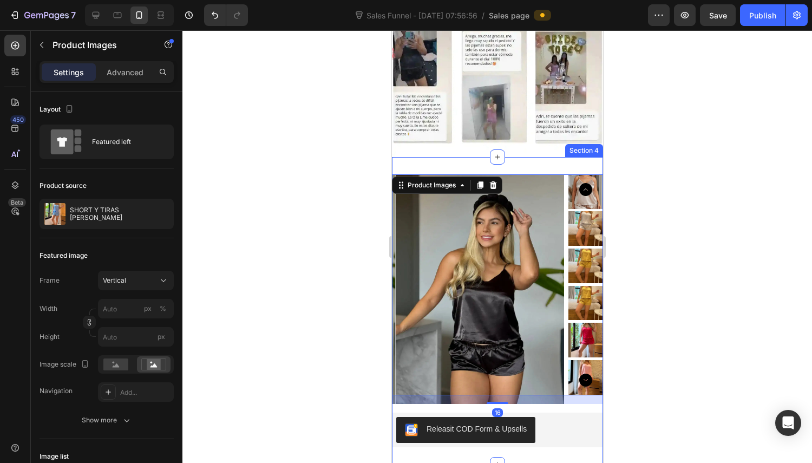
click at [502, 157] on div "Product Images 16 Releasit COD Form & Upsells Releasit COD Form & Upsells Produ…" at bounding box center [497, 311] width 211 height 308
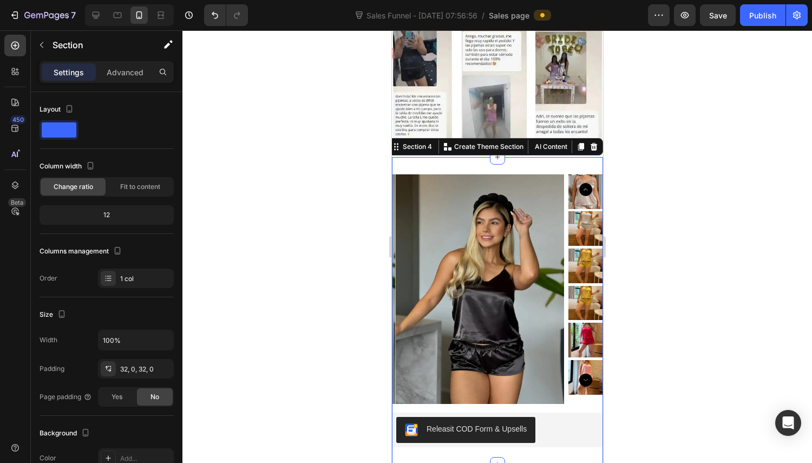
click at [135, 368] on div "32, 0, 32, 0" at bounding box center [145, 369] width 51 height 10
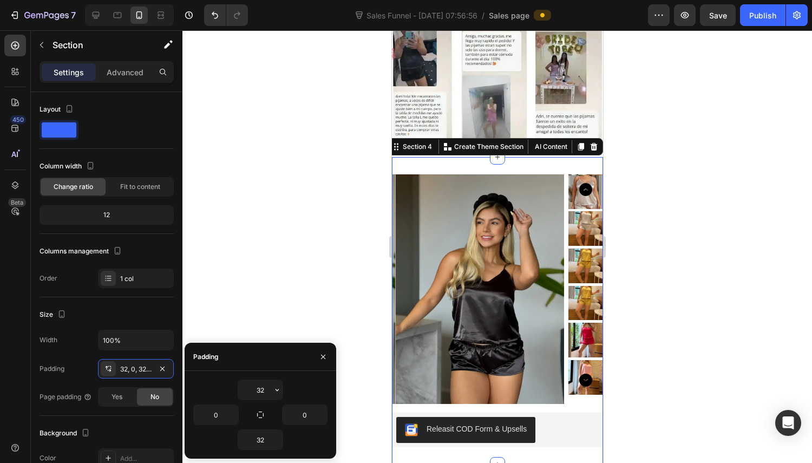
click at [262, 388] on input "32" at bounding box center [260, 389] width 44 height 19
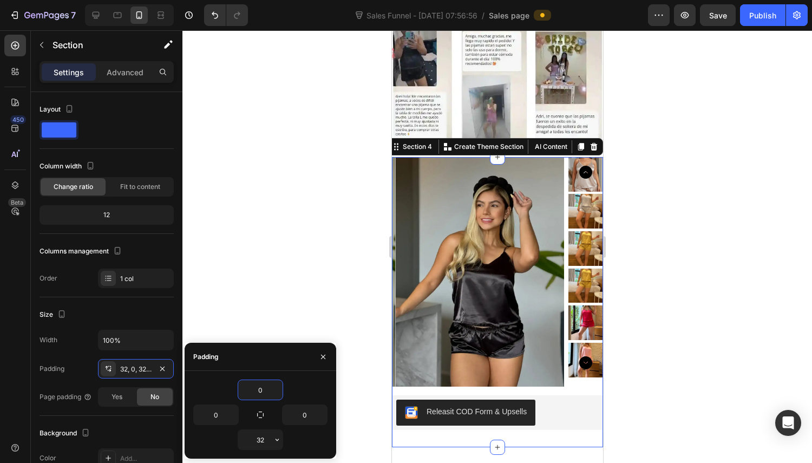
type input "0"
click at [258, 433] on input "32" at bounding box center [260, 439] width 44 height 19
type input "0"
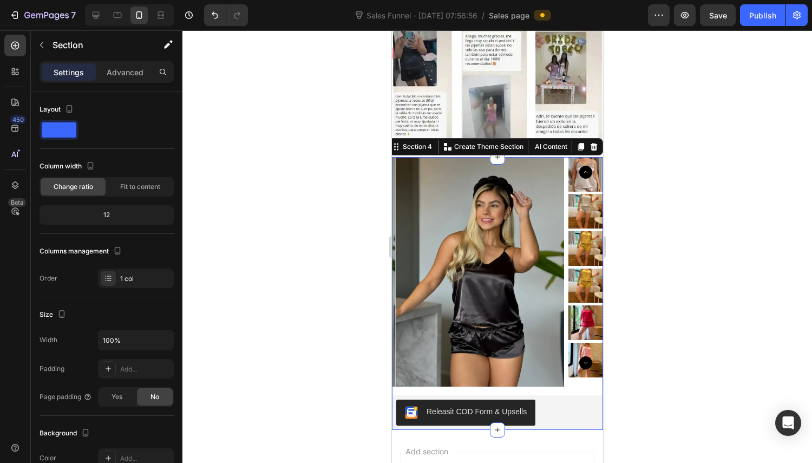
click at [321, 286] on div at bounding box center [498, 246] width 630 height 433
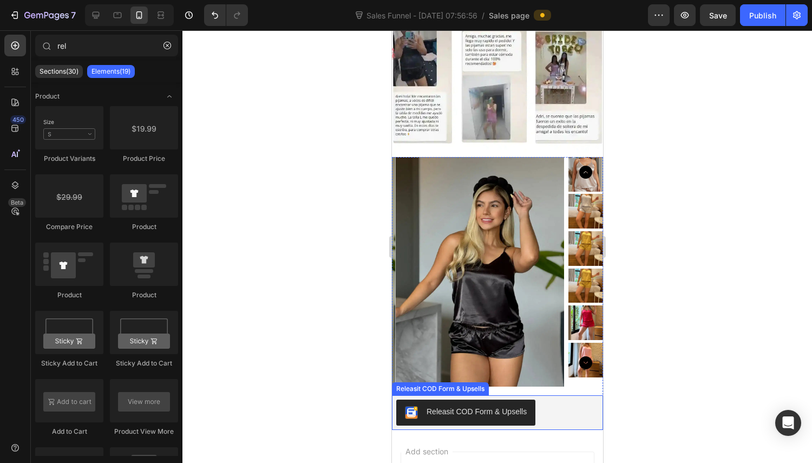
click at [542, 400] on div "Releasit COD Form & Upsells" at bounding box center [497, 413] width 203 height 26
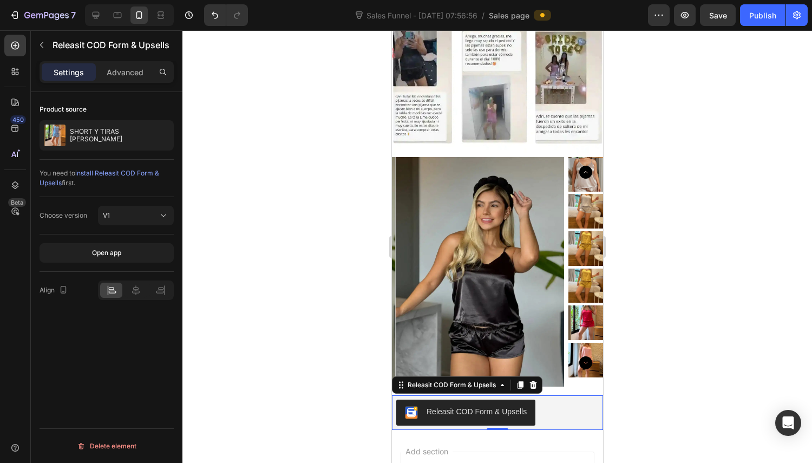
click at [125, 84] on div "Settings Advanced" at bounding box center [107, 76] width 152 height 31
click at [125, 83] on div "Settings Advanced" at bounding box center [107, 76] width 152 height 31
click at [122, 72] on p "Advanced" at bounding box center [125, 72] width 37 height 11
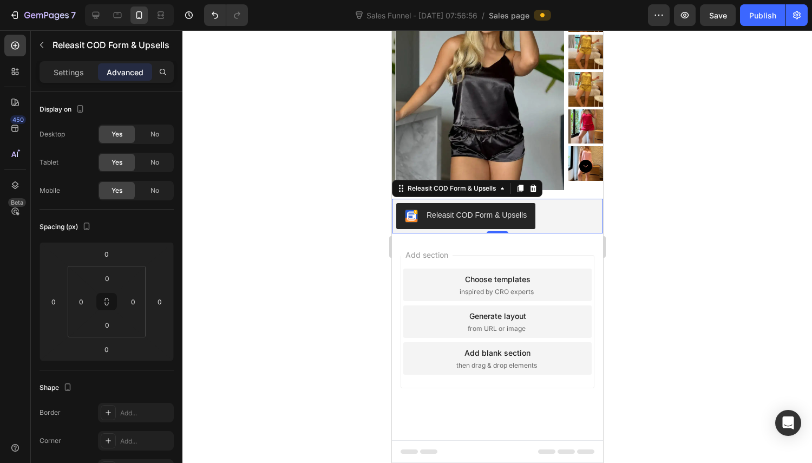
click at [71, 76] on p "Settings" at bounding box center [69, 72] width 30 height 11
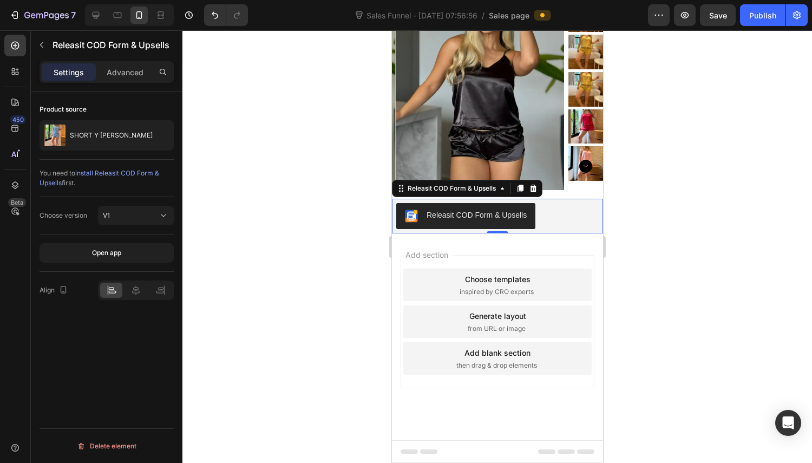
scroll to position [1305, 0]
click at [42, 46] on icon "button" at bounding box center [41, 45] width 9 height 9
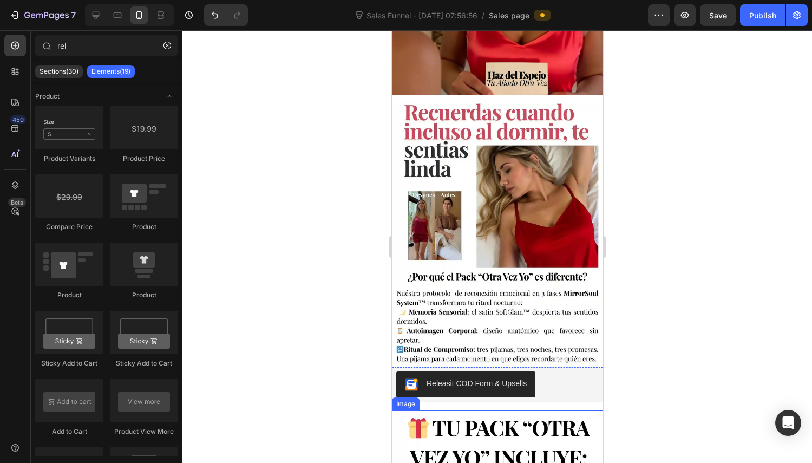
scroll to position [0, 0]
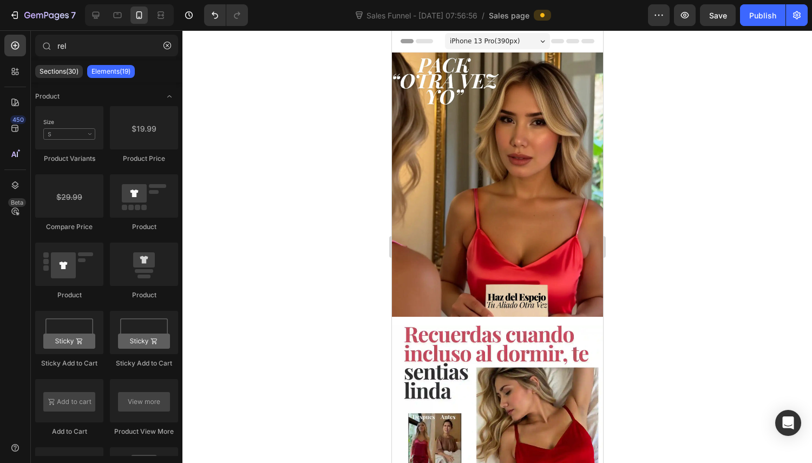
click at [759, 19] on div "Publish" at bounding box center [763, 15] width 27 height 11
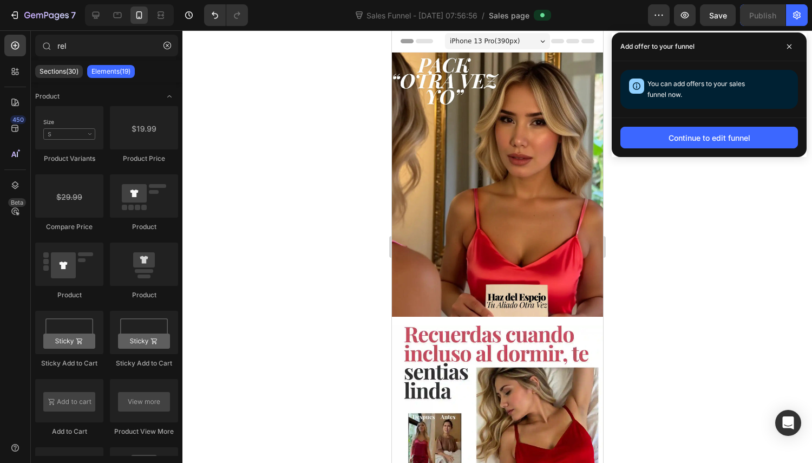
click at [711, 145] on button "Continue to edit funnel" at bounding box center [710, 138] width 178 height 22
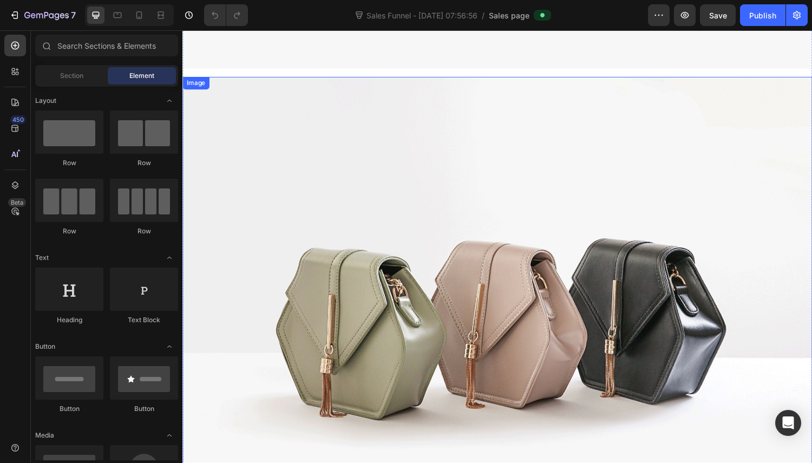
scroll to position [271, 0]
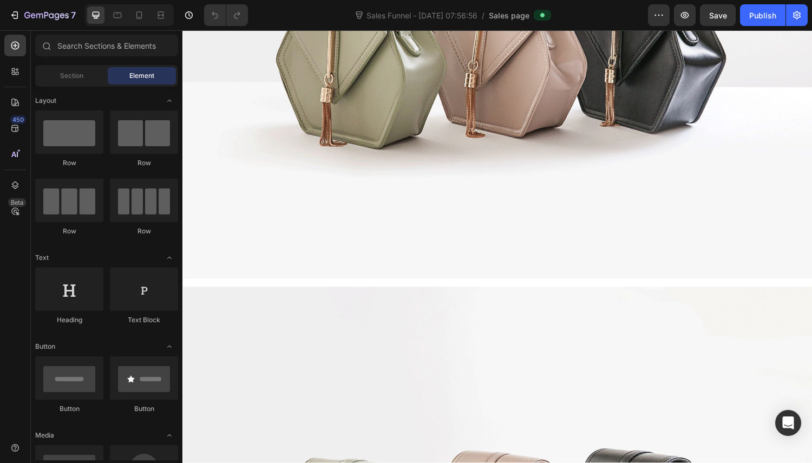
click at [74, 76] on span "Section" at bounding box center [71, 76] width 23 height 10
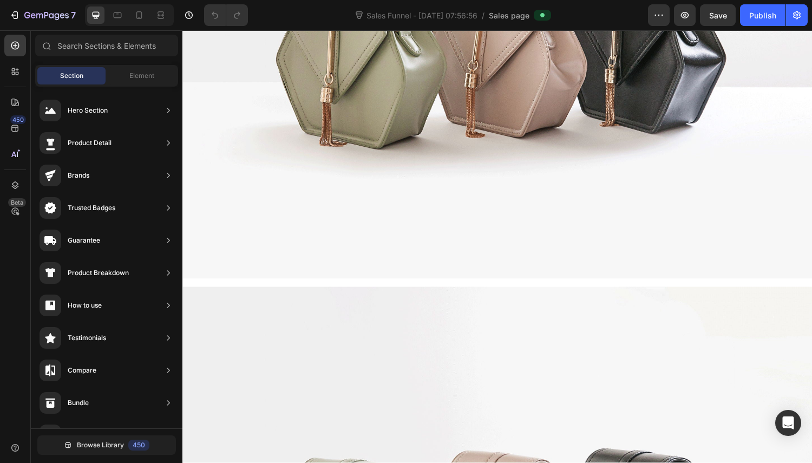
drag, startPoint x: 145, startPoint y: 73, endPoint x: 124, endPoint y: 76, distance: 21.4
click at [145, 73] on span "Element" at bounding box center [141, 76] width 25 height 10
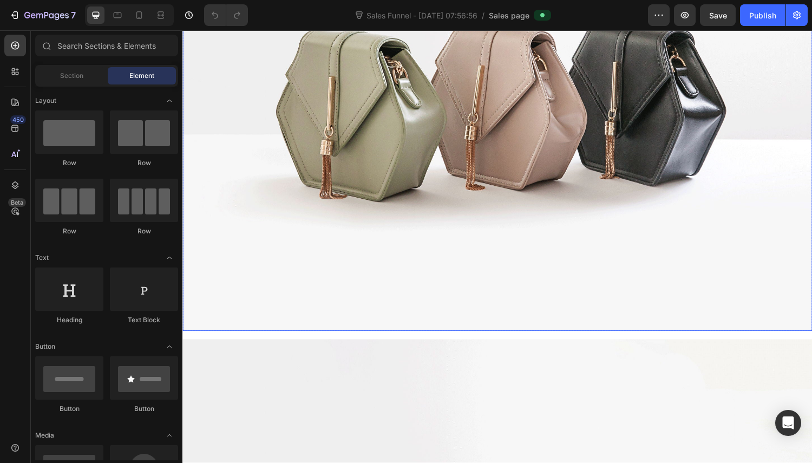
scroll to position [0, 0]
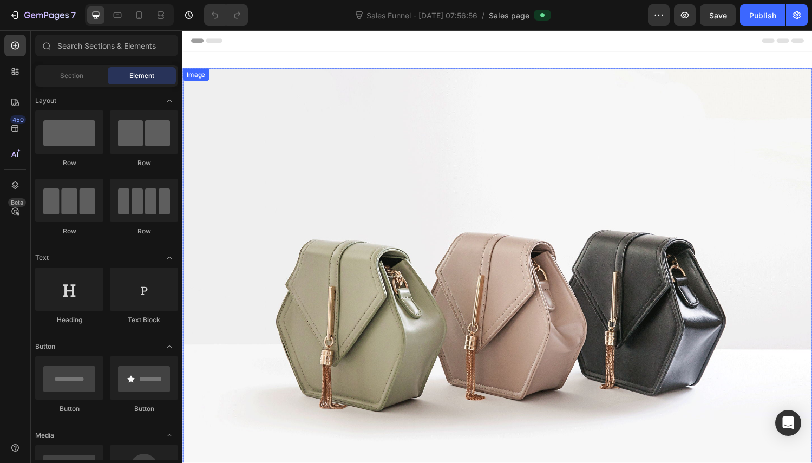
click at [402, 159] on img at bounding box center [508, 313] width 650 height 487
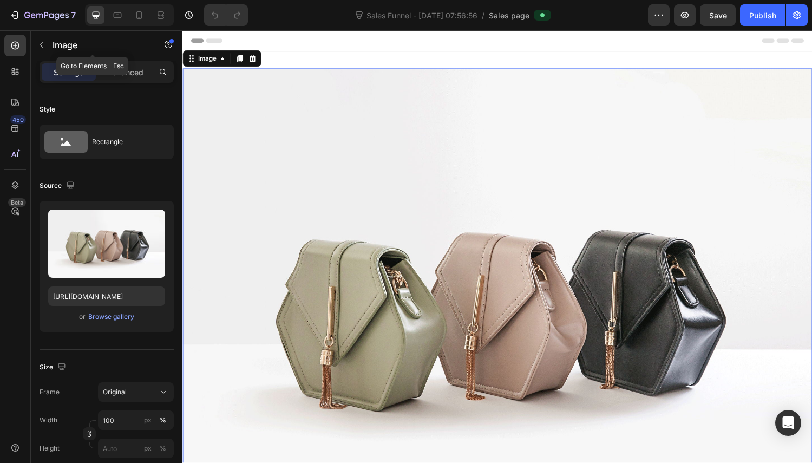
click at [43, 44] on icon "button" at bounding box center [41, 45] width 9 height 9
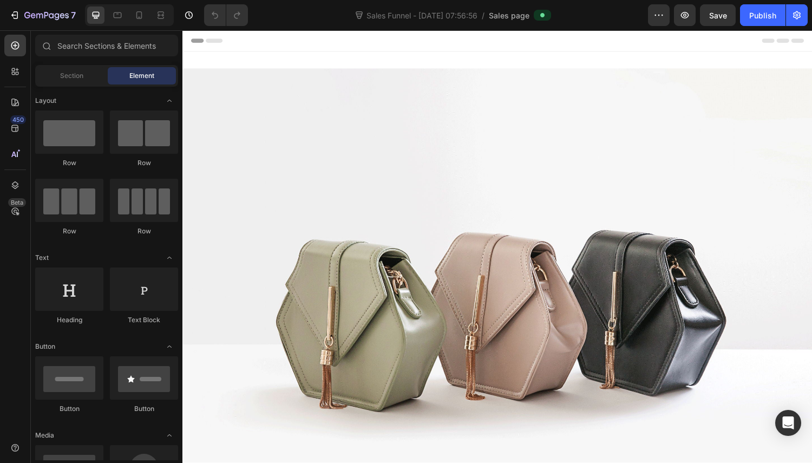
click at [216, 39] on icon at bounding box center [207, 41] width 32 height 4
click at [201, 42] on icon at bounding box center [197, 41] width 13 height 4
click at [201, 41] on icon at bounding box center [197, 41] width 13 height 4
click at [17, 12] on icon "button" at bounding box center [16, 15] width 5 height 8
click at [354, 202] on img at bounding box center [508, 313] width 650 height 487
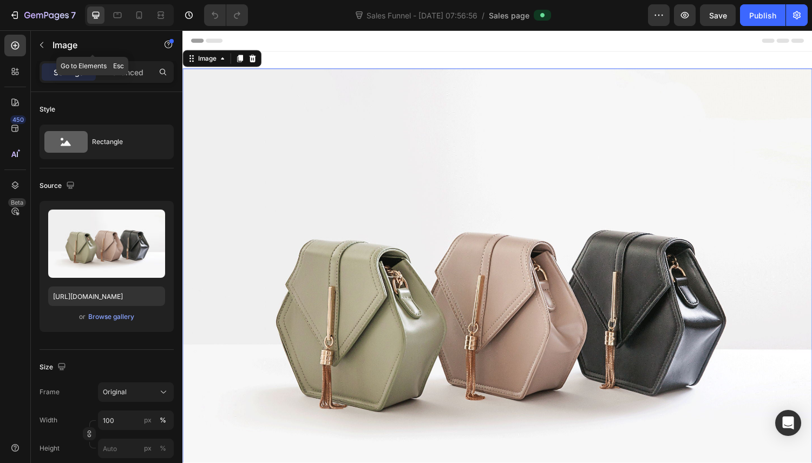
click at [41, 42] on icon "button" at bounding box center [41, 45] width 9 height 9
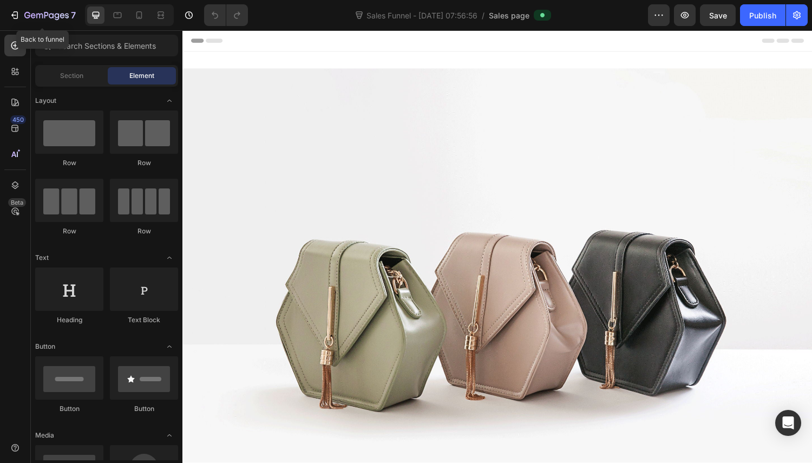
click at [15, 17] on icon "button" at bounding box center [14, 15] width 11 height 11
click at [137, 9] on div at bounding box center [139, 14] width 17 height 17
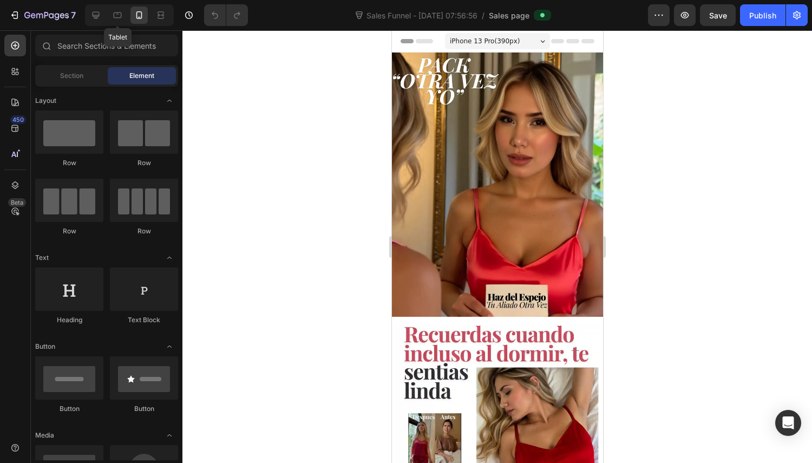
click at [123, 16] on icon at bounding box center [117, 15] width 11 height 11
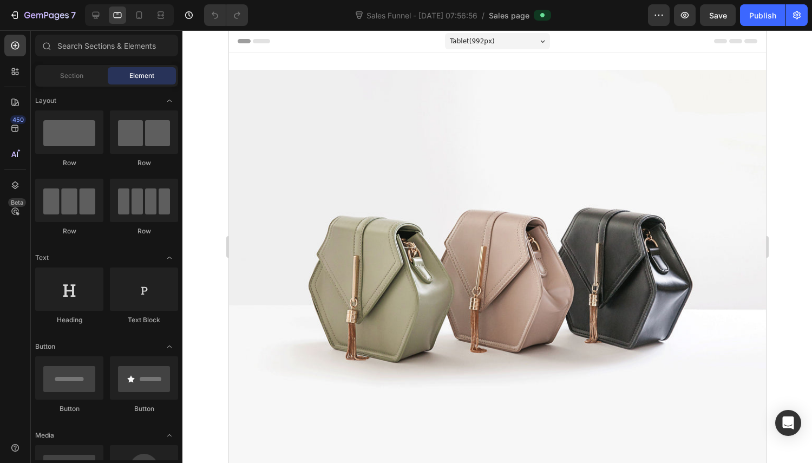
click at [509, 41] on div "Tablet ( 992 px)" at bounding box center [497, 41] width 105 height 16
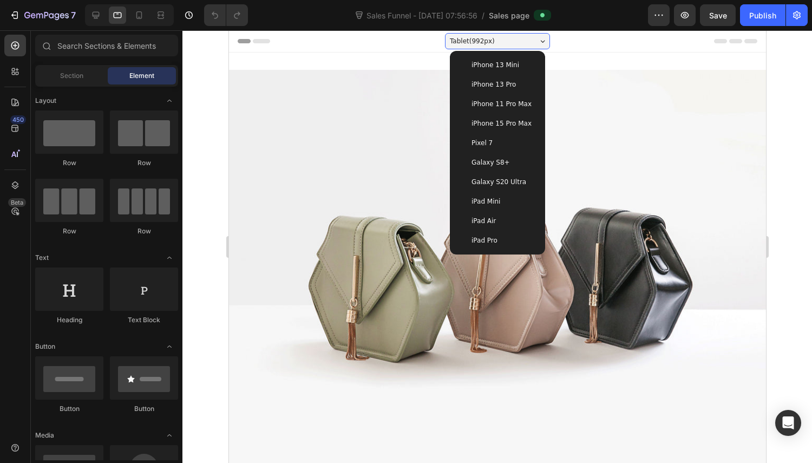
click at [509, 41] on div "Tablet ( 992 px)" at bounding box center [497, 41] width 105 height 16
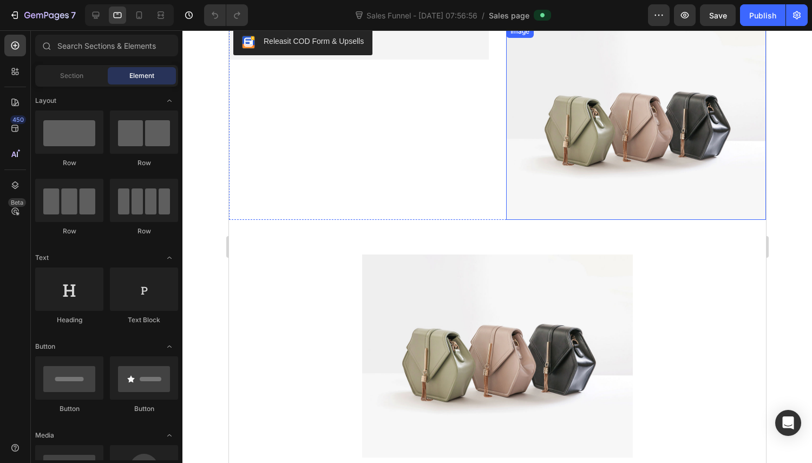
scroll to position [535, 0]
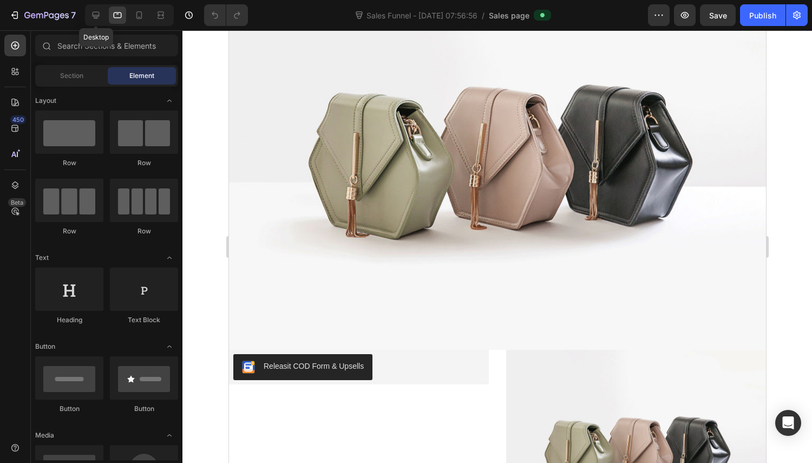
click at [92, 14] on icon at bounding box center [95, 15] width 11 height 11
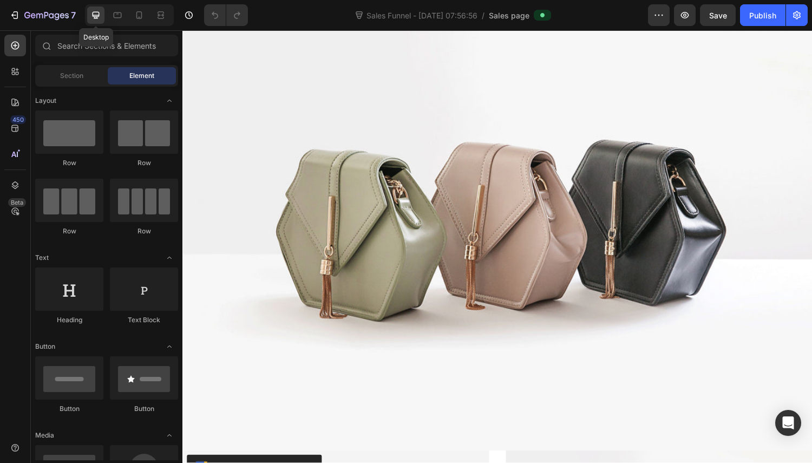
scroll to position [606, 0]
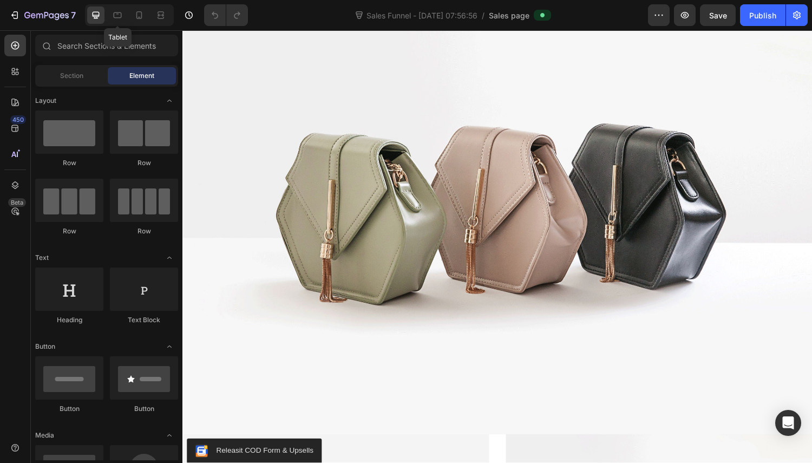
click at [115, 8] on div at bounding box center [117, 14] width 17 height 17
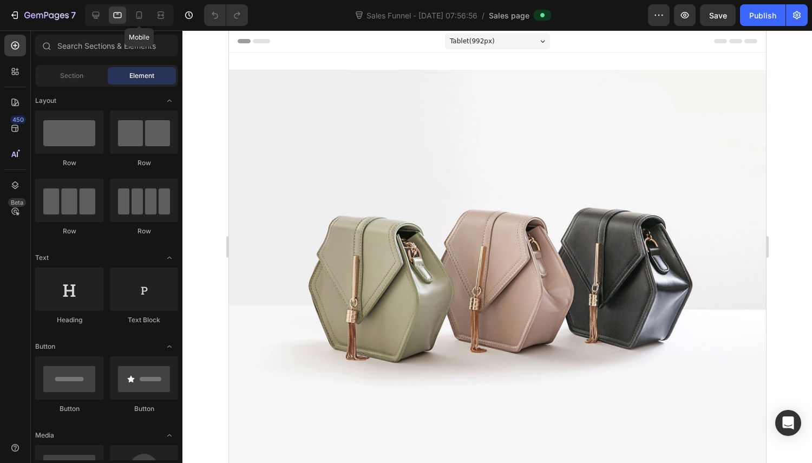
click at [140, 15] on icon at bounding box center [139, 15] width 11 height 11
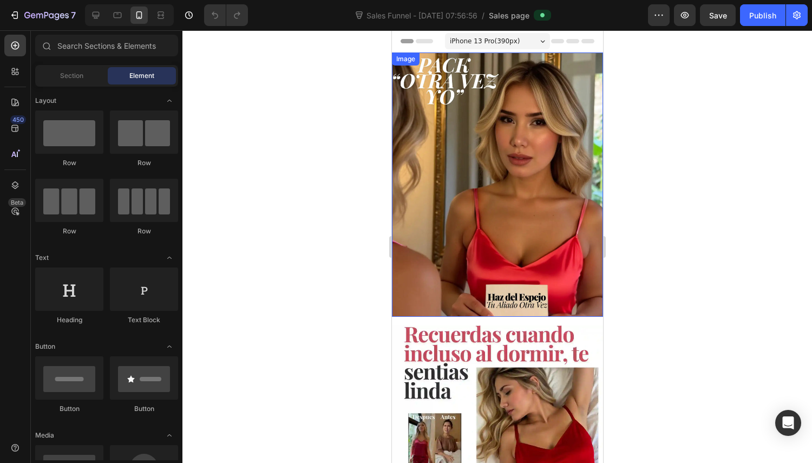
click at [528, 133] on img at bounding box center [497, 185] width 211 height 264
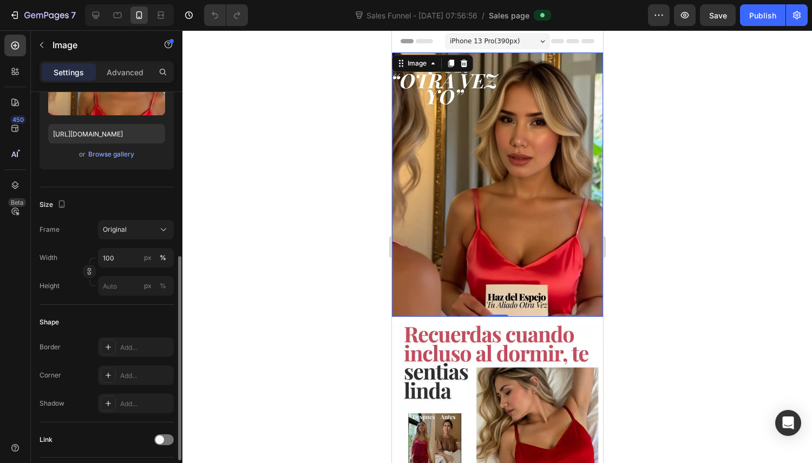
scroll to position [217, 0]
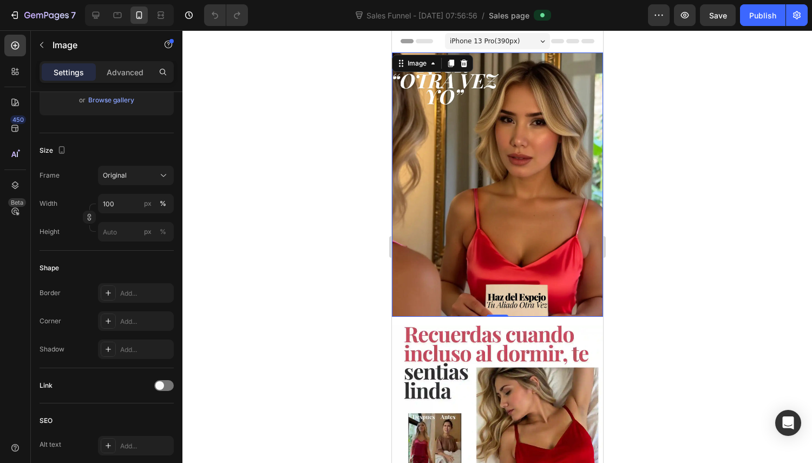
click at [64, 148] on icon "button" at bounding box center [61, 150] width 11 height 11
click at [66, 181] on button "button" at bounding box center [63, 186] width 17 height 17
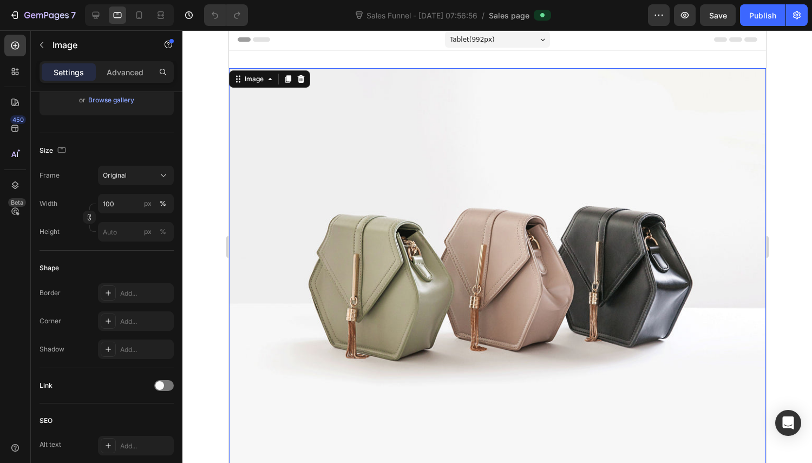
scroll to position [54, 0]
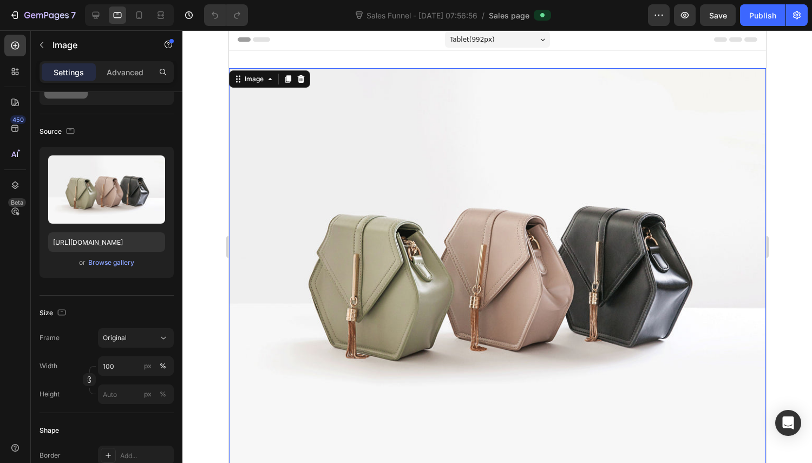
click at [112, 263] on div "Browse gallery" at bounding box center [111, 263] width 46 height 10
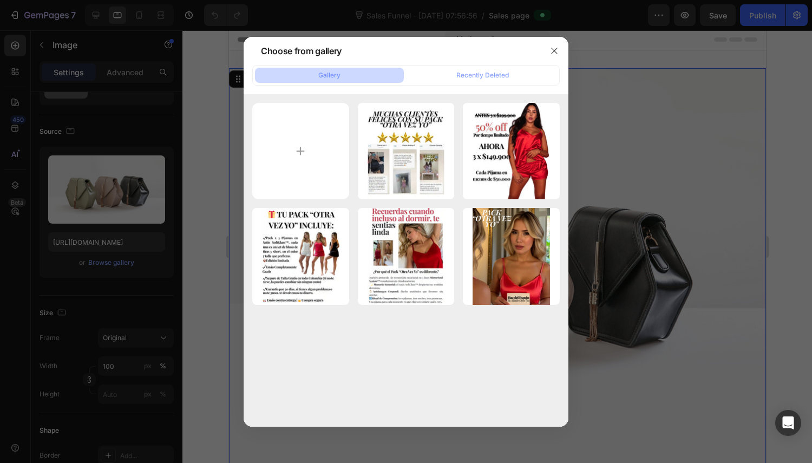
click at [0, 0] on div "1748477974-HazdelEsp...1).webp 49.48 kb" at bounding box center [0, 0] width 0 height 0
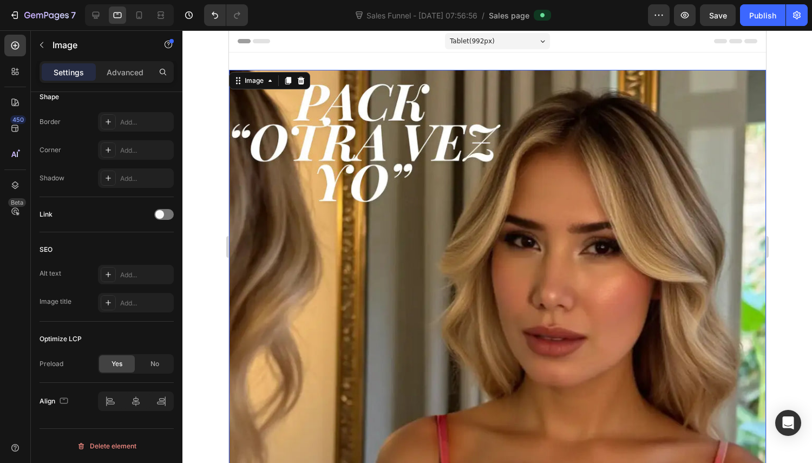
scroll to position [117, 0]
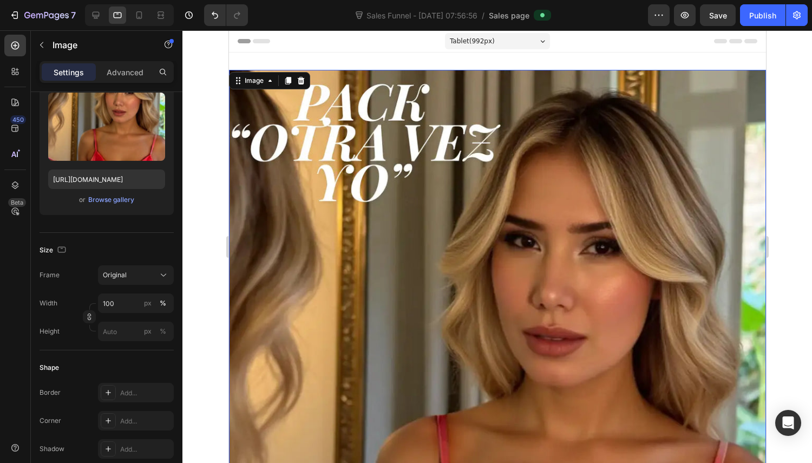
click at [61, 248] on icon "button" at bounding box center [62, 248] width 3 height 1
click at [68, 270] on icon "button" at bounding box center [63, 267] width 11 height 11
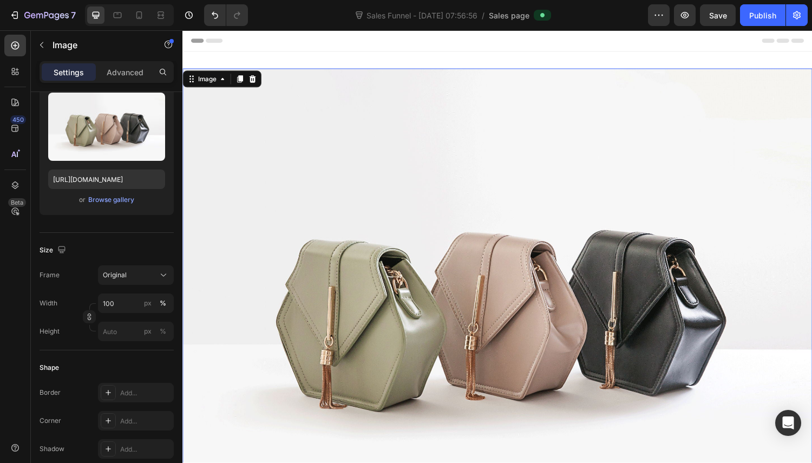
scroll to position [2, 0]
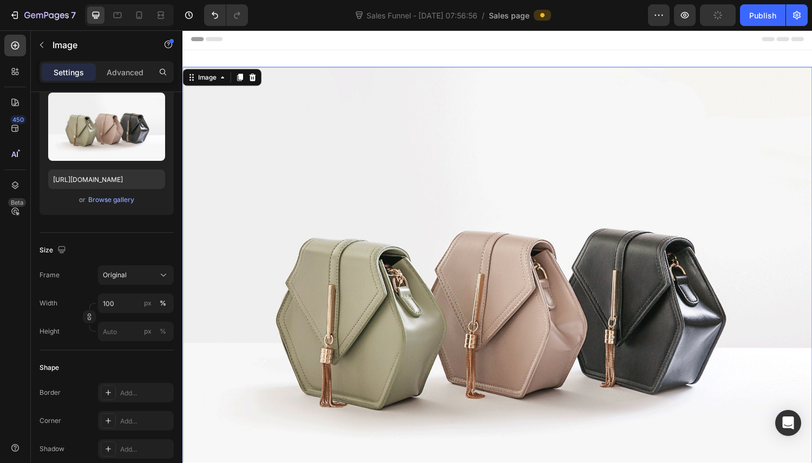
click at [398, 211] on img at bounding box center [508, 311] width 650 height 487
click at [114, 197] on div "Browse gallery" at bounding box center [111, 200] width 46 height 10
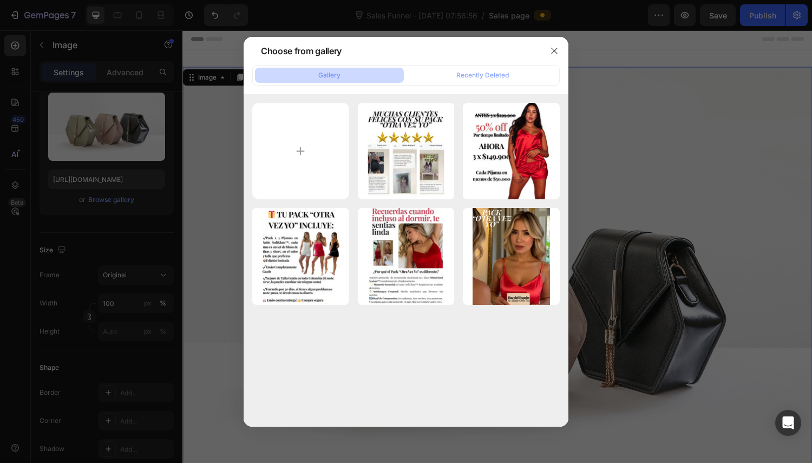
click at [0, 0] on div "1748477974-HazdelEsp...1).webp 49.48 kb" at bounding box center [0, 0] width 0 height 0
type input "[URL][DOMAIN_NAME]"
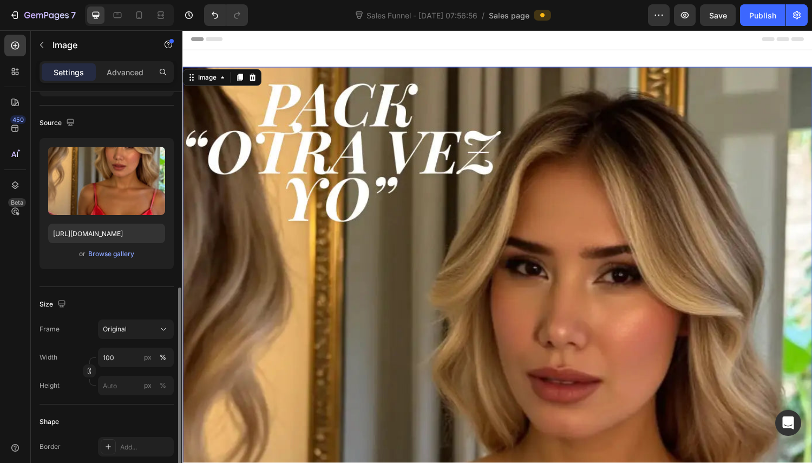
scroll to position [9, 0]
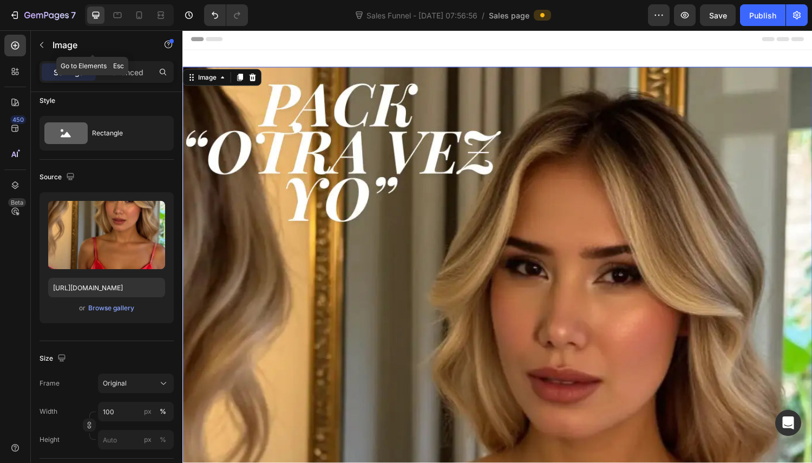
click at [44, 45] on icon "button" at bounding box center [41, 45] width 9 height 9
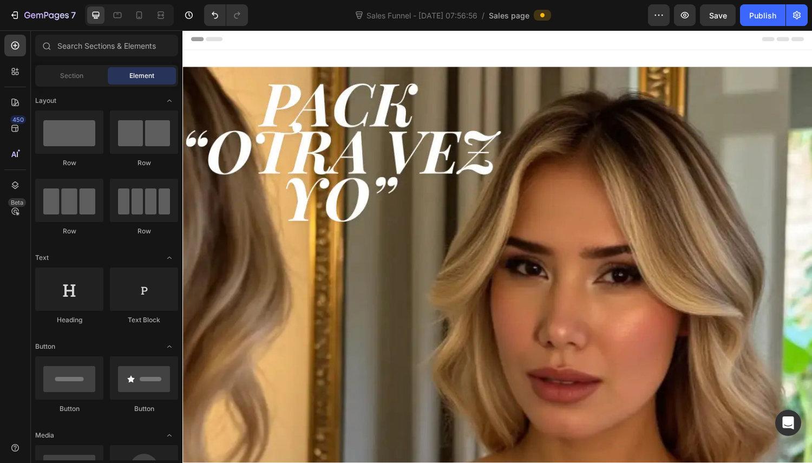
click at [57, 75] on div "Section" at bounding box center [71, 75] width 68 height 17
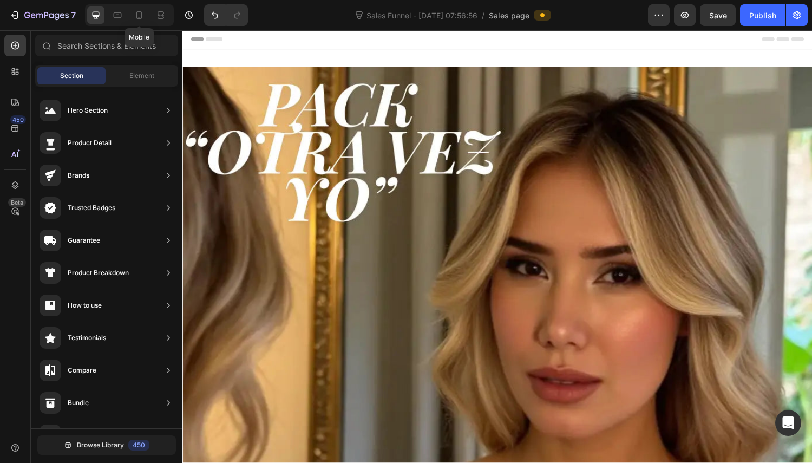
click at [136, 6] on div at bounding box center [139, 14] width 17 height 17
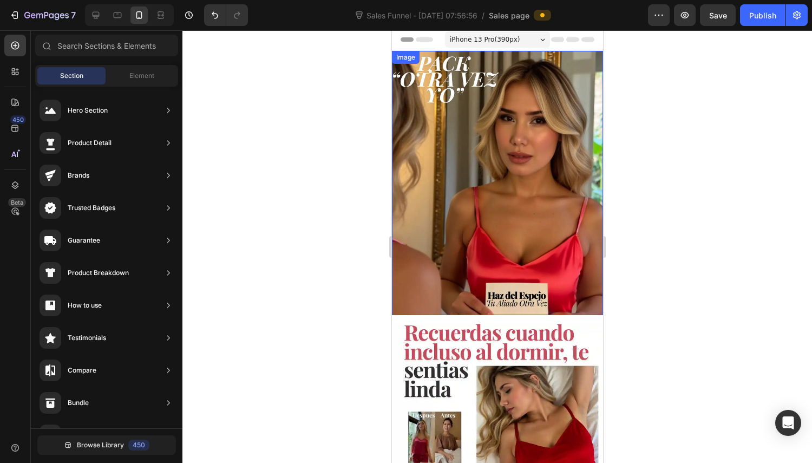
scroll to position [164, 0]
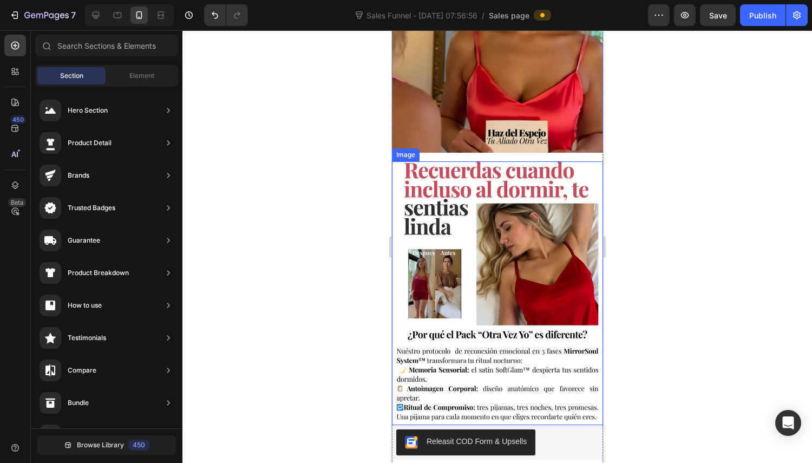
click at [524, 211] on img at bounding box center [497, 293] width 211 height 264
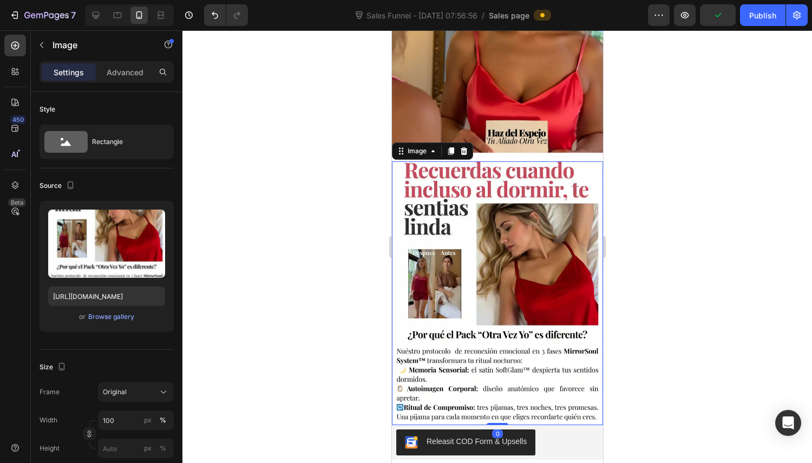
click at [69, 181] on icon "button" at bounding box center [70, 185] width 11 height 11
click at [73, 220] on icon "button" at bounding box center [73, 222] width 8 height 6
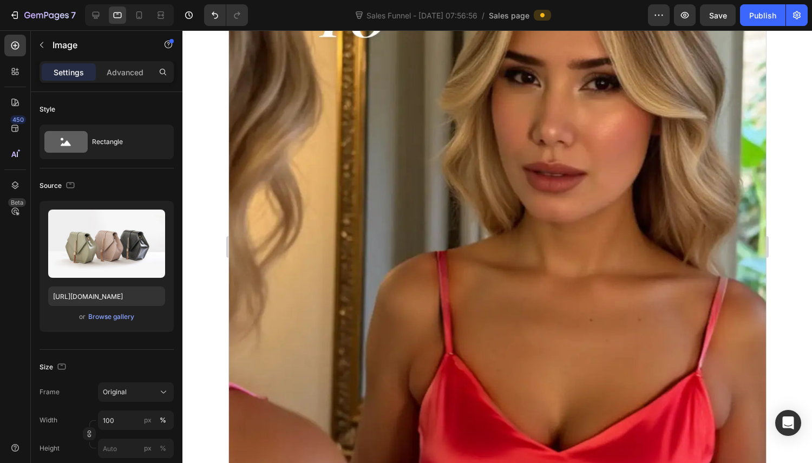
scroll to position [672, 0]
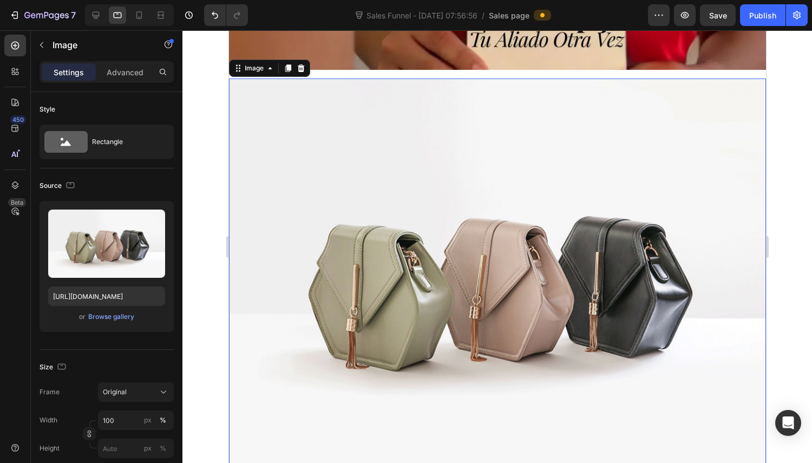
click at [106, 259] on input "file" at bounding box center [106, 261] width 75 height 18
click at [110, 321] on div "Browse gallery" at bounding box center [111, 317] width 46 height 10
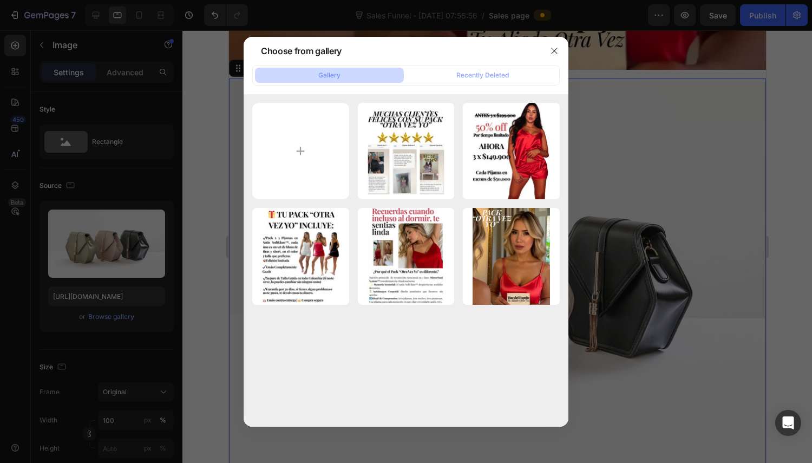
click at [0, 0] on div "1748478536-HazdelEsp...2).webp 48.41 kb" at bounding box center [0, 0] width 0 height 0
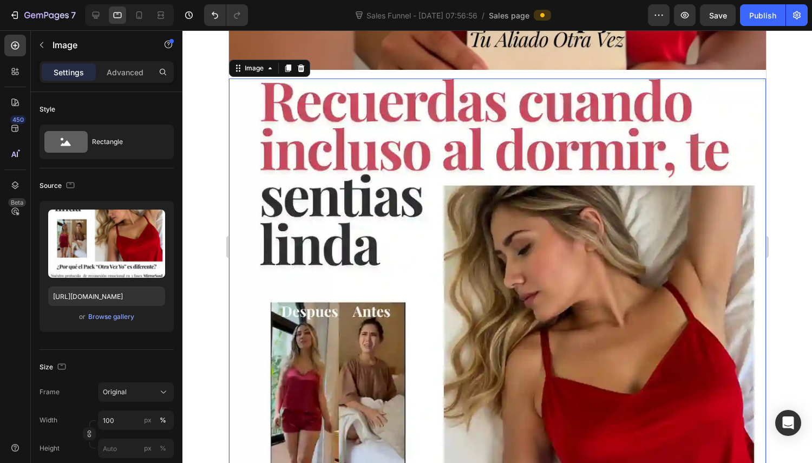
click at [70, 186] on icon "button" at bounding box center [70, 185] width 11 height 11
click at [78, 203] on button "button" at bounding box center [72, 202] width 17 height 17
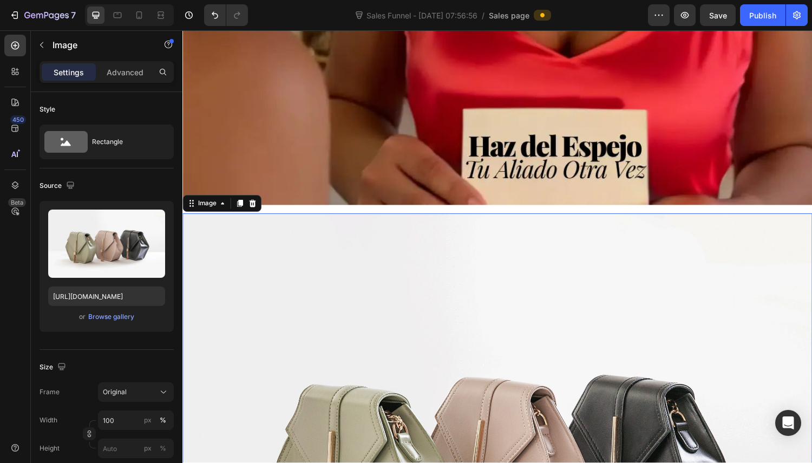
scroll to position [812, 0]
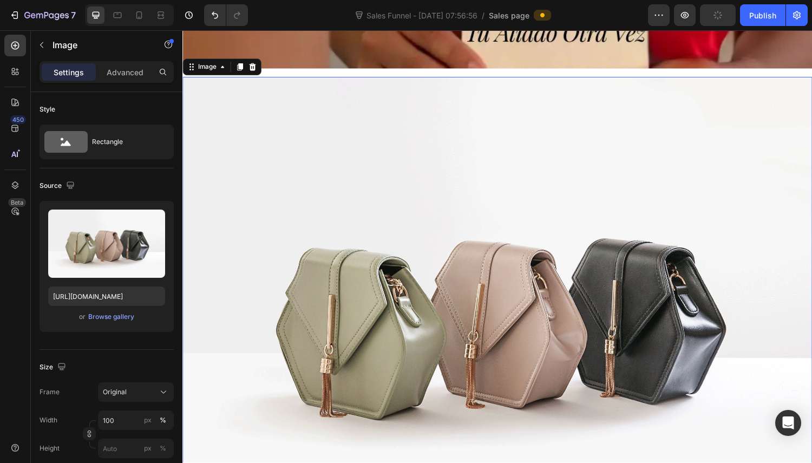
click at [98, 317] on div "Browse gallery" at bounding box center [111, 317] width 46 height 10
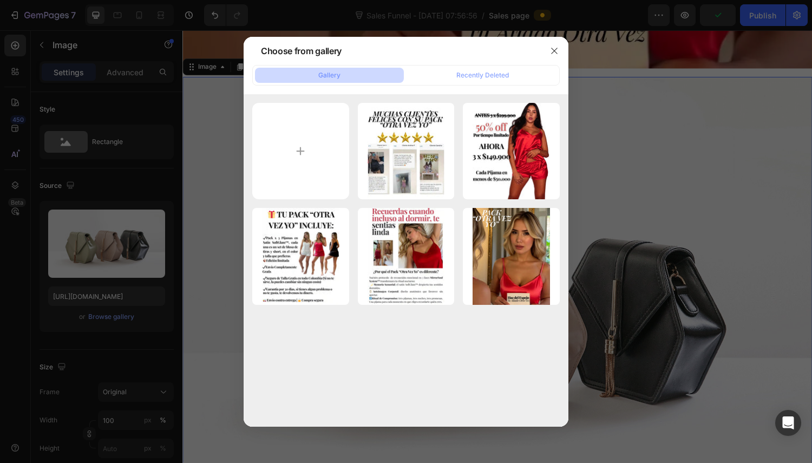
click at [0, 0] on div "1748478536-HazdelEsp...2).webp 48.41 kb" at bounding box center [0, 0] width 0 height 0
type input "[URL][DOMAIN_NAME]"
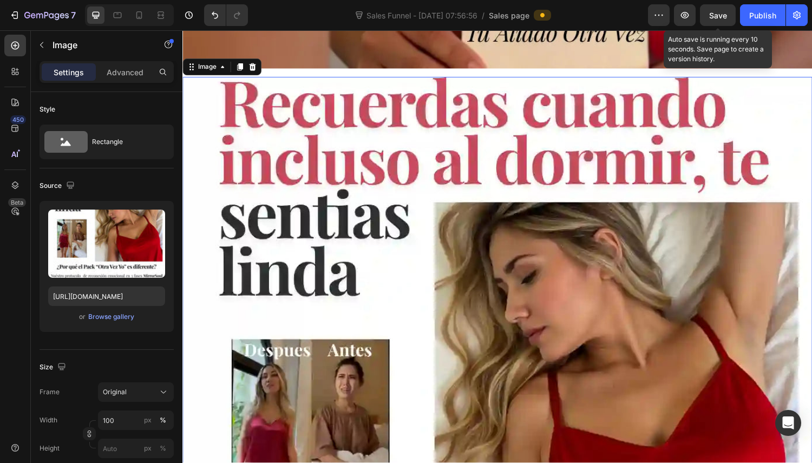
click at [727, 15] on span "Save" at bounding box center [718, 15] width 18 height 9
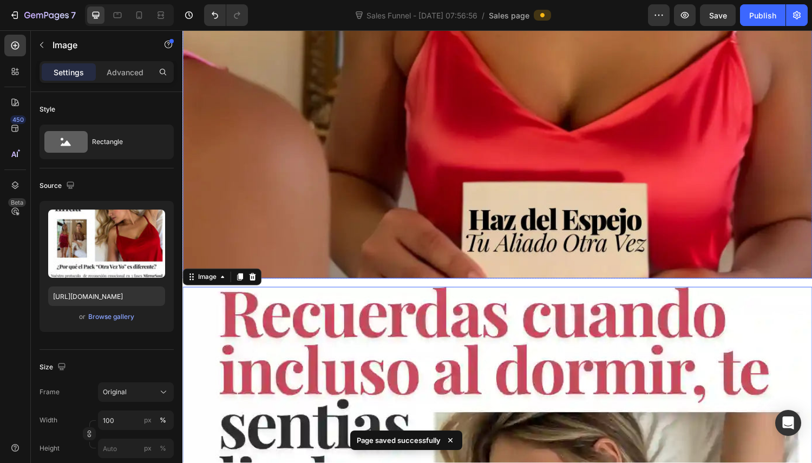
scroll to position [9, 0]
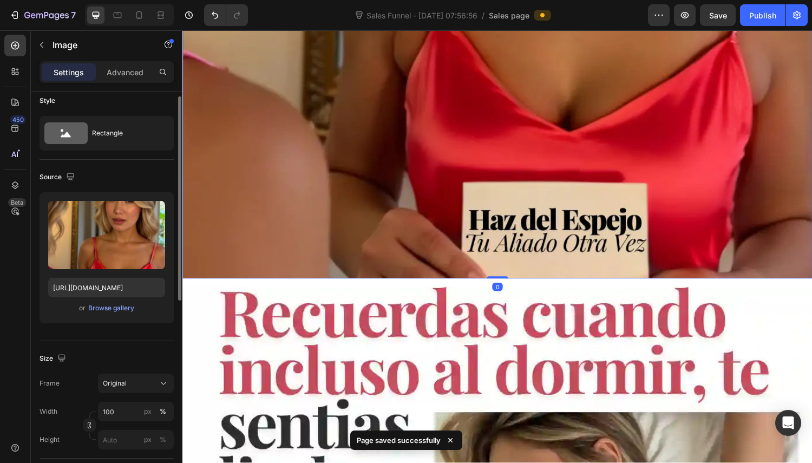
click at [68, 175] on icon "button" at bounding box center [70, 176] width 11 height 11
click at [75, 216] on icon "button" at bounding box center [73, 213] width 8 height 6
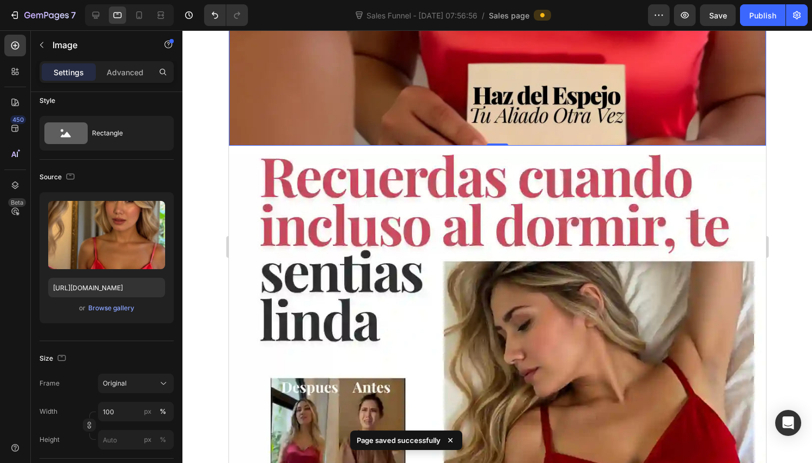
scroll to position [2, 0]
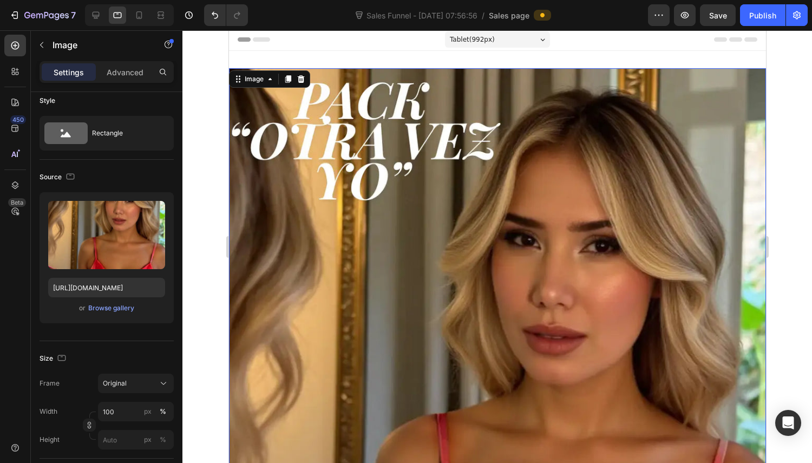
click at [70, 176] on icon "button" at bounding box center [70, 176] width 11 height 11
click at [74, 236] on icon "button" at bounding box center [73, 233] width 6 height 8
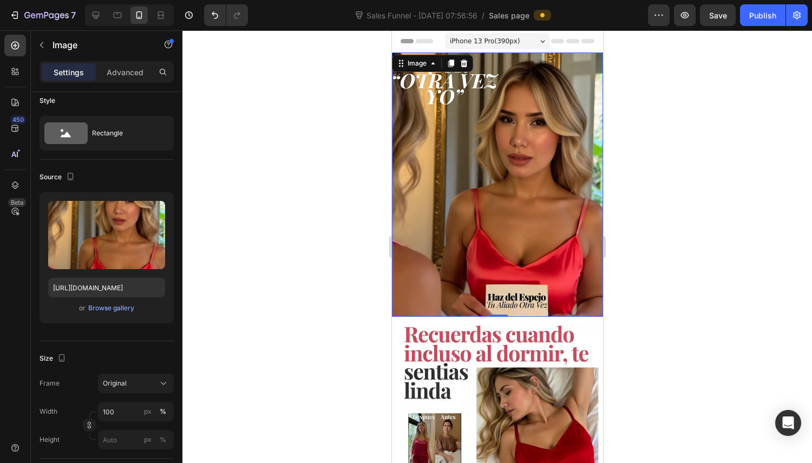
scroll to position [162, 0]
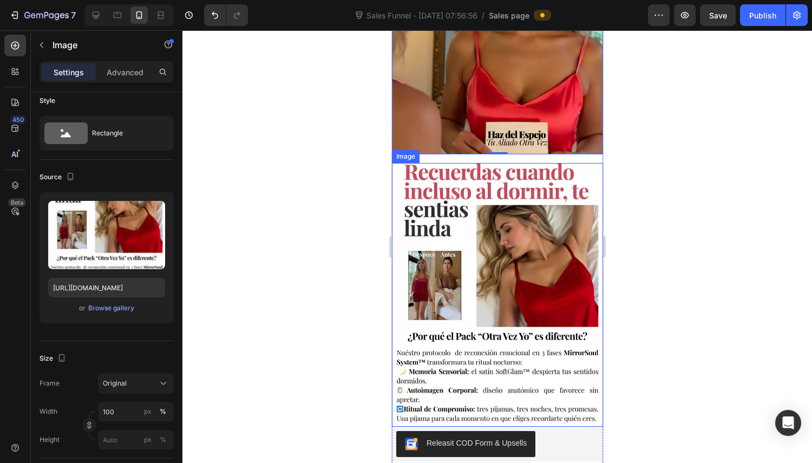
click at [489, 197] on img at bounding box center [497, 295] width 211 height 264
click at [65, 175] on icon "button" at bounding box center [70, 176] width 11 height 11
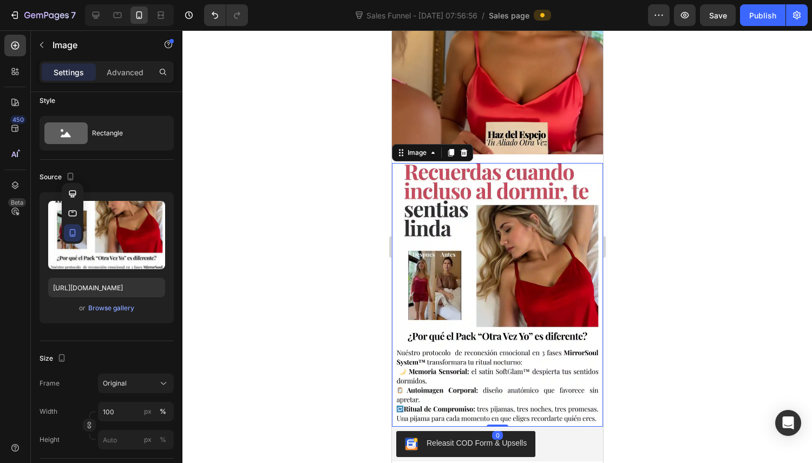
click at [75, 207] on button "button" at bounding box center [72, 213] width 17 height 17
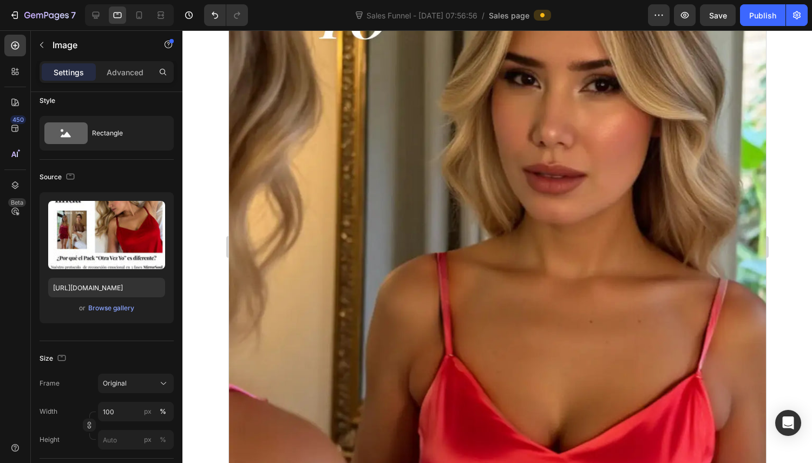
scroll to position [672, 0]
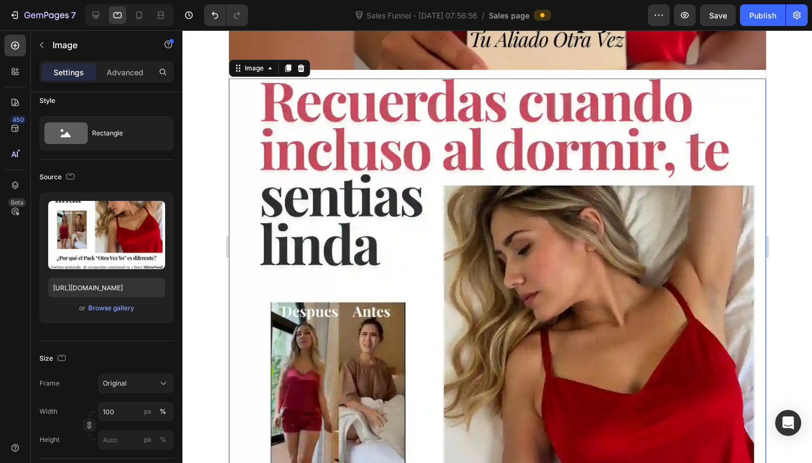
click at [72, 178] on icon "button" at bounding box center [70, 176] width 11 height 11
click at [73, 190] on icon "button" at bounding box center [72, 193] width 11 height 11
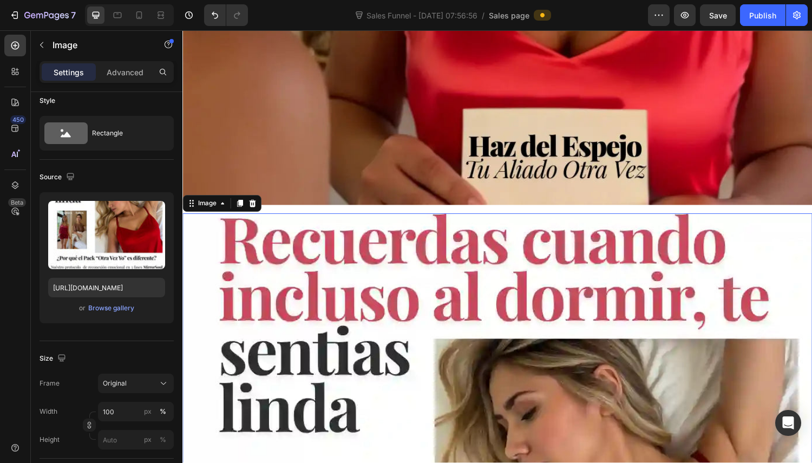
scroll to position [812, 0]
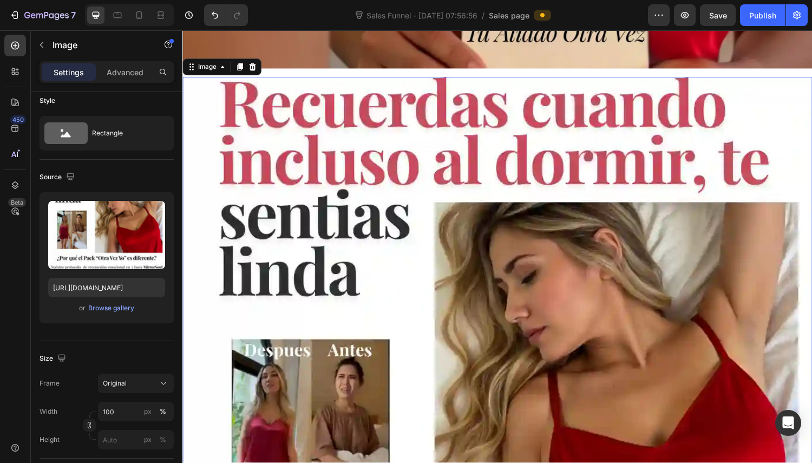
click at [71, 175] on icon "button" at bounding box center [70, 176] width 11 height 11
click at [76, 236] on icon "button" at bounding box center [72, 232] width 11 height 11
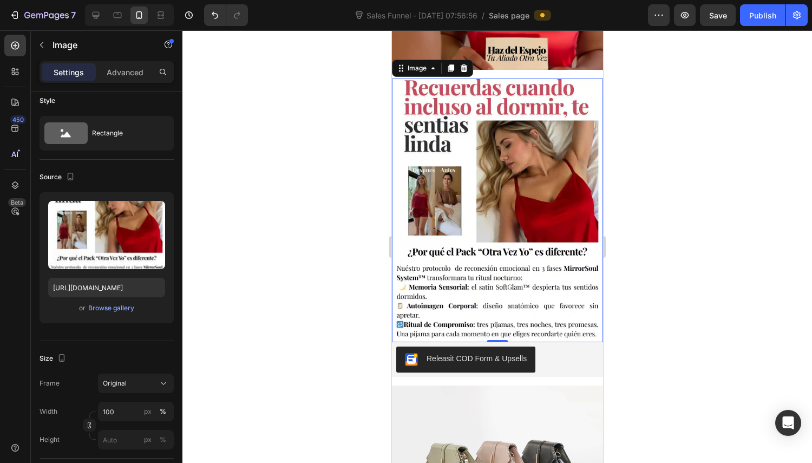
scroll to position [572, 0]
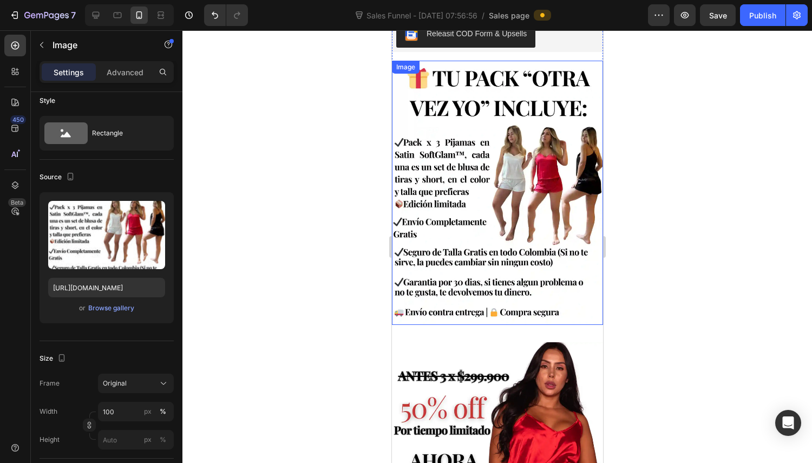
click at [487, 167] on img at bounding box center [497, 193] width 211 height 264
click at [71, 180] on icon "button" at bounding box center [70, 176] width 11 height 11
click at [71, 207] on button "button" at bounding box center [72, 213] width 17 height 17
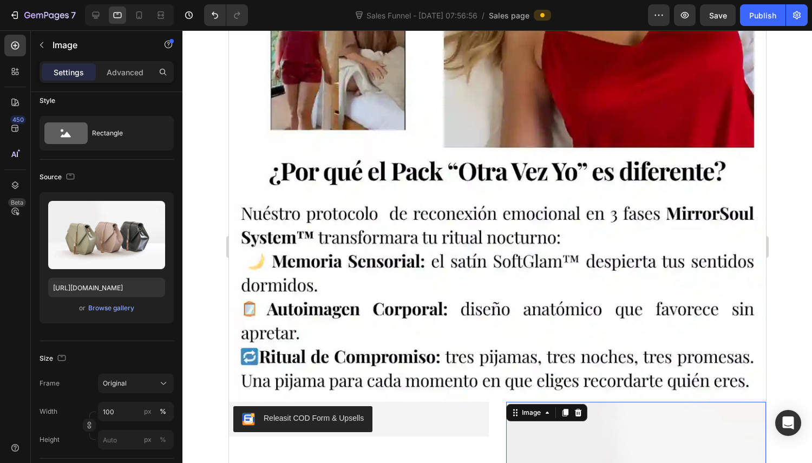
scroll to position [1333, 0]
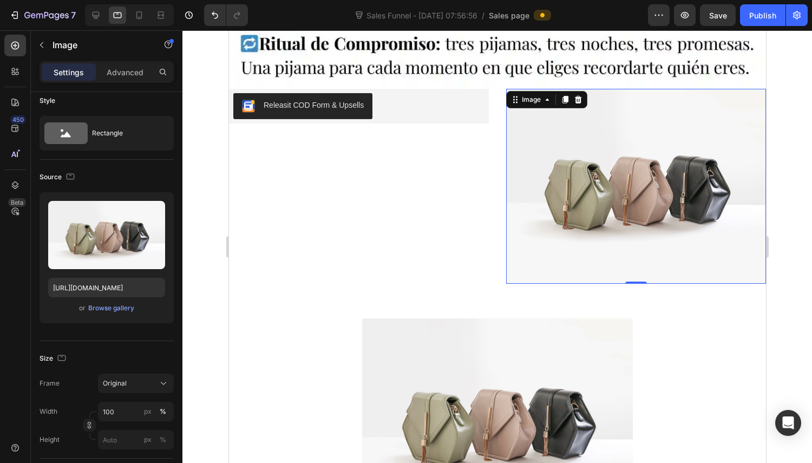
click at [106, 255] on input "file" at bounding box center [106, 253] width 75 height 18
click at [112, 305] on div "Browse gallery" at bounding box center [111, 308] width 46 height 10
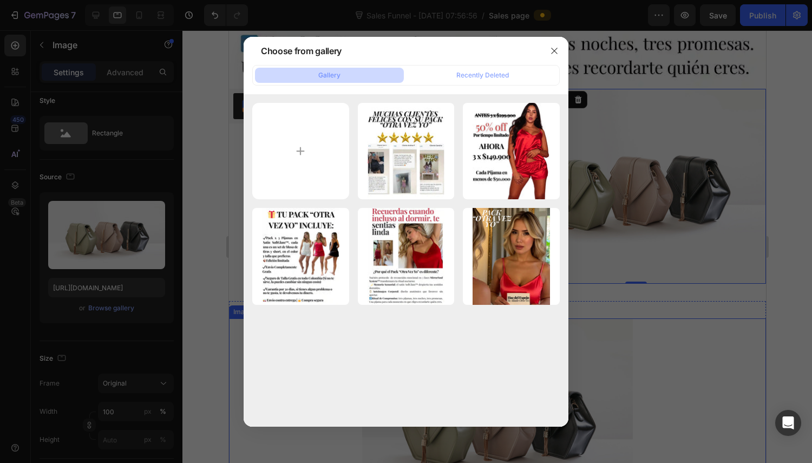
click at [0, 0] on div "1748473350-HazdelEsp...2).webp 48.50 kb" at bounding box center [0, 0] width 0 height 0
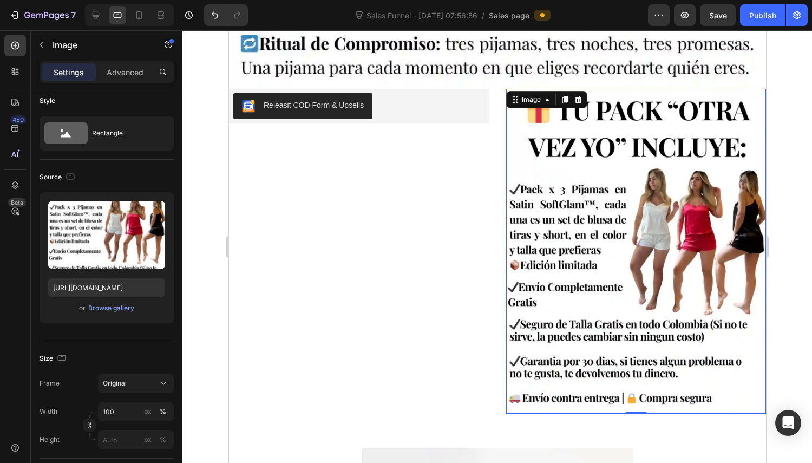
click at [69, 174] on icon "button" at bounding box center [71, 176] width 8 height 6
click at [66, 192] on button "button" at bounding box center [72, 193] width 17 height 17
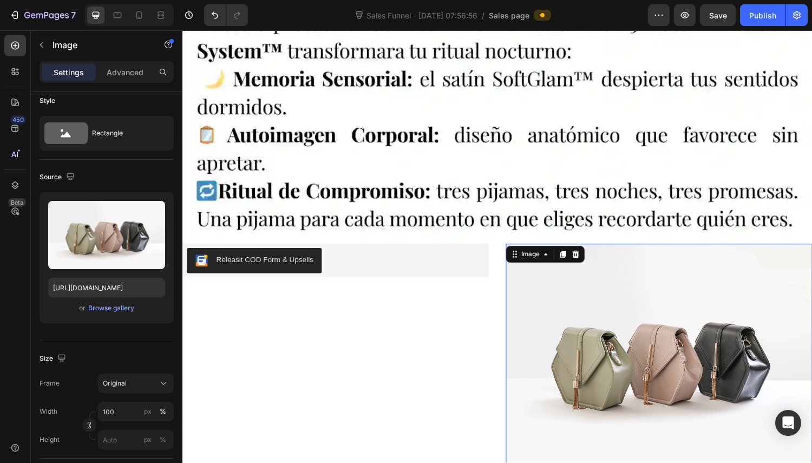
scroll to position [1614, 0]
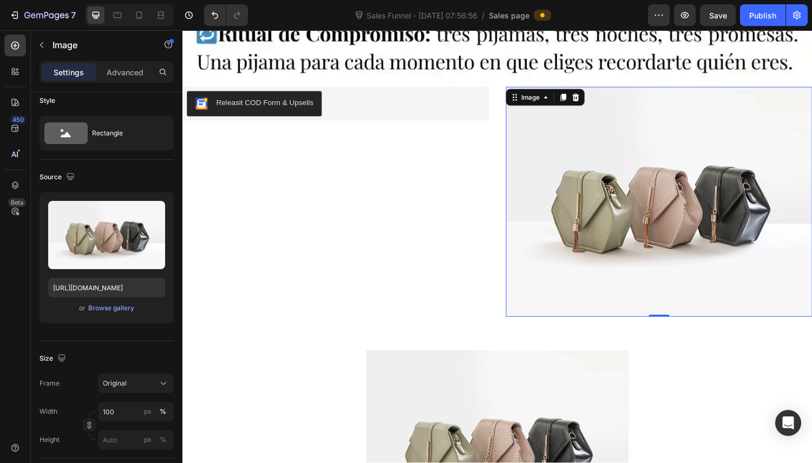
click at [116, 312] on div "Browse gallery" at bounding box center [111, 308] width 46 height 10
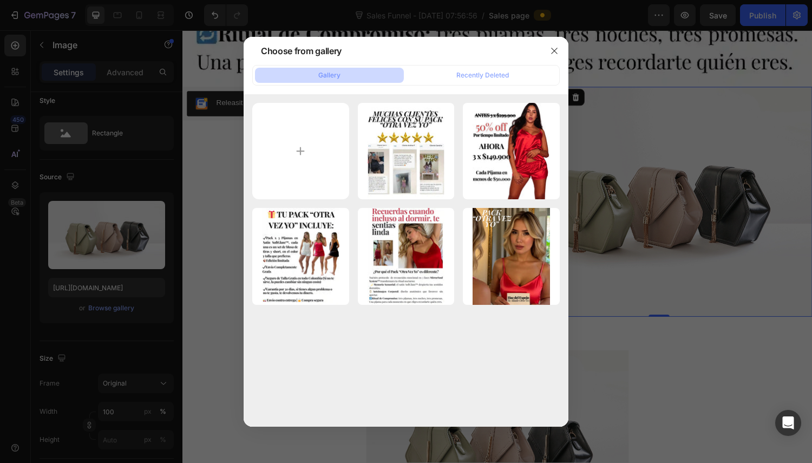
click at [0, 0] on div "1748473350-HazdelEsp...2).webp 48.50 kb" at bounding box center [0, 0] width 0 height 0
type input "[URL][DOMAIN_NAME]"
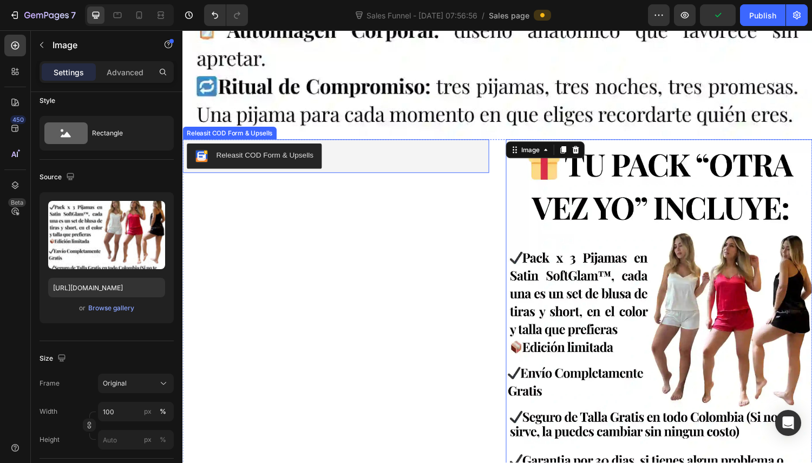
scroll to position [0, 0]
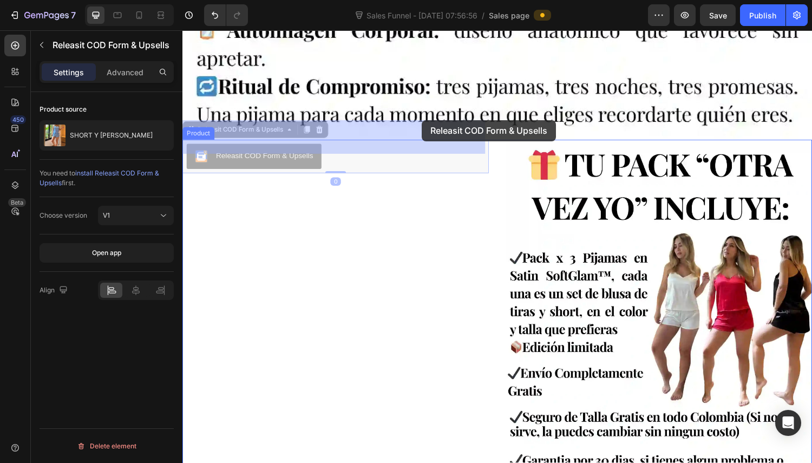
drag, startPoint x: 421, startPoint y: 146, endPoint x: 426, endPoint y: 132, distance: 15.1
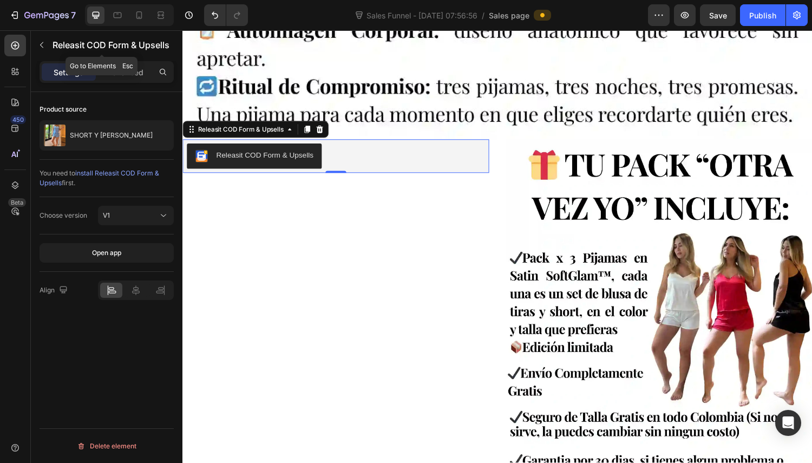
click at [41, 47] on icon "button" at bounding box center [41, 45] width 9 height 9
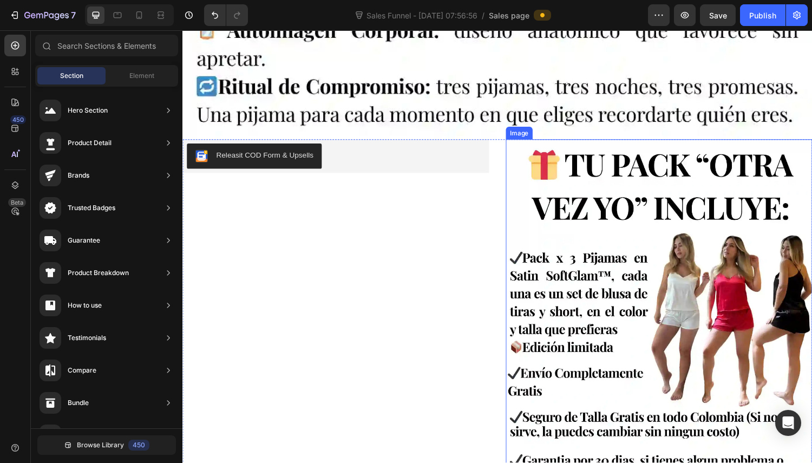
click at [590, 199] on img at bounding box center [674, 340] width 316 height 395
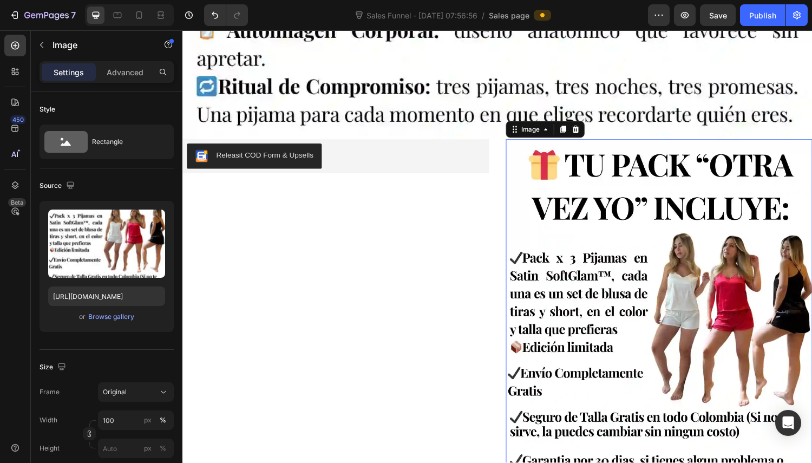
click at [73, 183] on icon "button" at bounding box center [70, 184] width 7 height 7
click at [70, 219] on icon "button" at bounding box center [73, 222] width 8 height 6
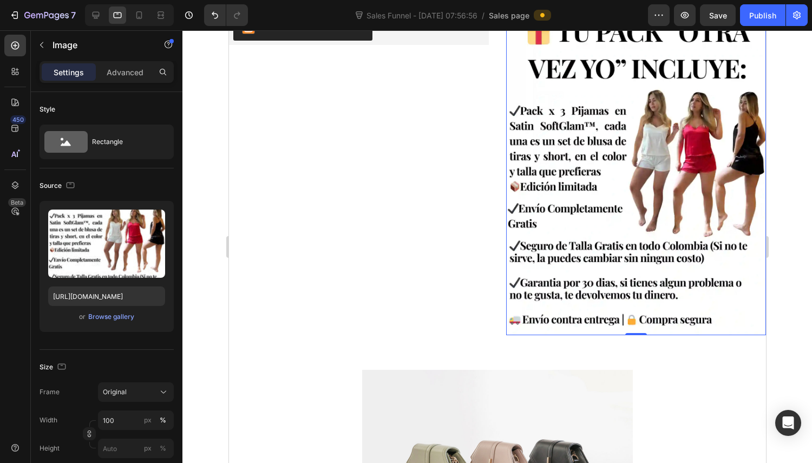
scroll to position [1333, 0]
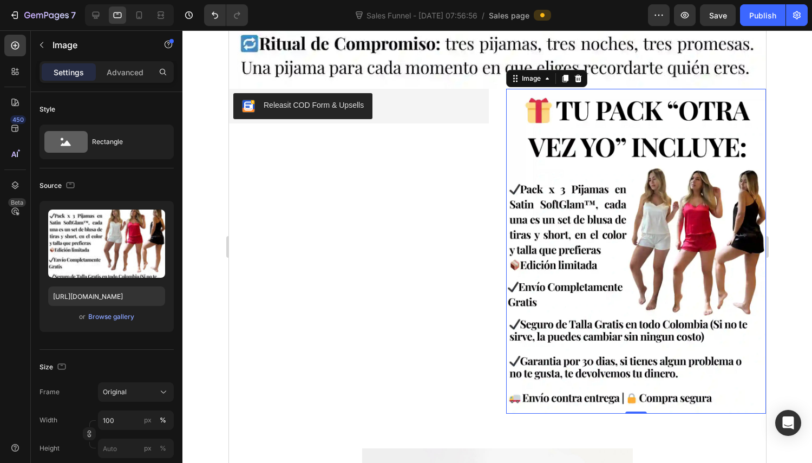
click at [67, 182] on icon "button" at bounding box center [70, 185] width 11 height 11
click at [71, 244] on icon "button" at bounding box center [72, 241] width 11 height 11
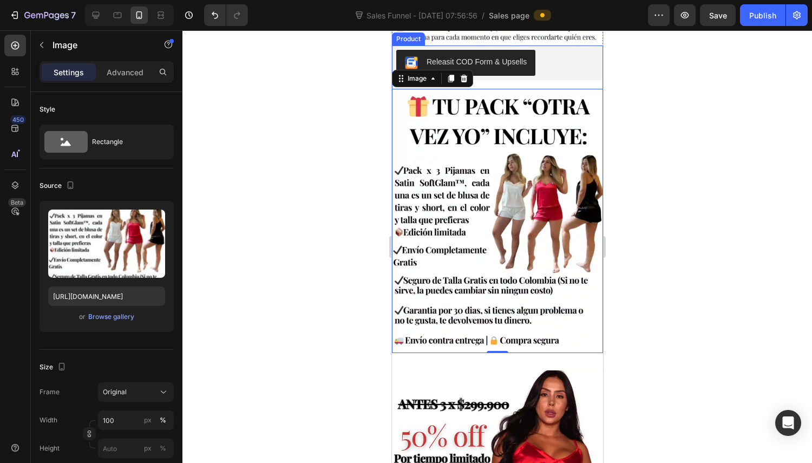
scroll to position [706, 0]
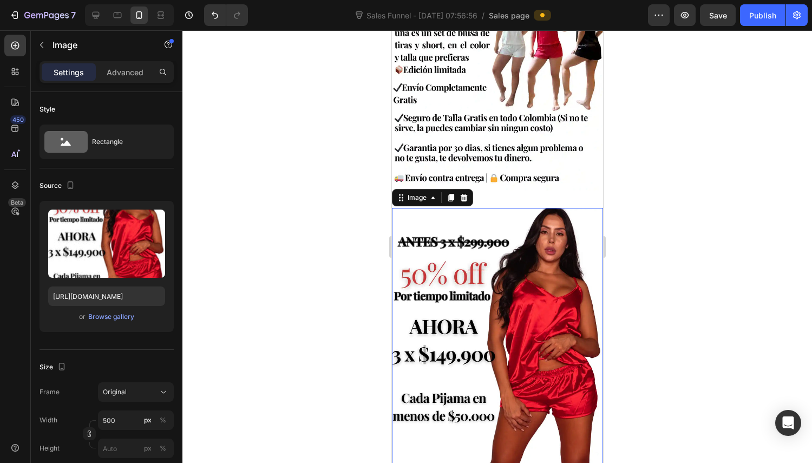
click at [459, 237] on img at bounding box center [497, 340] width 211 height 264
click at [73, 186] on icon "button" at bounding box center [71, 185] width 6 height 8
click at [73, 218] on icon "button" at bounding box center [72, 222] width 11 height 11
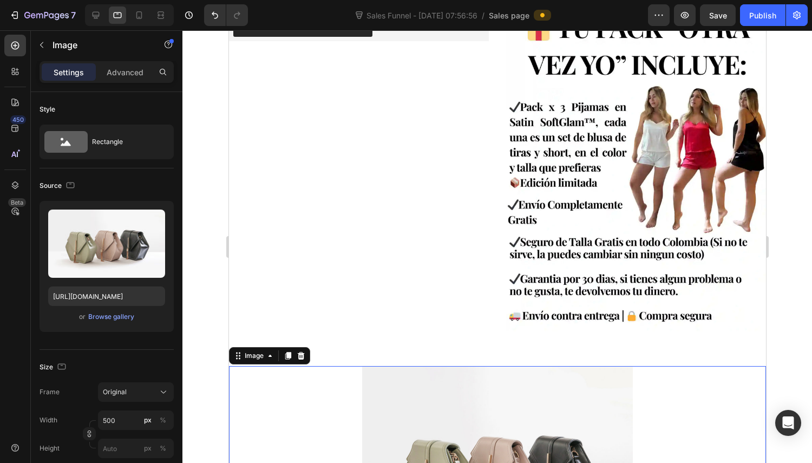
scroll to position [1688, 0]
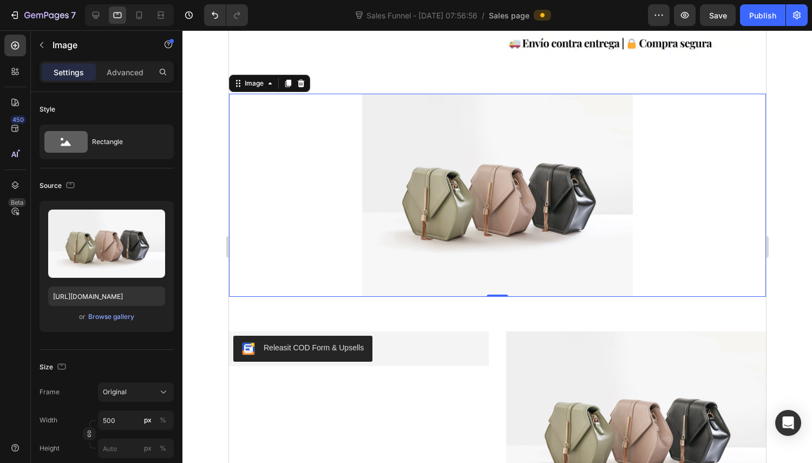
click at [113, 318] on div "Browse gallery" at bounding box center [111, 317] width 46 height 10
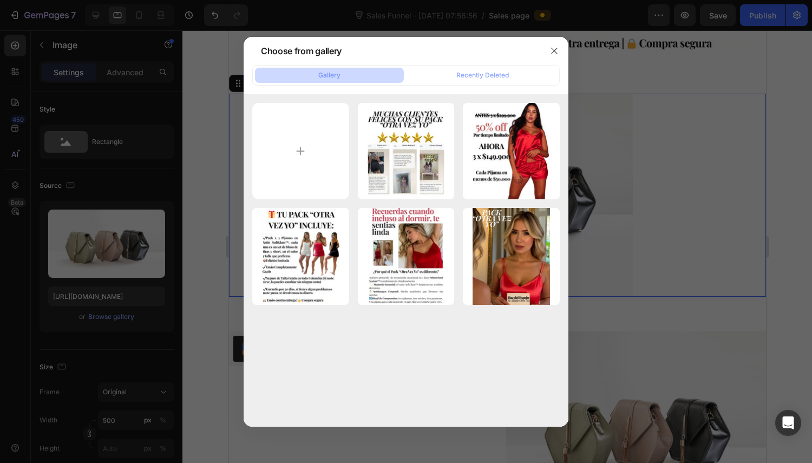
click at [0, 0] on p "48.96 kb" at bounding box center [0, 0] width 0 height 0
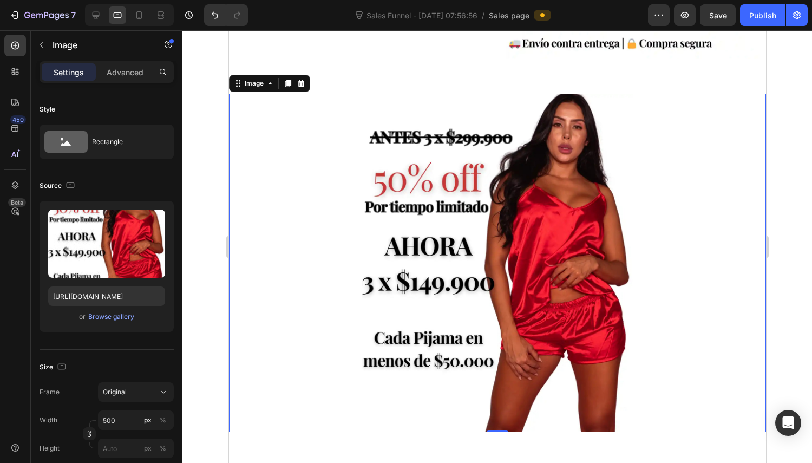
click at [66, 183] on icon "button" at bounding box center [70, 185] width 11 height 11
click at [69, 199] on icon "button" at bounding box center [72, 202] width 7 height 7
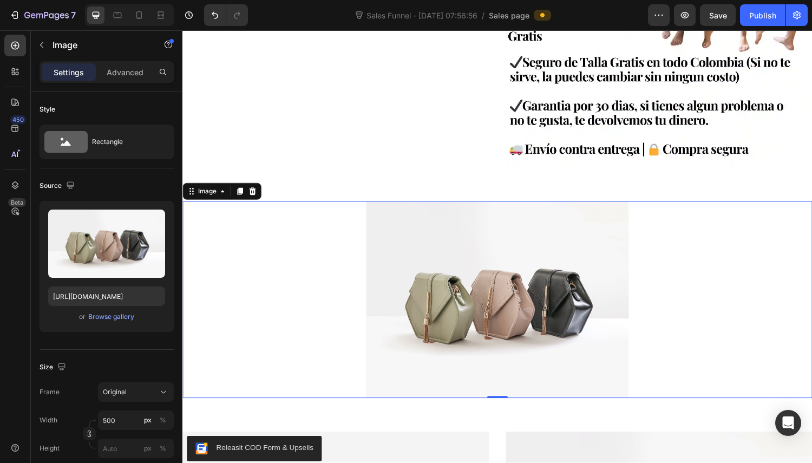
scroll to position [2040, 0]
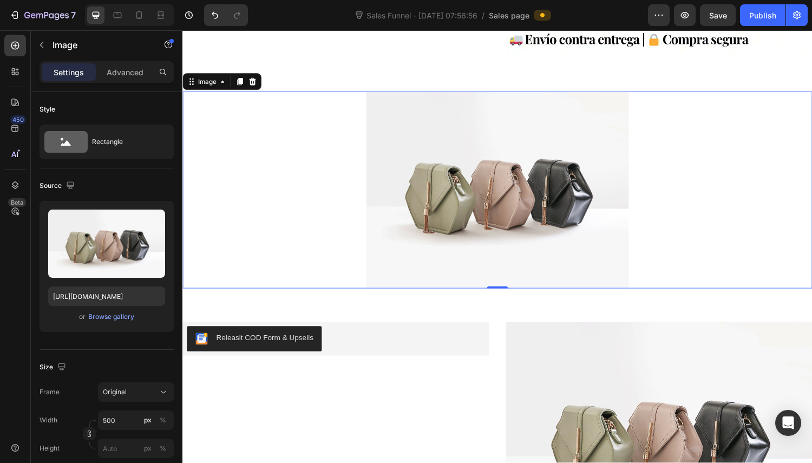
click at [117, 316] on div "Browse gallery" at bounding box center [111, 317] width 46 height 10
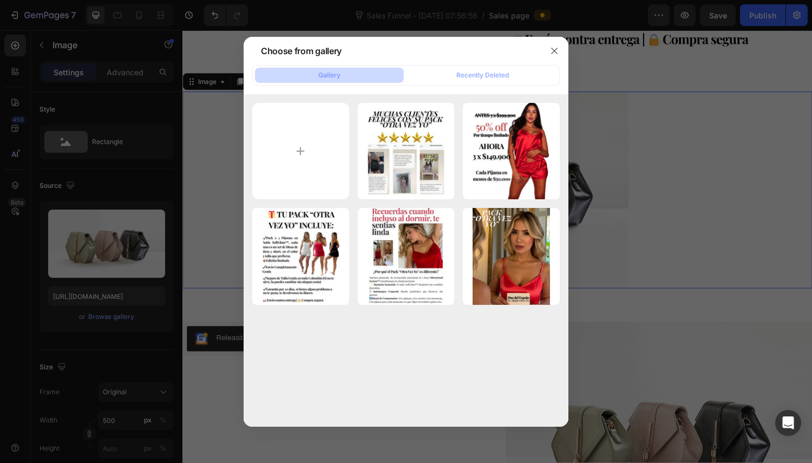
click at [0, 0] on div "1748478301-HazdelEsp...2).webp 48.96 kb" at bounding box center [0, 0] width 0 height 0
type input "[URL][DOMAIN_NAME]"
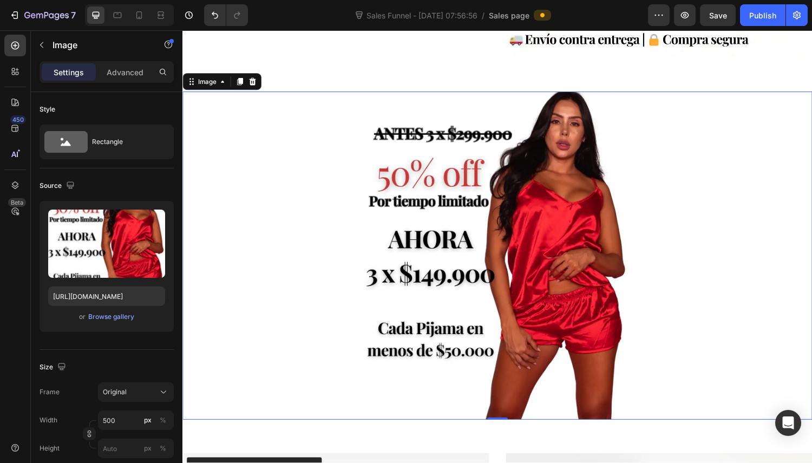
click at [74, 186] on icon "button" at bounding box center [70, 185] width 11 height 11
click at [76, 239] on icon "button" at bounding box center [72, 241] width 11 height 11
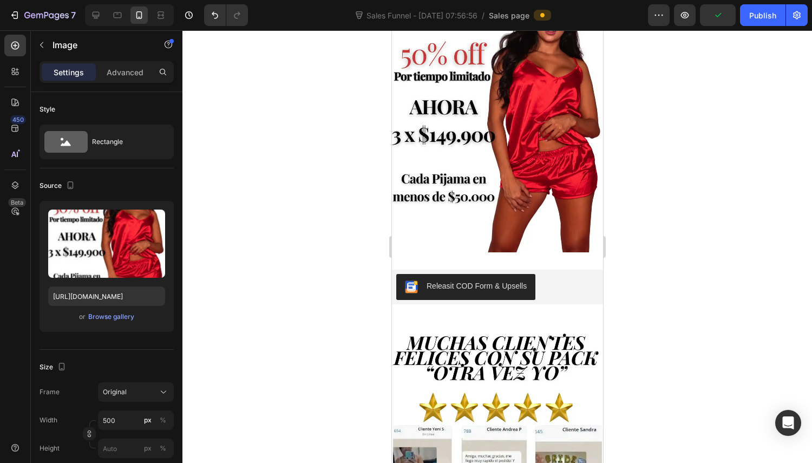
scroll to position [350, 0]
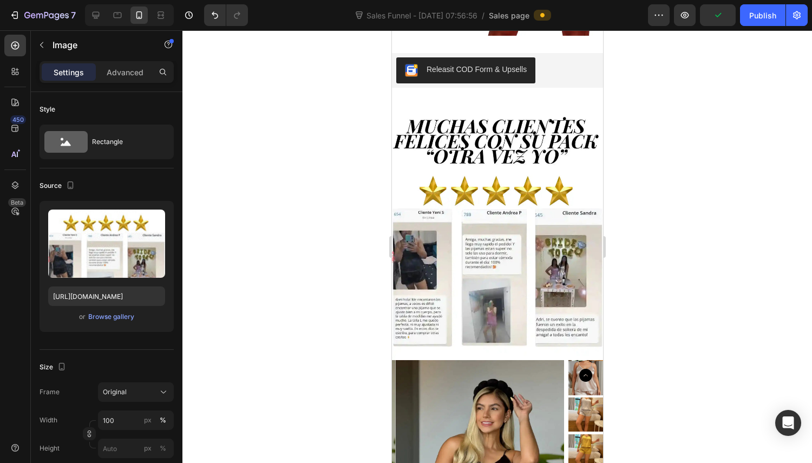
click at [533, 172] on img at bounding box center [497, 228] width 211 height 264
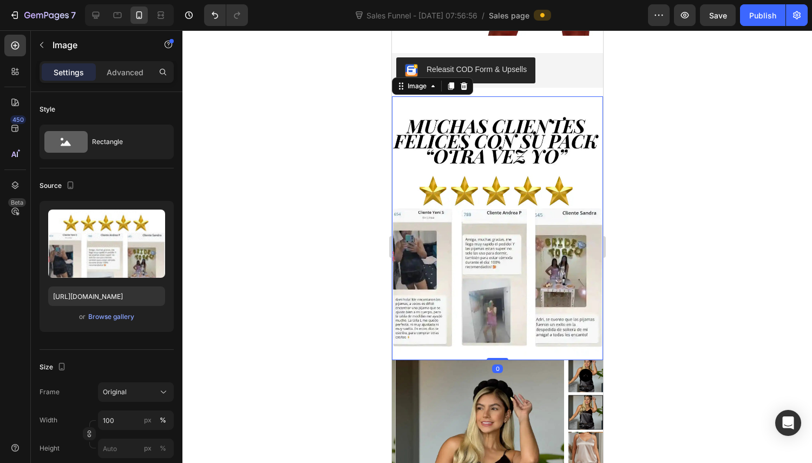
click at [108, 315] on div "Browse gallery" at bounding box center [111, 317] width 46 height 10
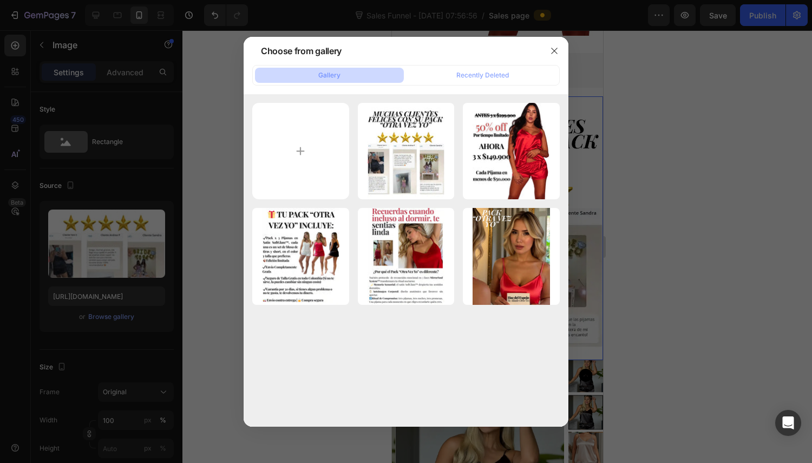
click at [654, 162] on div at bounding box center [406, 231] width 812 height 463
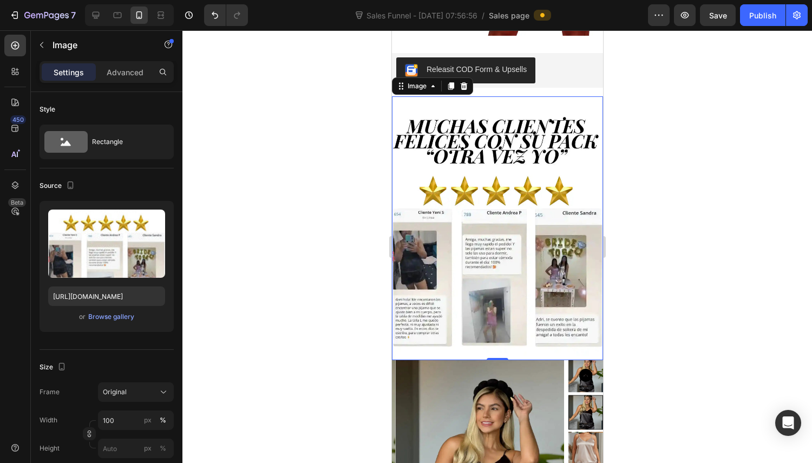
click at [69, 187] on icon "button" at bounding box center [70, 185] width 11 height 11
click at [71, 220] on icon "button" at bounding box center [72, 222] width 11 height 11
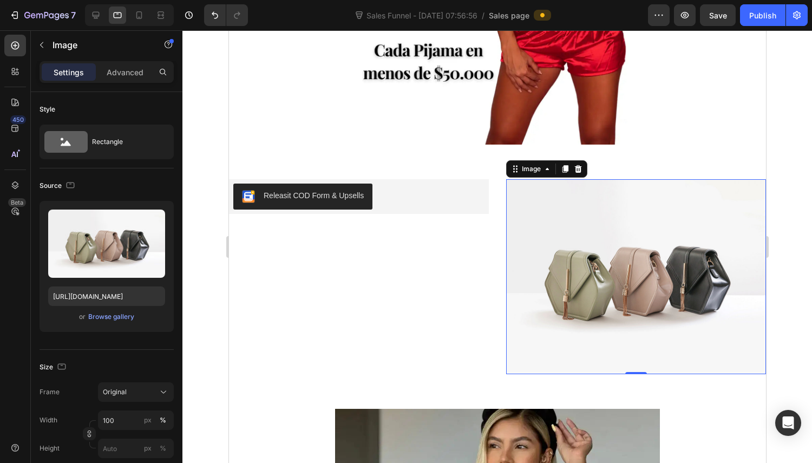
click at [102, 265] on input "file" at bounding box center [106, 261] width 75 height 18
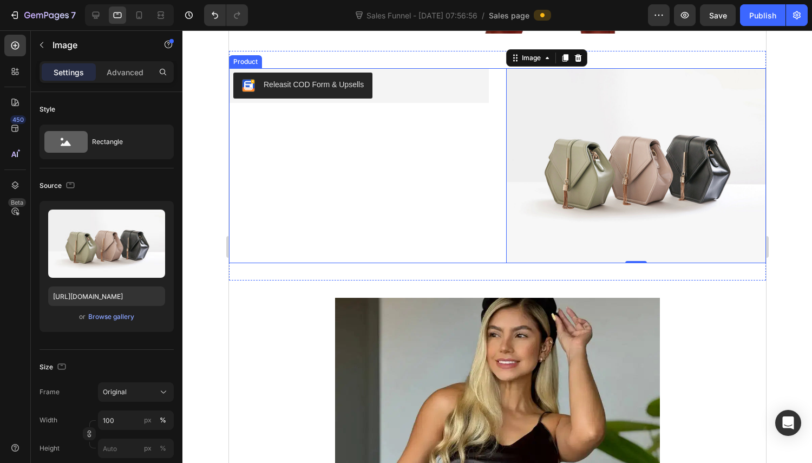
click at [120, 321] on div "Browse gallery" at bounding box center [111, 317] width 46 height 10
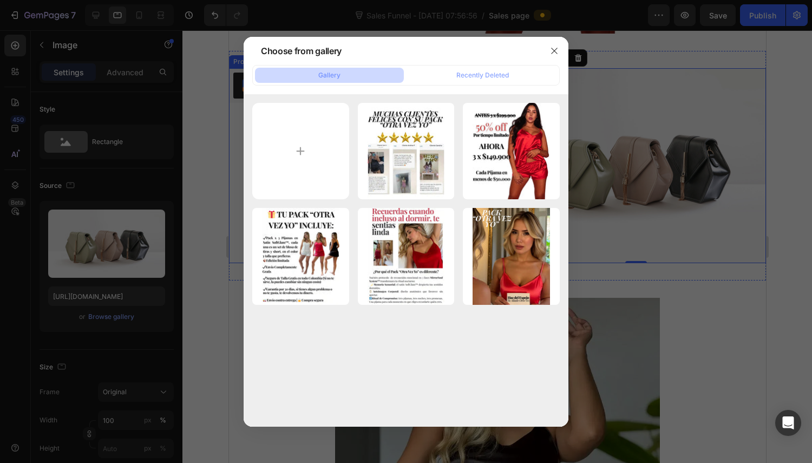
click at [0, 0] on div "1748475750-HazdelEsp...2).webp 48.79 kb" at bounding box center [0, 0] width 0 height 0
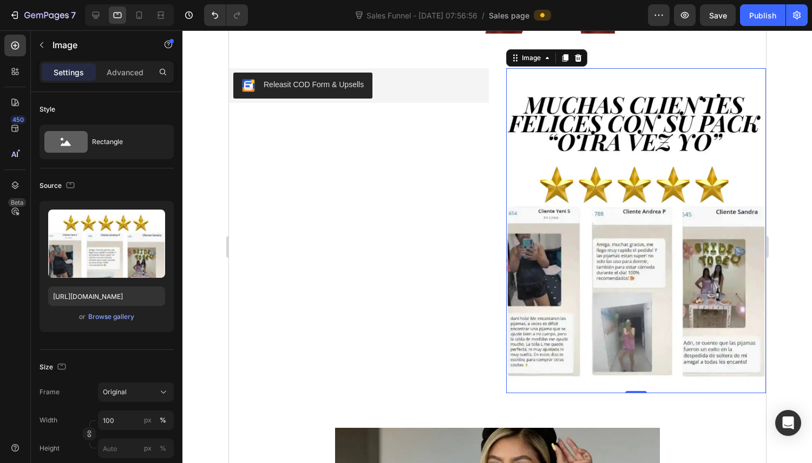
click at [58, 181] on div "Source" at bounding box center [58, 186] width 37 height 15
click at [70, 184] on icon "button" at bounding box center [70, 184] width 3 height 1
click at [72, 199] on icon "button" at bounding box center [72, 202] width 7 height 7
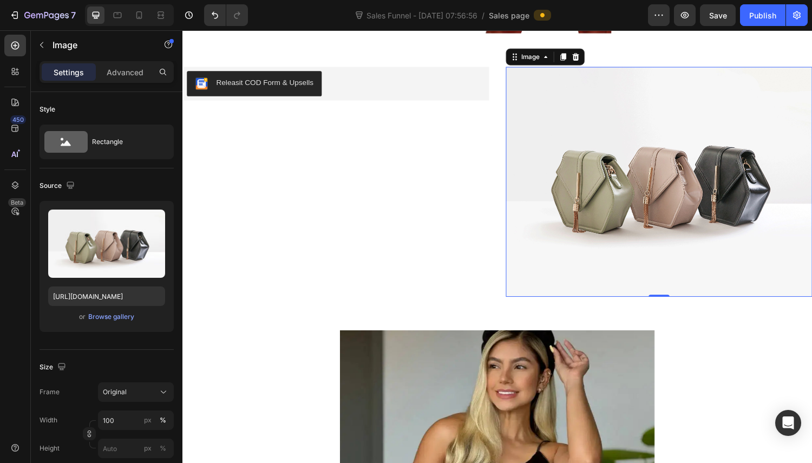
click at [120, 316] on div "Browse gallery" at bounding box center [111, 317] width 46 height 10
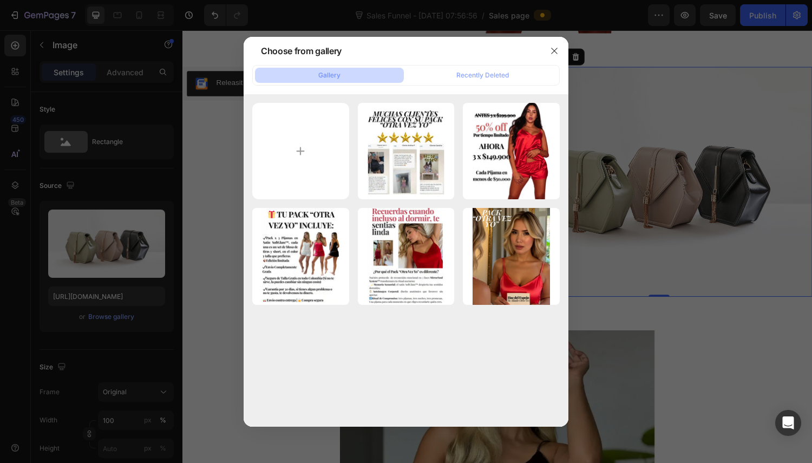
click at [0, 0] on div "1748475750-HazdelEsp...2).webp 48.79 kb" at bounding box center [0, 0] width 0 height 0
type input "[URL][DOMAIN_NAME]"
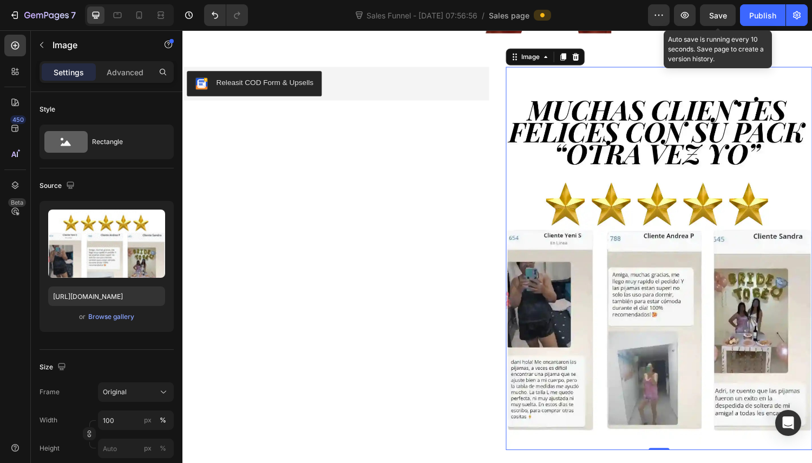
click at [719, 24] on button "Save" at bounding box center [718, 15] width 36 height 22
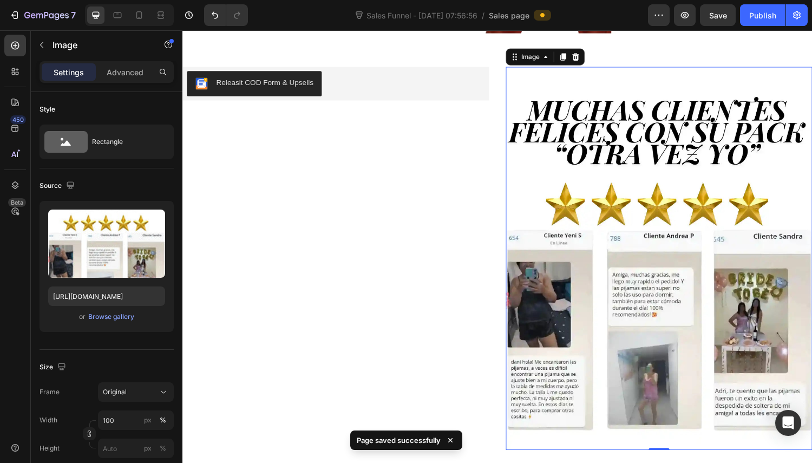
click at [66, 190] on icon "button" at bounding box center [70, 185] width 11 height 11
click at [74, 233] on button "button" at bounding box center [72, 241] width 17 height 17
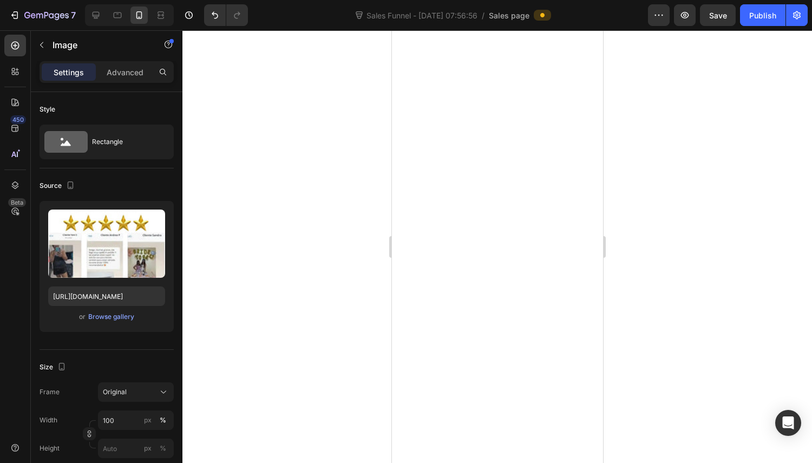
scroll to position [1492, 0]
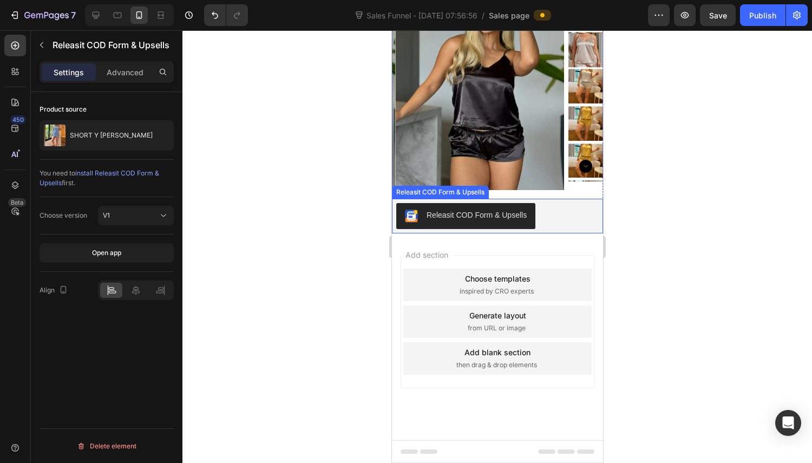
click at [551, 226] on div "Releasit COD Form & Upsells" at bounding box center [497, 216] width 203 height 26
click at [535, 191] on icon at bounding box center [533, 189] width 7 height 8
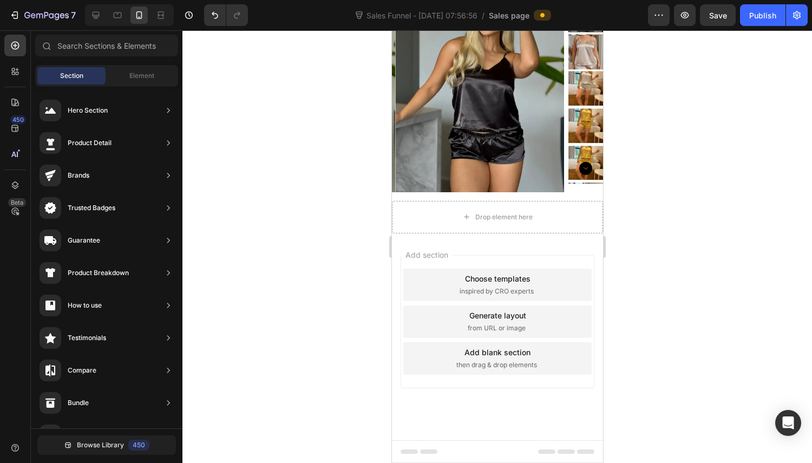
scroll to position [1489, 0]
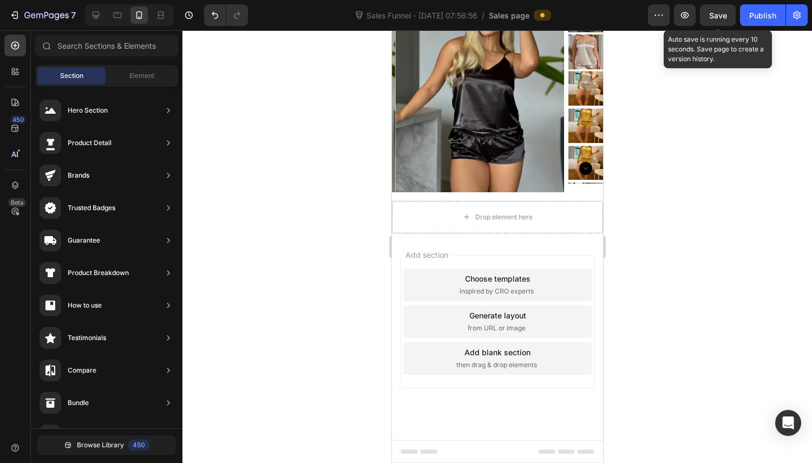
click at [725, 17] on span "Save" at bounding box center [718, 15] width 18 height 9
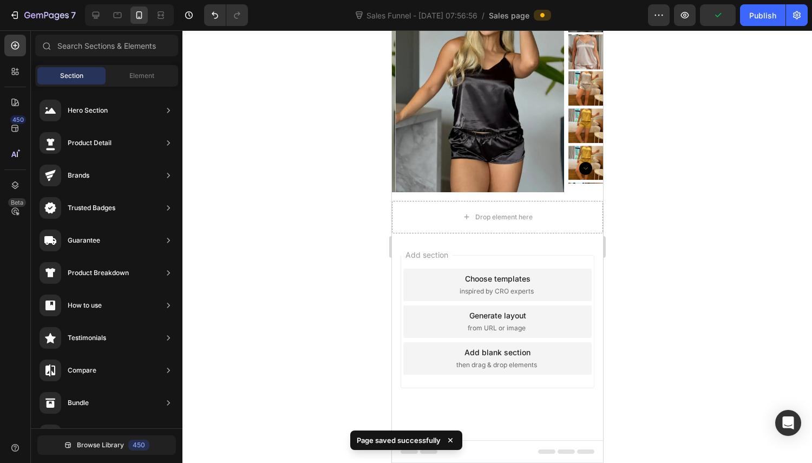
click at [757, 15] on div "Publish" at bounding box center [763, 15] width 27 height 11
